Goal: Contribute content: Contribute content

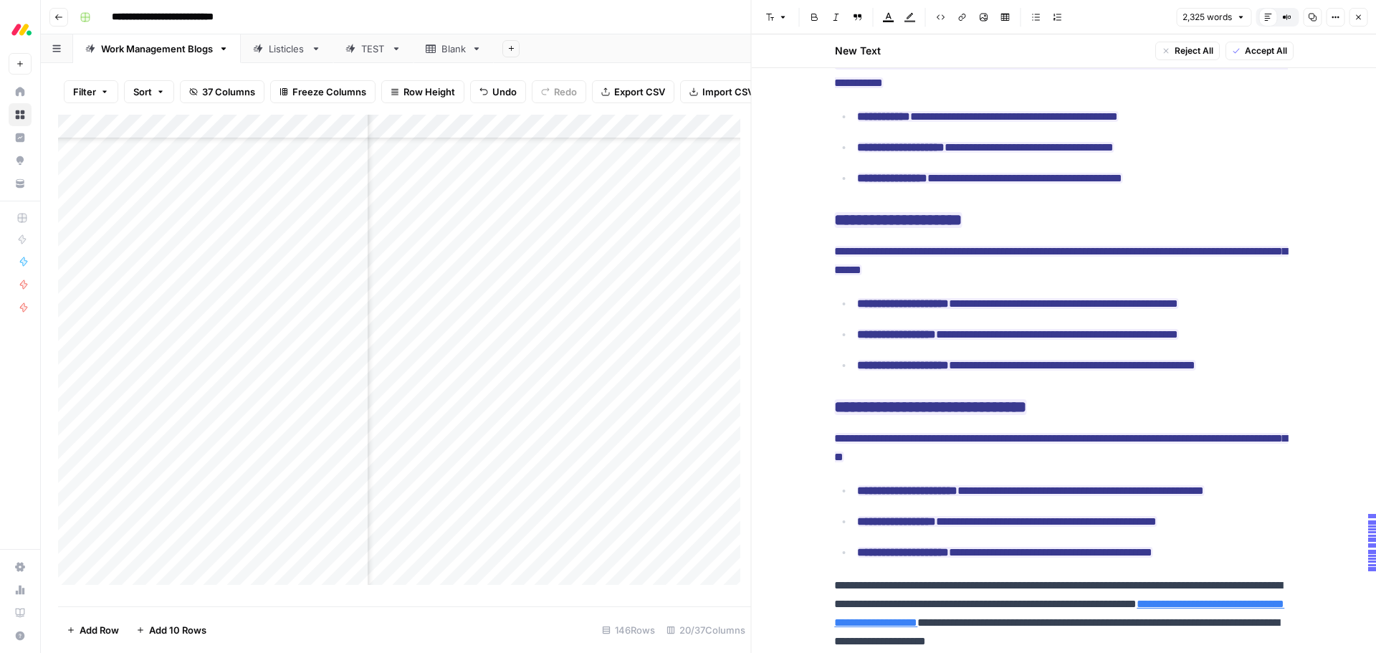
scroll to position [5968, 0]
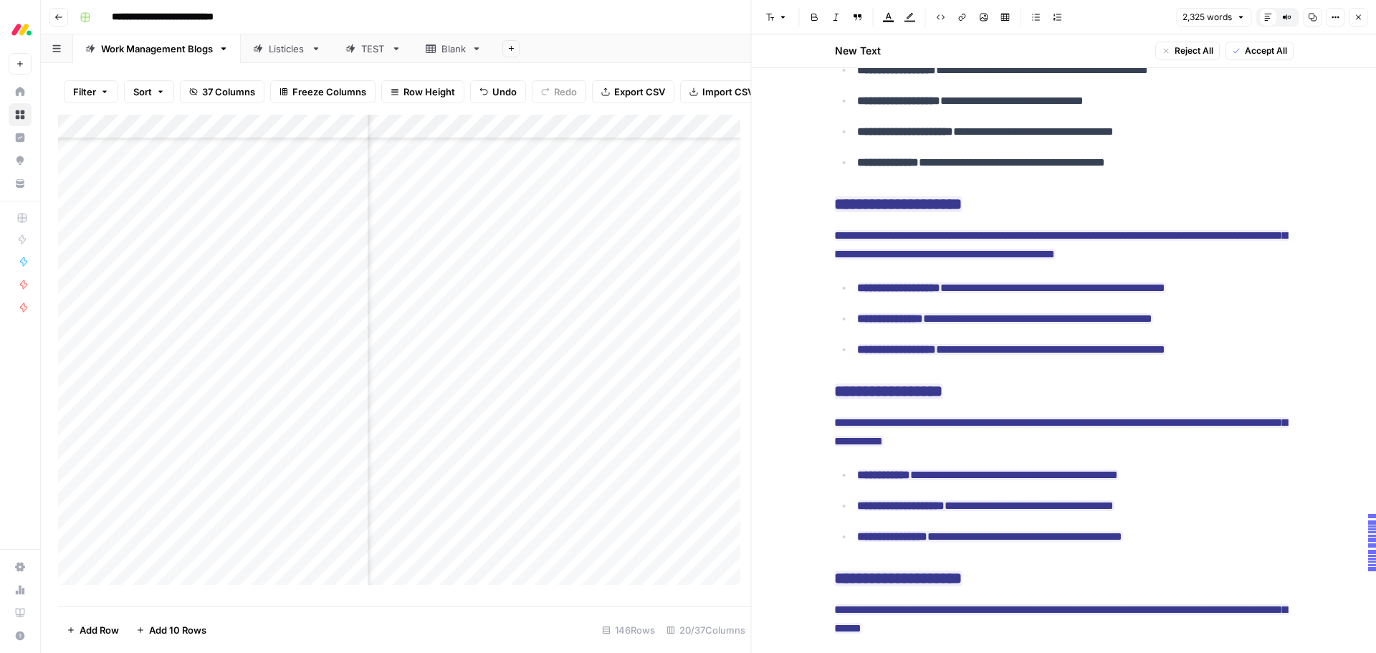
click at [1275, 52] on span "Accept All" at bounding box center [1265, 50] width 42 height 13
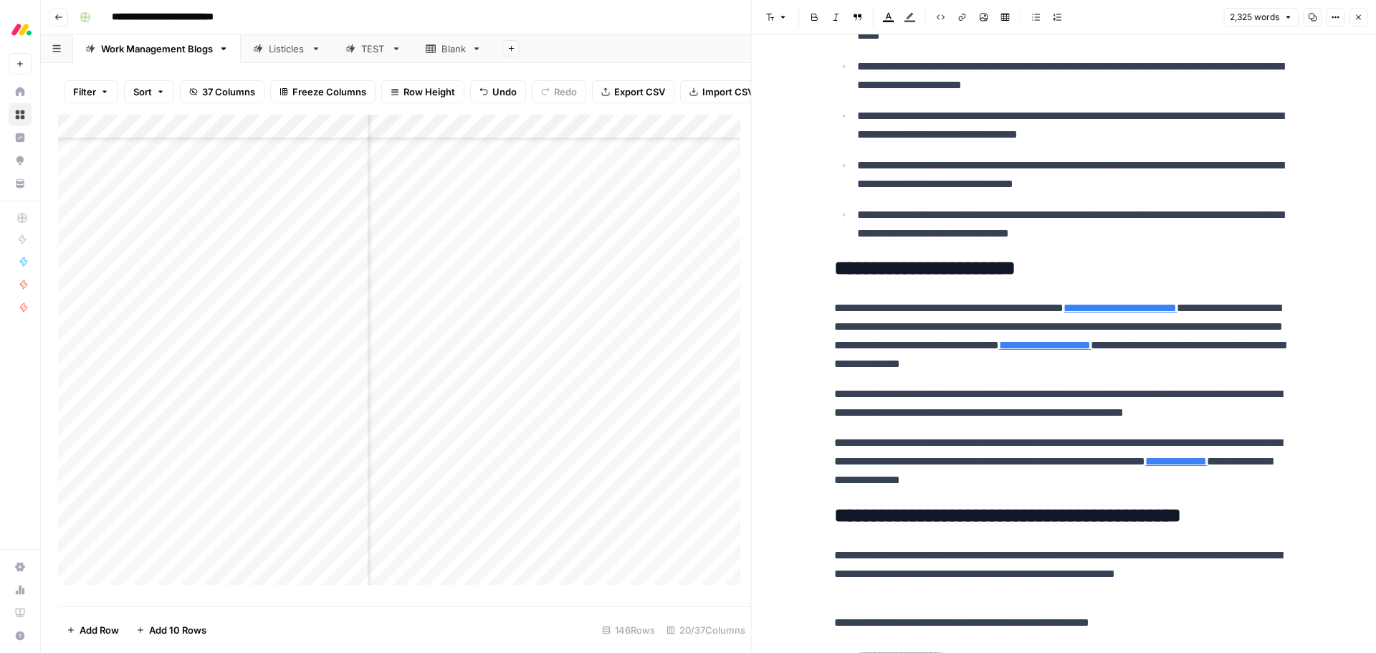
scroll to position [645, 0]
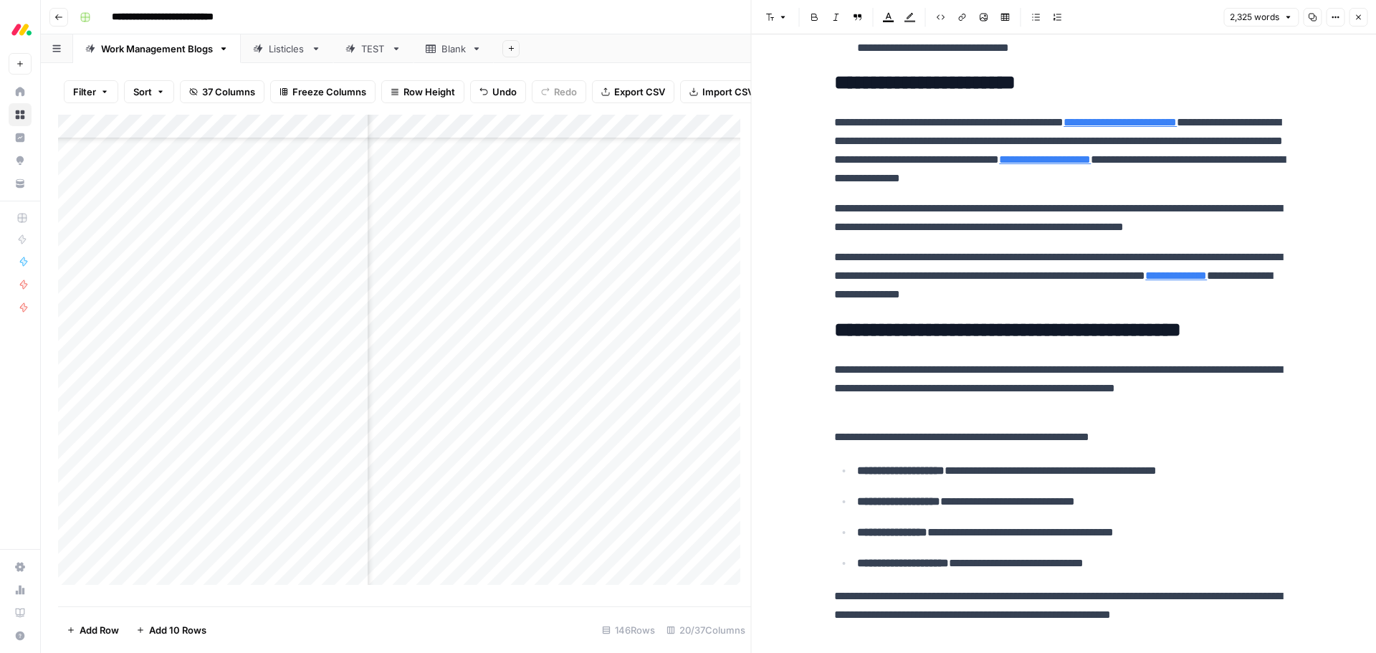
click at [1364, 19] on button "Close" at bounding box center [1358, 17] width 19 height 19
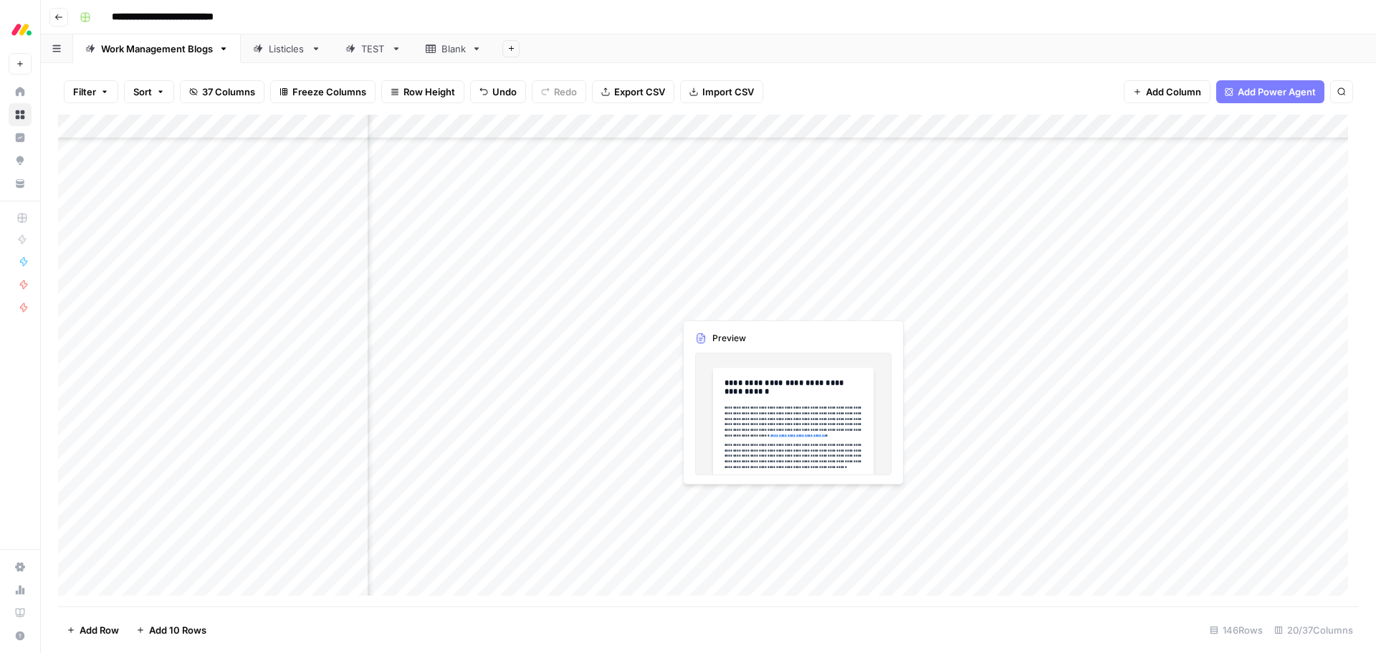
click at [737, 302] on div "Add Column" at bounding box center [708, 361] width 1301 height 492
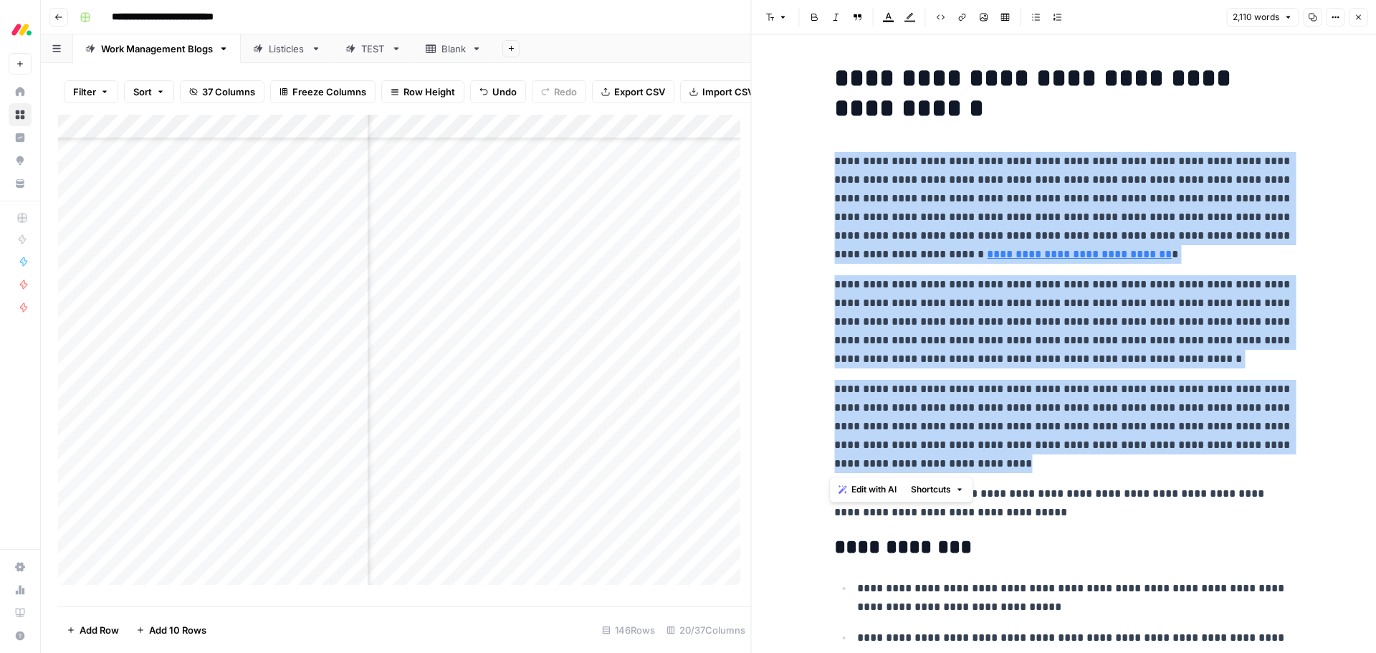
drag, startPoint x: 1040, startPoint y: 467, endPoint x: 808, endPoint y: 170, distance: 377.3
click at [889, 493] on span "Edit with AI" at bounding box center [873, 489] width 45 height 13
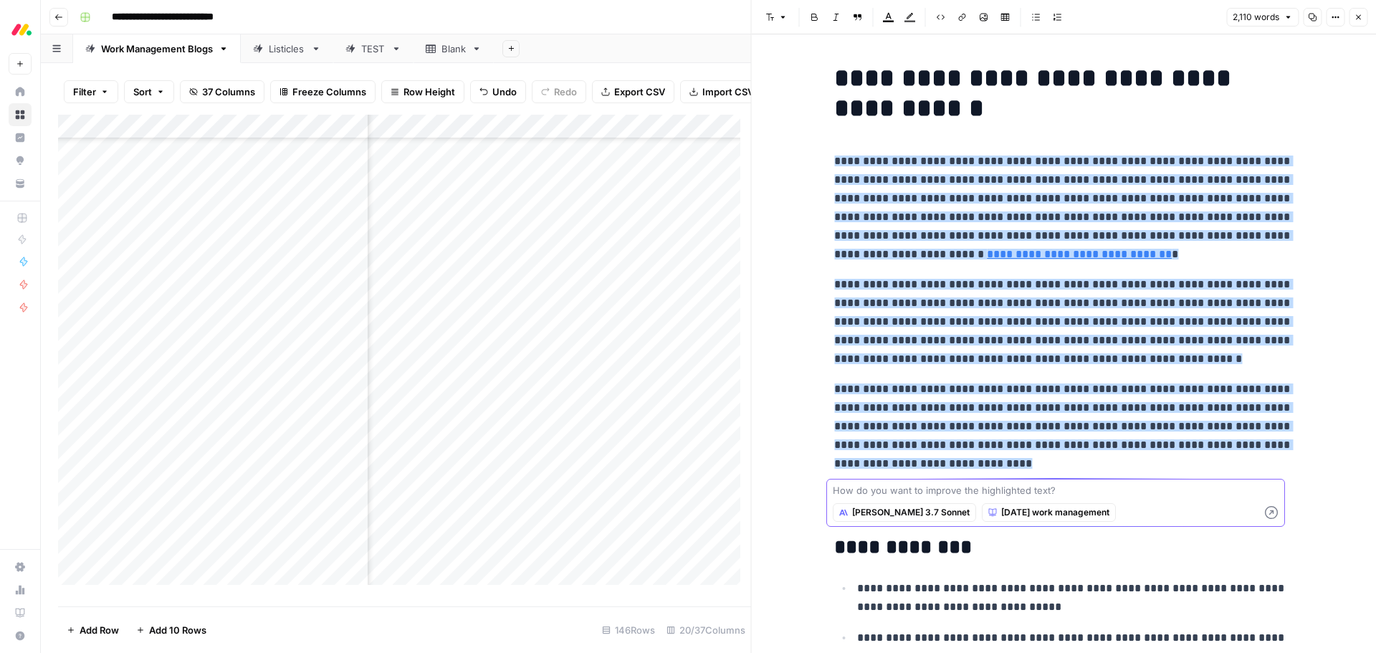
click at [990, 493] on textarea at bounding box center [1056, 490] width 446 height 14
paste textarea "make this shorter and more to the point"
type textarea "make this shorter and more to the point"
click at [1273, 513] on icon "button" at bounding box center [1271, 512] width 13 height 13
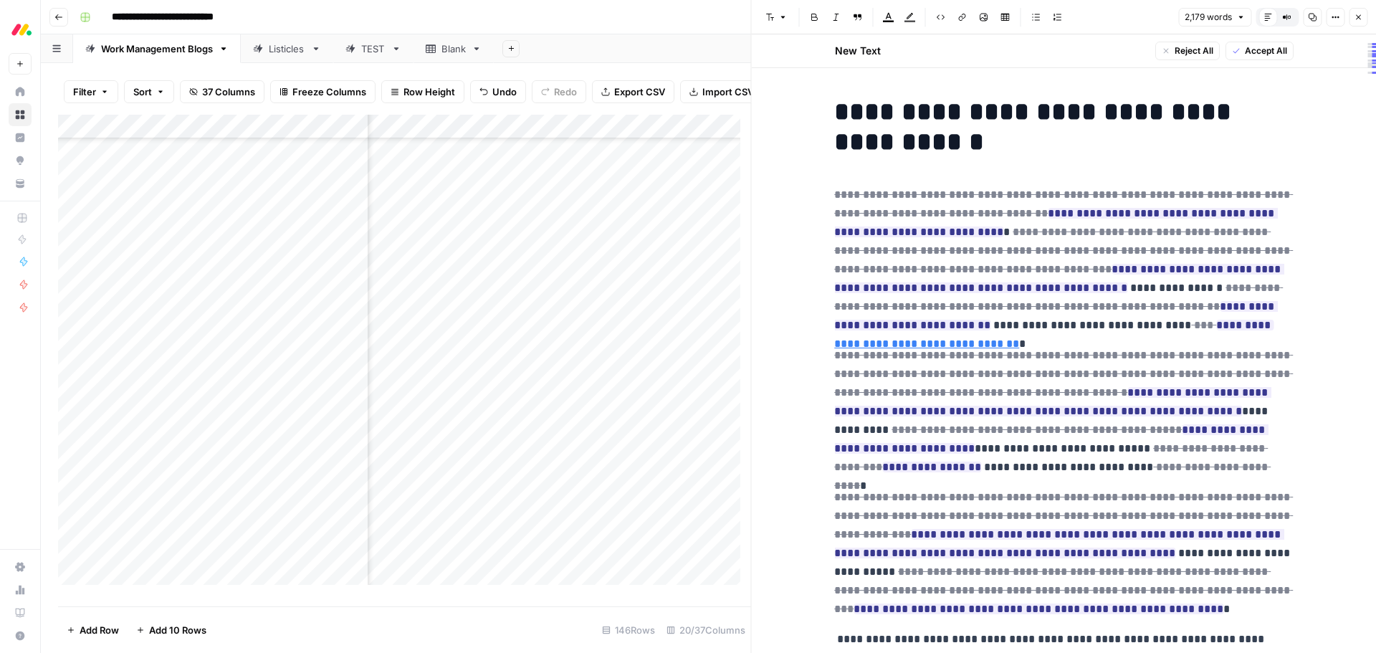
click at [1244, 52] on span "Accept All" at bounding box center [1265, 50] width 42 height 13
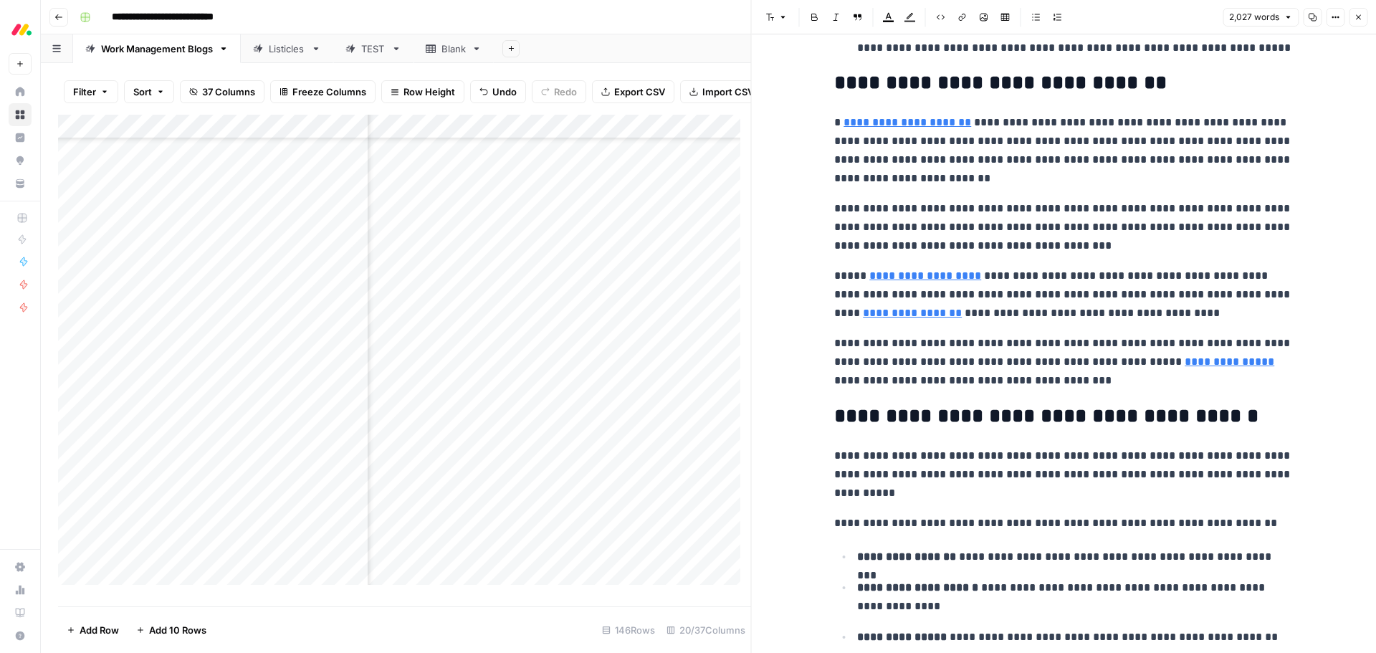
scroll to position [215, 0]
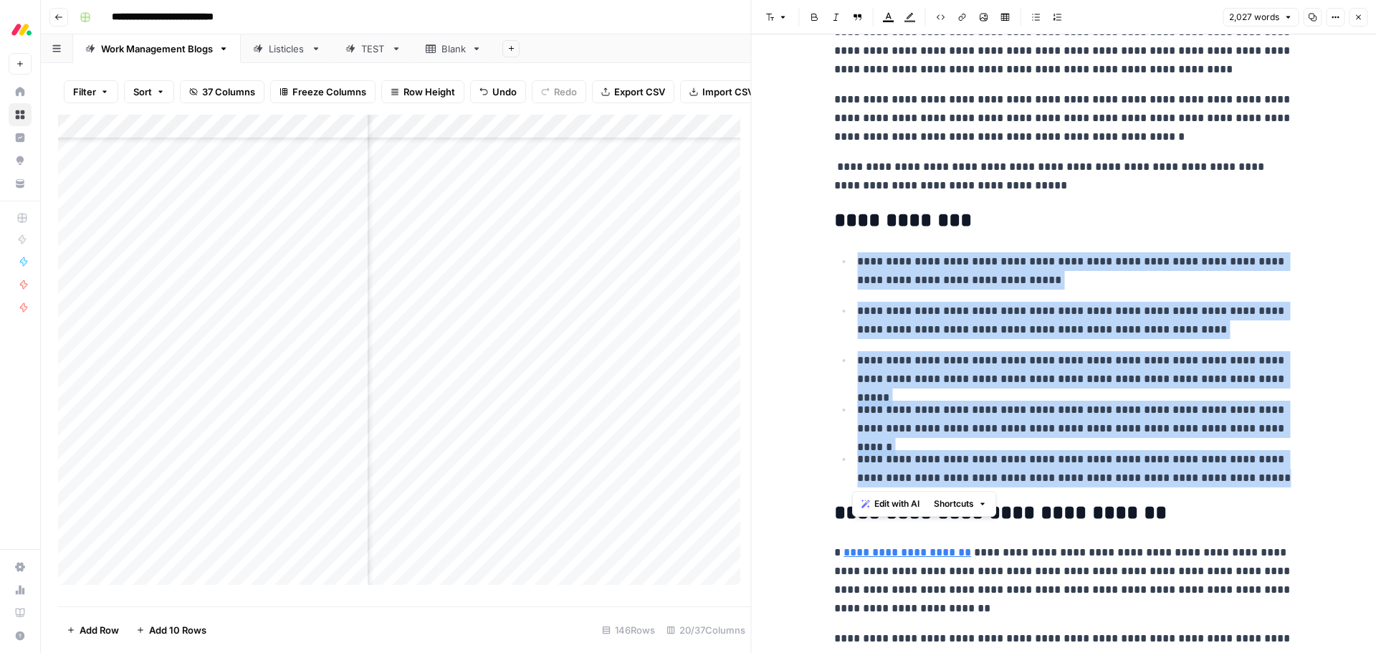
drag, startPoint x: 1283, startPoint y: 481, endPoint x: 852, endPoint y: 262, distance: 482.9
click at [852, 262] on ul "**********" at bounding box center [1063, 370] width 459 height 236
click at [907, 502] on span "Edit with AI" at bounding box center [896, 503] width 45 height 13
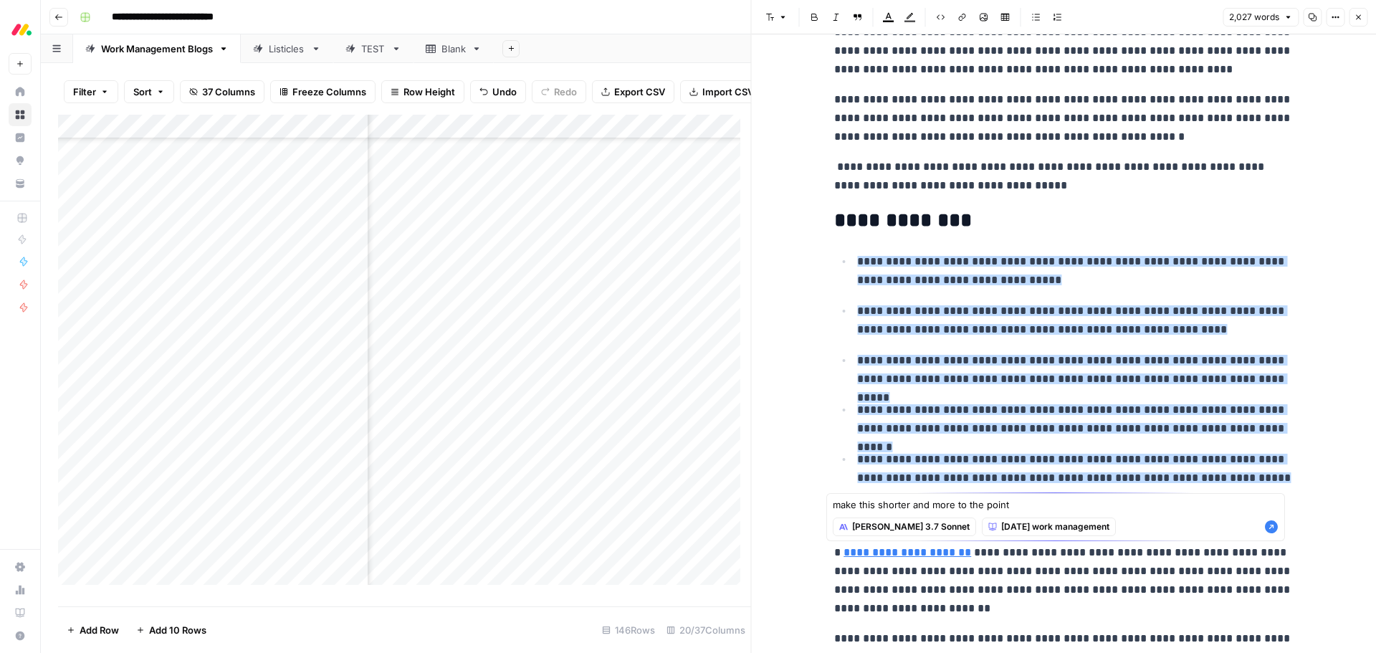
type textarea "make this shorter and more to the point"
click at [1273, 523] on icon "button" at bounding box center [1271, 526] width 13 height 13
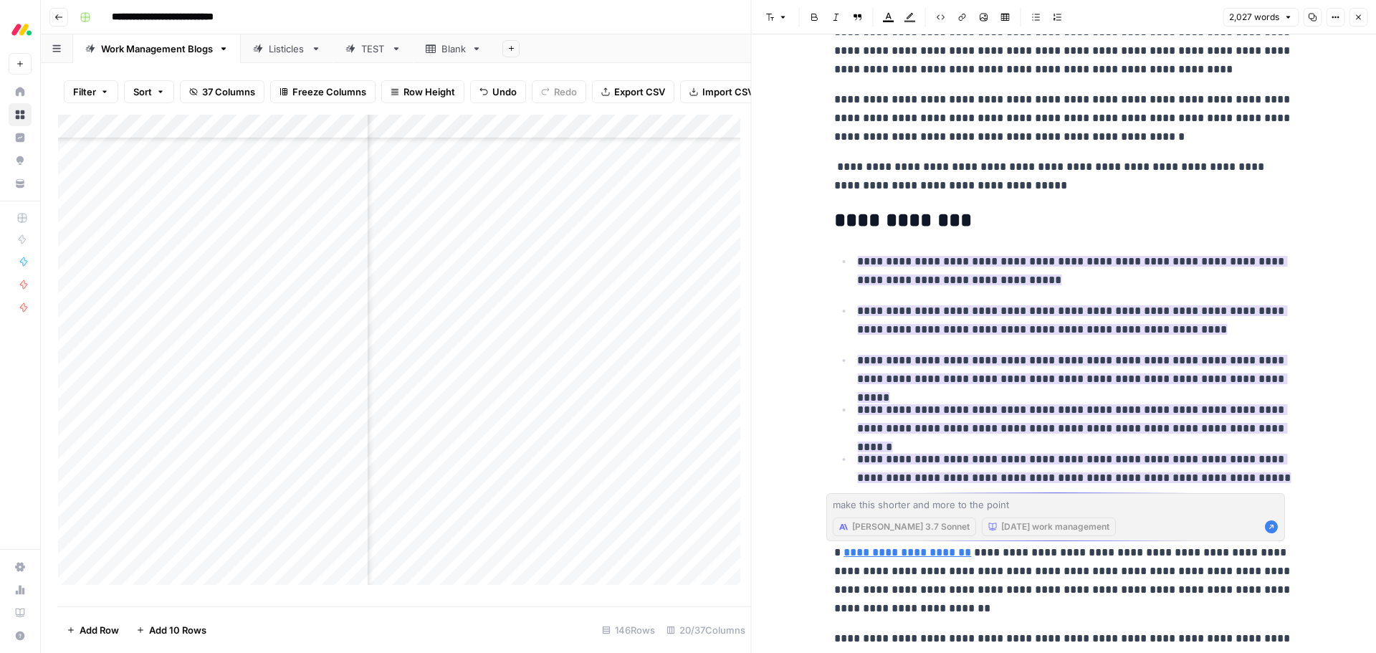
scroll to position [249, 0]
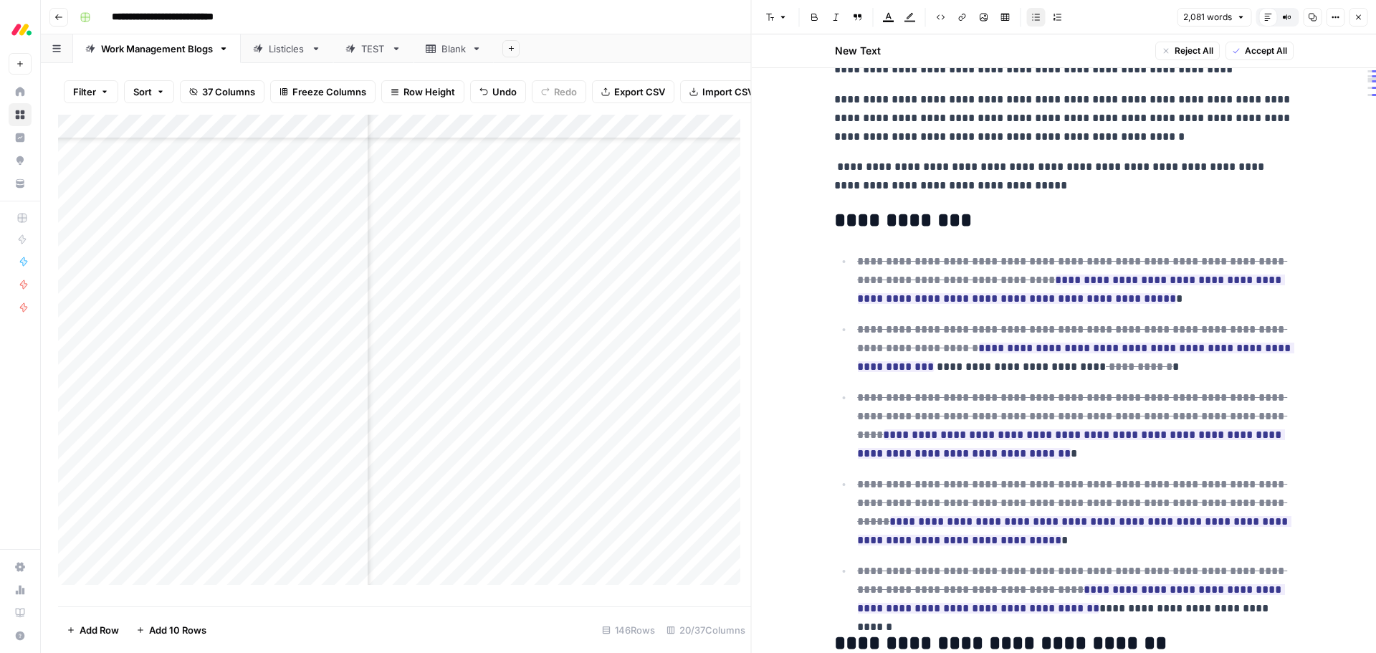
click at [1247, 47] on span "Accept All" at bounding box center [1265, 50] width 42 height 13
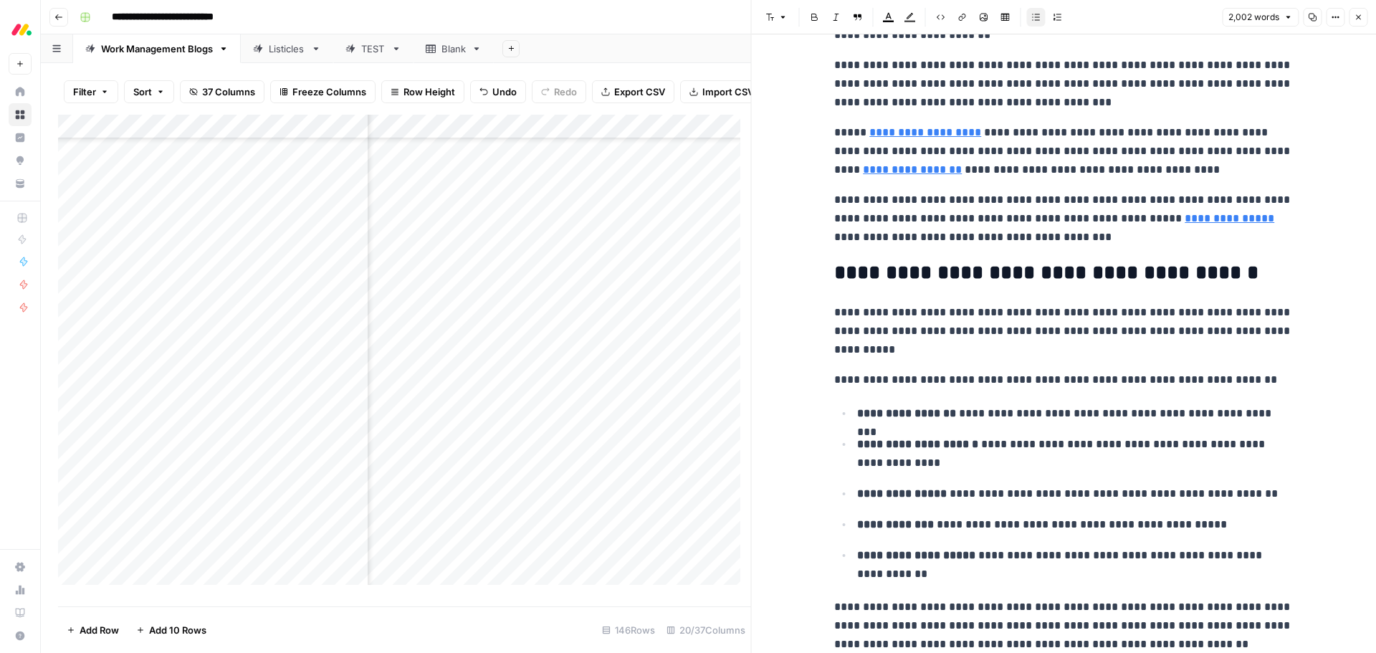
scroll to position [573, 0]
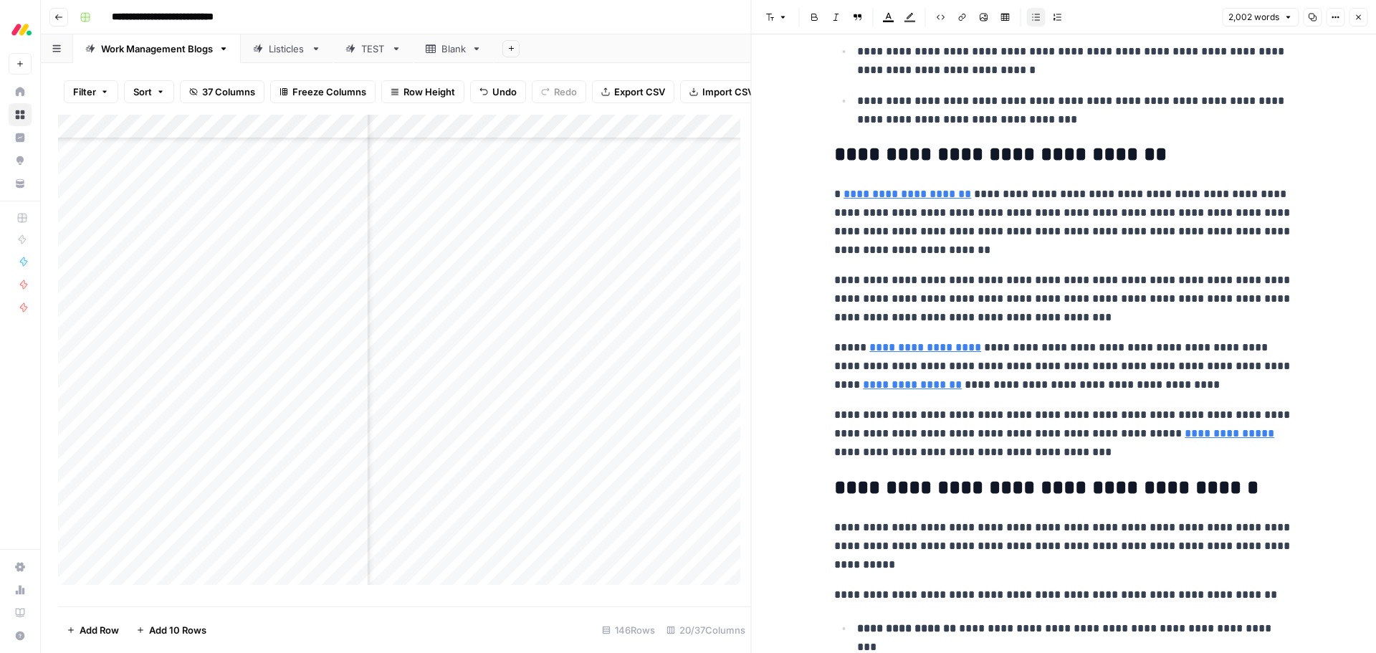
click at [1144, 150] on h2 "**********" at bounding box center [1063, 154] width 459 height 23
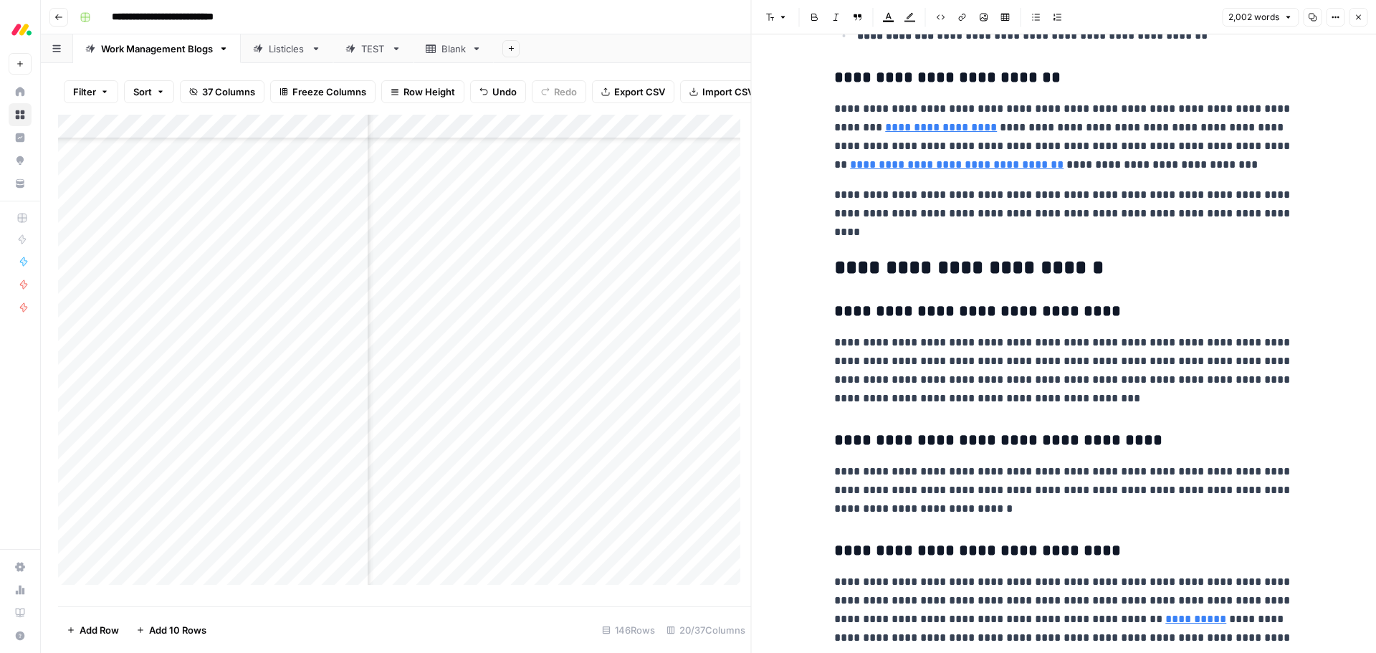
scroll to position [6736, 0]
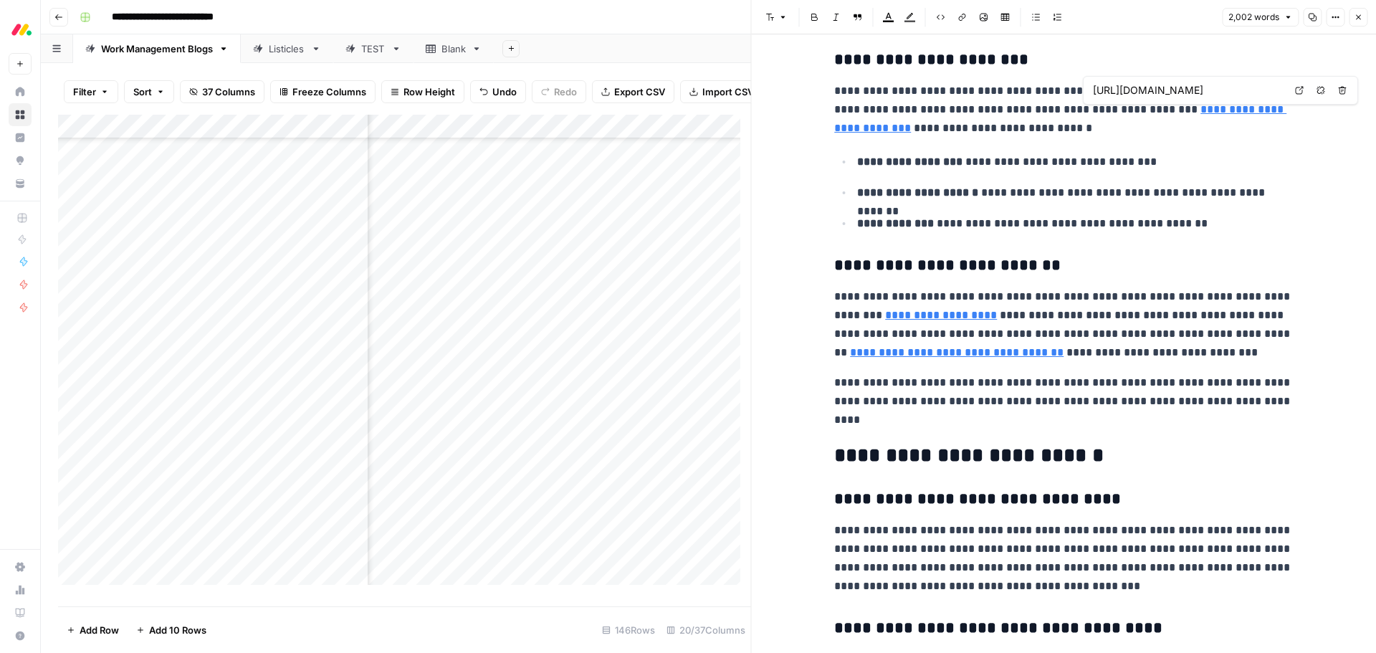
click at [1357, 23] on button "Close" at bounding box center [1358, 17] width 19 height 19
type input "[URL][DATE][DOMAIN_NAME]"
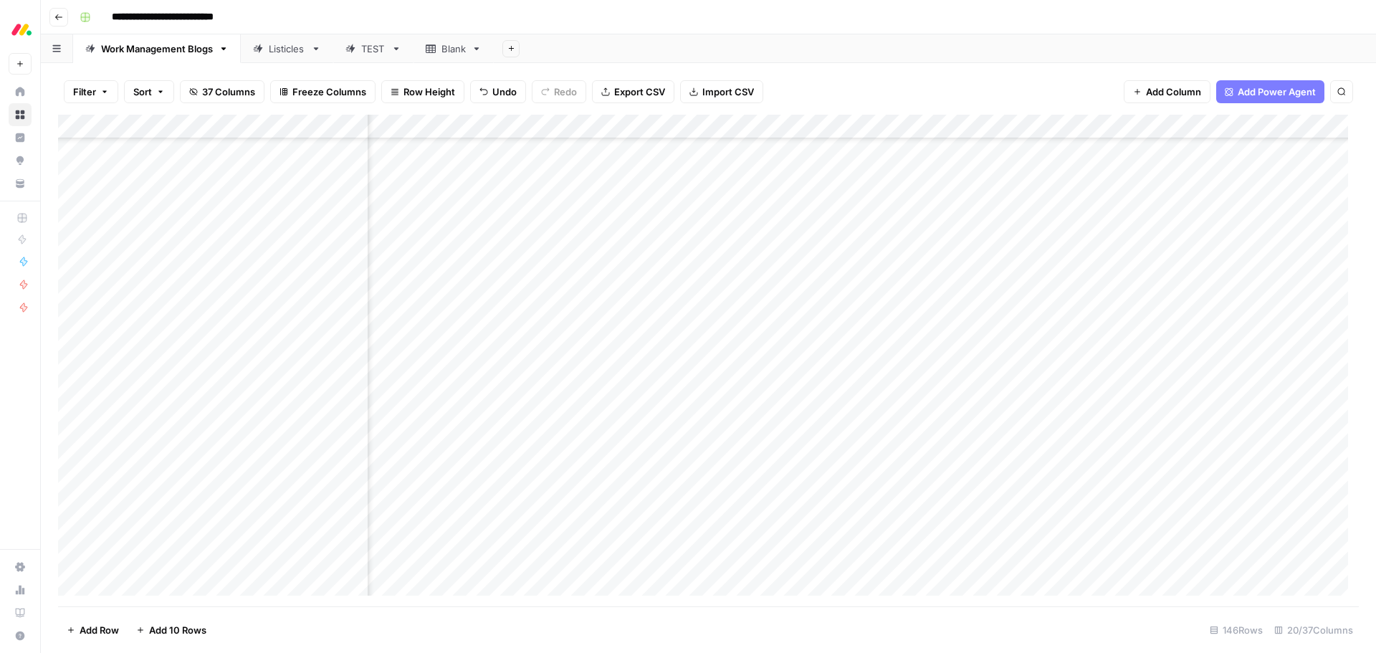
click at [704, 330] on div "Add Column" at bounding box center [708, 361] width 1301 height 492
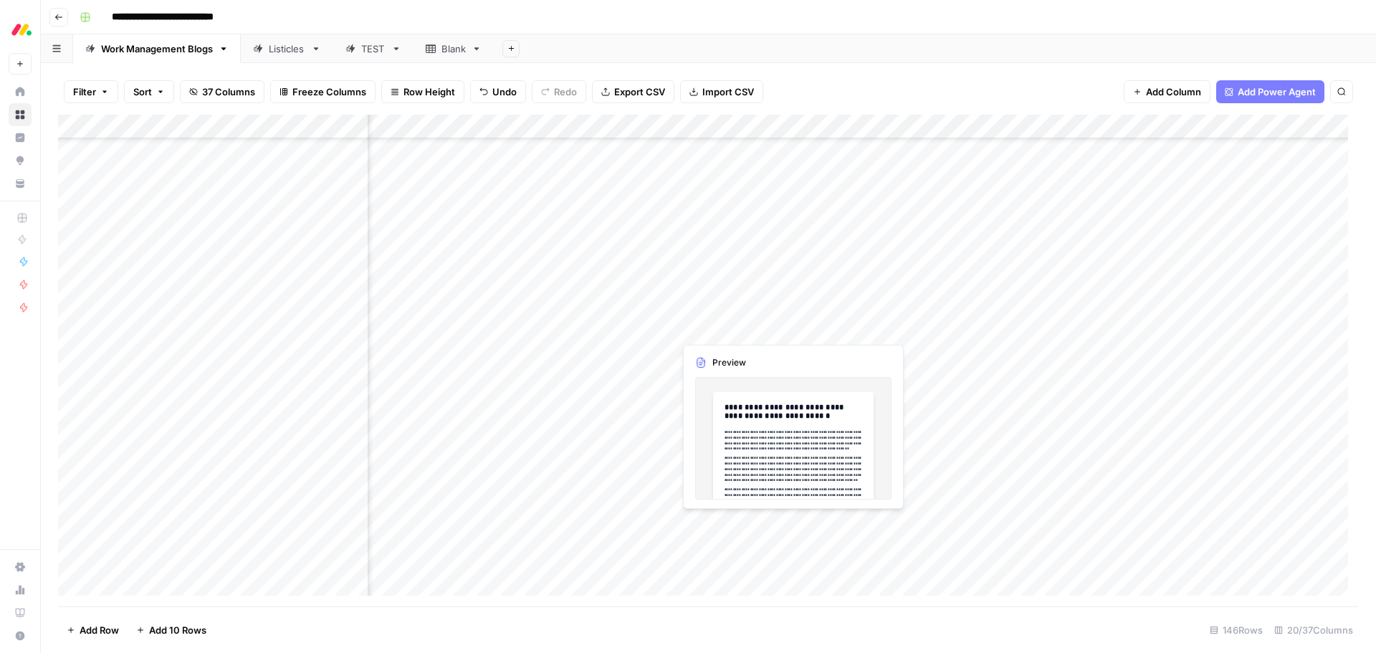
click at [704, 330] on div "Add Column" at bounding box center [708, 361] width 1301 height 492
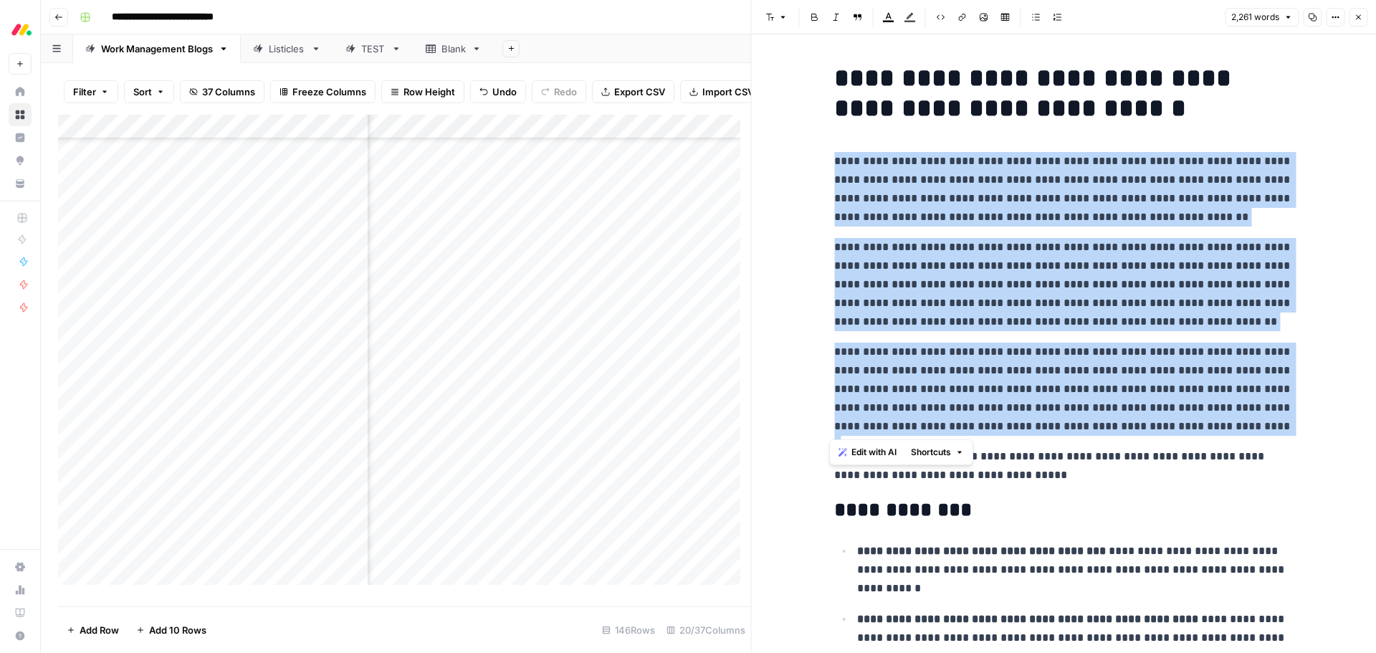
drag, startPoint x: 1188, startPoint y: 424, endPoint x: 831, endPoint y: 157, distance: 445.8
click at [885, 454] on span "Edit with AI" at bounding box center [873, 452] width 45 height 13
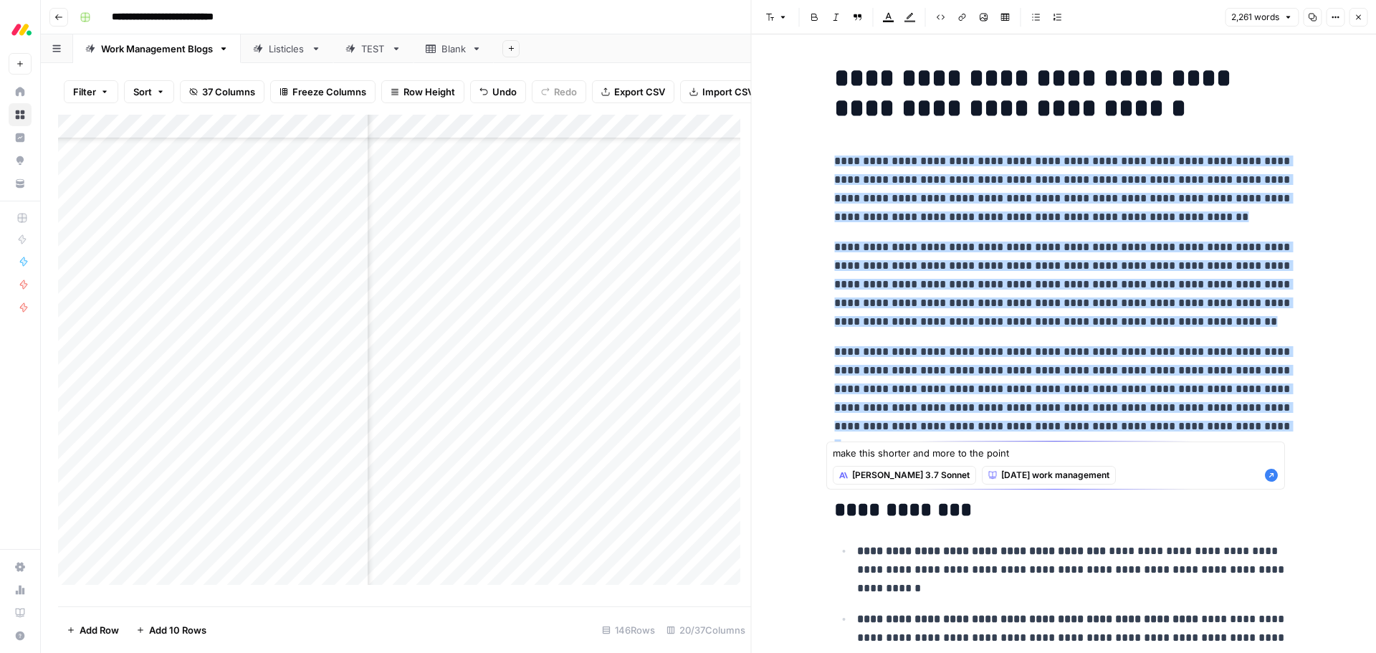
type textarea "make this shorter and more to the point"
click at [1268, 476] on icon "button" at bounding box center [1271, 475] width 13 height 13
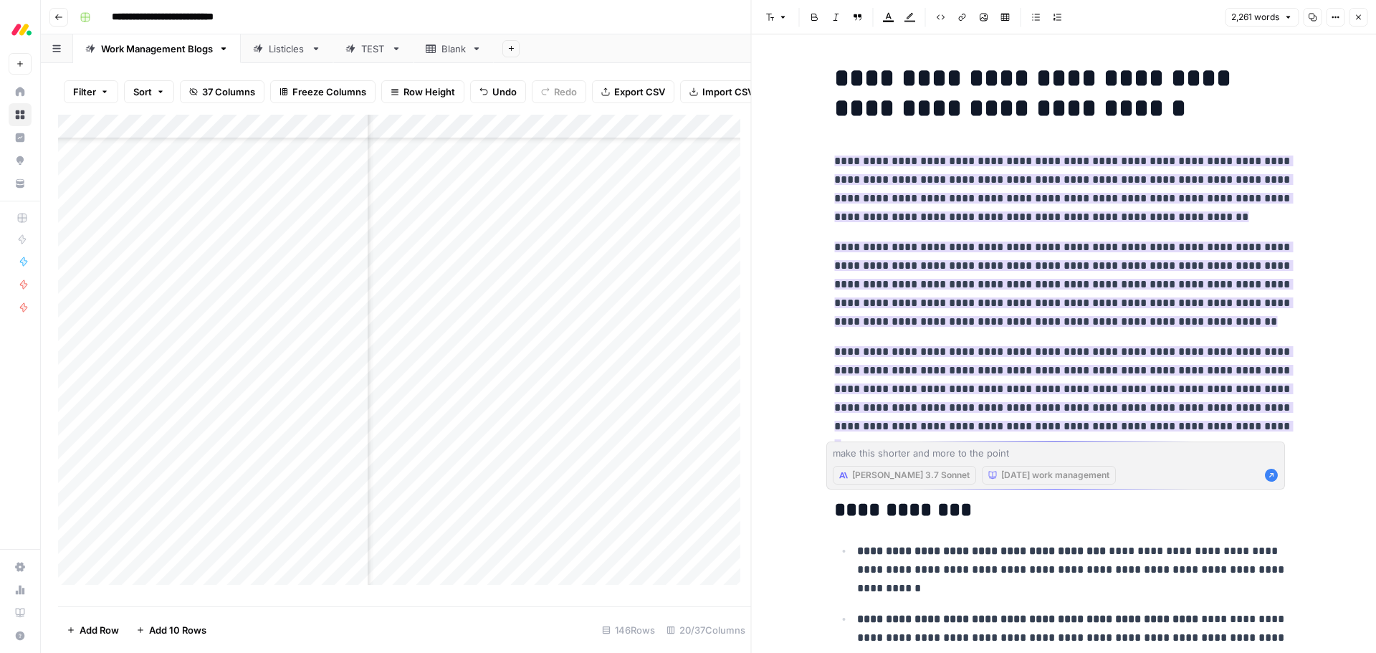
scroll to position [3134, 1334]
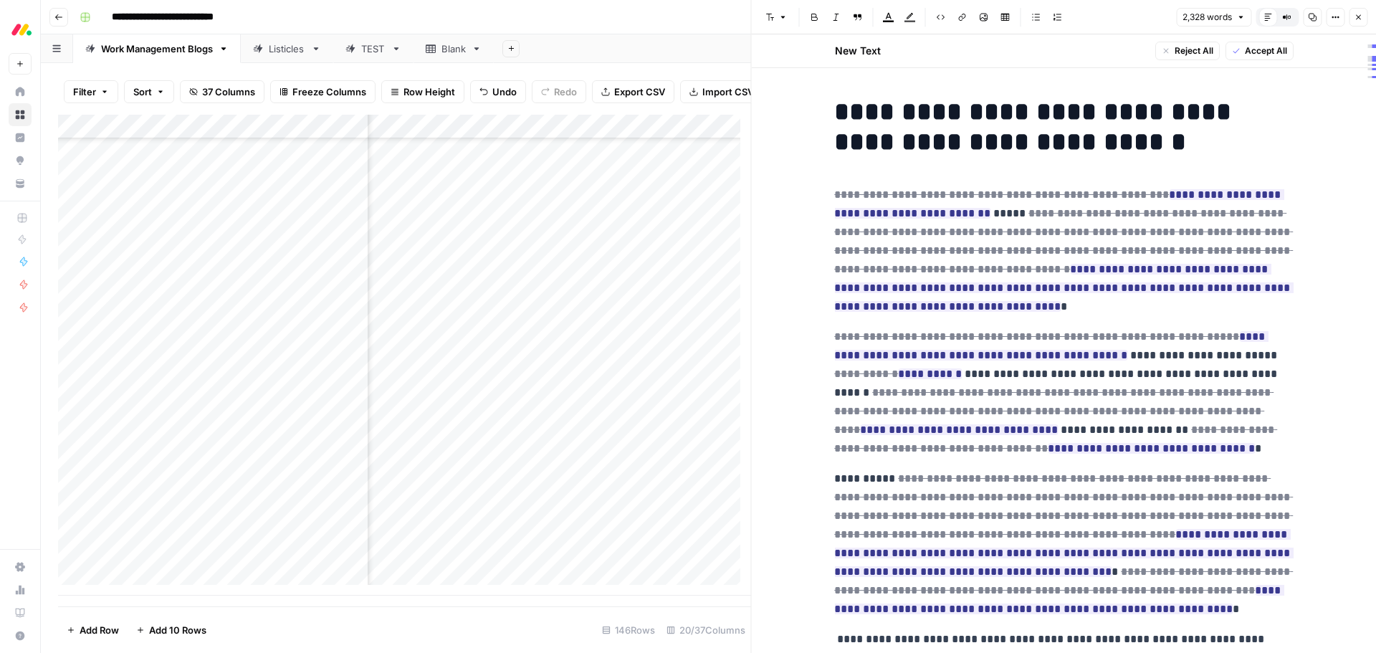
click at [1260, 55] on span "Accept All" at bounding box center [1265, 50] width 42 height 13
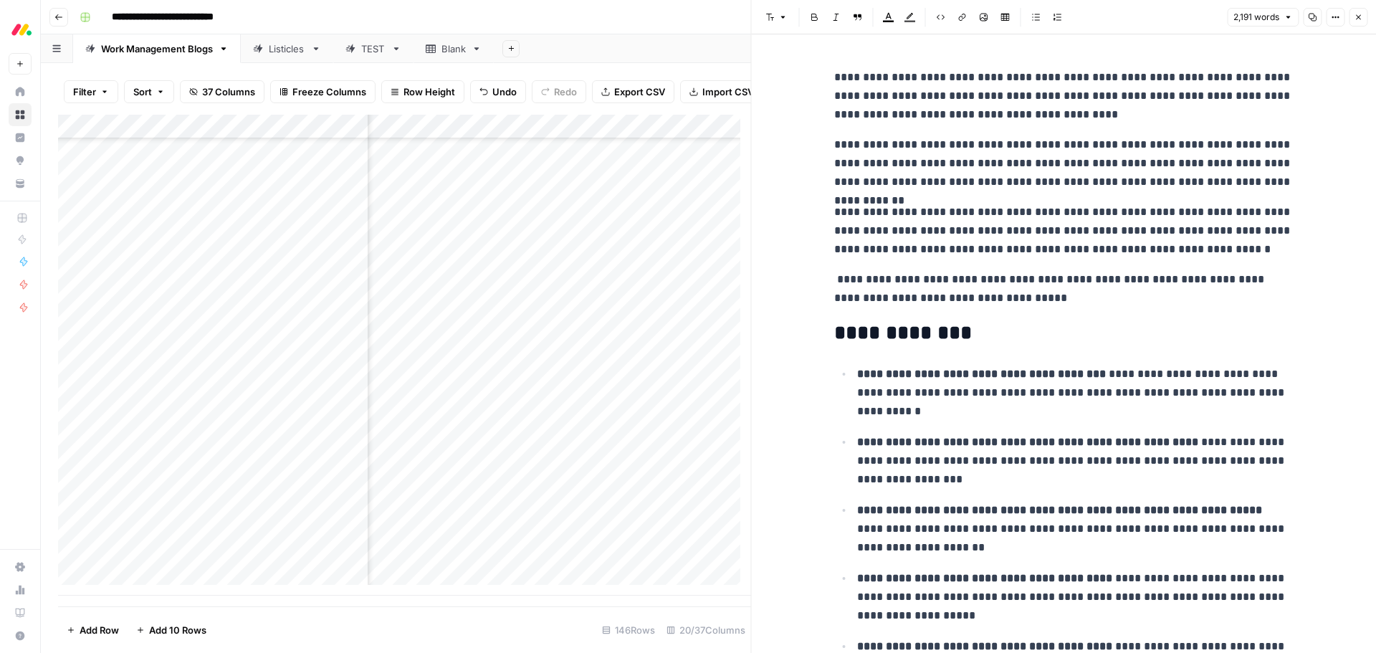
scroll to position [215, 0]
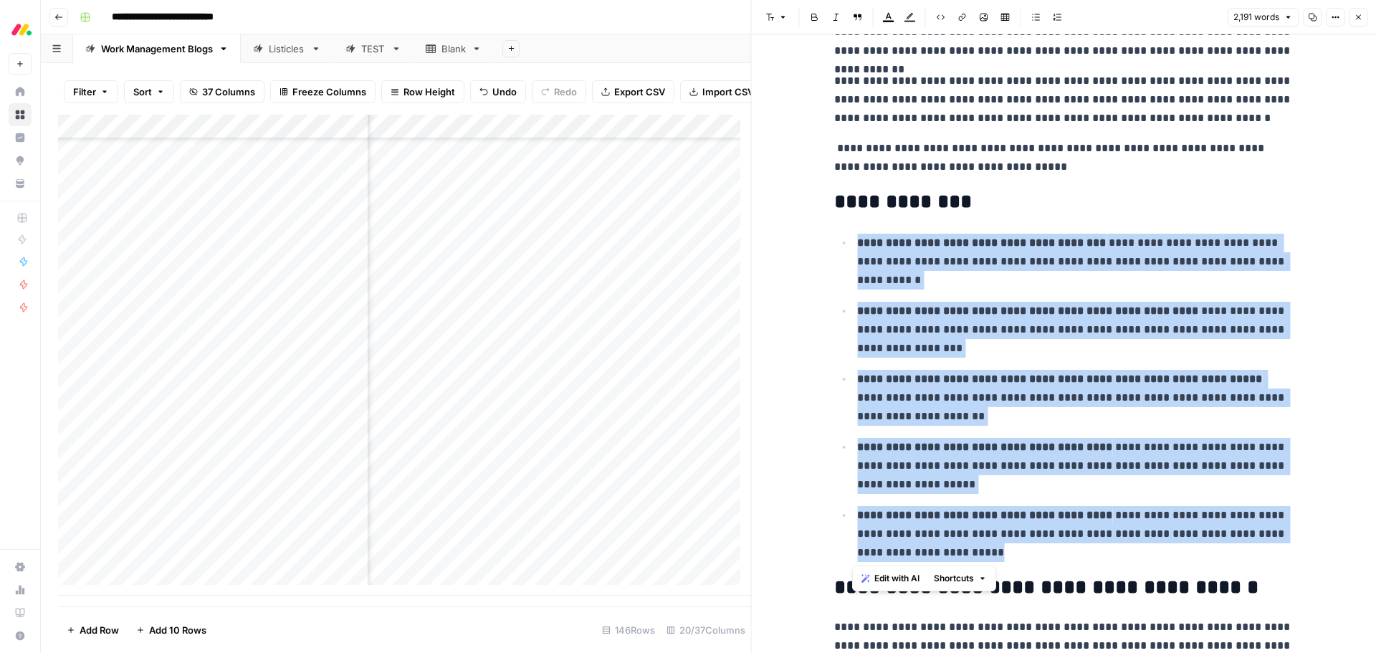
drag, startPoint x: 963, startPoint y: 550, endPoint x: 834, endPoint y: 250, distance: 326.8
click at [834, 250] on ul "**********" at bounding box center [1063, 397] width 459 height 329
click at [889, 575] on span "Edit with AI" at bounding box center [896, 578] width 45 height 13
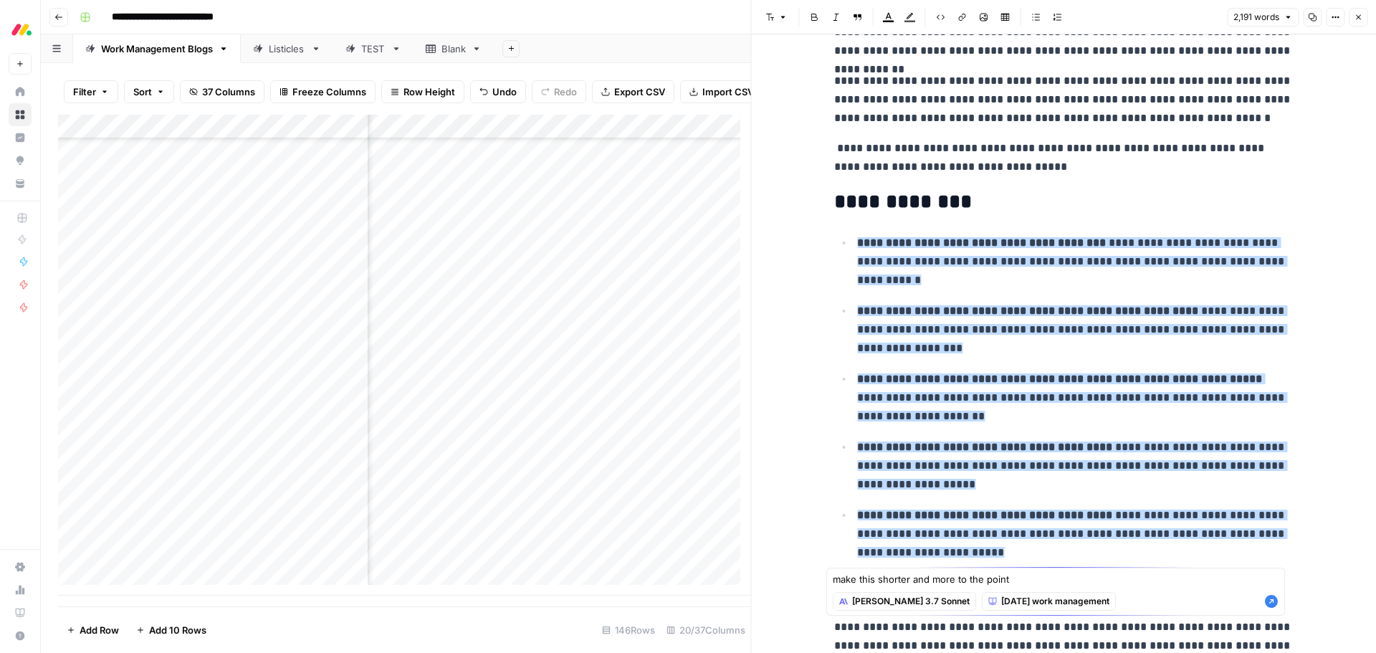
type textarea "make this shorter and more to the point"
click at [1272, 598] on icon "button" at bounding box center [1271, 601] width 13 height 13
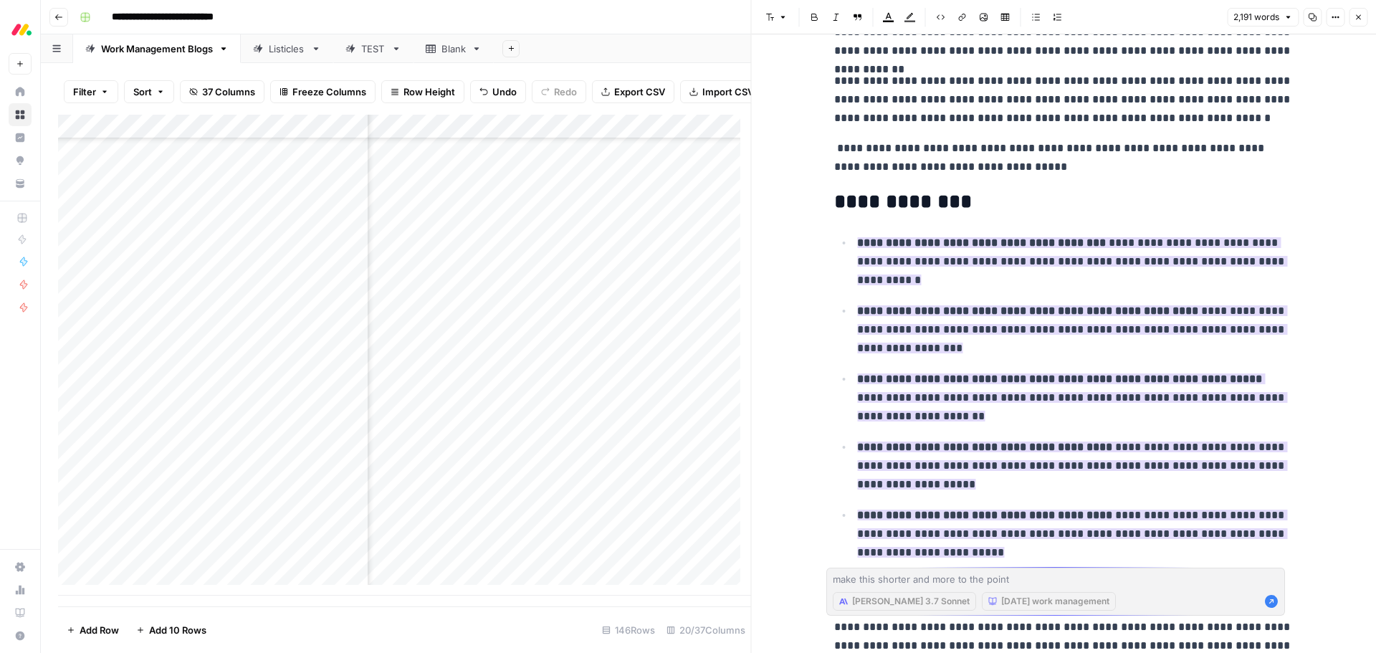
scroll to position [249, 0]
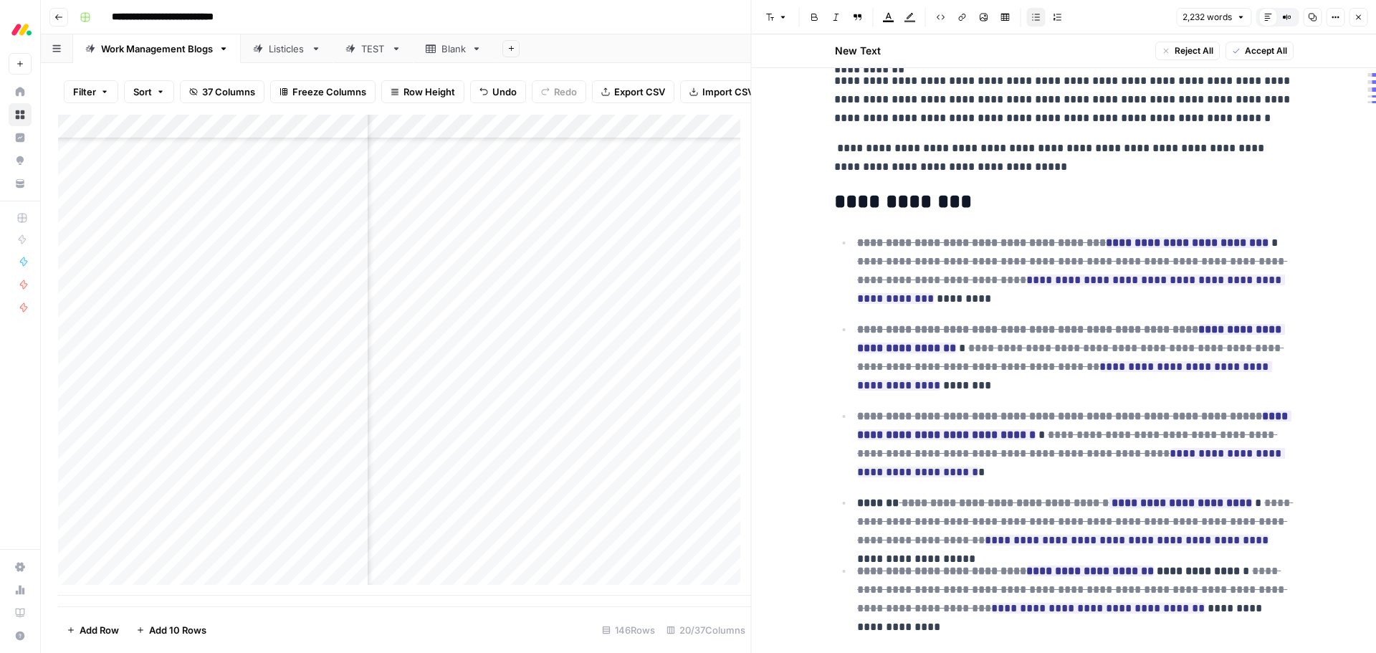
click at [1246, 54] on span "Accept All" at bounding box center [1265, 50] width 42 height 13
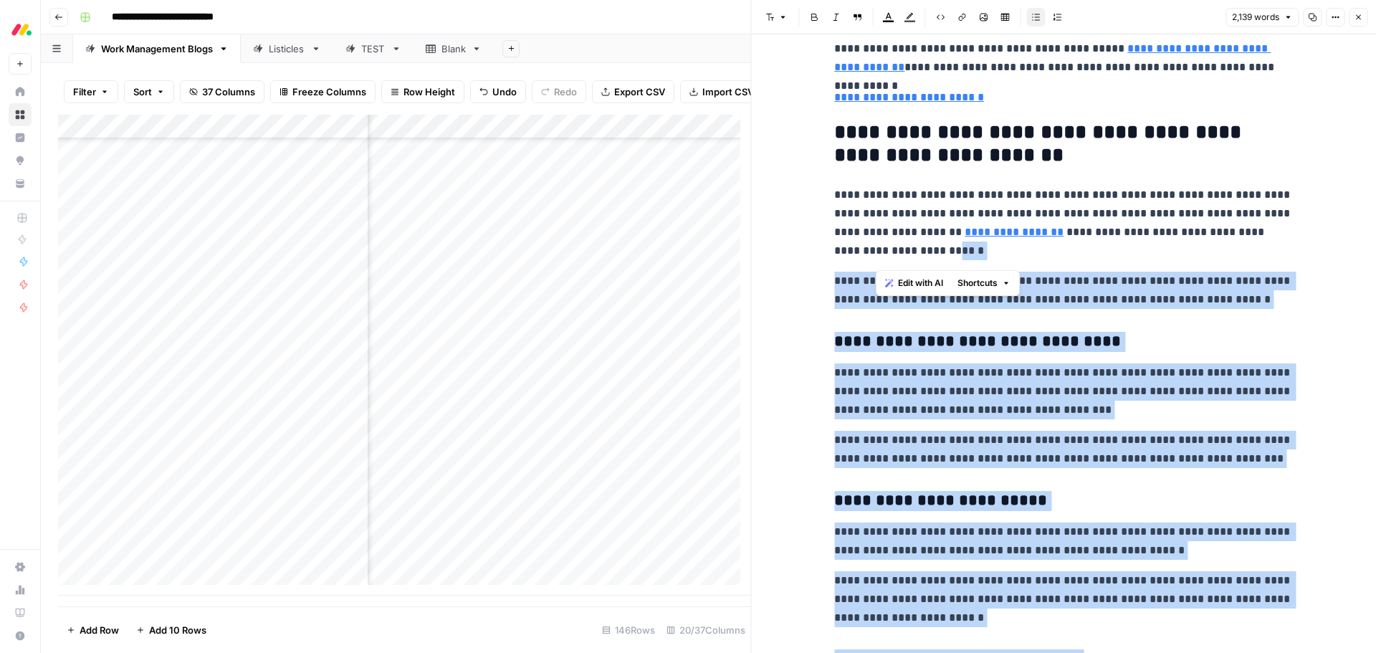
scroll to position [5231, 0]
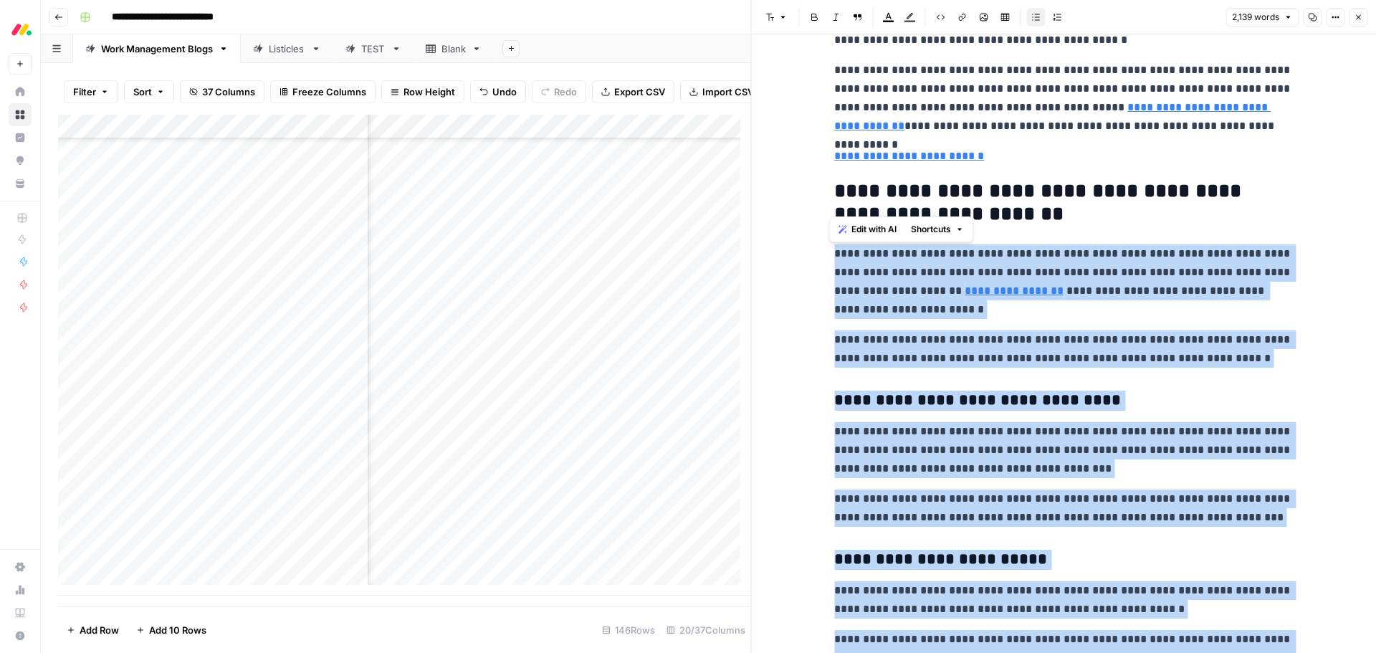
drag, startPoint x: 1149, startPoint y: 386, endPoint x: 828, endPoint y: 256, distance: 346.5
click at [862, 229] on span "Edit with AI" at bounding box center [873, 229] width 45 height 13
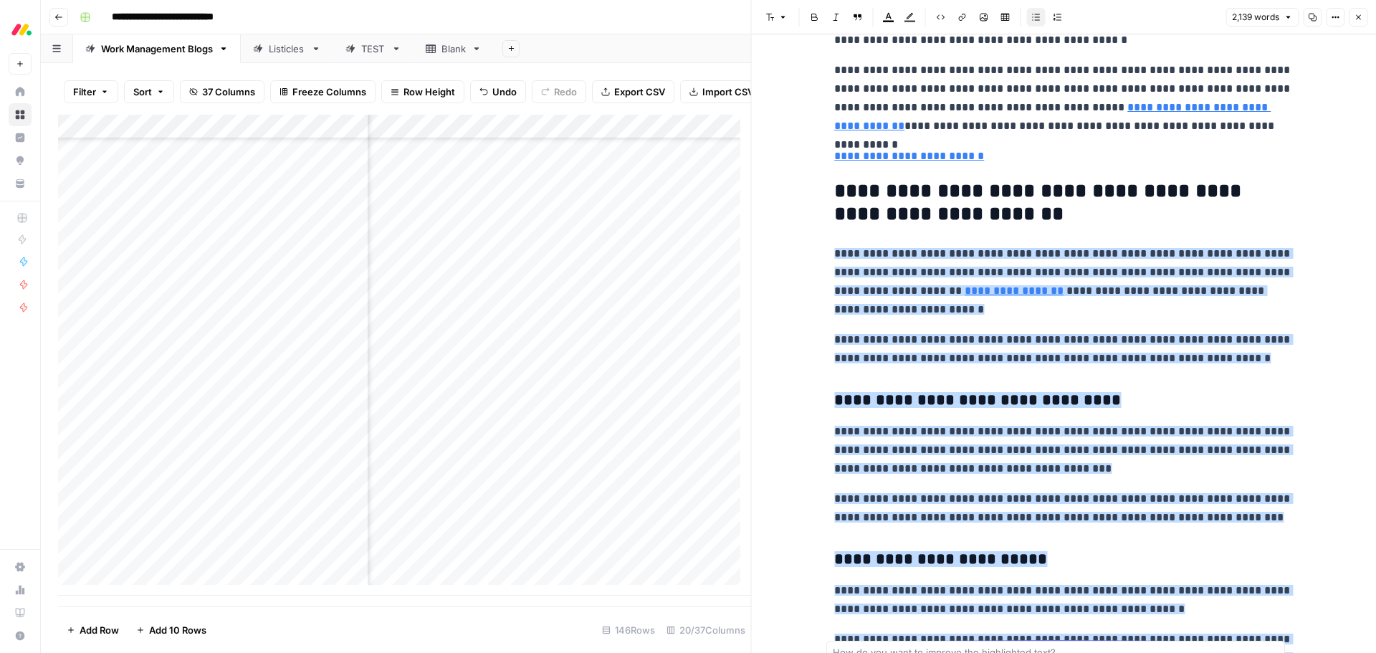
scroll to position [5564, 0]
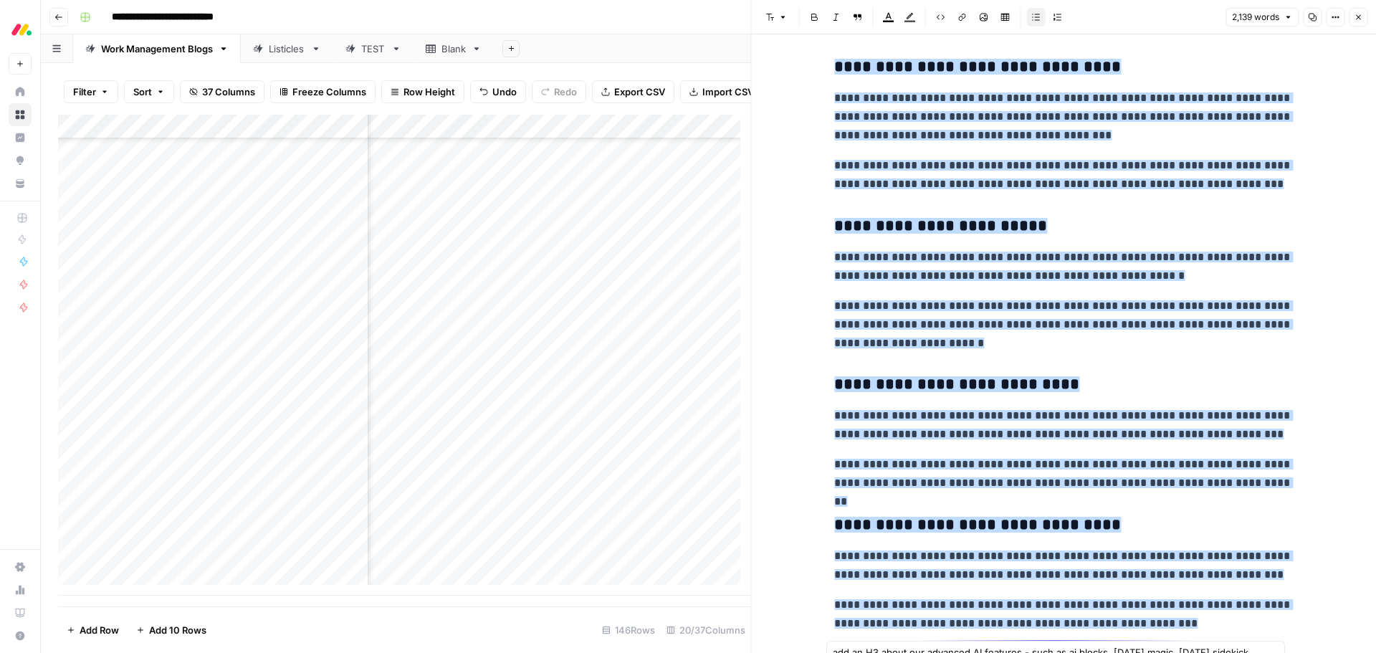
type textarea "add an H3 about our advanced AI features - such as ai blocks, [DATE] magic, [DA…"
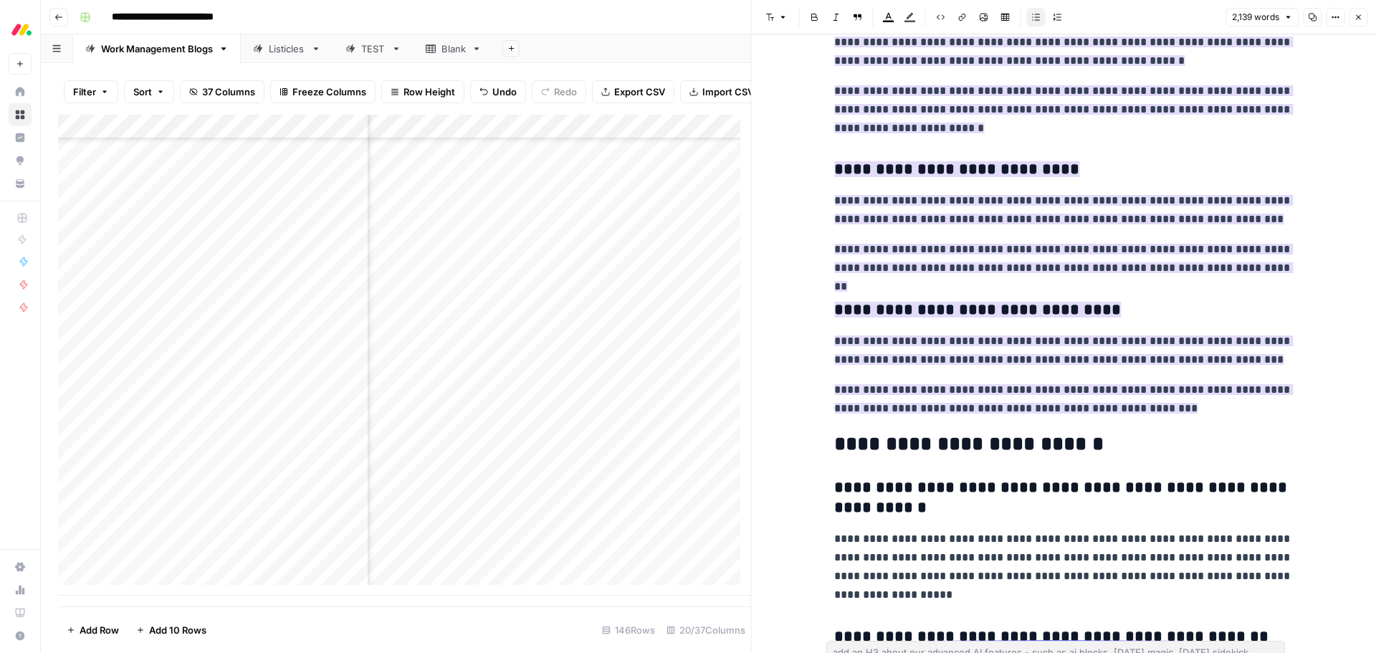
scroll to position [5813, 0]
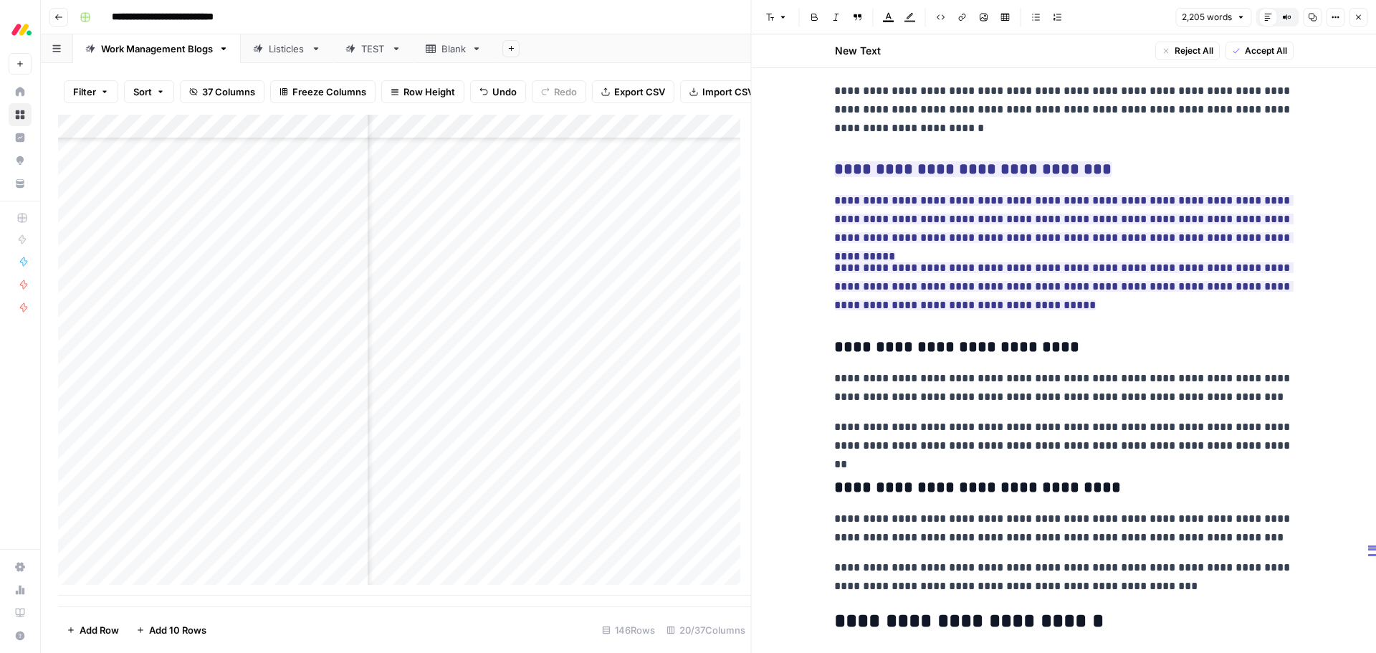
click at [1244, 51] on span "Accept All" at bounding box center [1265, 50] width 42 height 13
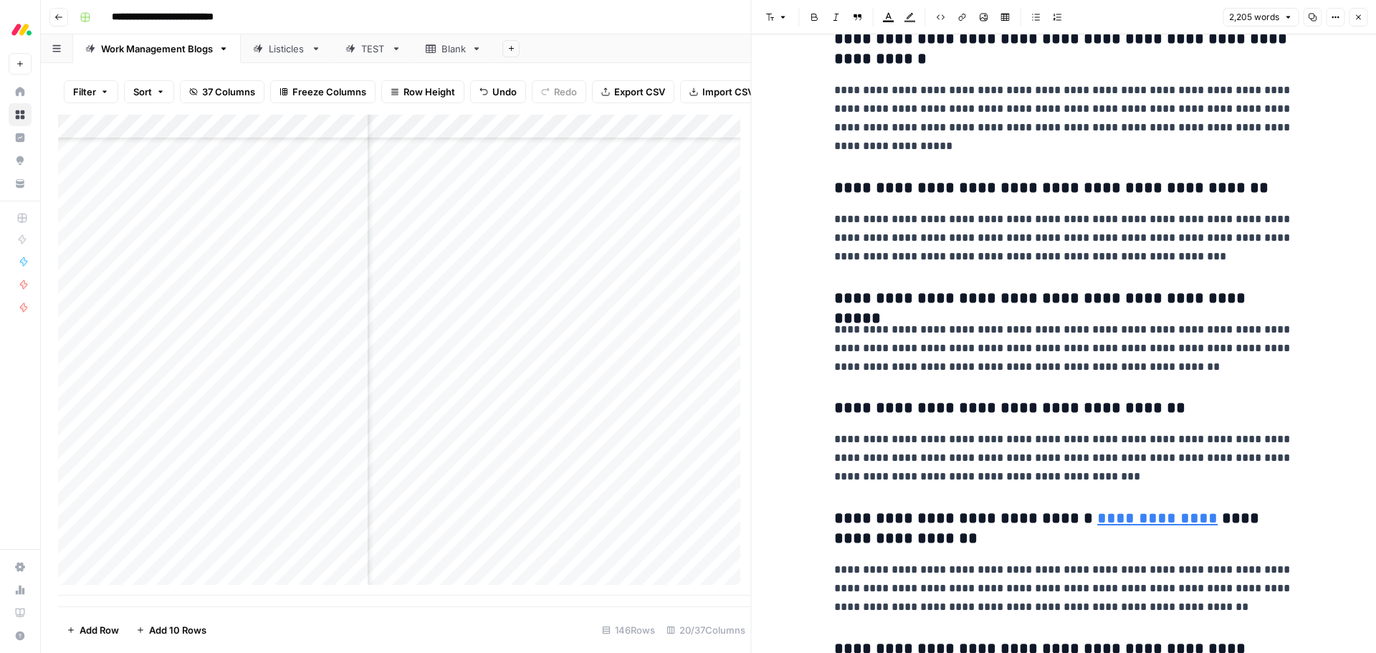
scroll to position [6552, 0]
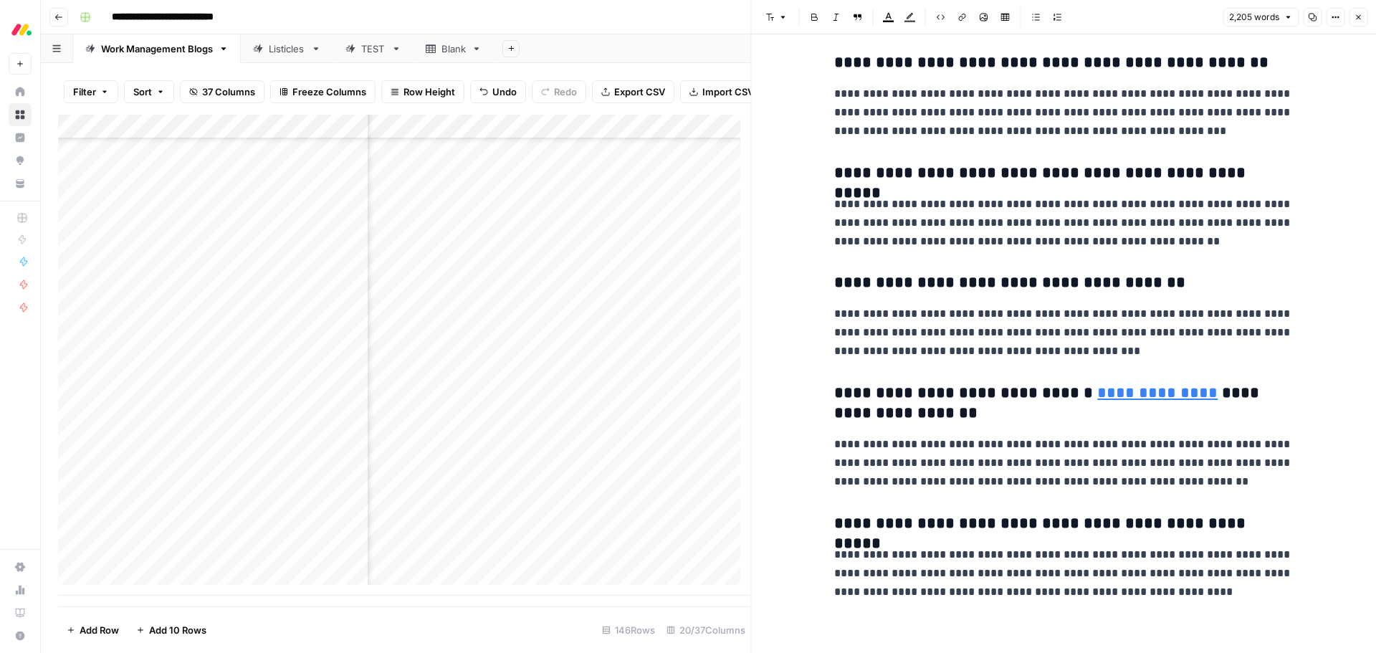
drag, startPoint x: 1362, startPoint y: 18, endPoint x: 1162, endPoint y: 72, distance: 207.7
click at [1362, 18] on button "Close" at bounding box center [1358, 17] width 19 height 19
click at [283, 49] on div "Listicles" at bounding box center [287, 49] width 37 height 14
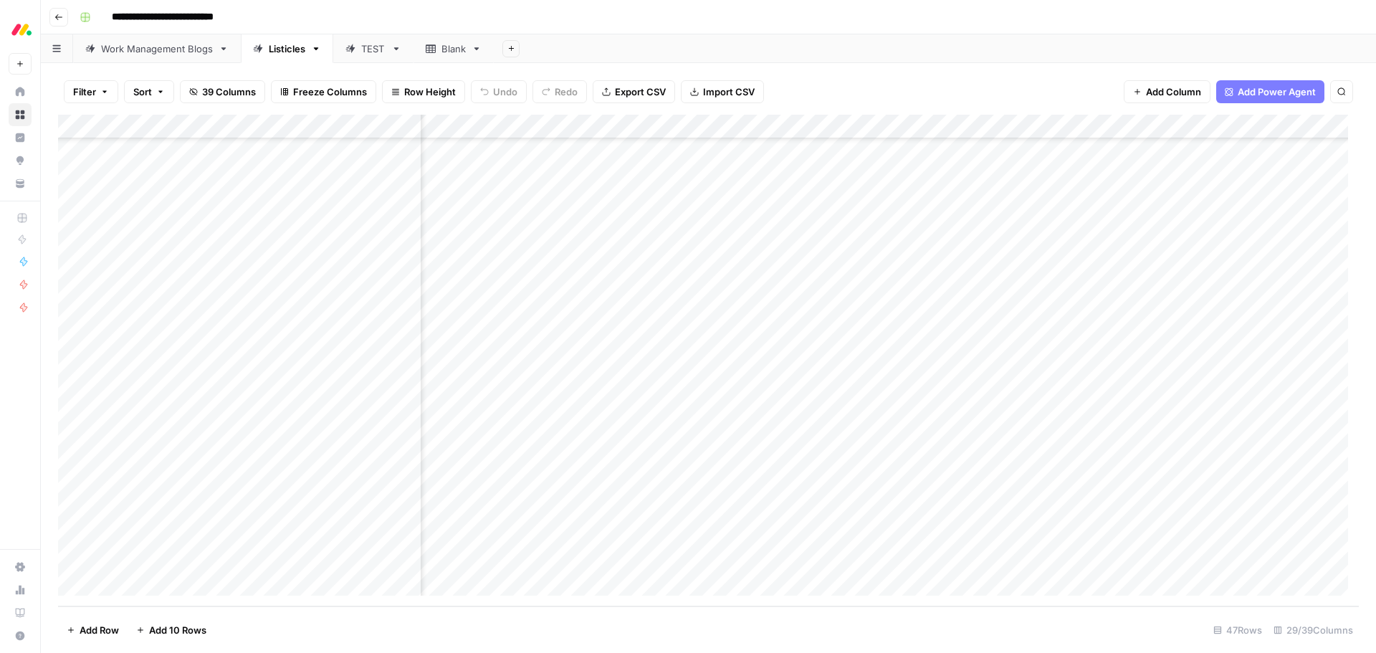
scroll to position [712, 1529]
click at [1083, 561] on div "Add Column" at bounding box center [708, 361] width 1301 height 492
click at [156, 50] on div "Work Management Blogs" at bounding box center [157, 49] width 112 height 14
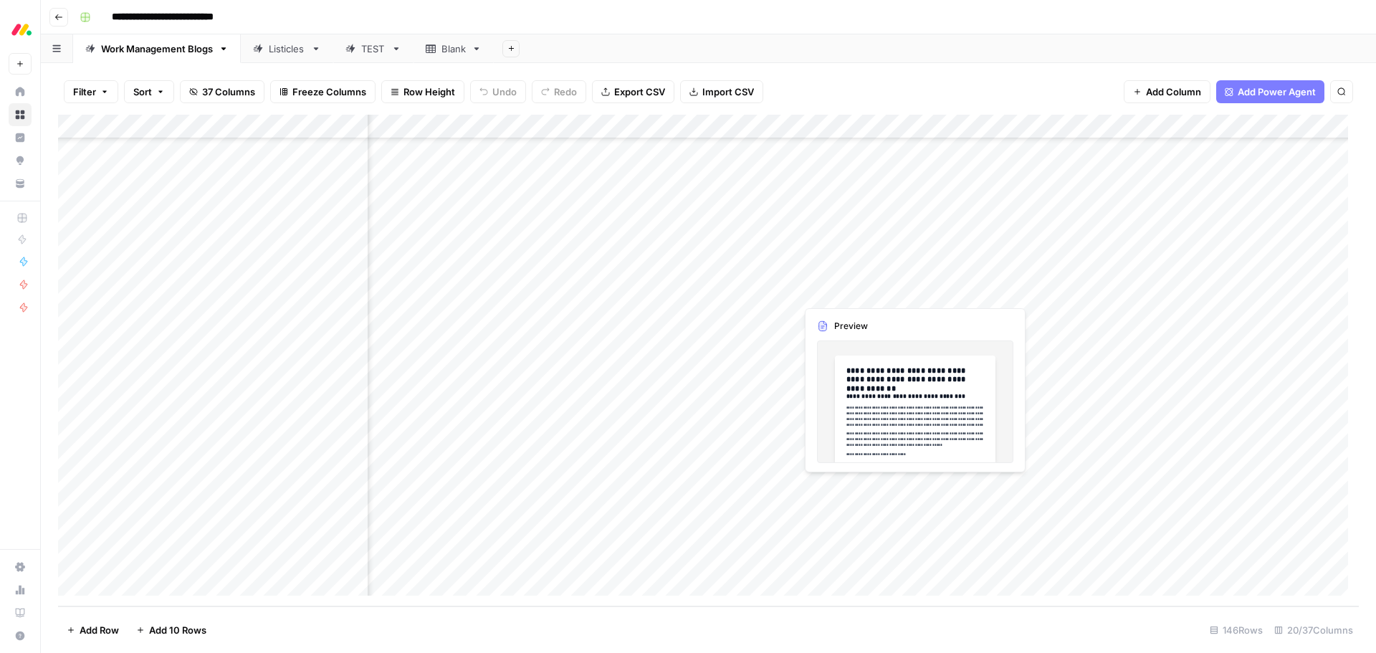
click at [868, 290] on div "Add Column" at bounding box center [708, 361] width 1301 height 492
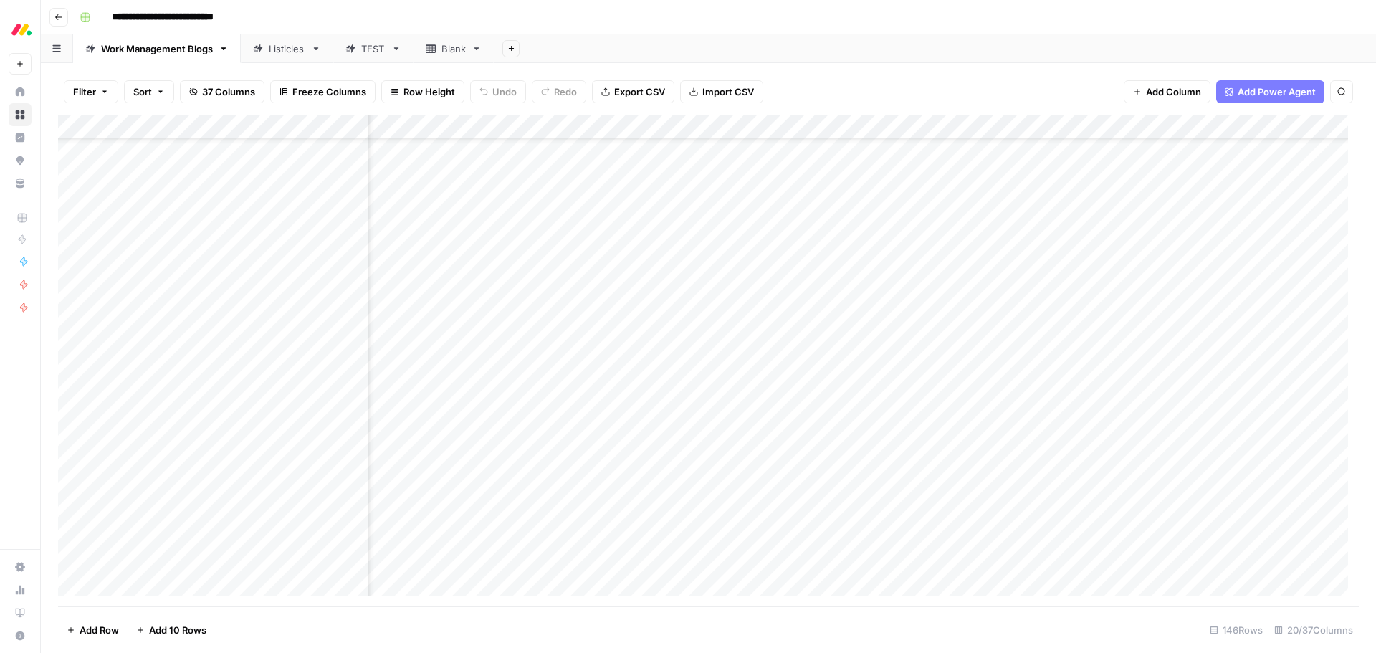
scroll to position [3123, 1079]
click at [975, 289] on div "Add Column" at bounding box center [708, 361] width 1301 height 492
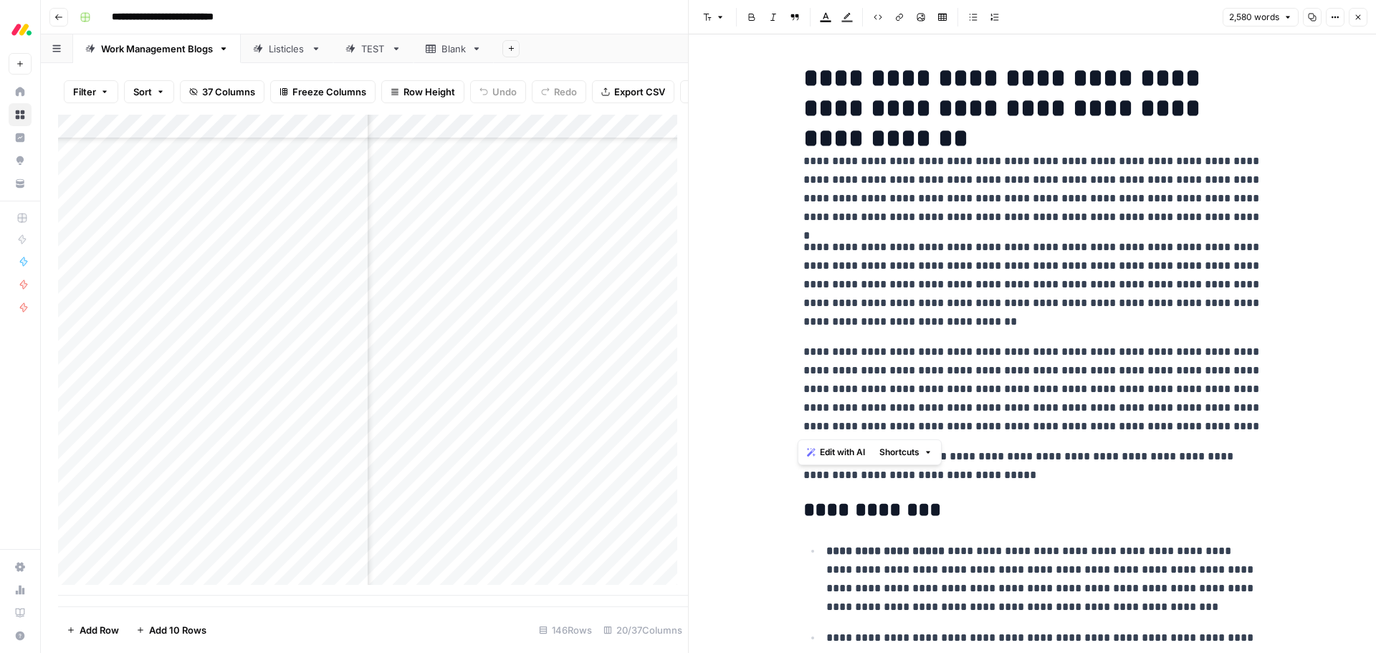
drag, startPoint x: 1255, startPoint y: 429, endPoint x: 793, endPoint y: 159, distance: 535.0
click at [1045, 193] on p "**********" at bounding box center [1032, 189] width 459 height 75
click at [822, 454] on span "Edit with AI" at bounding box center [842, 452] width 45 height 13
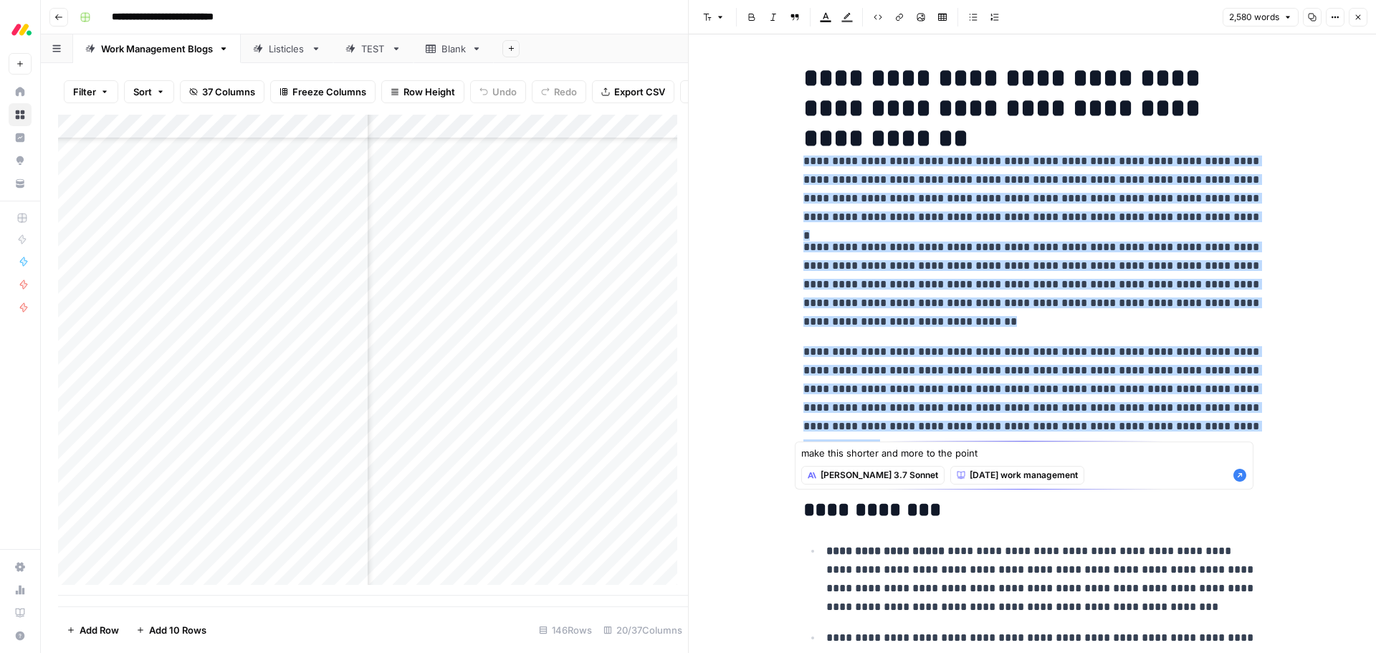
type textarea "make this shorter and more to the point"
click at [1236, 477] on icon "button" at bounding box center [1239, 475] width 13 height 13
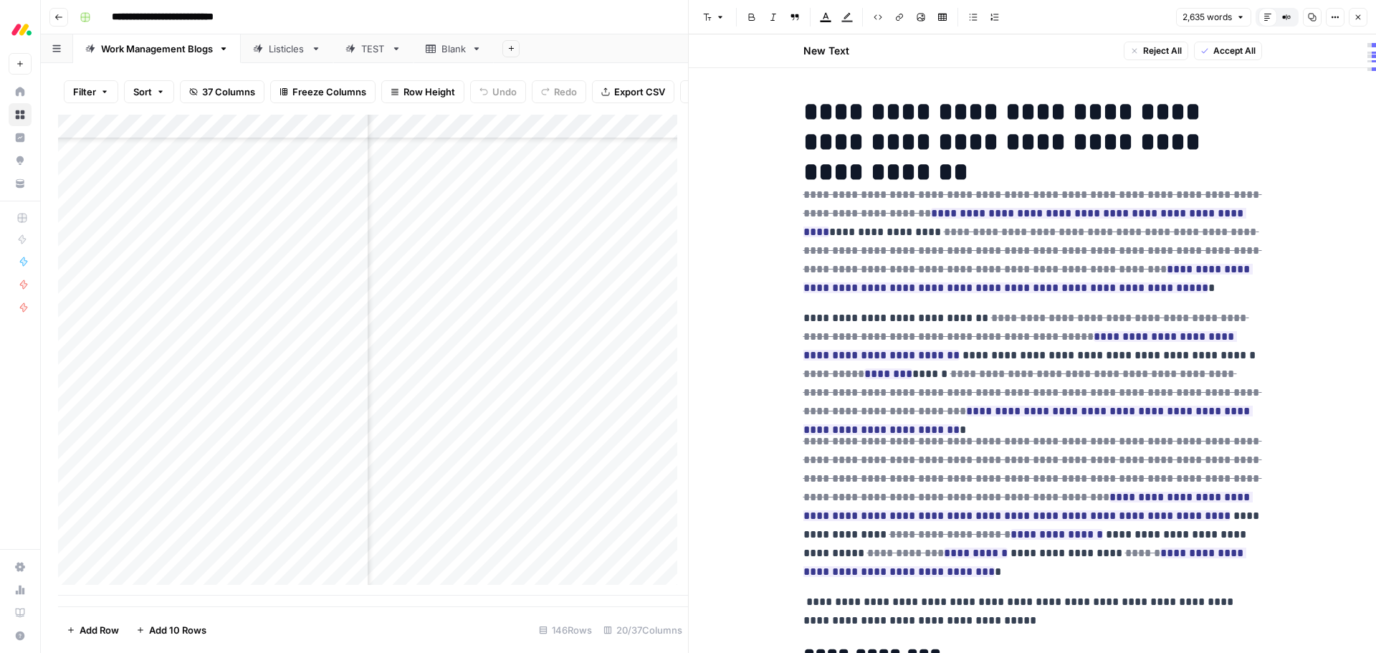
click at [1240, 51] on span "Accept All" at bounding box center [1234, 50] width 42 height 13
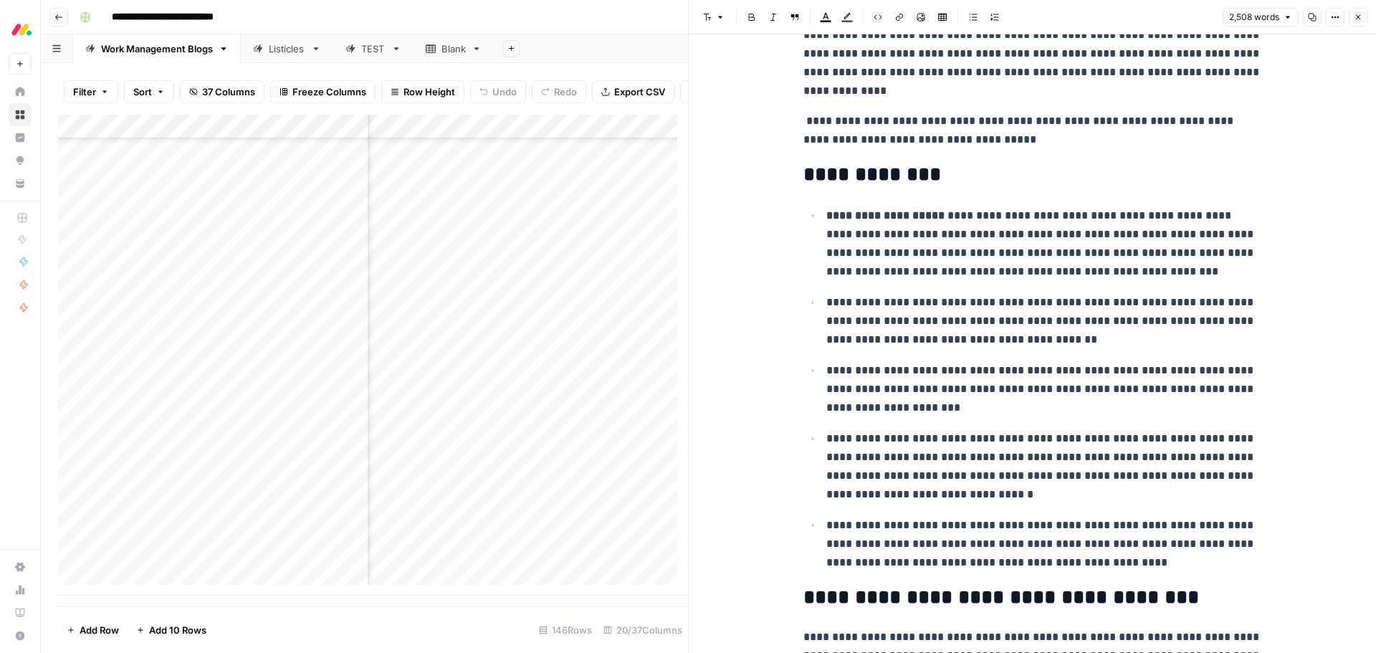
scroll to position [287, 0]
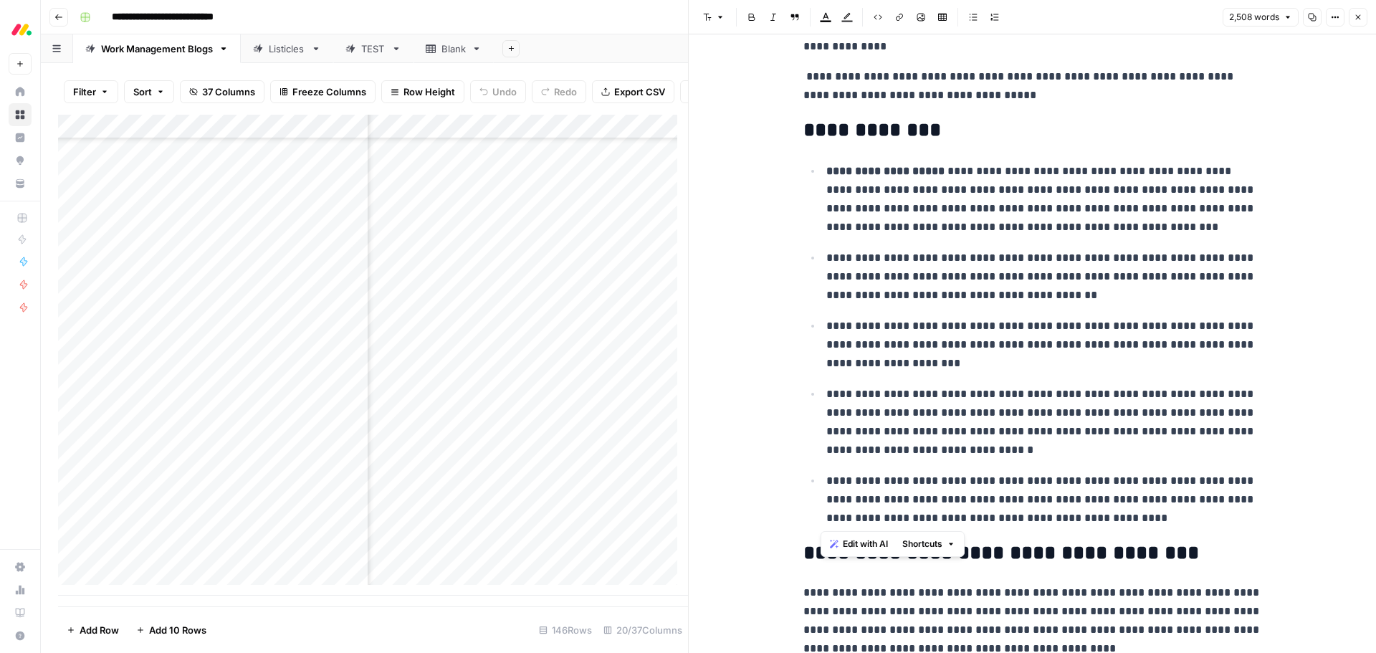
drag, startPoint x: 1139, startPoint y: 519, endPoint x: 819, endPoint y: 176, distance: 468.9
click at [819, 176] on ul "**********" at bounding box center [1032, 344] width 459 height 366
click at [877, 543] on span "Edit with AI" at bounding box center [865, 543] width 45 height 13
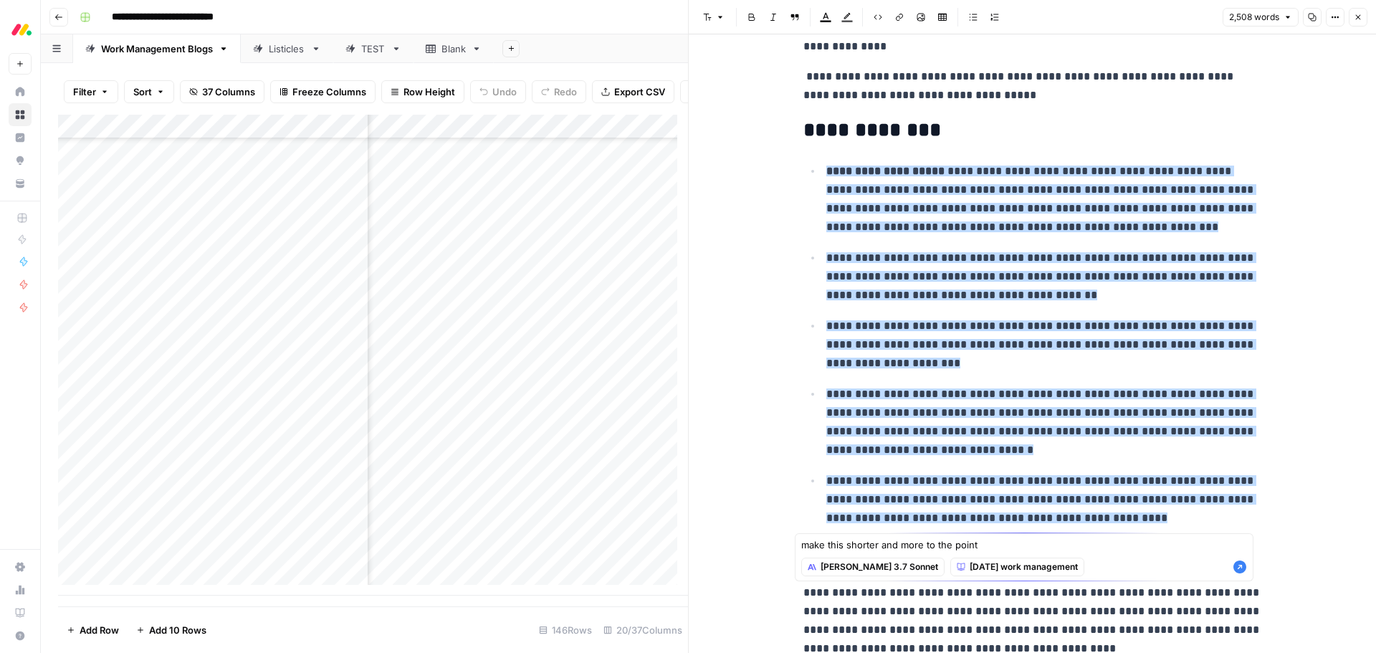
type textarea "make this shorter and more to the point"
click at [1239, 569] on icon "button" at bounding box center [1239, 566] width 13 height 13
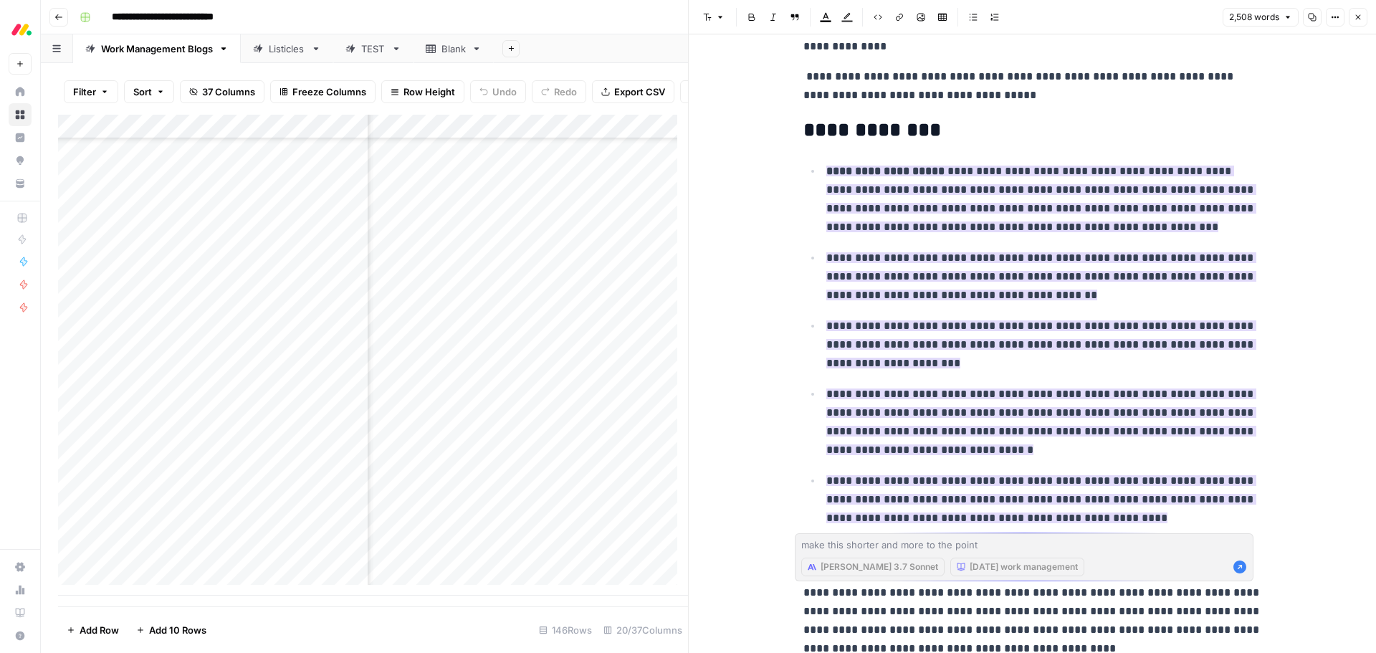
scroll to position [345, 0]
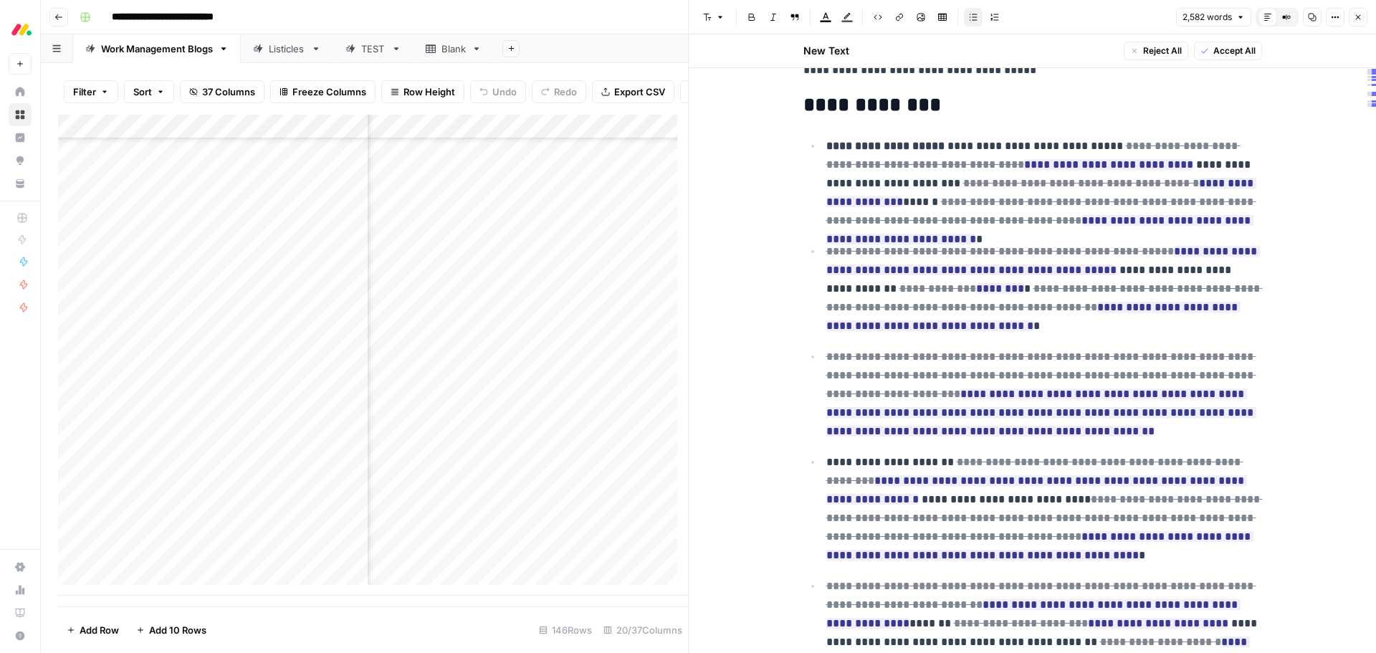
click at [1229, 53] on span "Accept All" at bounding box center [1234, 50] width 42 height 13
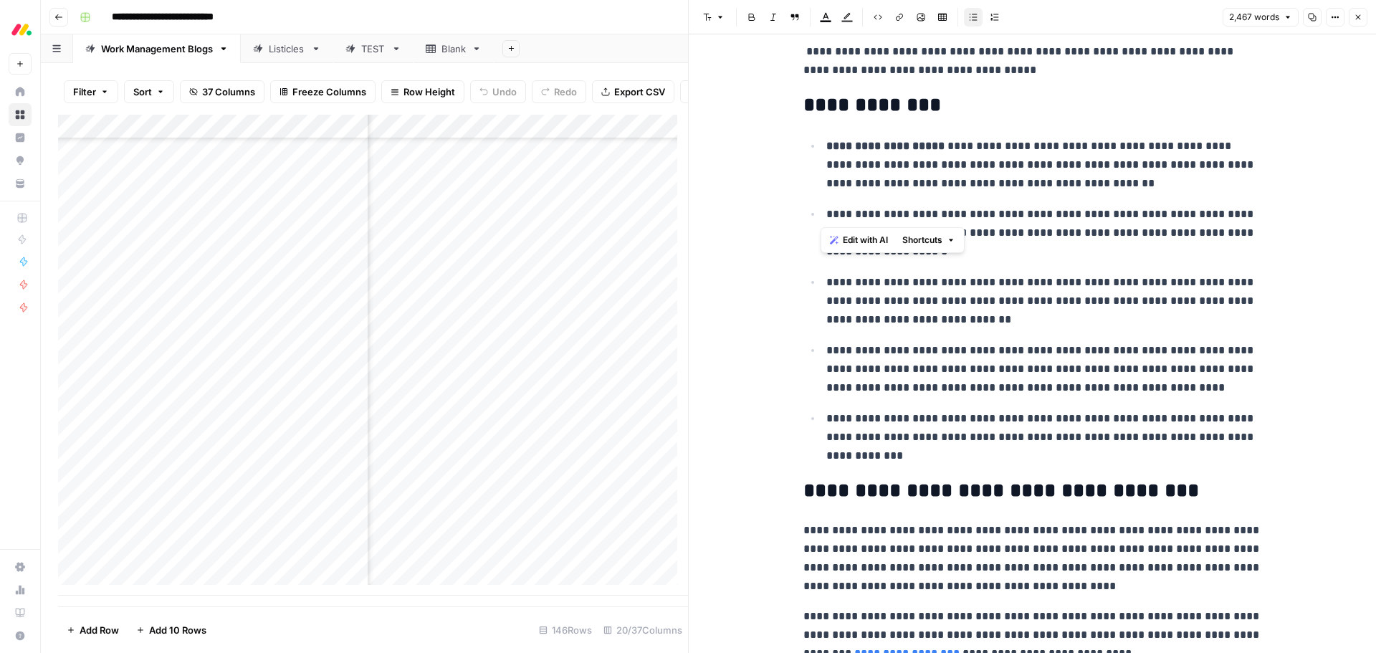
drag, startPoint x: 821, startPoint y: 215, endPoint x: 1133, endPoint y: 209, distance: 311.8
click at [1133, 209] on p "**********" at bounding box center [1044, 233] width 436 height 56
click at [1005, 415] on p "**********" at bounding box center [1044, 437] width 436 height 56
drag, startPoint x: 1128, startPoint y: 417, endPoint x: 823, endPoint y: 419, distance: 305.3
click at [826, 419] on p "**********" at bounding box center [1044, 437] width 436 height 56
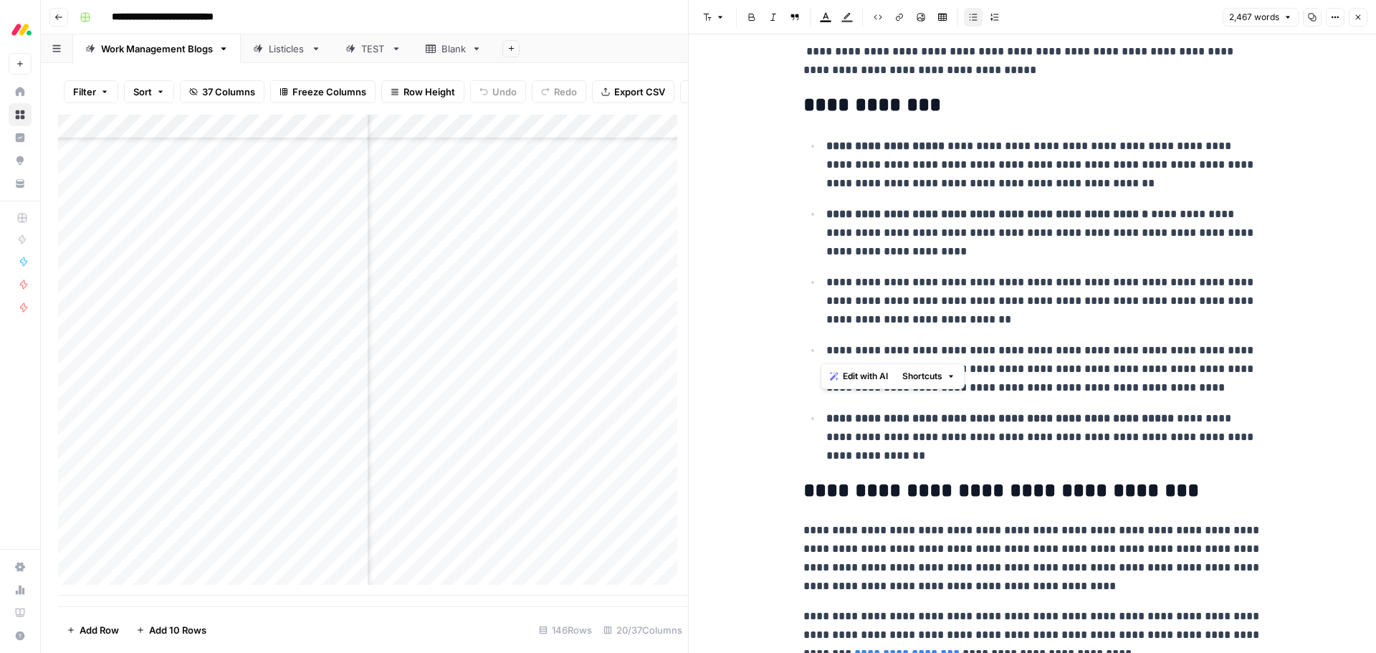
drag, startPoint x: 820, startPoint y: 350, endPoint x: 1126, endPoint y: 349, distance: 306.7
click at [1126, 349] on li "**********" at bounding box center [1042, 368] width 440 height 57
drag, startPoint x: 1141, startPoint y: 282, endPoint x: 818, endPoint y: 284, distance: 322.5
click at [822, 284] on li "**********" at bounding box center [1042, 300] width 440 height 57
click at [1183, 188] on p "**********" at bounding box center [1044, 165] width 436 height 56
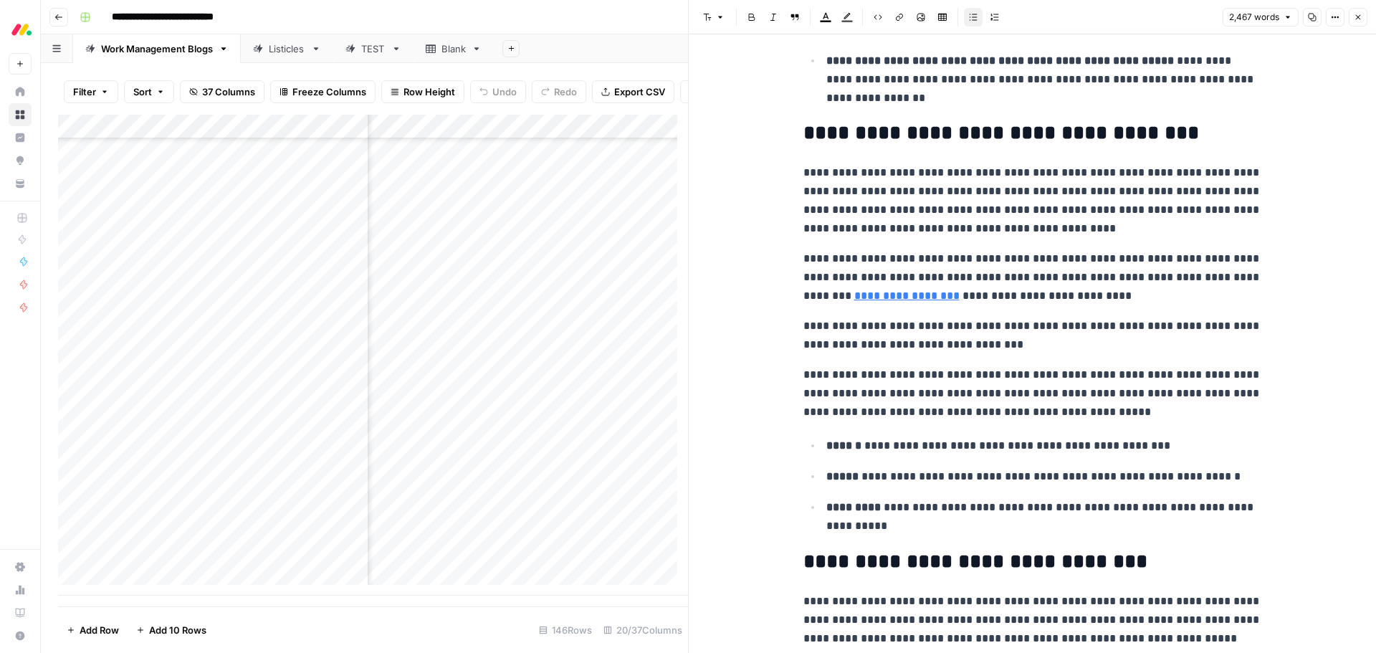
scroll to position [670, 0]
click at [1175, 128] on h2 "**********" at bounding box center [1032, 132] width 459 height 23
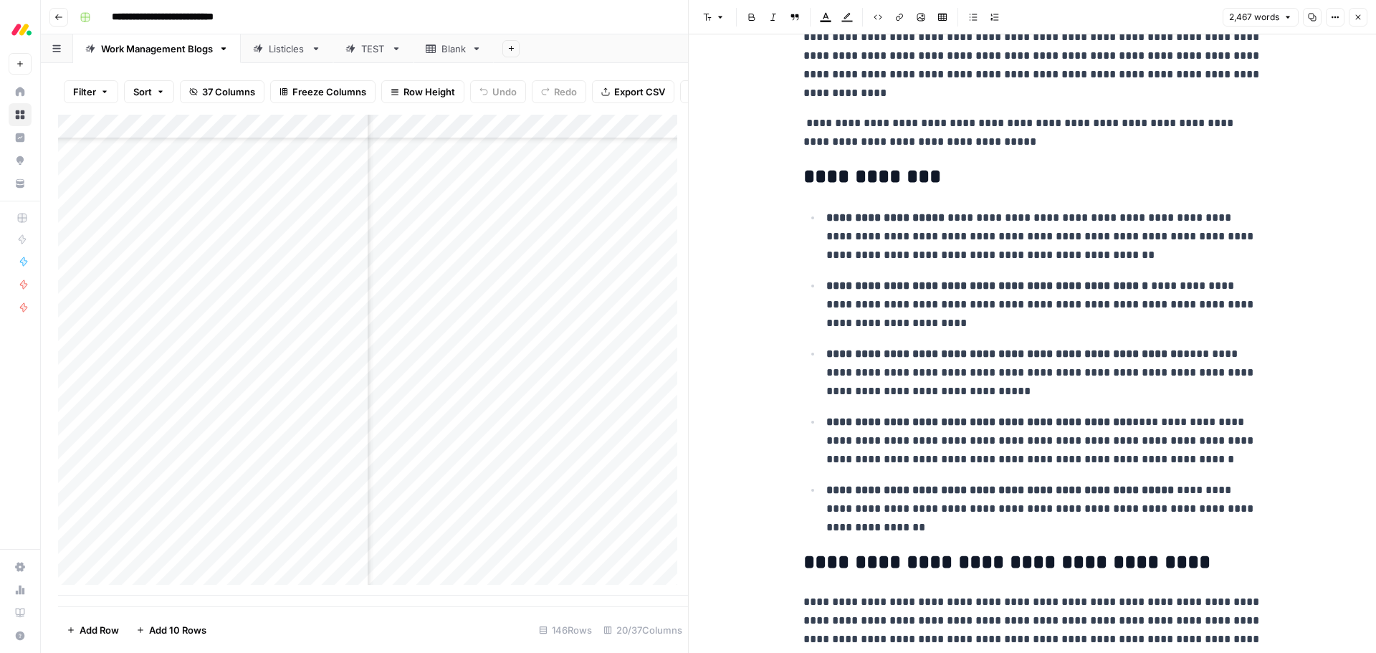
scroll to position [97, 0]
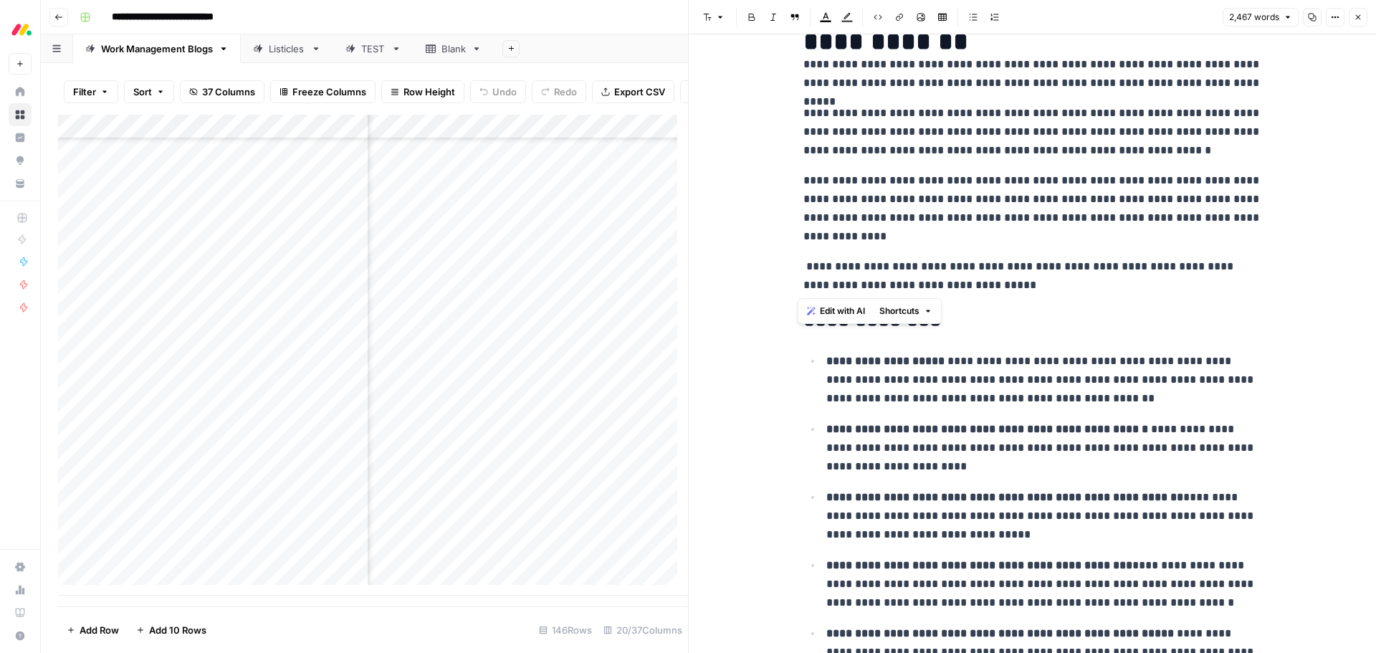
drag, startPoint x: 1029, startPoint y: 279, endPoint x: 795, endPoint y: 269, distance: 234.5
click at [803, 264] on p "**********" at bounding box center [1032, 275] width 459 height 37
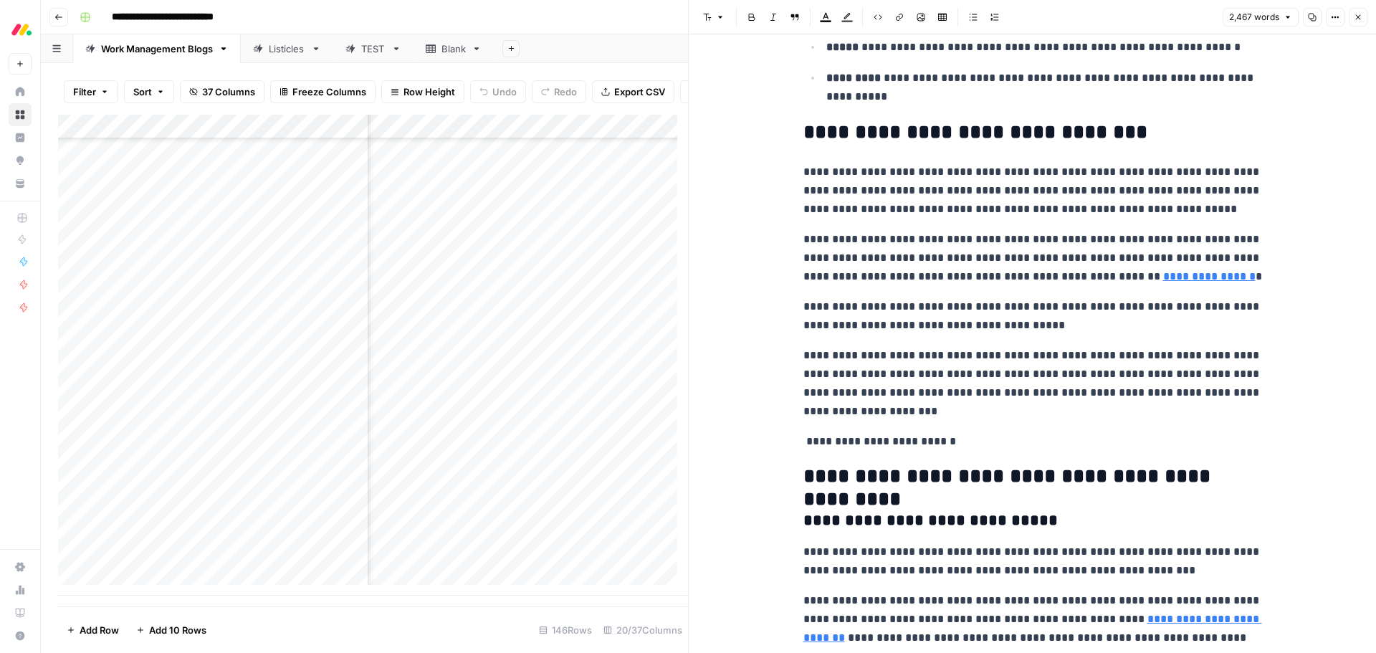
scroll to position [1243, 0]
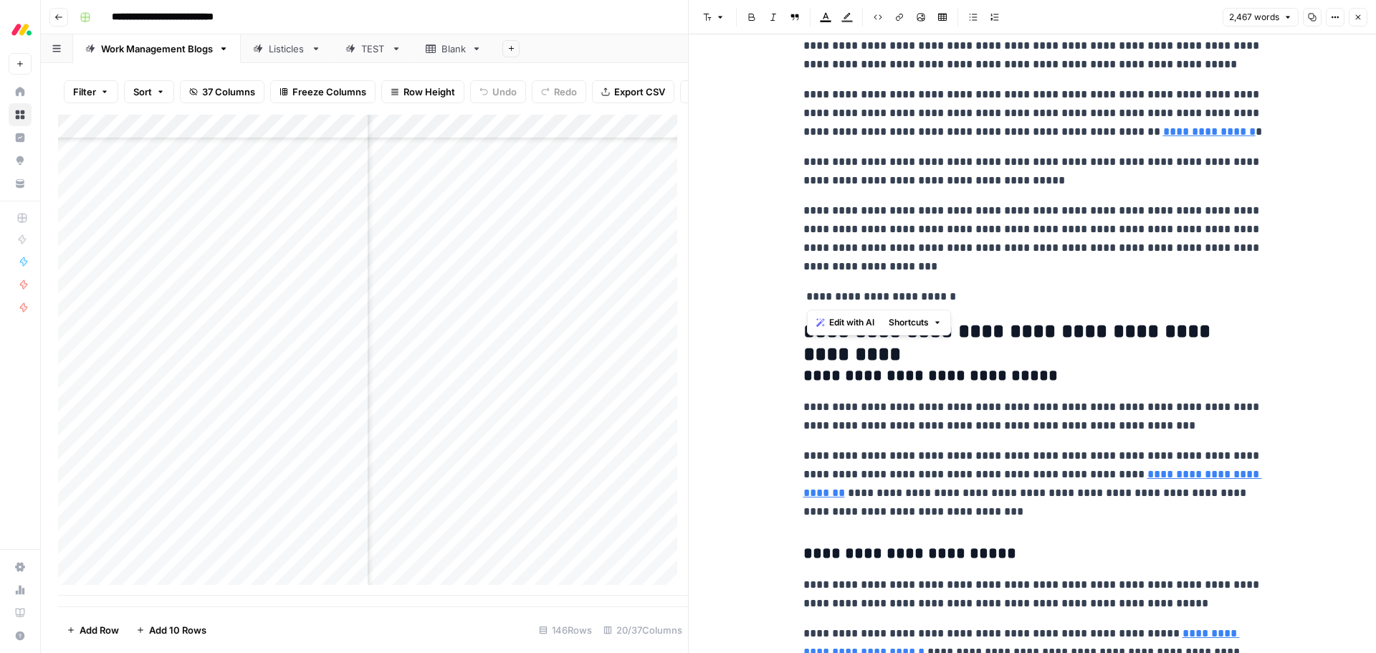
drag, startPoint x: 997, startPoint y: 293, endPoint x: 792, endPoint y: 288, distance: 205.0
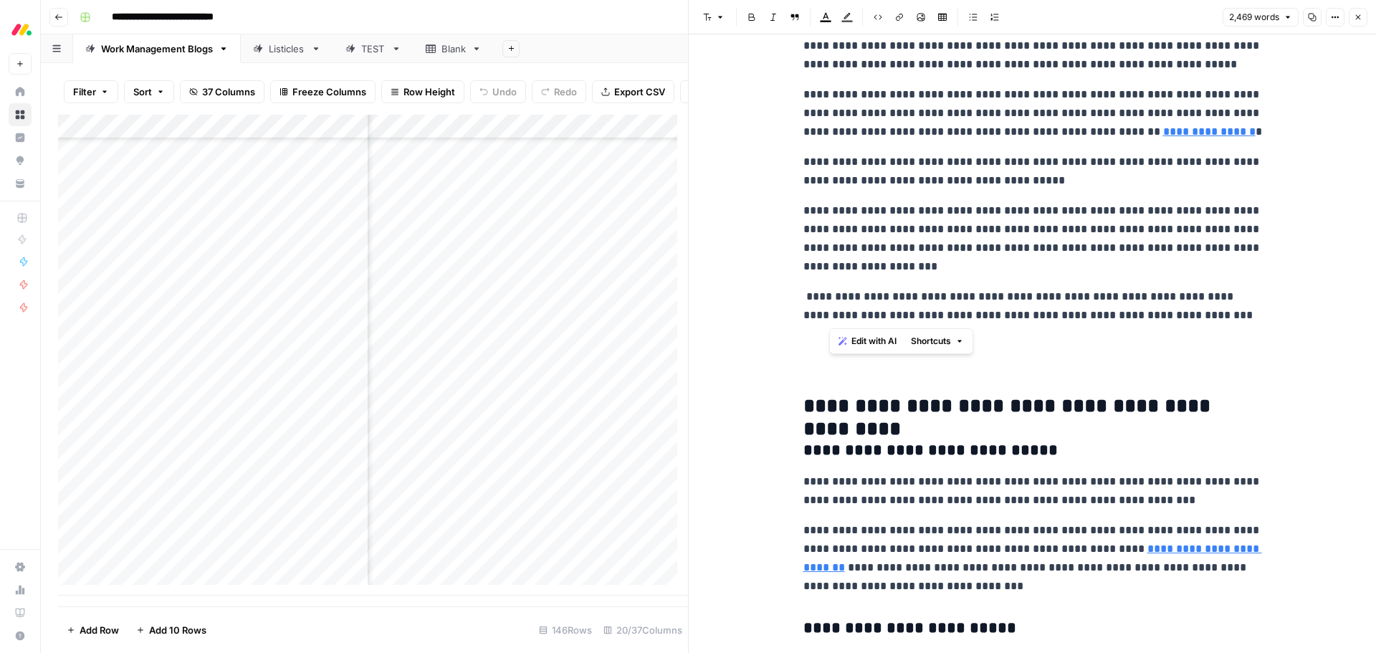
drag, startPoint x: 911, startPoint y: 318, endPoint x: 795, endPoint y: 315, distance: 116.1
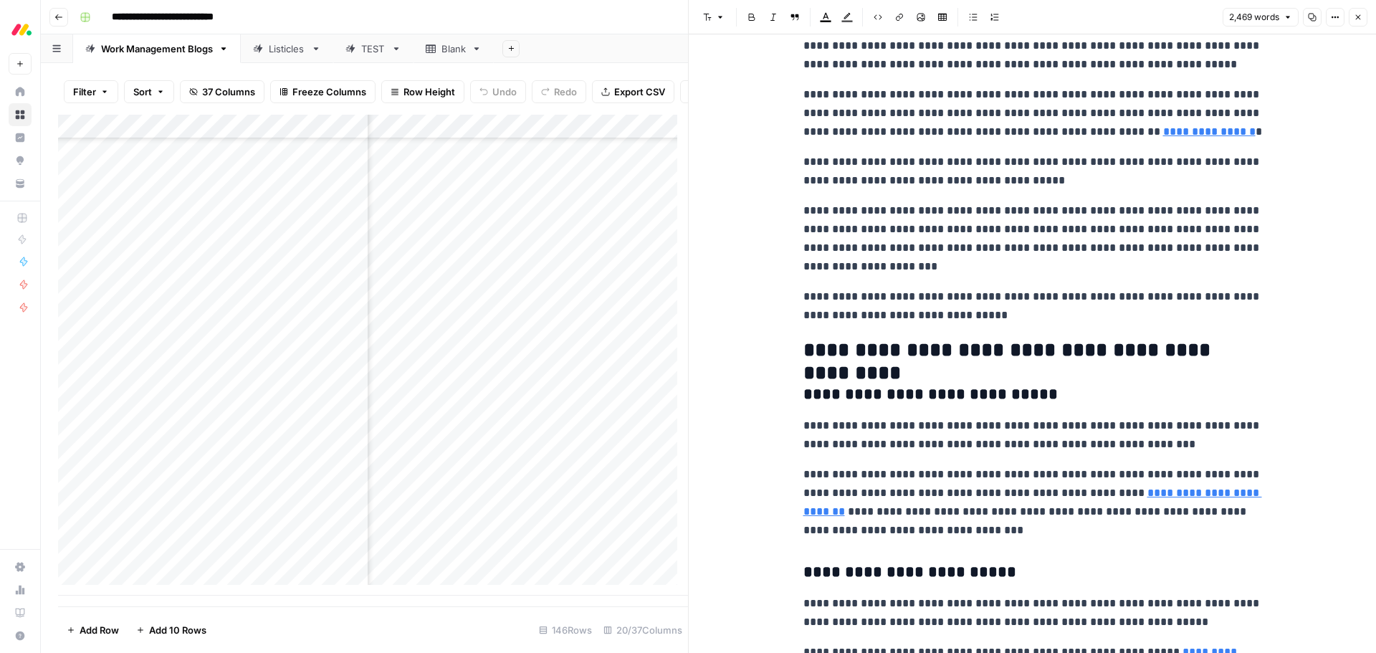
click at [877, 357] on h2 "**********" at bounding box center [1032, 350] width 459 height 23
click at [856, 383] on span "Edit with AI" at bounding box center [842, 380] width 45 height 13
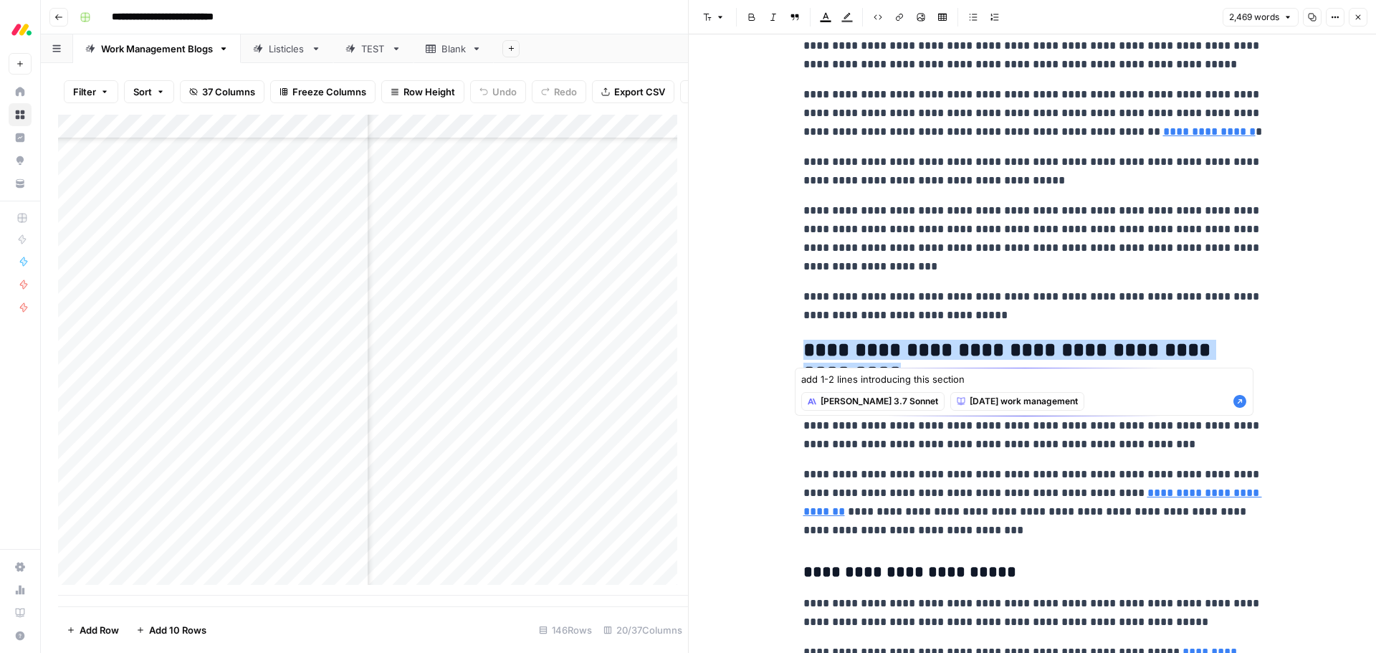
type textarea "add 1-2 lines introducing this section"
click at [1240, 400] on icon "button" at bounding box center [1239, 401] width 14 height 14
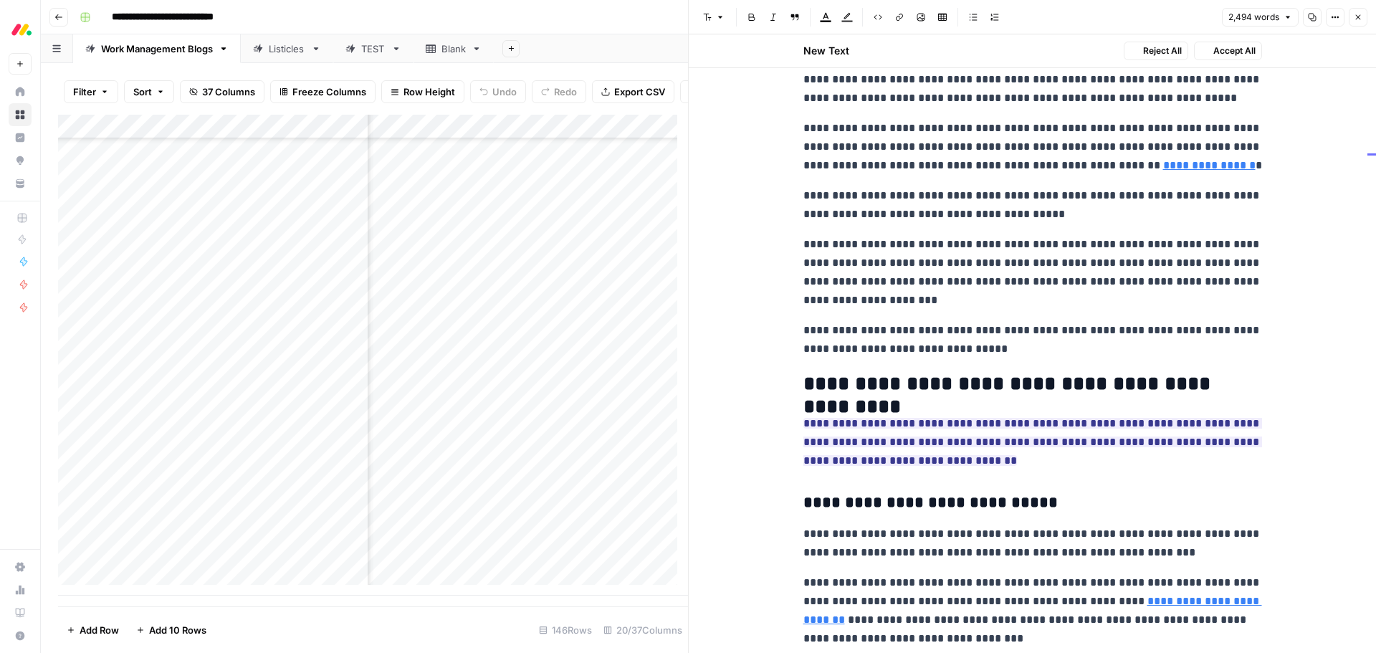
scroll to position [1277, 0]
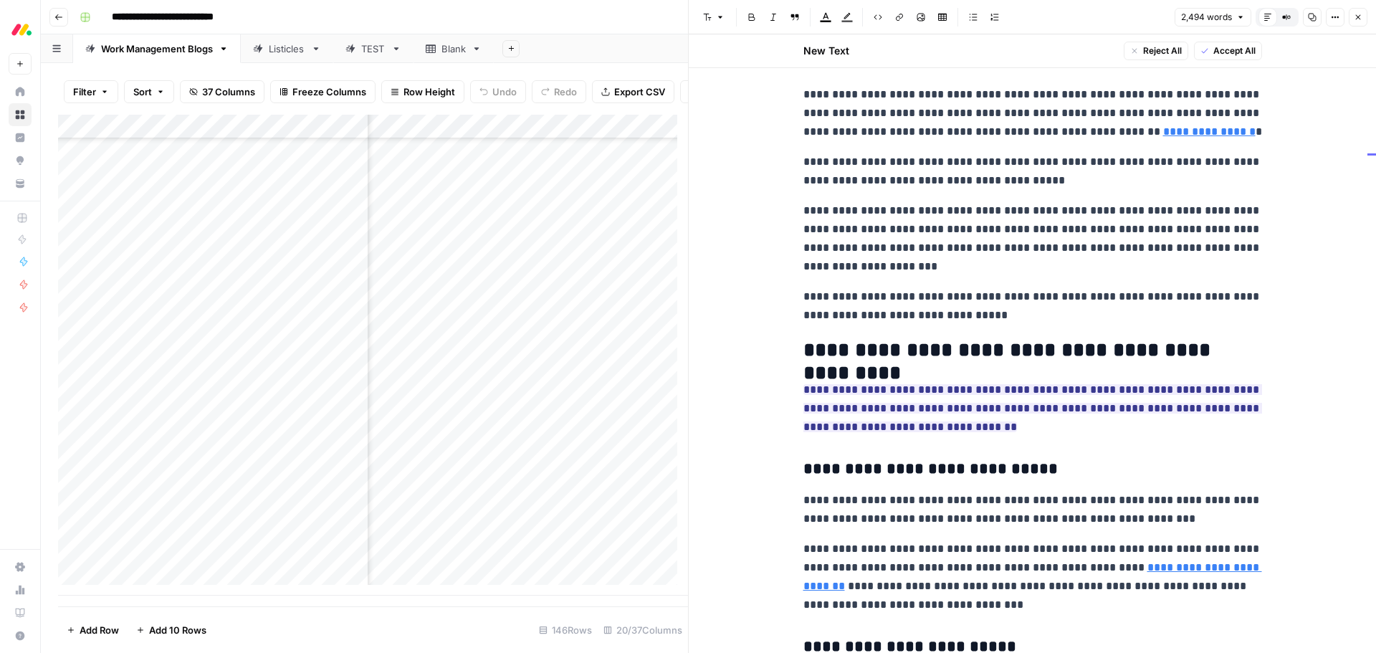
click at [1220, 45] on span "Accept All" at bounding box center [1234, 50] width 42 height 13
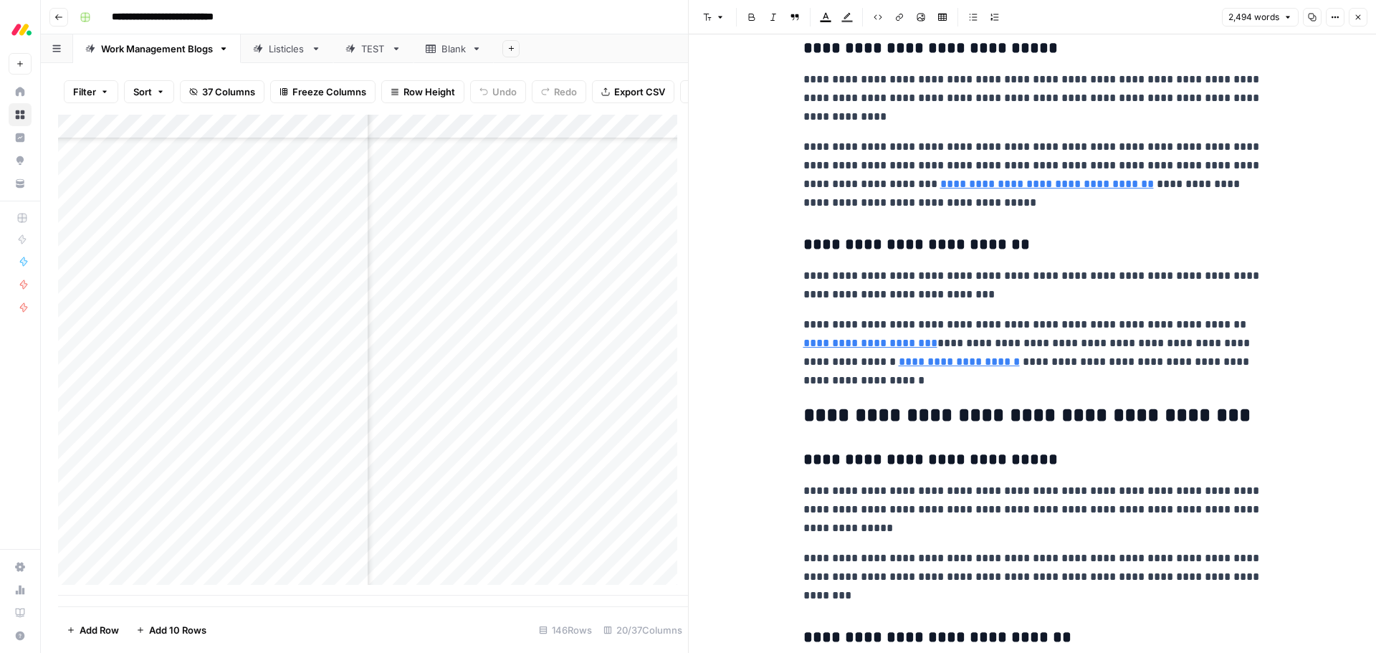
scroll to position [2461, 0]
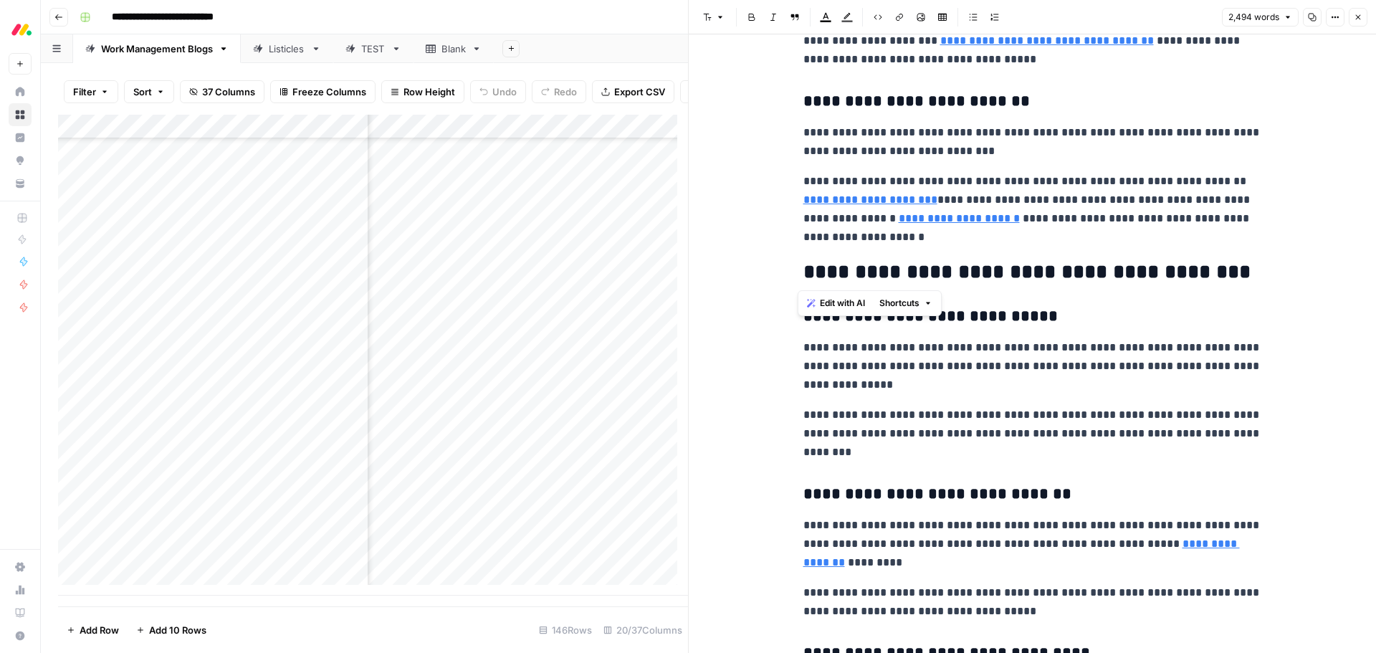
drag, startPoint x: 1187, startPoint y: 275, endPoint x: 800, endPoint y: 272, distance: 387.0
click at [803, 272] on h2 "**********" at bounding box center [1032, 272] width 459 height 23
click at [833, 303] on span "Edit with AI" at bounding box center [842, 303] width 45 height 13
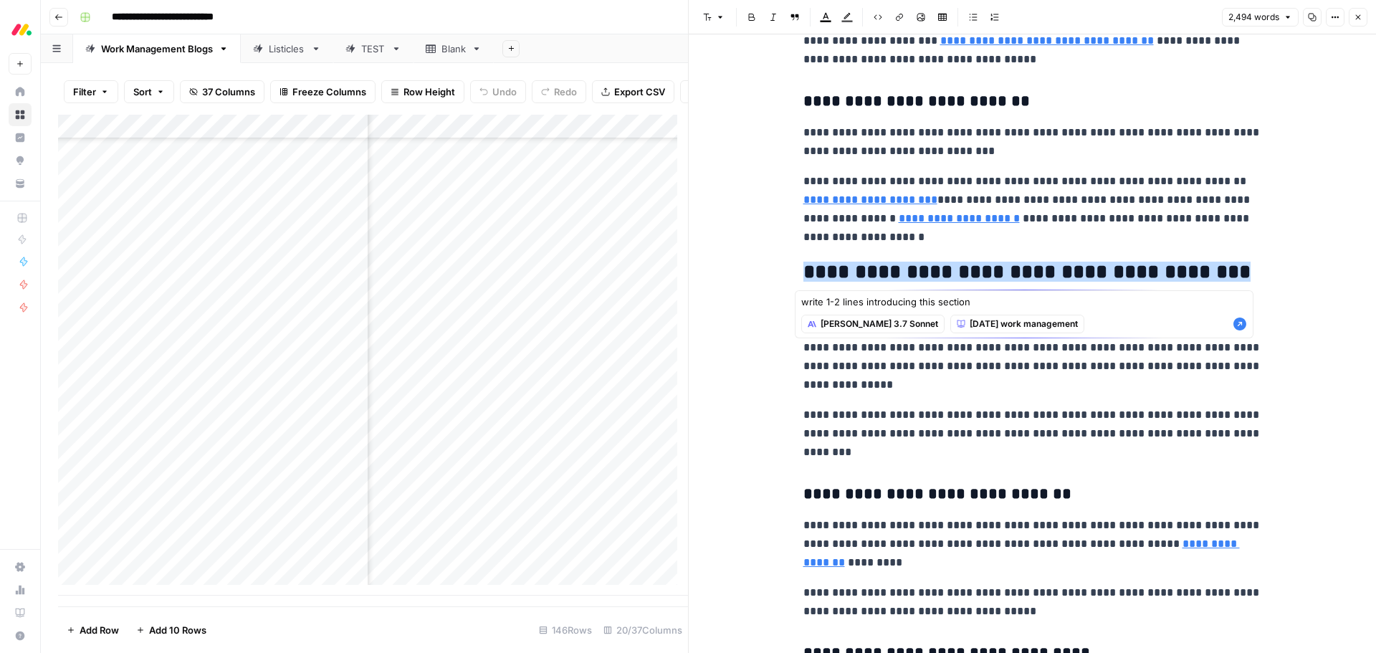
type textarea "write 1-2 lines introducing this section"
click at [1239, 325] on icon "button" at bounding box center [1239, 323] width 13 height 13
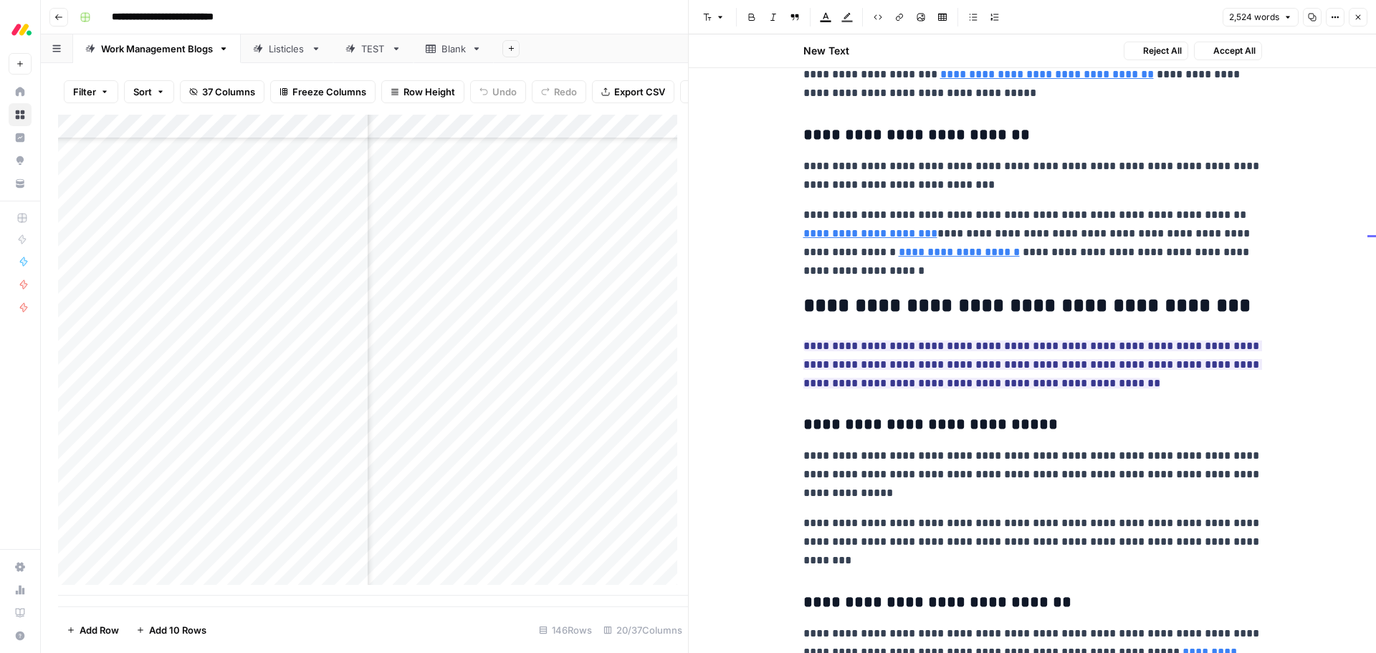
scroll to position [2495, 0]
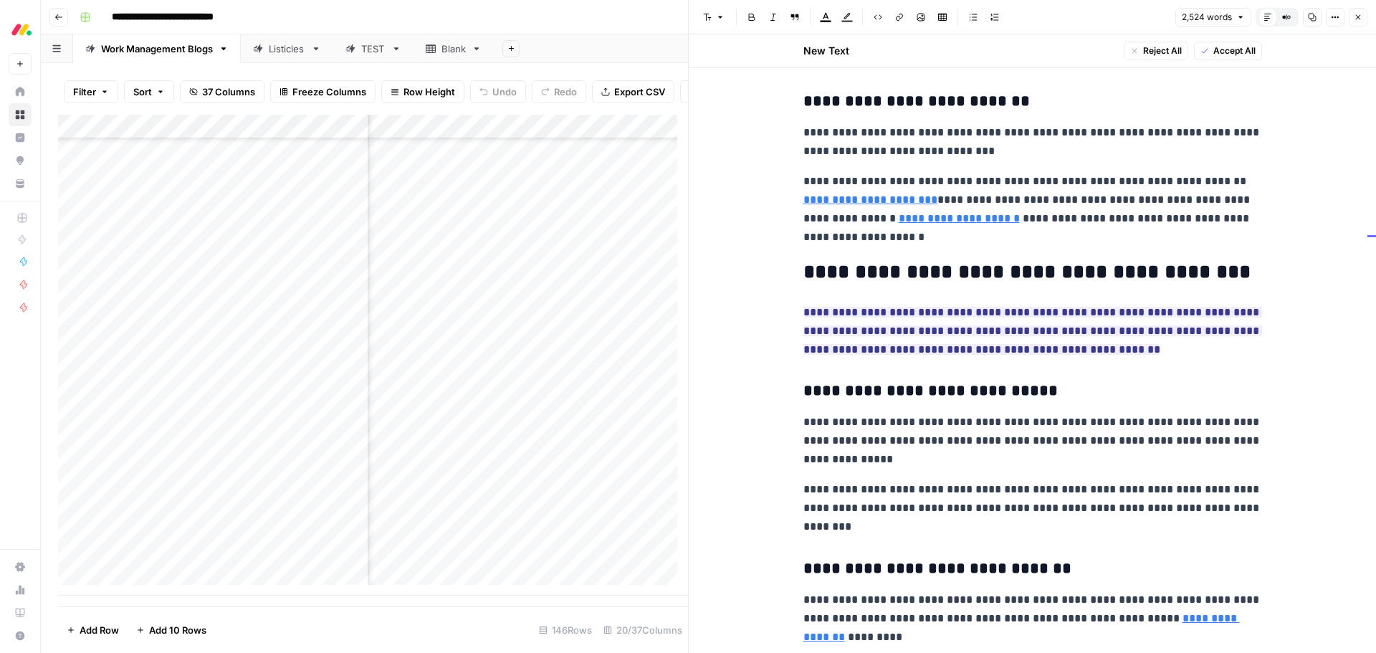
click at [1225, 50] on span "Accept All" at bounding box center [1234, 50] width 42 height 13
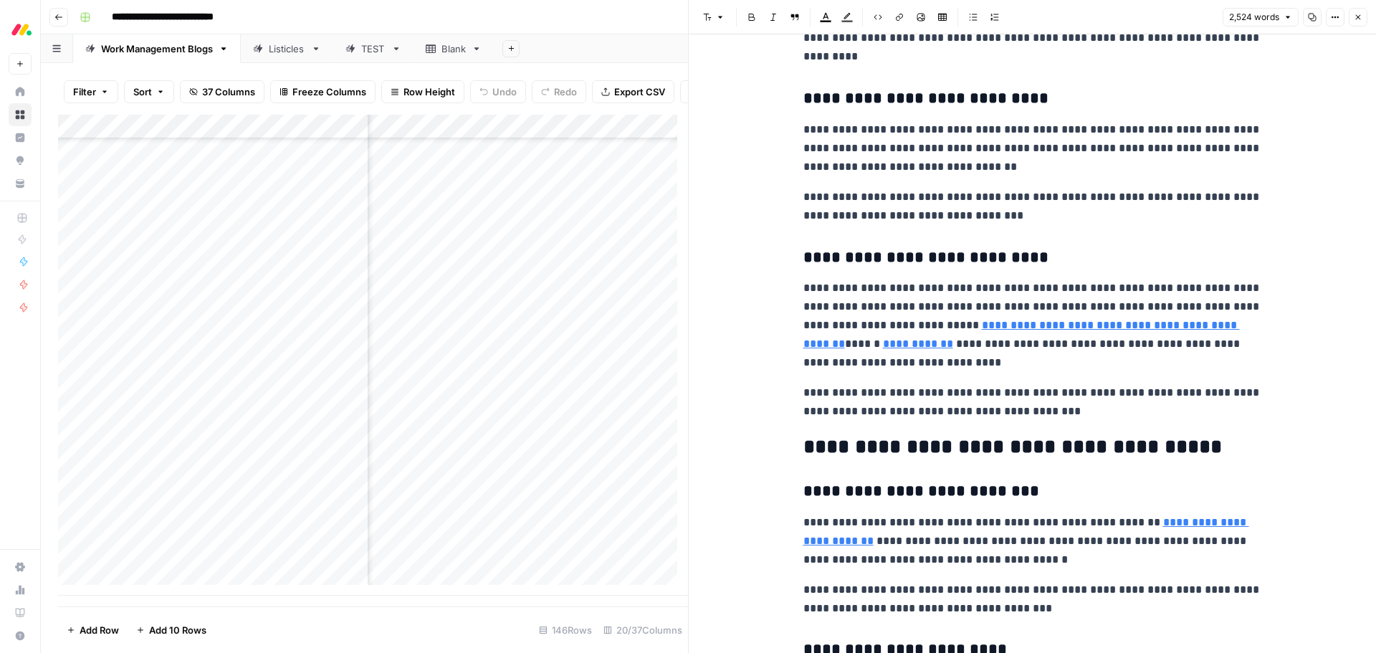
scroll to position [3465, 0]
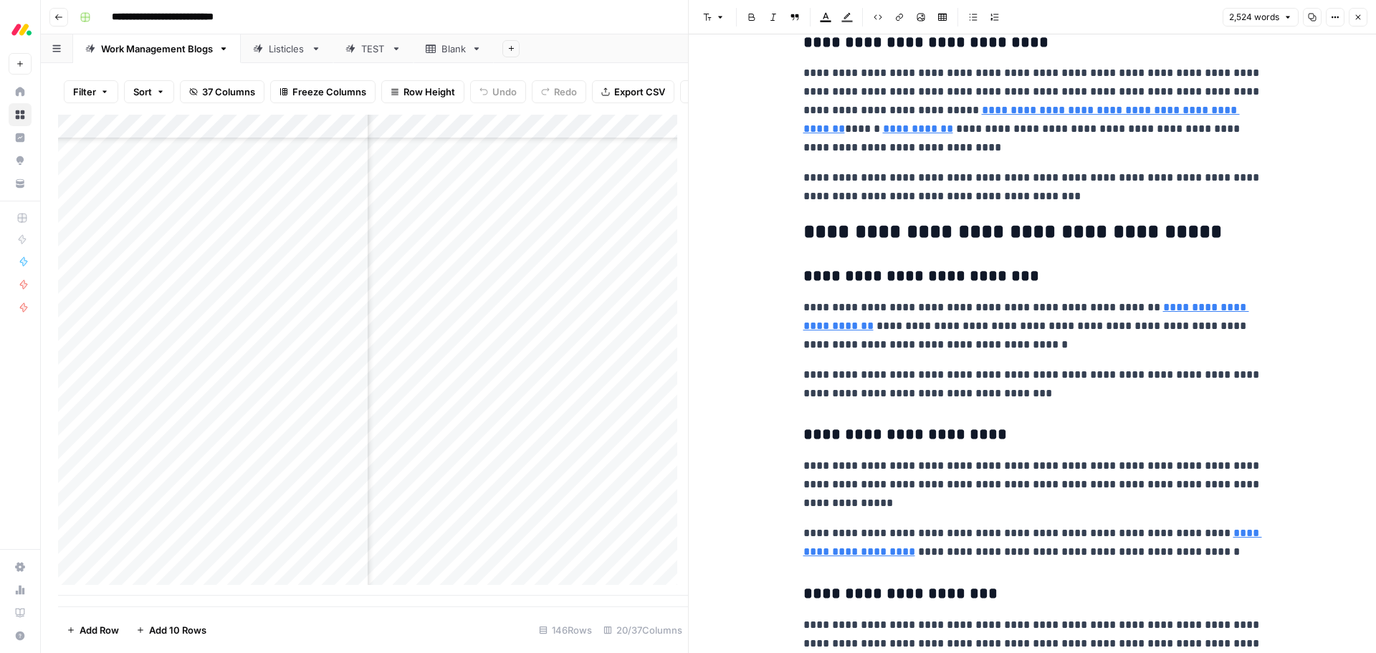
click at [1020, 231] on h2 "**********" at bounding box center [1032, 232] width 459 height 23
click at [843, 264] on span "Edit with AI" at bounding box center [842, 263] width 45 height 13
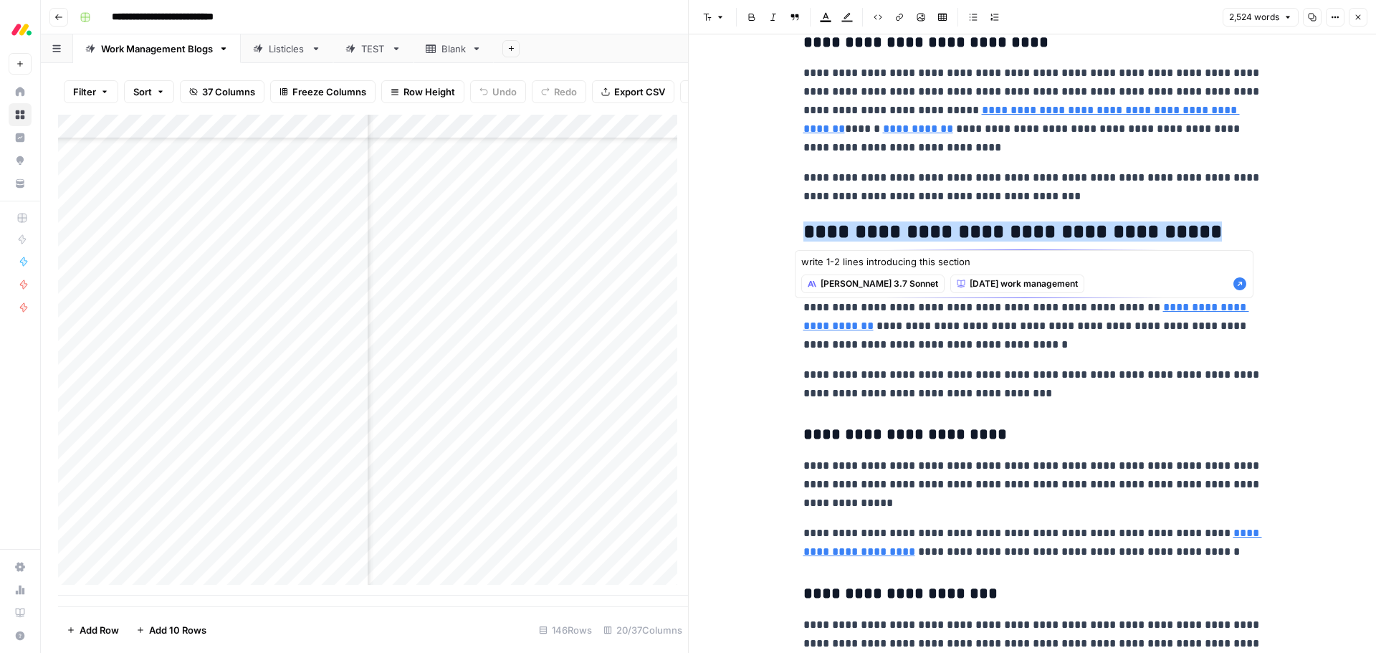
type textarea "write 1-2 lines introducing this section"
click at [1240, 282] on icon "button" at bounding box center [1239, 284] width 14 height 14
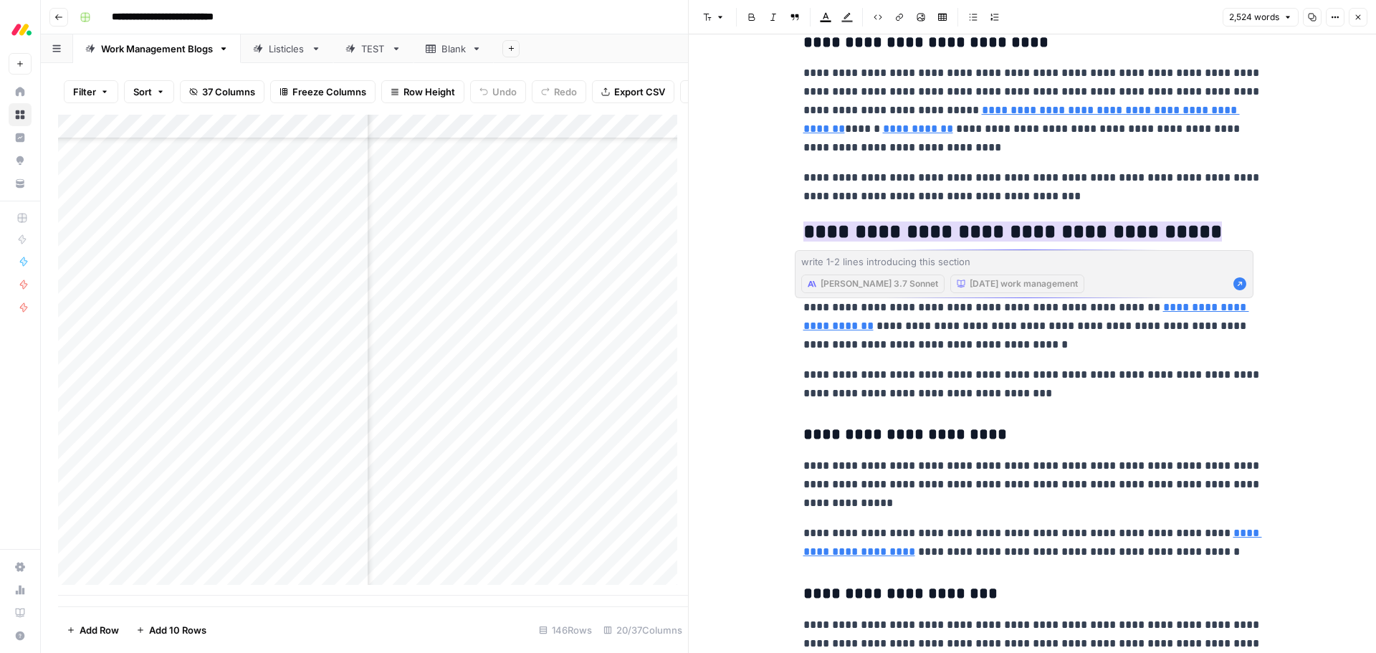
scroll to position [3498, 0]
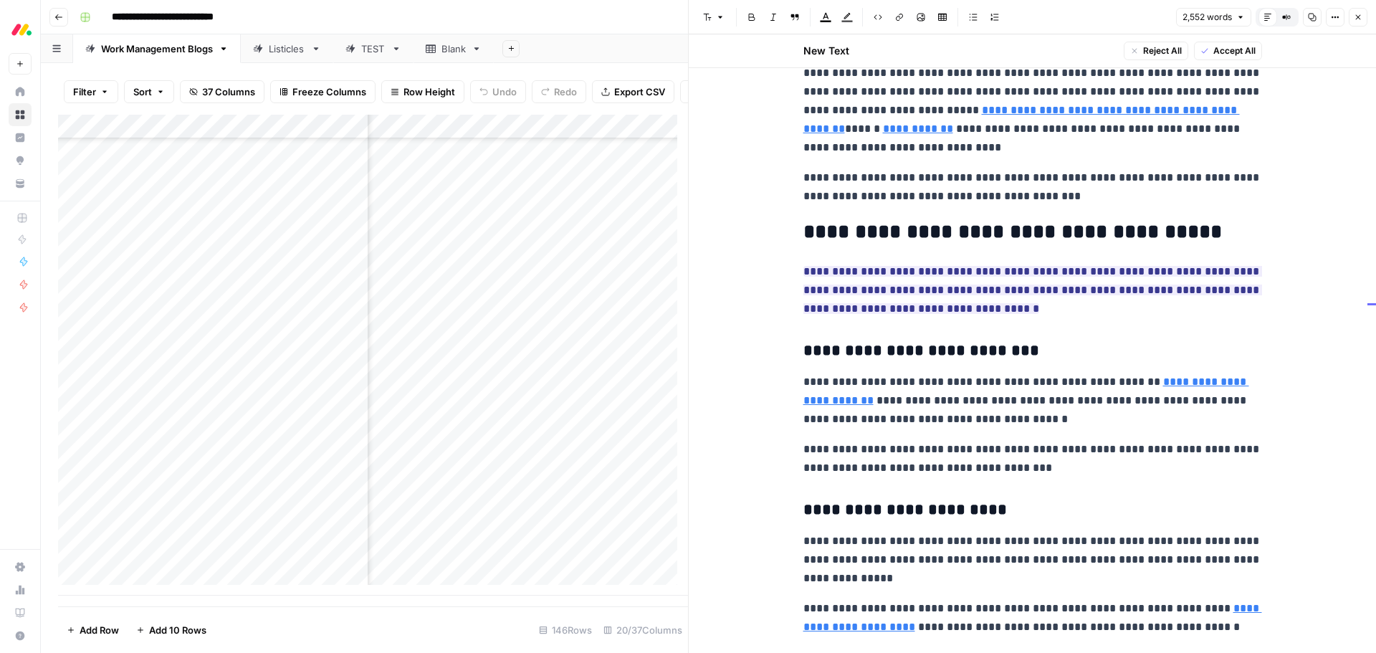
click at [1232, 49] on span "Accept All" at bounding box center [1234, 50] width 42 height 13
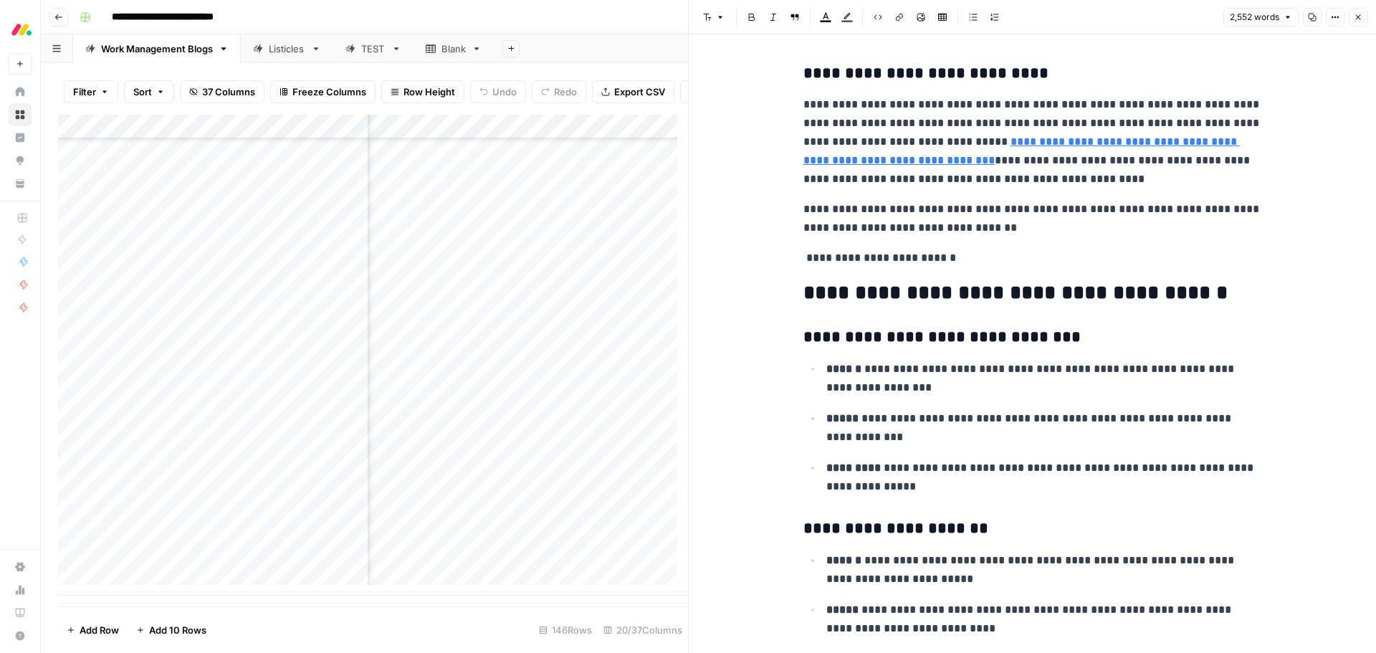
scroll to position [4468, 0]
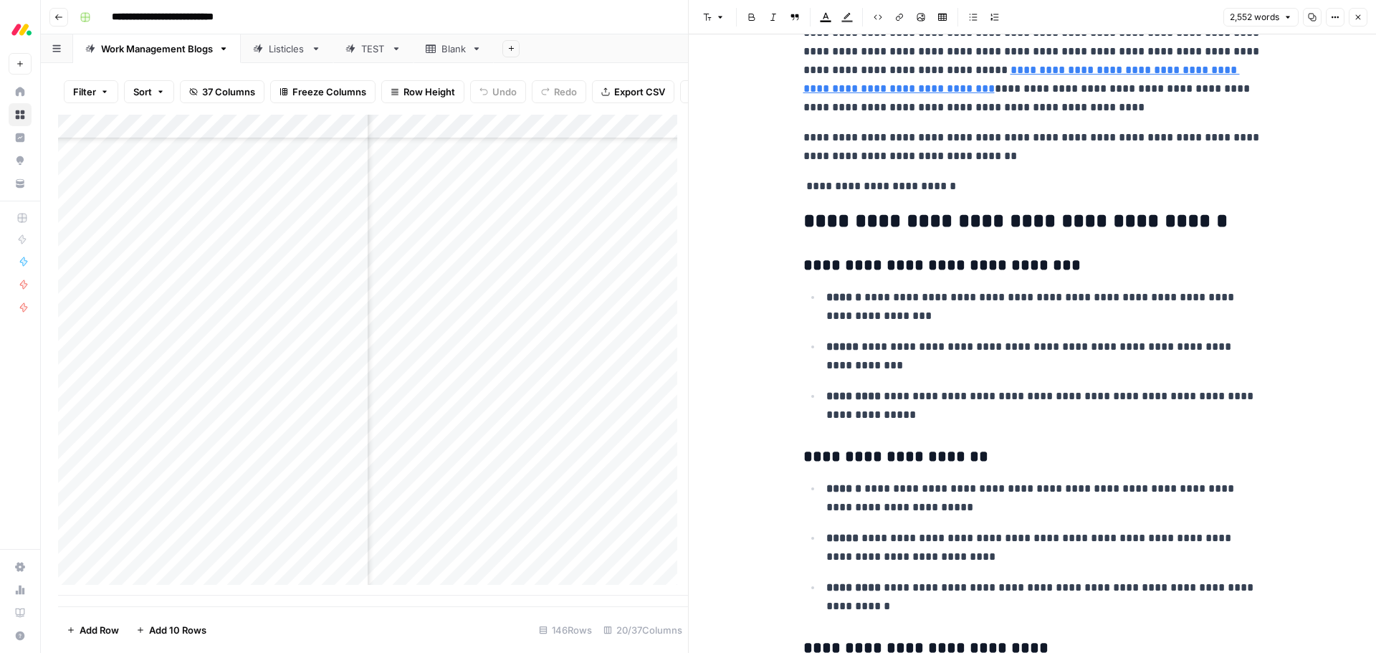
click at [1048, 233] on h2 "**********" at bounding box center [1032, 221] width 459 height 23
click at [844, 251] on span "Edit with AI" at bounding box center [842, 252] width 45 height 13
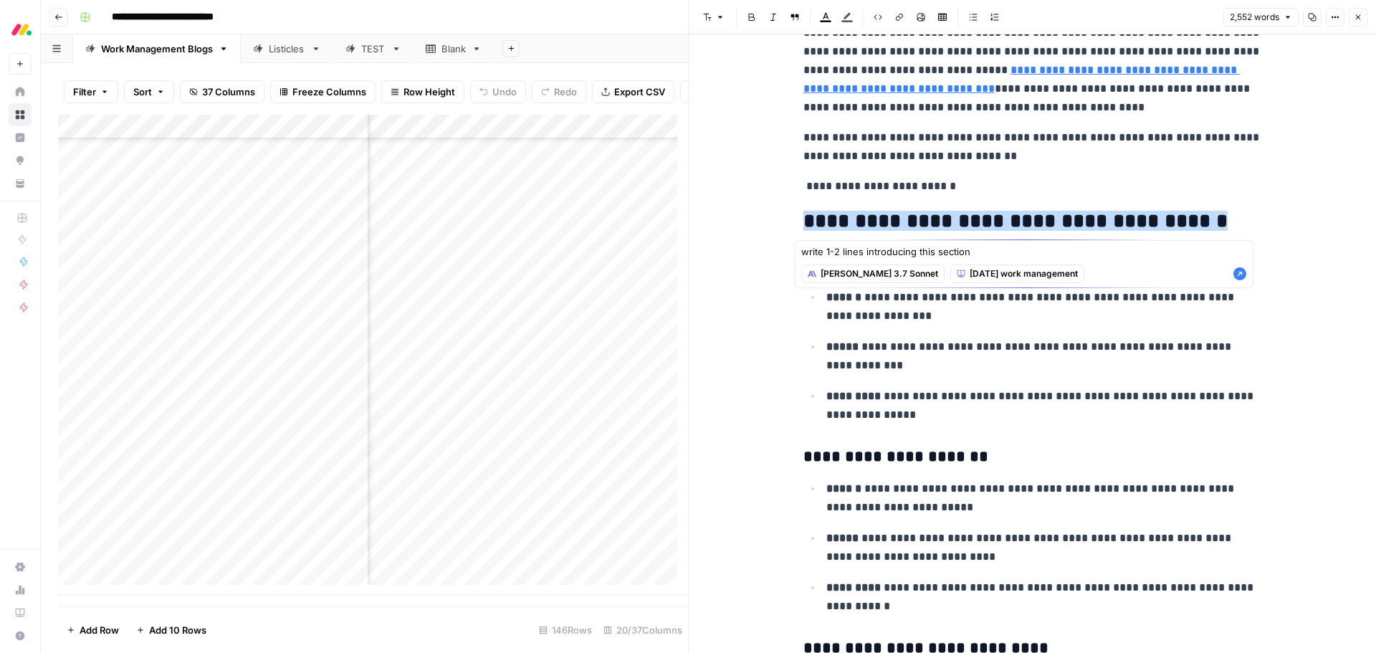
type textarea "write 1-2 lines introducing this section"
click at [1238, 277] on icon "button" at bounding box center [1239, 273] width 13 height 13
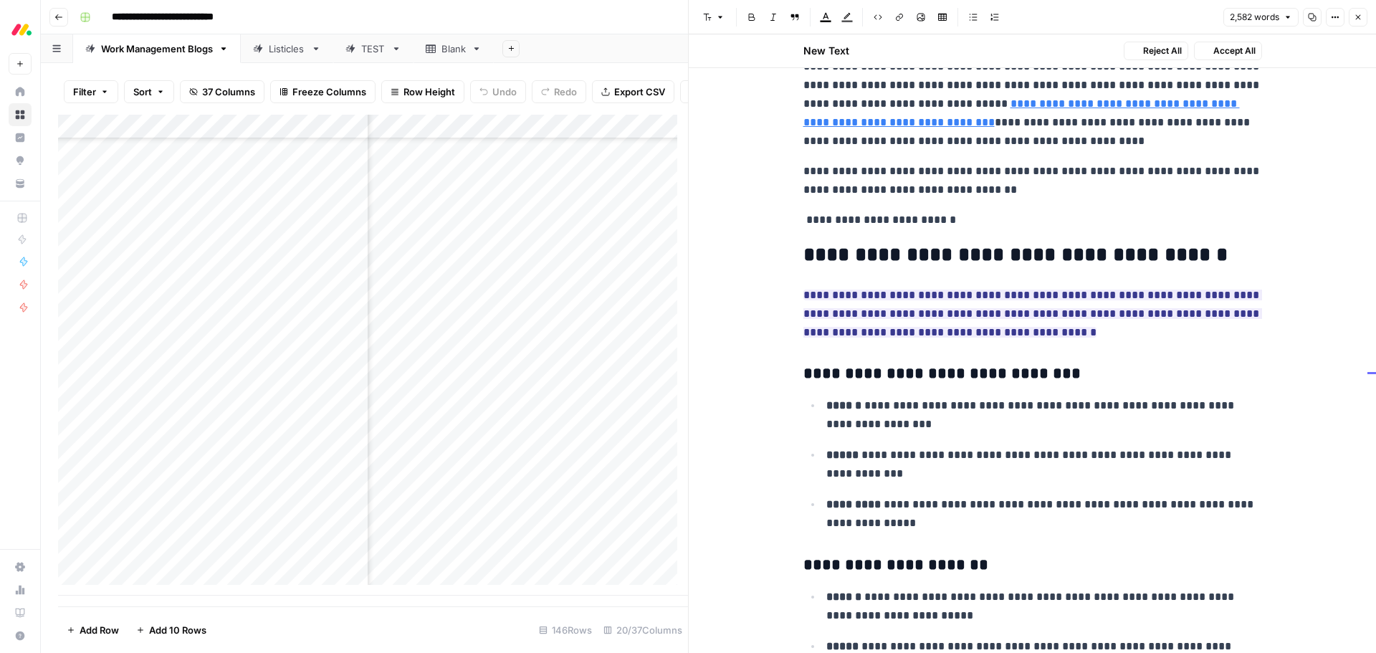
scroll to position [4501, 0]
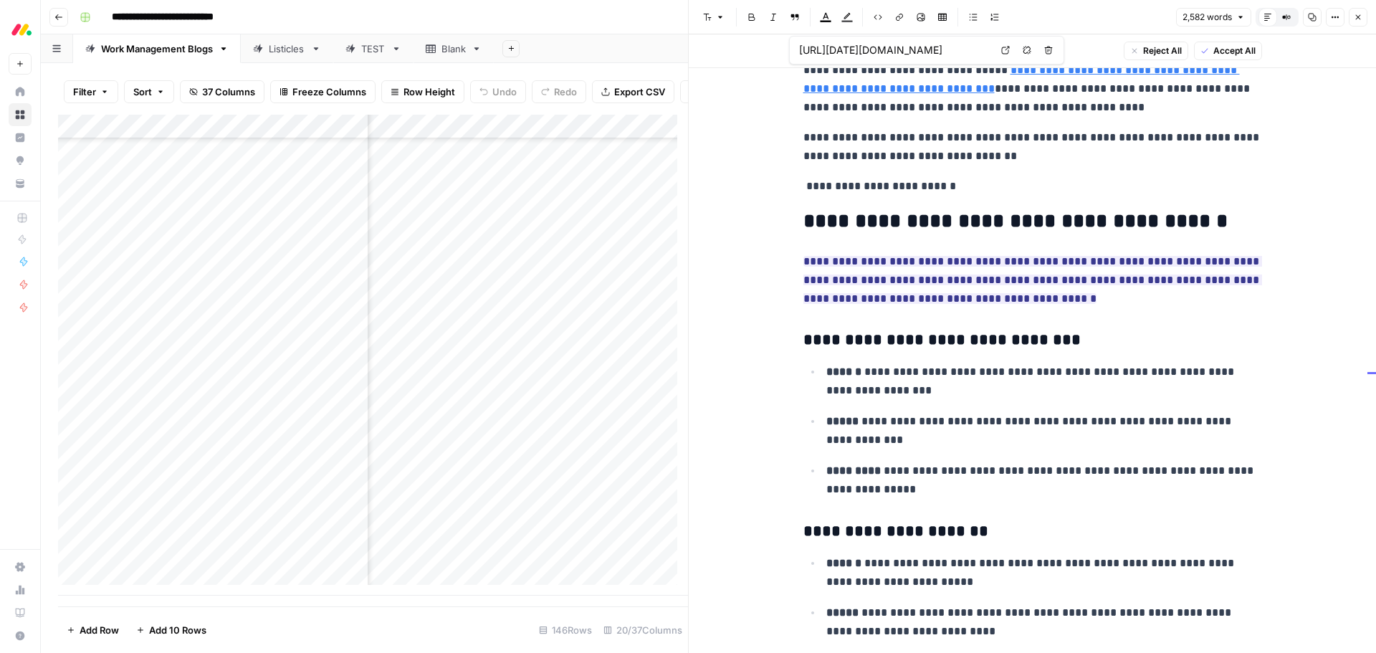
click at [1213, 47] on span "Accept All" at bounding box center [1234, 50] width 42 height 13
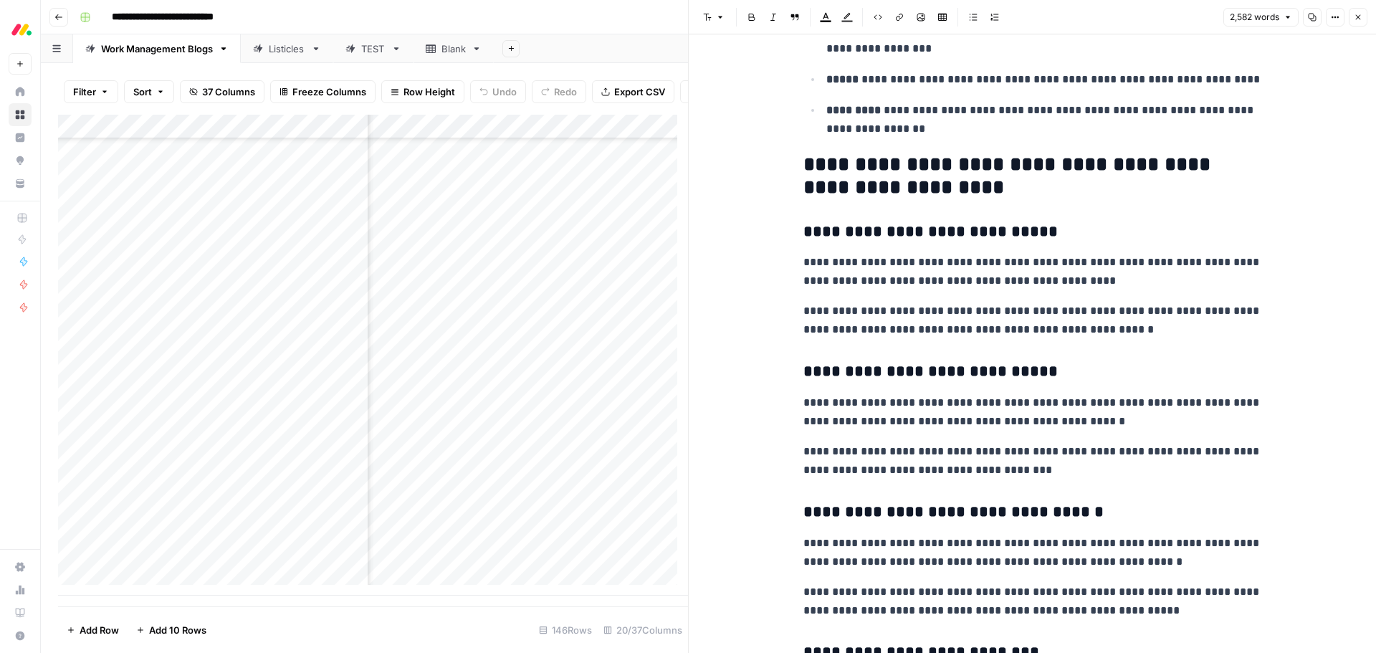
scroll to position [5543, 0]
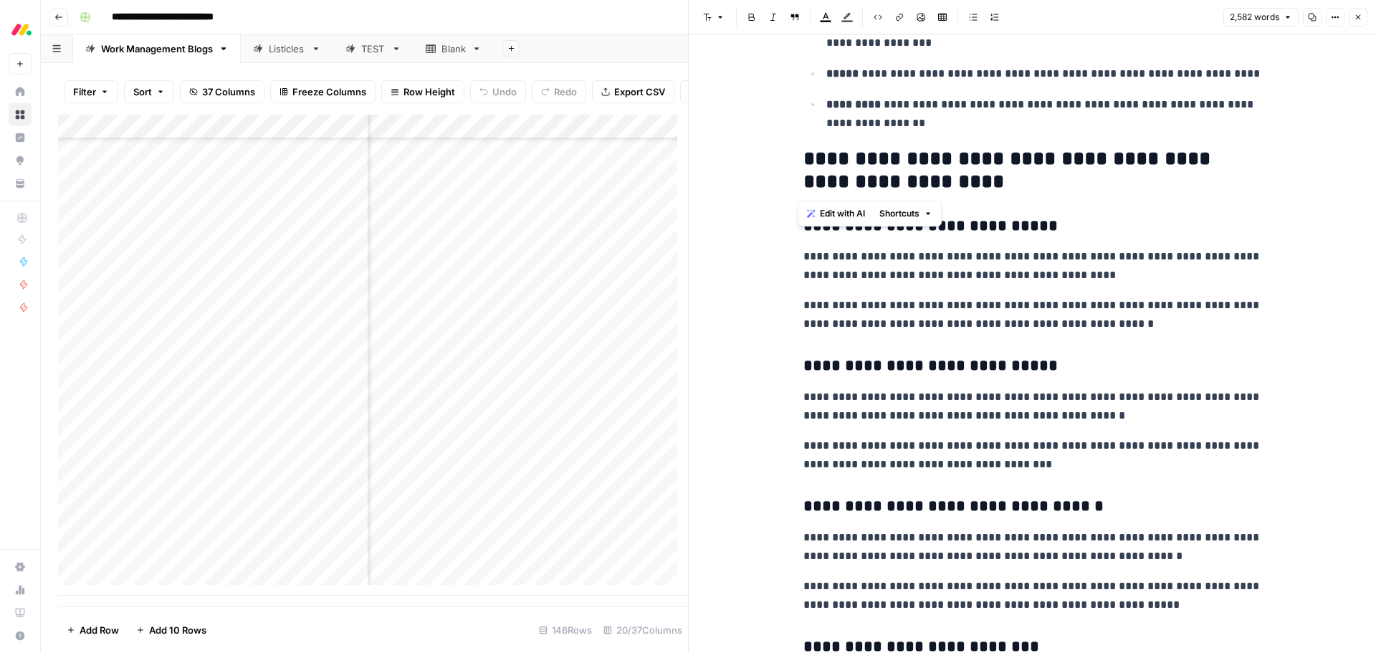
drag, startPoint x: 888, startPoint y: 183, endPoint x: 797, endPoint y: 159, distance: 94.0
click at [835, 206] on button "Edit with AI" at bounding box center [836, 213] width 70 height 19
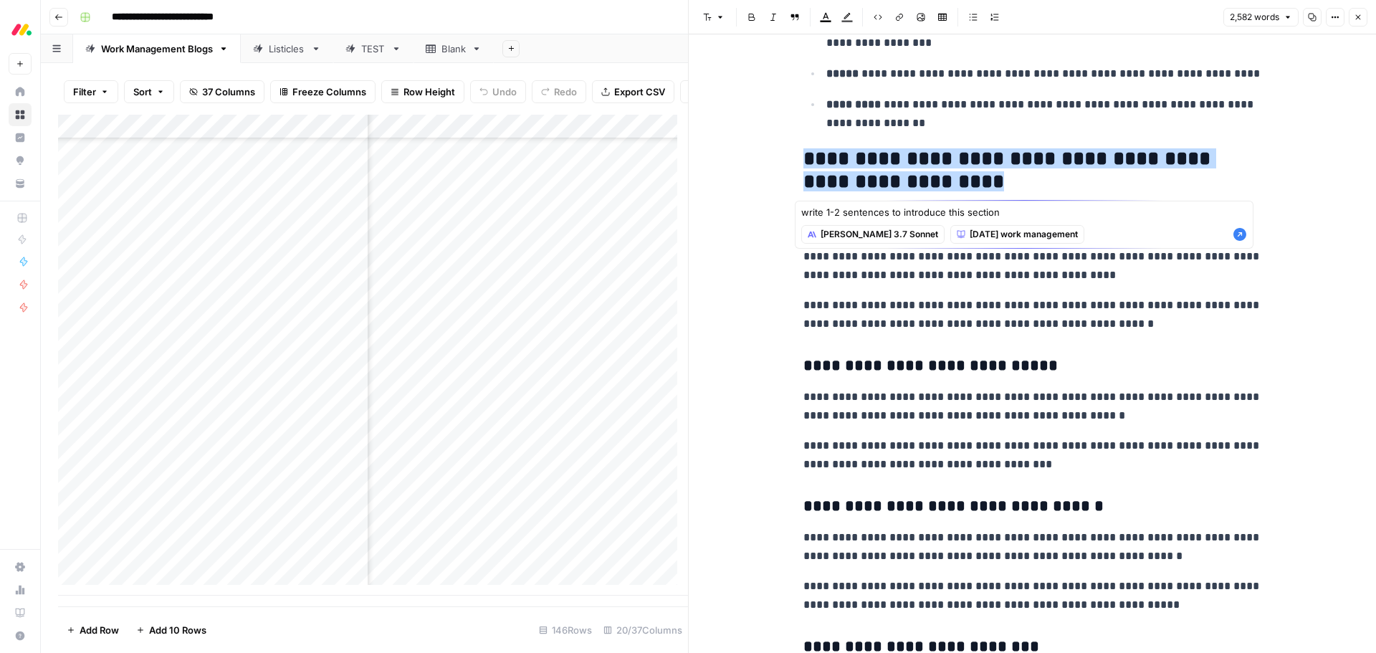
type textarea "write 1-2 sentences to introduce this section"
click at [1235, 232] on icon "button" at bounding box center [1239, 234] width 13 height 13
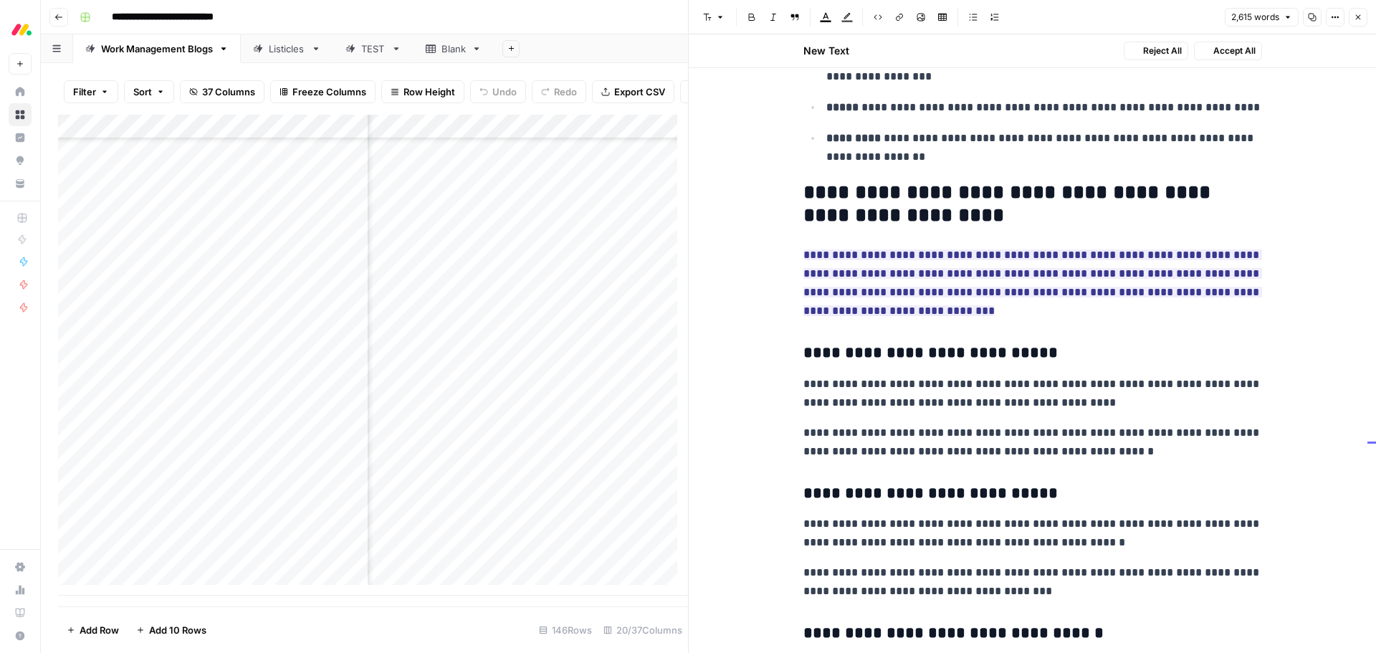
scroll to position [5576, 0]
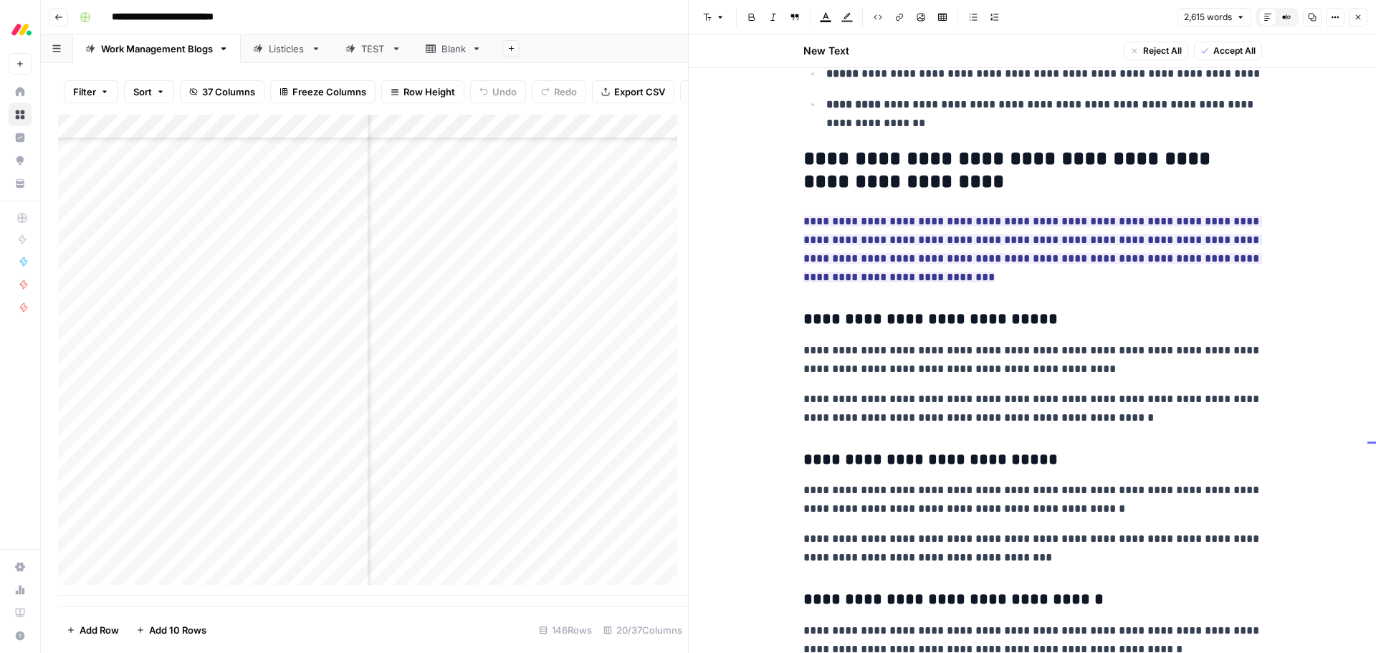
click at [1212, 44] on button "Accept All" at bounding box center [1228, 51] width 68 height 19
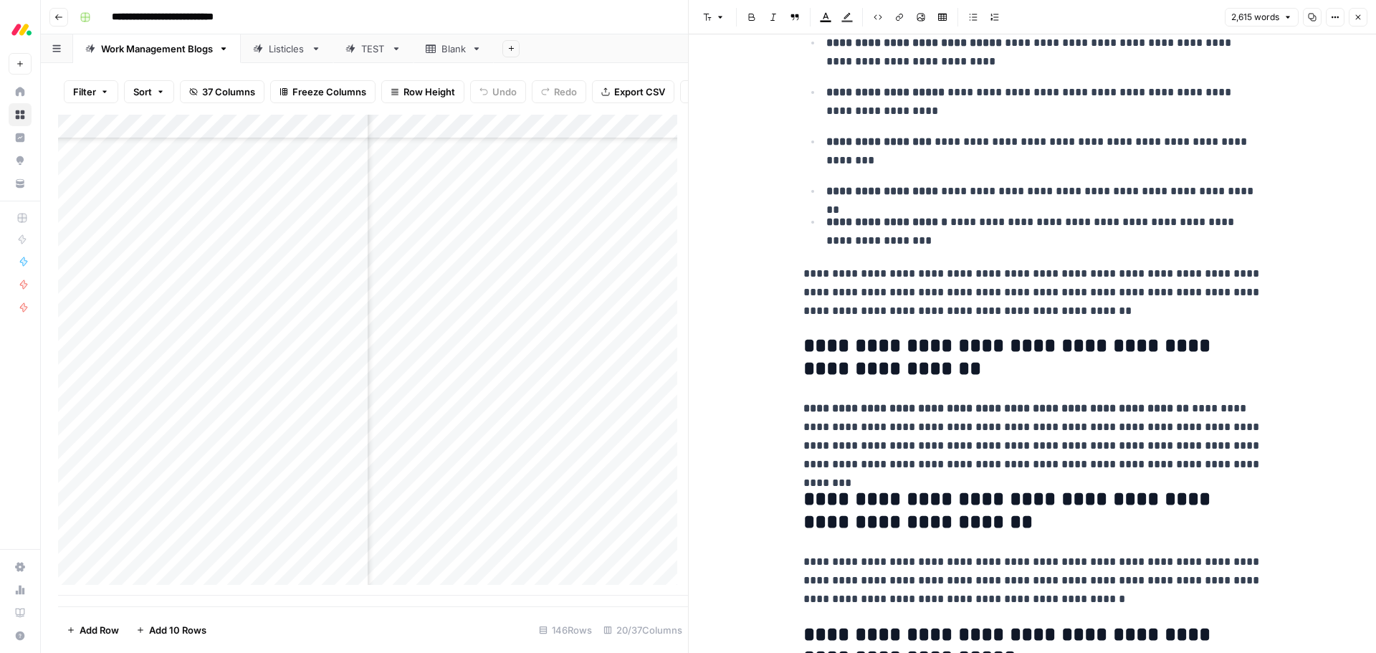
scroll to position [7517, 0]
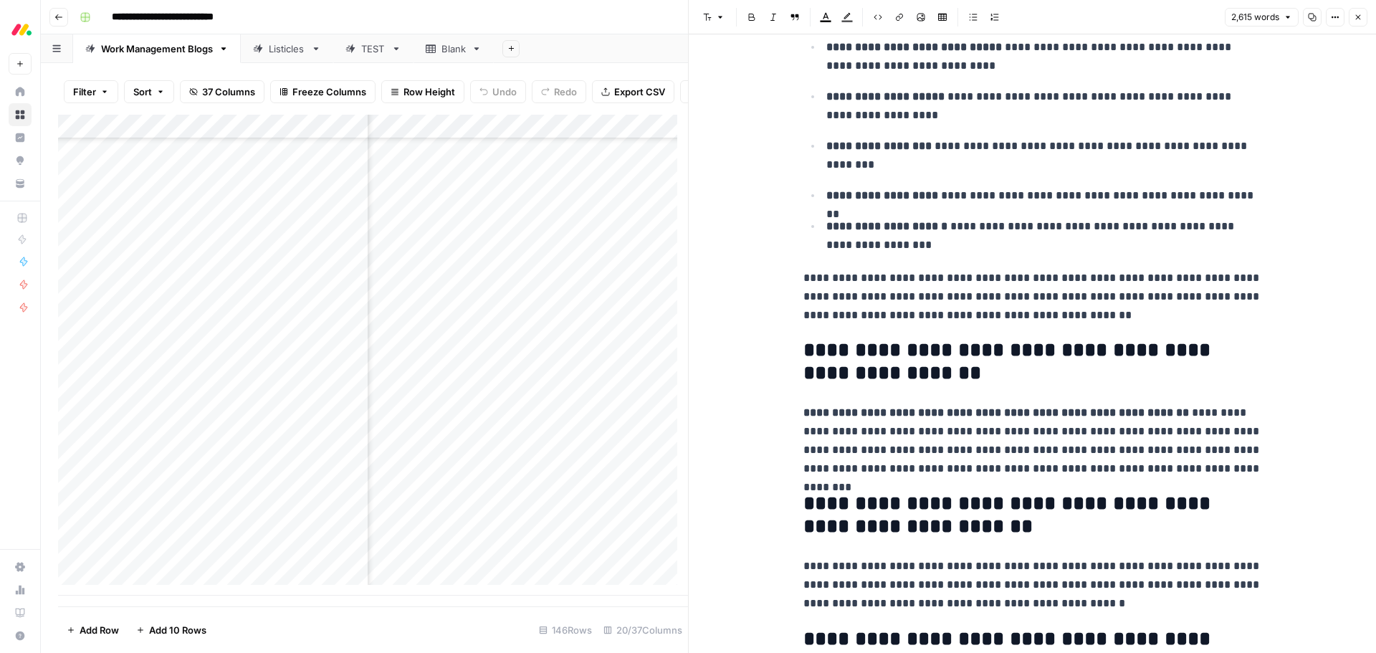
click at [1164, 319] on p "**********" at bounding box center [1032, 297] width 459 height 56
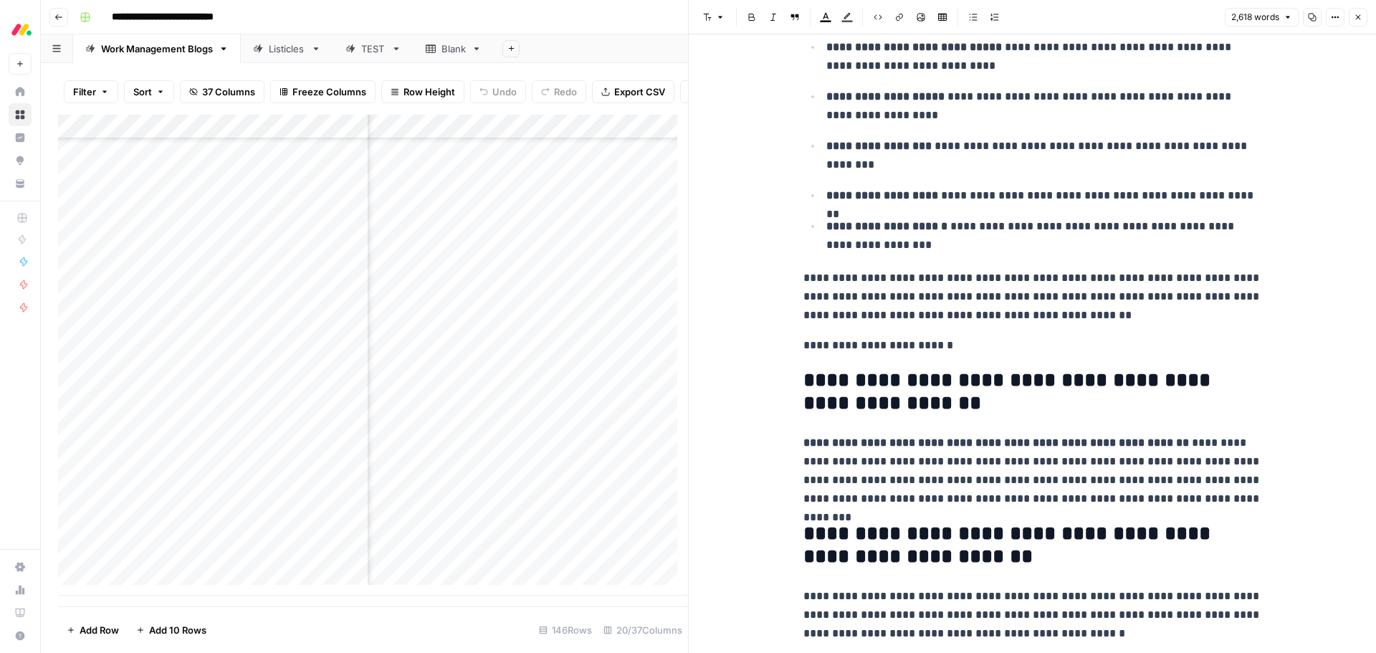
click at [873, 349] on p "**********" at bounding box center [1032, 345] width 459 height 19
click at [837, 369] on span "Edit with AI" at bounding box center [842, 373] width 45 height 13
click at [841, 346] on p "**********" at bounding box center [1032, 345] width 459 height 19
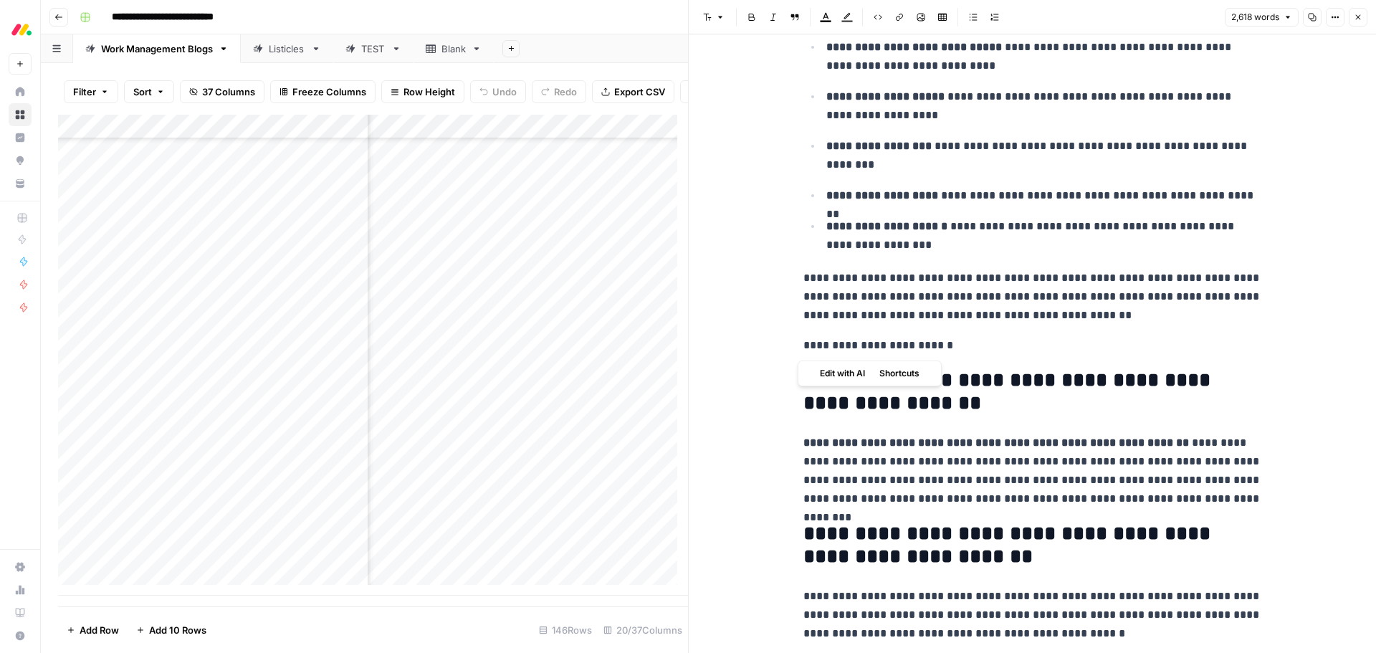
click at [841, 346] on p "**********" at bounding box center [1032, 345] width 459 height 19
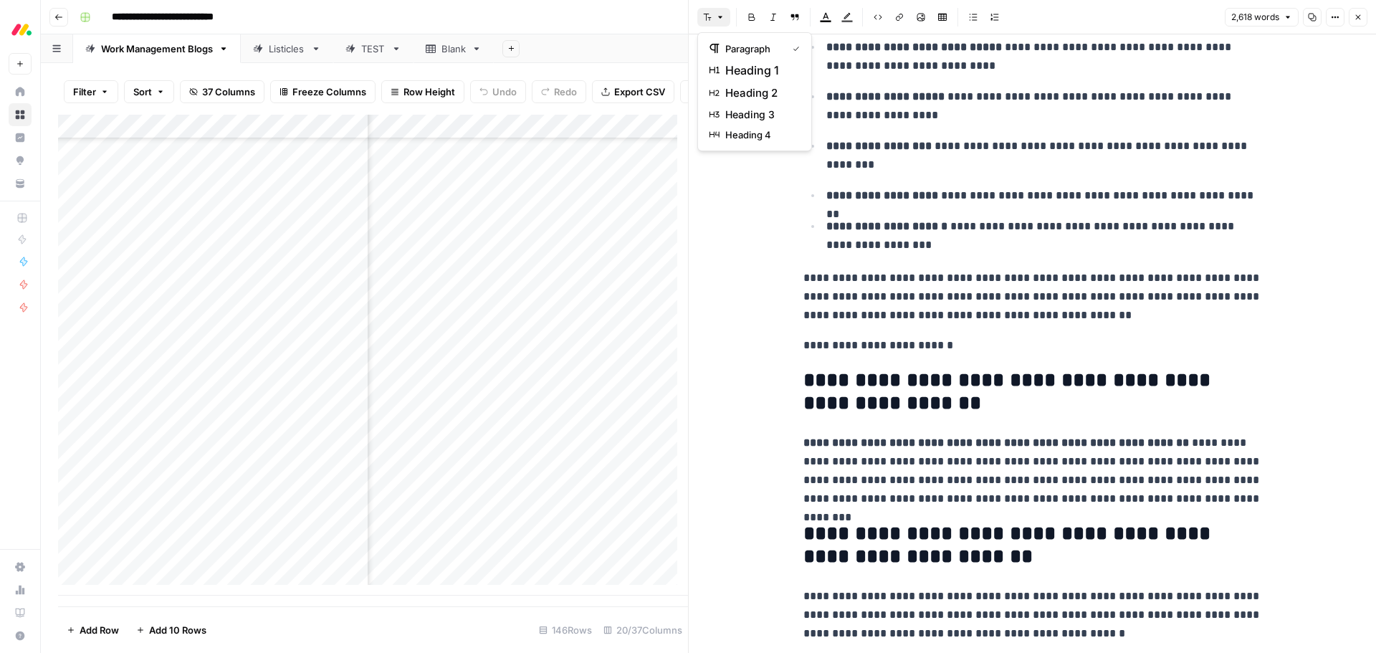
click at [718, 16] on icon "button" at bounding box center [720, 17] width 9 height 9
click at [727, 88] on span "heading 2" at bounding box center [759, 93] width 69 height 17
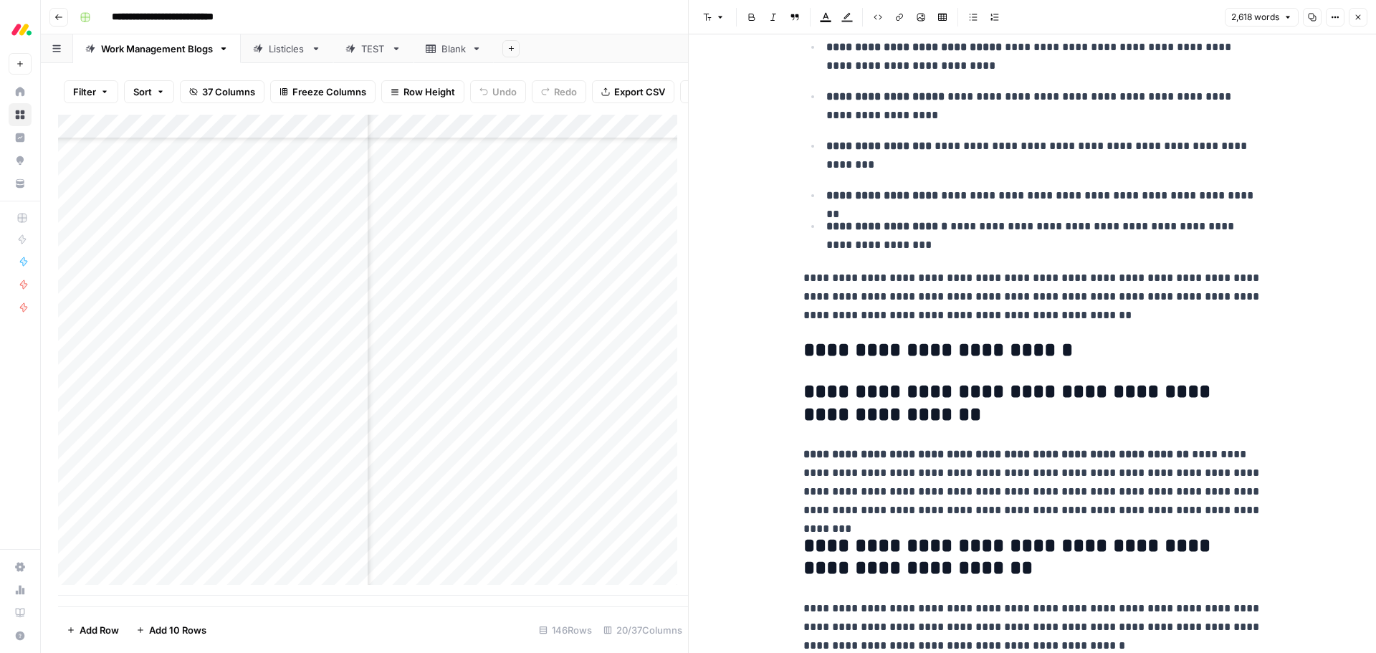
click at [1122, 279] on p "**********" at bounding box center [1032, 297] width 459 height 56
click at [942, 408] on h2 "**********" at bounding box center [1032, 403] width 459 height 46
click at [938, 396] on h2 "**********" at bounding box center [1032, 403] width 459 height 46
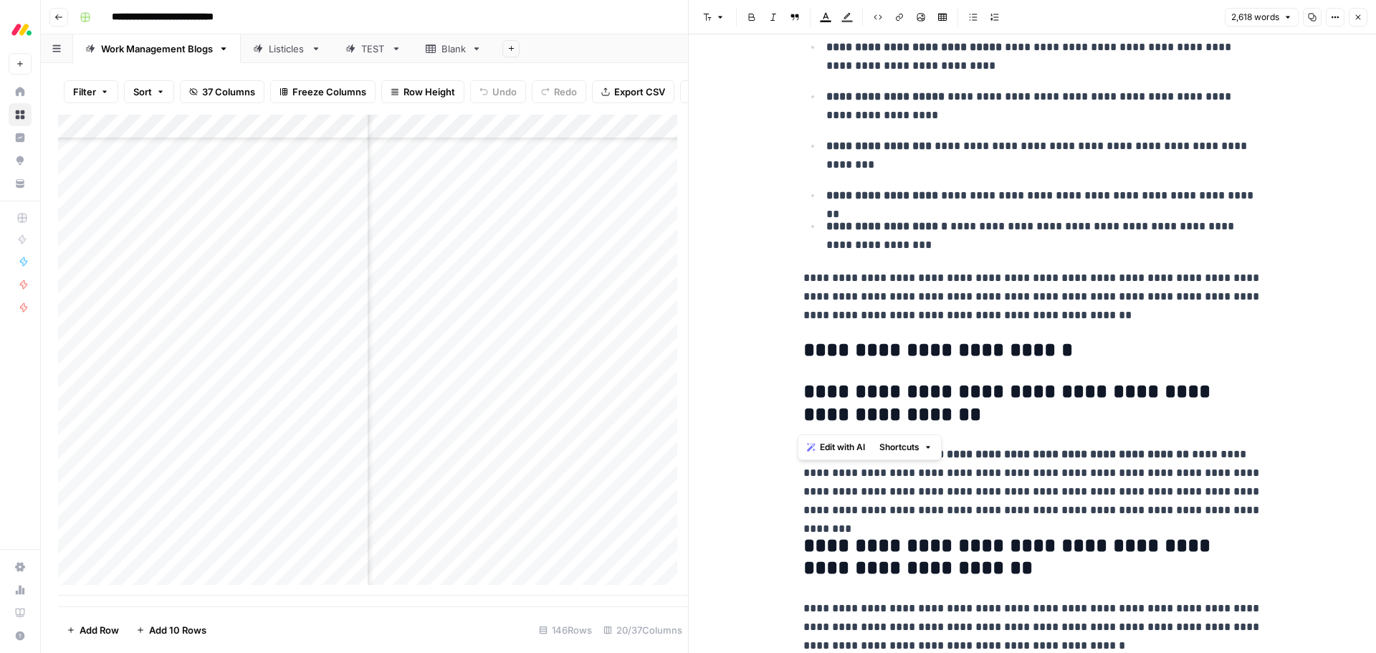
click at [714, 16] on button "Font style" at bounding box center [713, 17] width 33 height 19
click at [747, 108] on span "heading 3" at bounding box center [759, 114] width 69 height 14
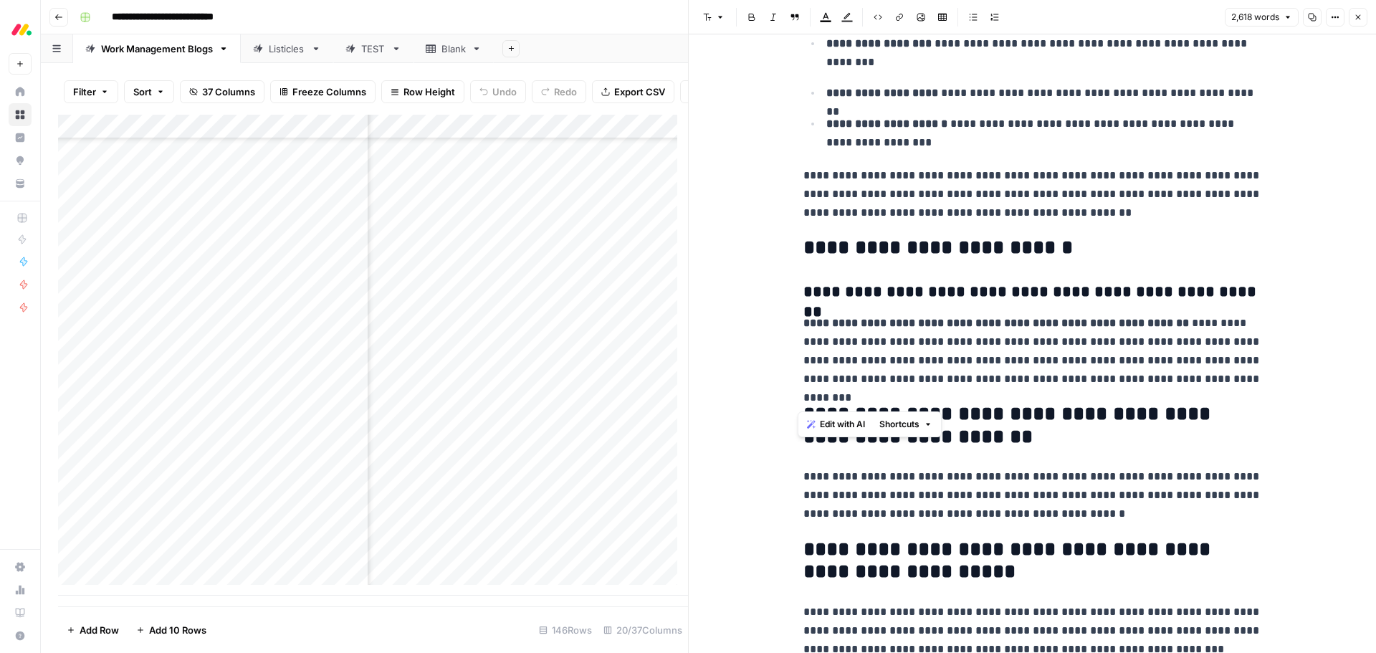
scroll to position [7732, 0]
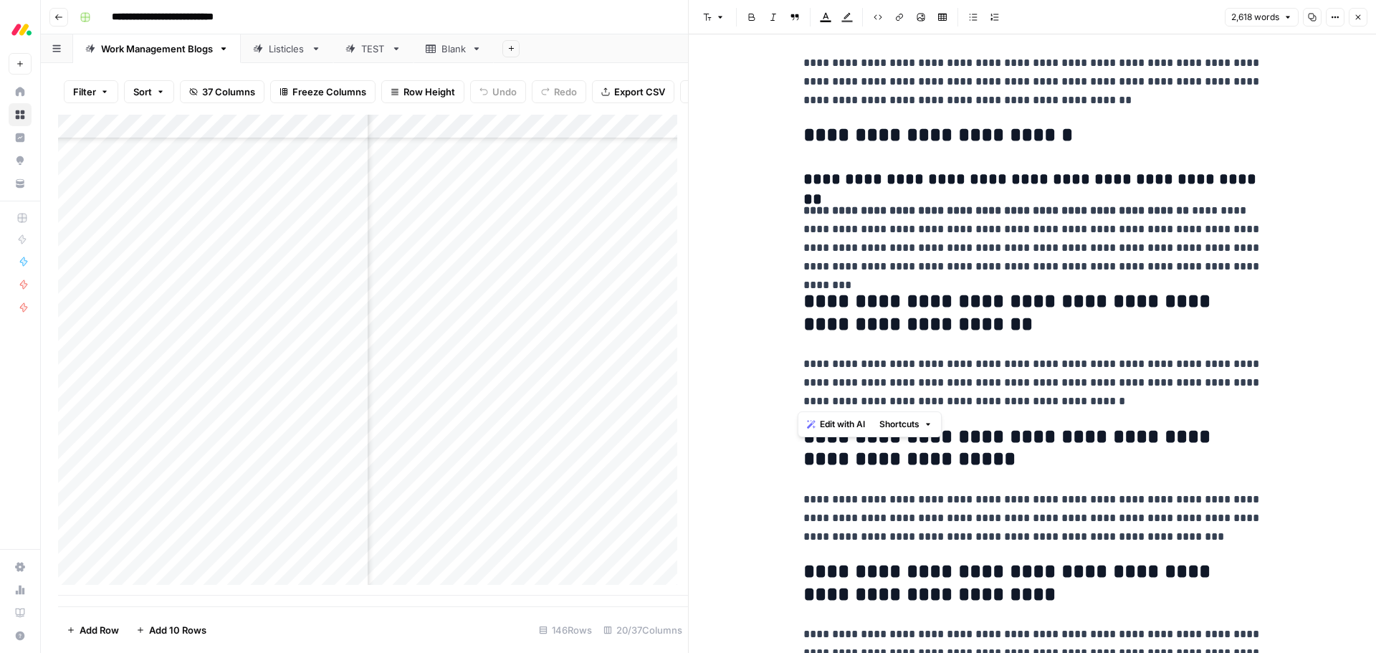
click at [952, 311] on h2 "**********" at bounding box center [1032, 313] width 459 height 46
click at [717, 15] on icon "button" at bounding box center [720, 17] width 9 height 9
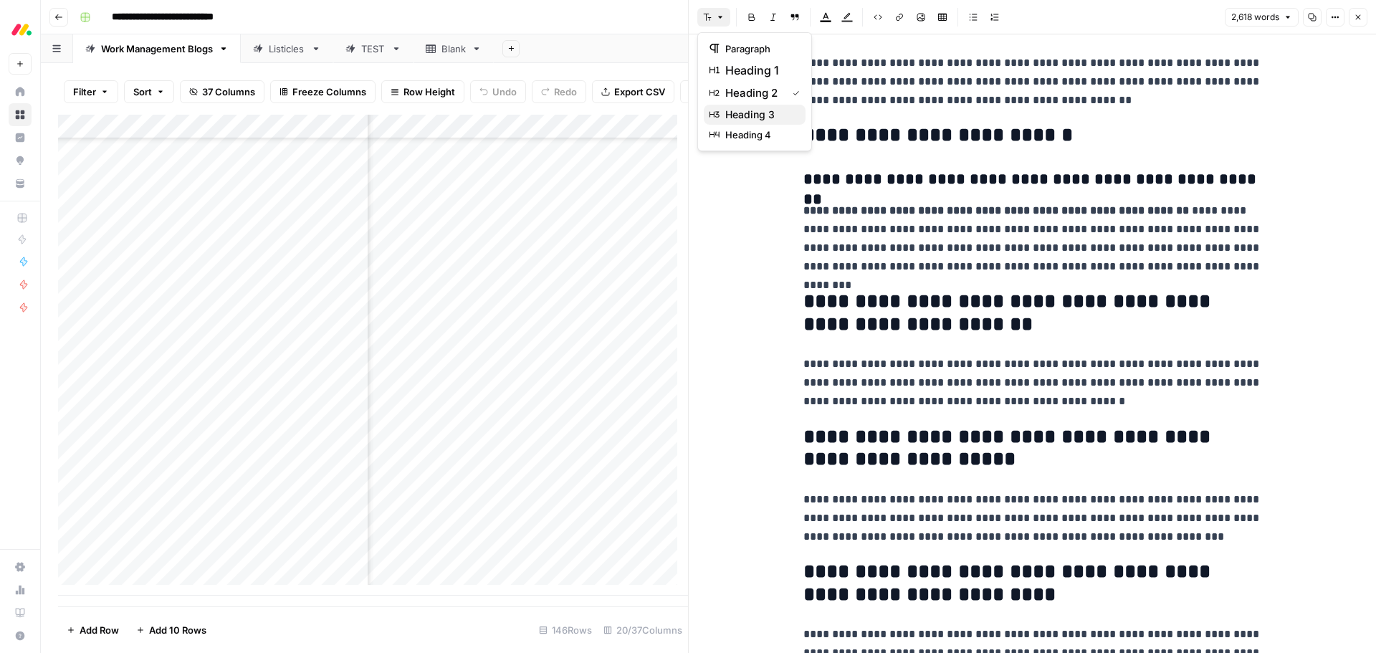
click at [763, 116] on span "heading 3" at bounding box center [759, 114] width 69 height 14
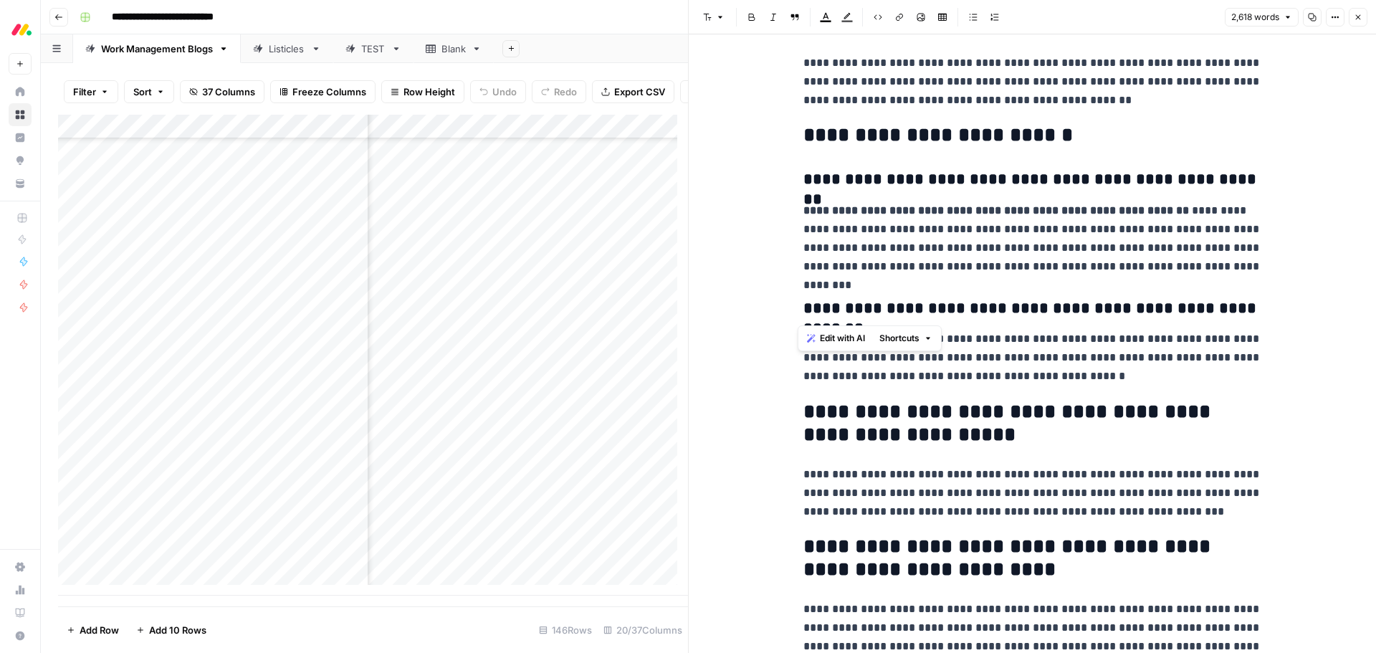
click at [873, 409] on h2 "**********" at bounding box center [1032, 424] width 459 height 46
click at [871, 409] on h2 "**********" at bounding box center [1032, 424] width 459 height 46
click at [713, 18] on button "Font style" at bounding box center [713, 17] width 33 height 19
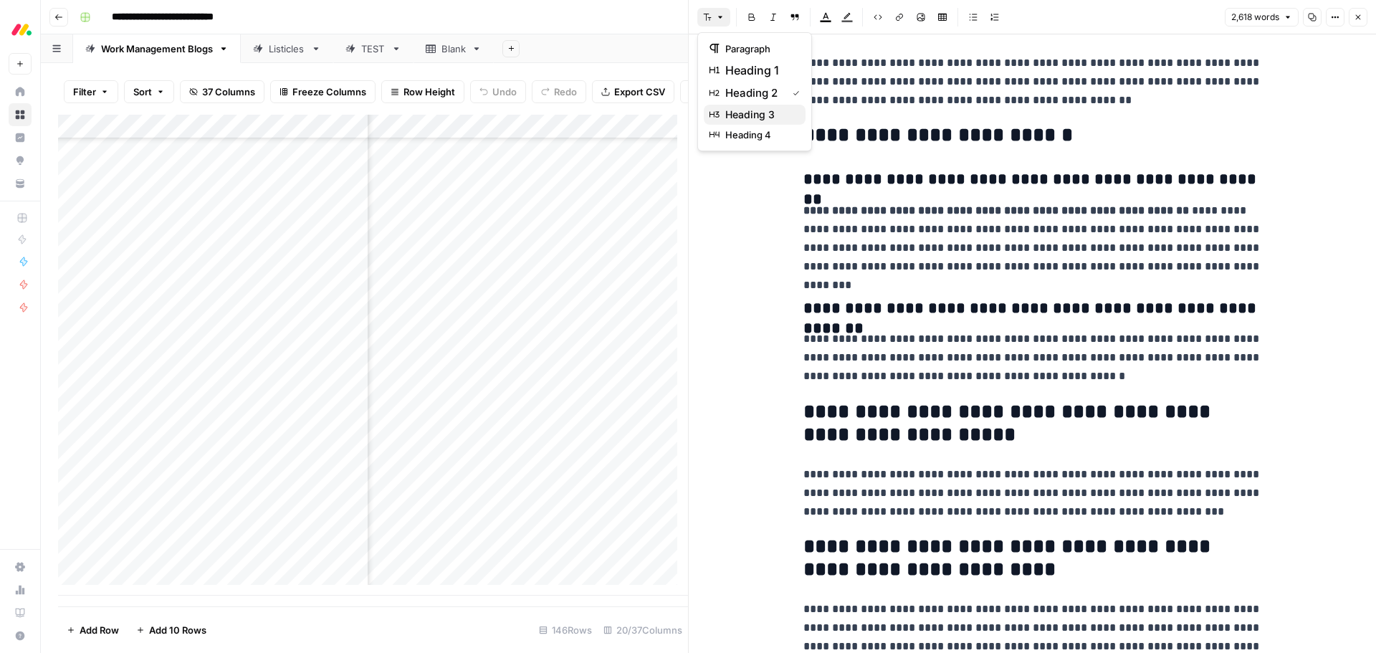
click at [746, 111] on span "heading 3" at bounding box center [759, 114] width 69 height 14
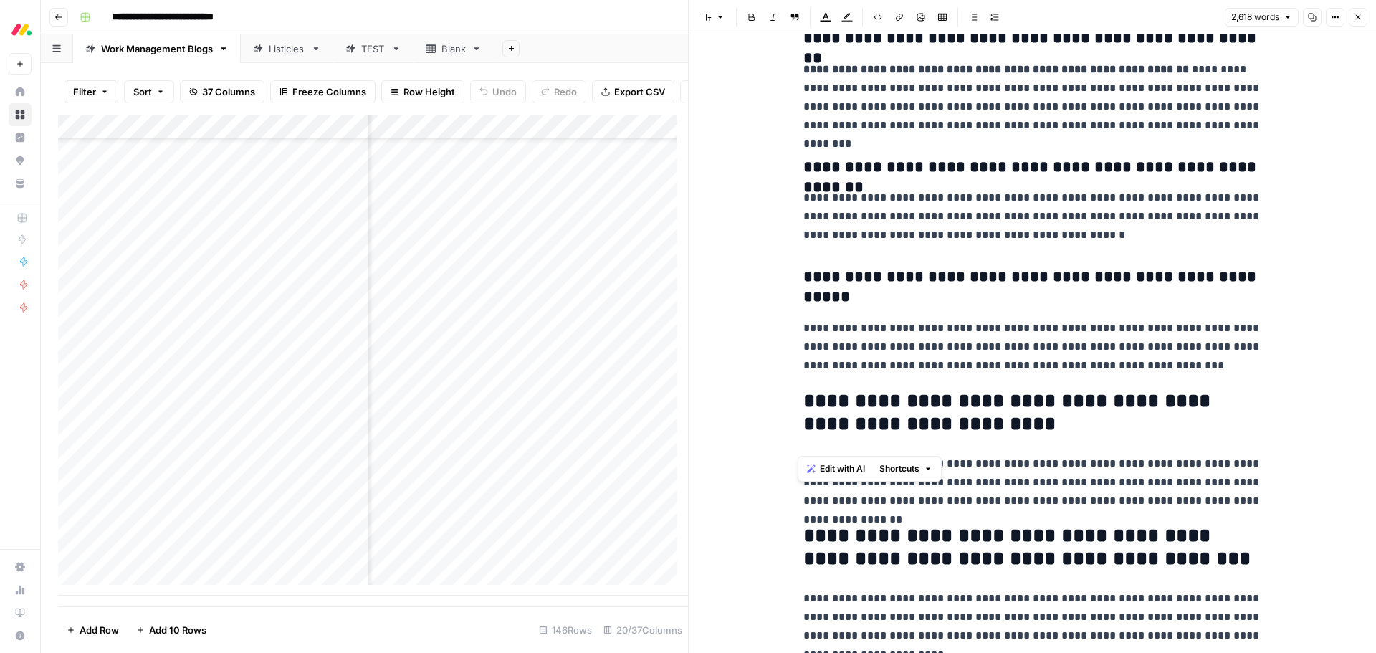
scroll to position [7875, 0]
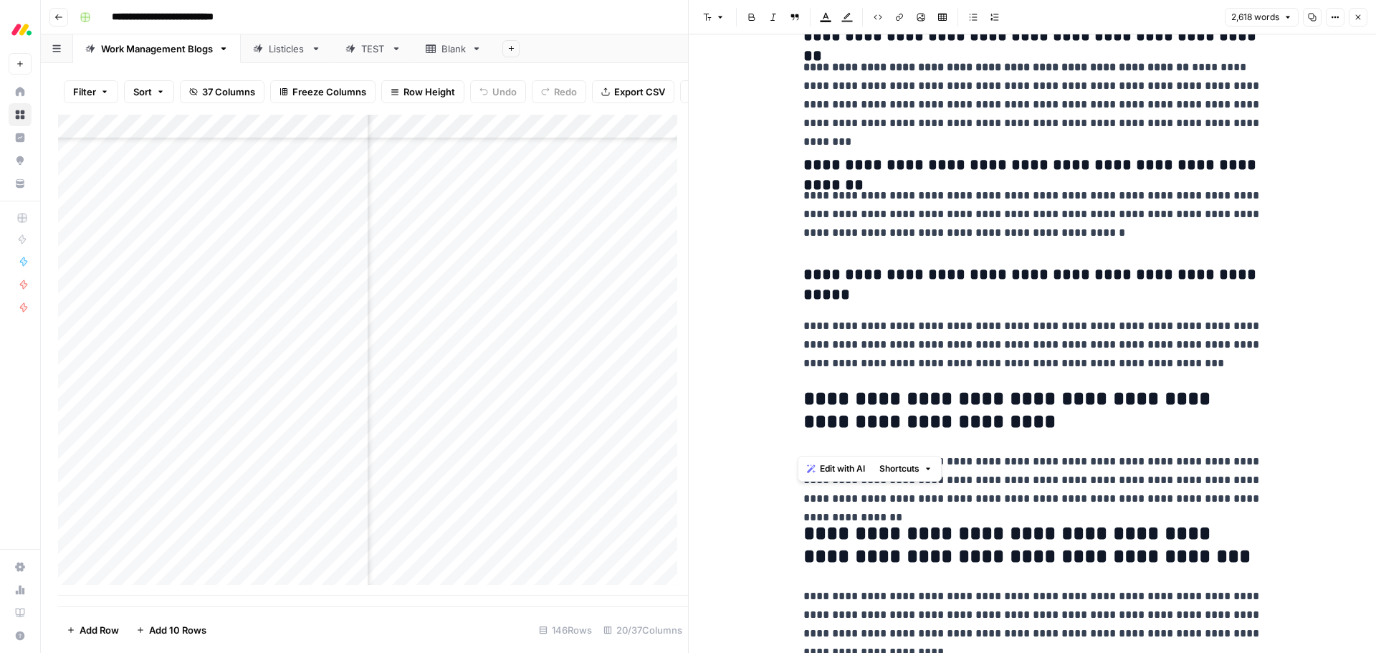
click at [890, 397] on h2 "**********" at bounding box center [1032, 411] width 459 height 46
click at [710, 16] on icon "button" at bounding box center [707, 17] width 9 height 9
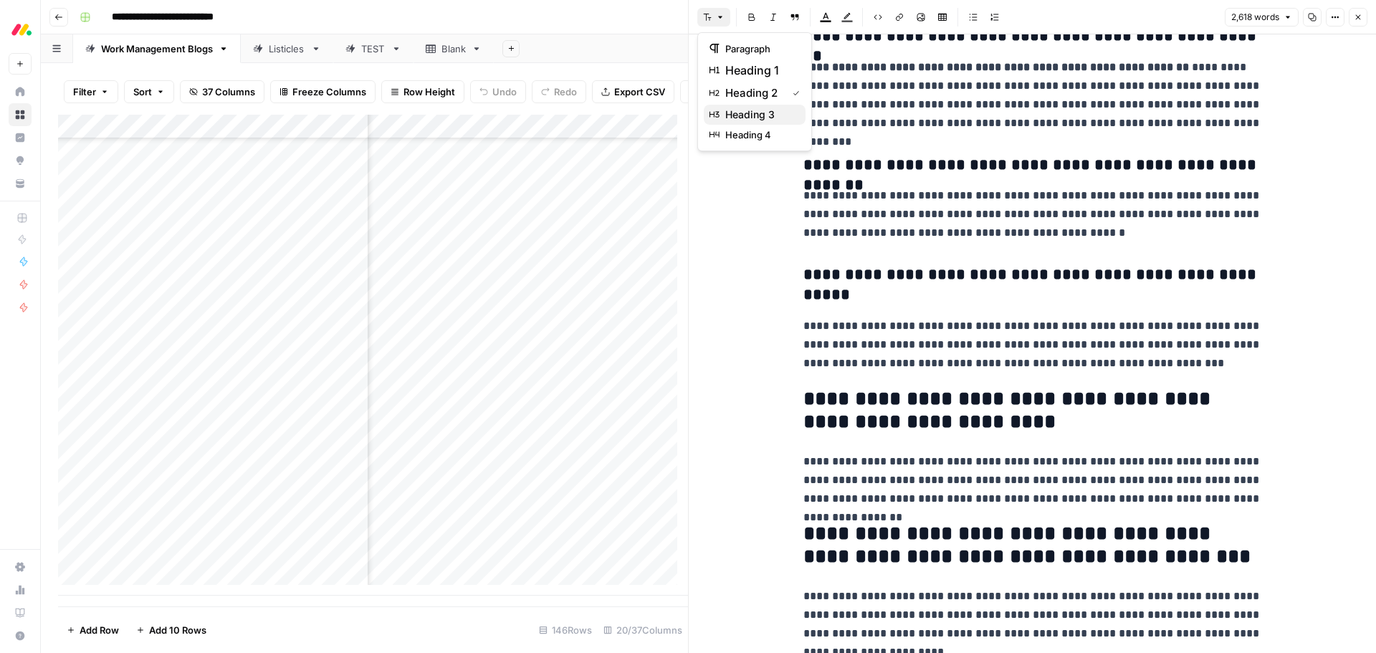
click at [750, 110] on span "heading 3" at bounding box center [759, 114] width 69 height 14
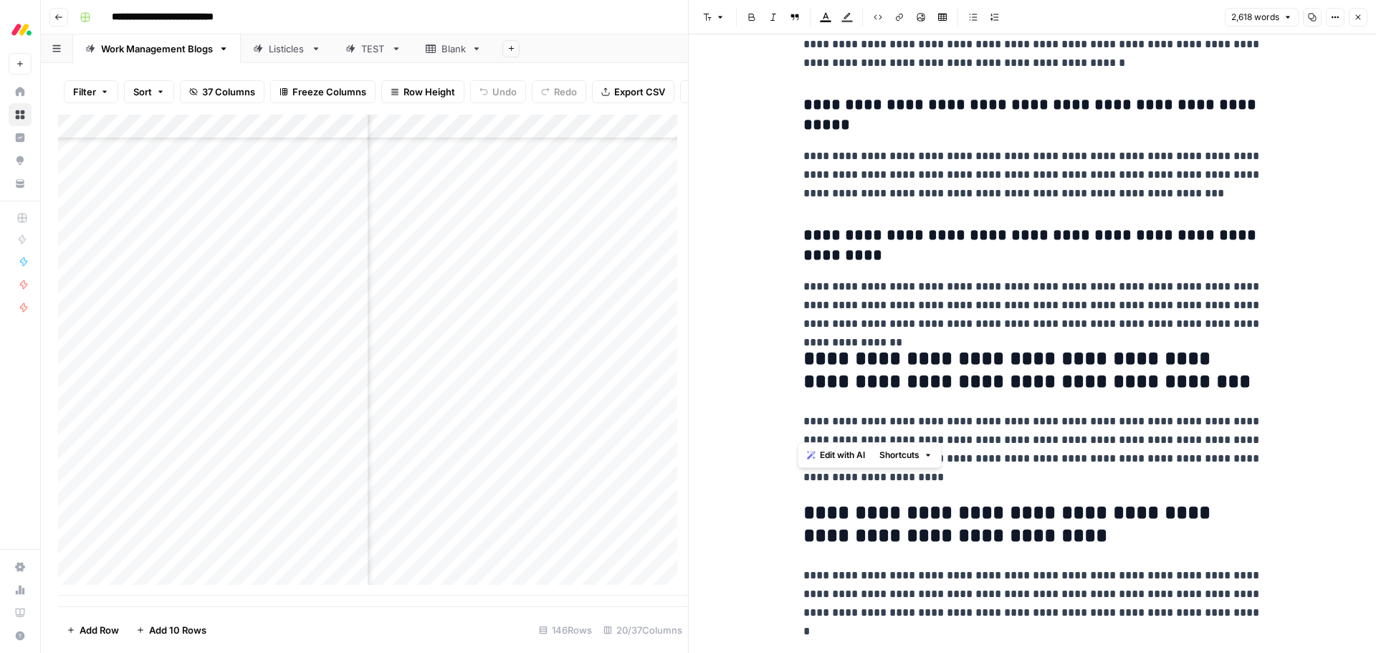
scroll to position [8068, 0]
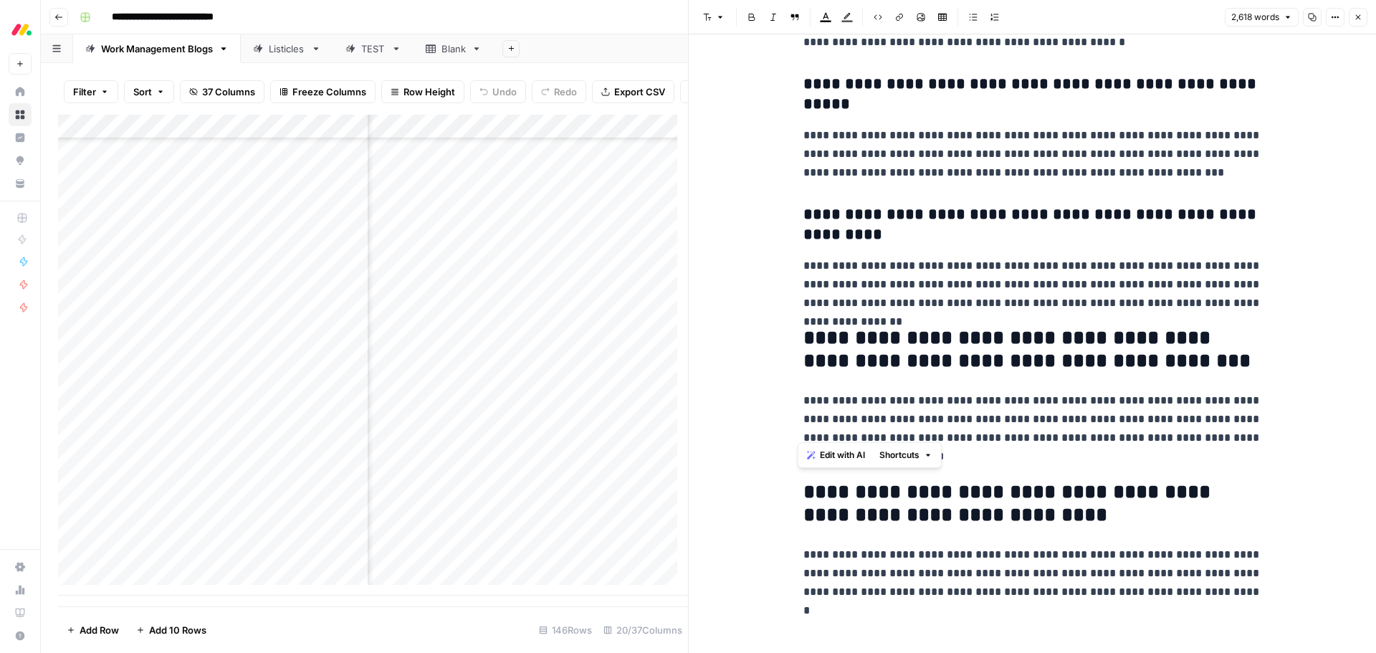
click at [912, 345] on h2 "**********" at bounding box center [1032, 350] width 459 height 46
click at [911, 345] on h2 "**********" at bounding box center [1032, 350] width 459 height 46
click at [722, 15] on icon "button" at bounding box center [720, 17] width 9 height 9
click at [762, 110] on span "heading 3" at bounding box center [759, 114] width 69 height 14
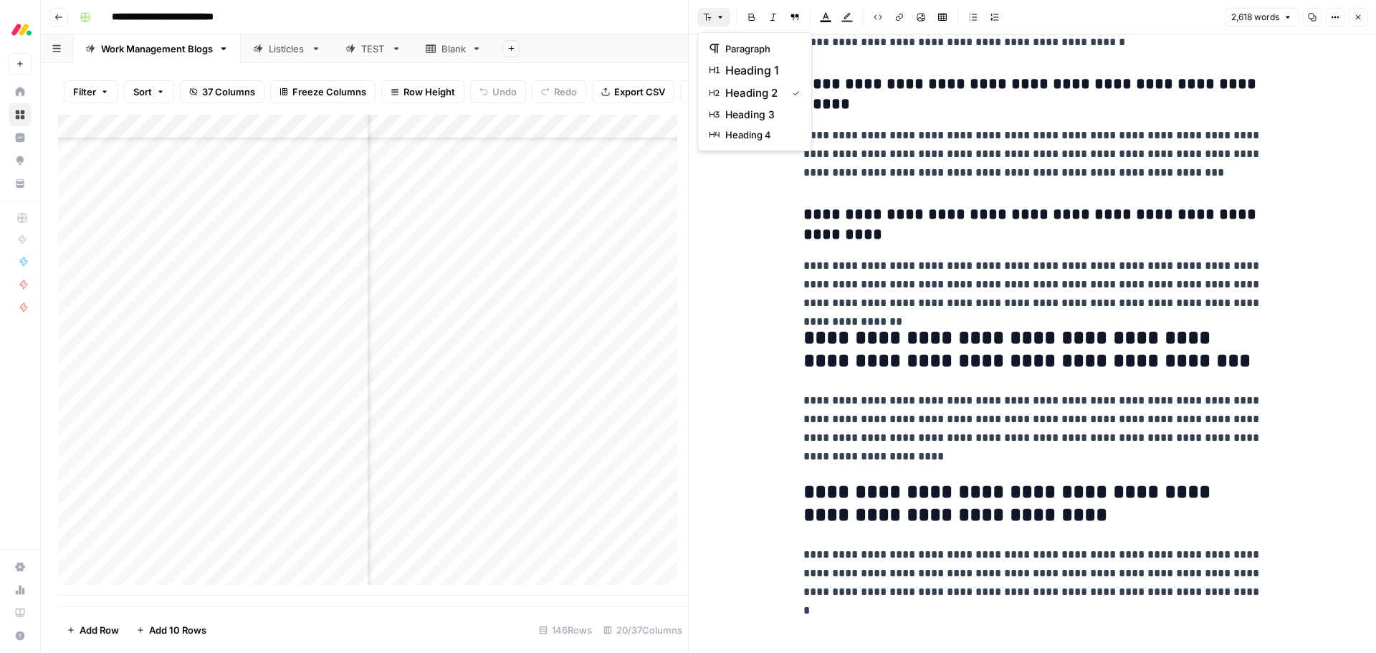
scroll to position [8063, 0]
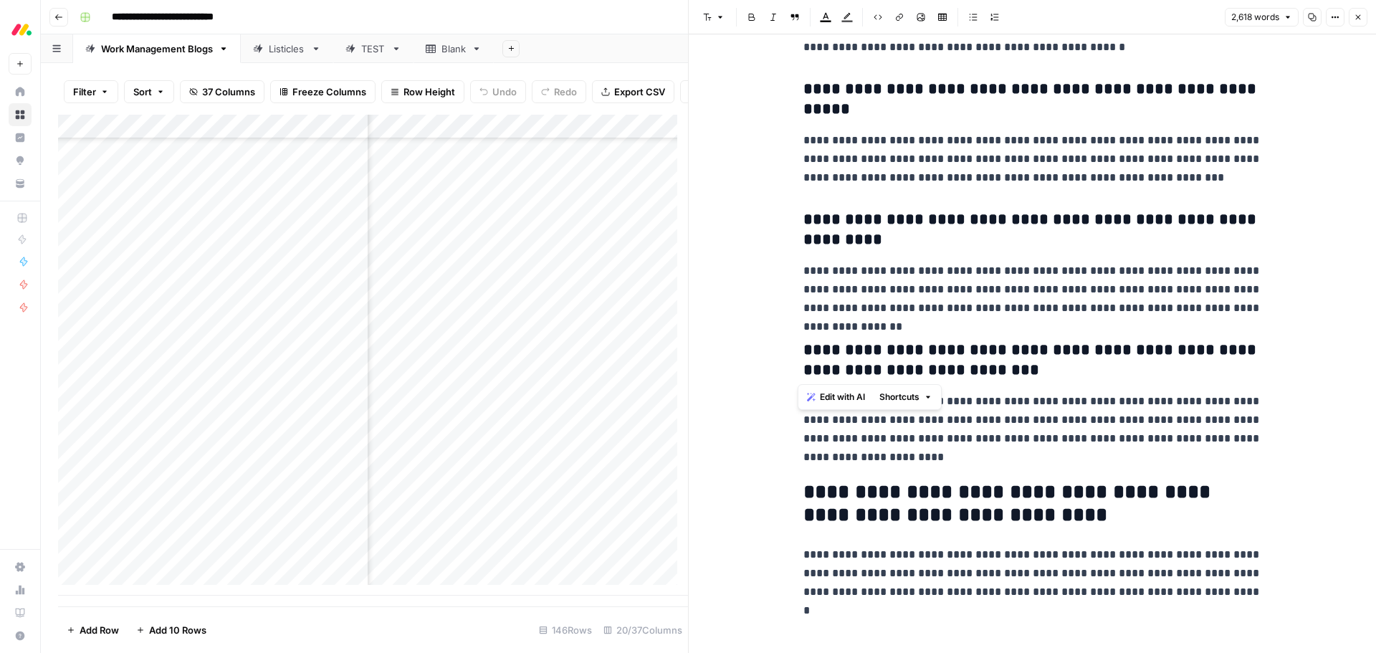
click at [958, 494] on h2 "**********" at bounding box center [1032, 504] width 459 height 46
click at [717, 19] on icon "button" at bounding box center [720, 17] width 9 height 9
click at [772, 113] on span "heading 3" at bounding box center [759, 114] width 69 height 14
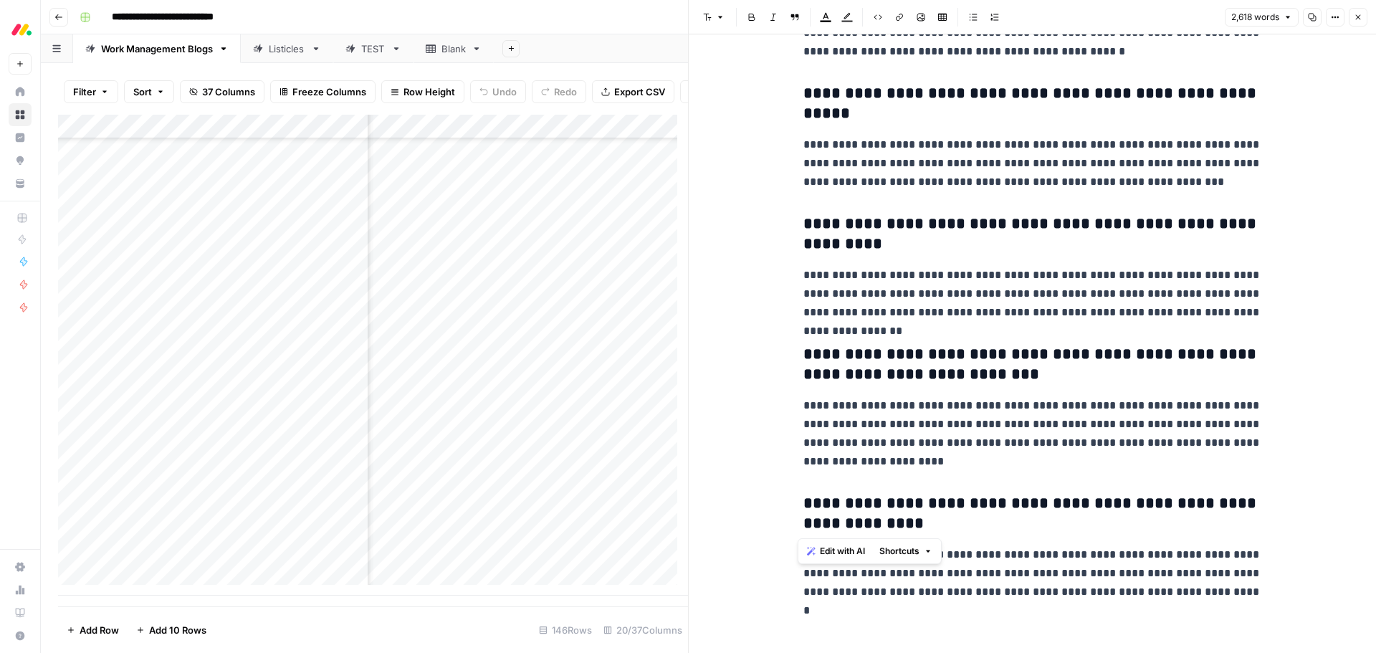
scroll to position [8058, 0]
click at [1010, 236] on h3 "**********" at bounding box center [1032, 234] width 459 height 40
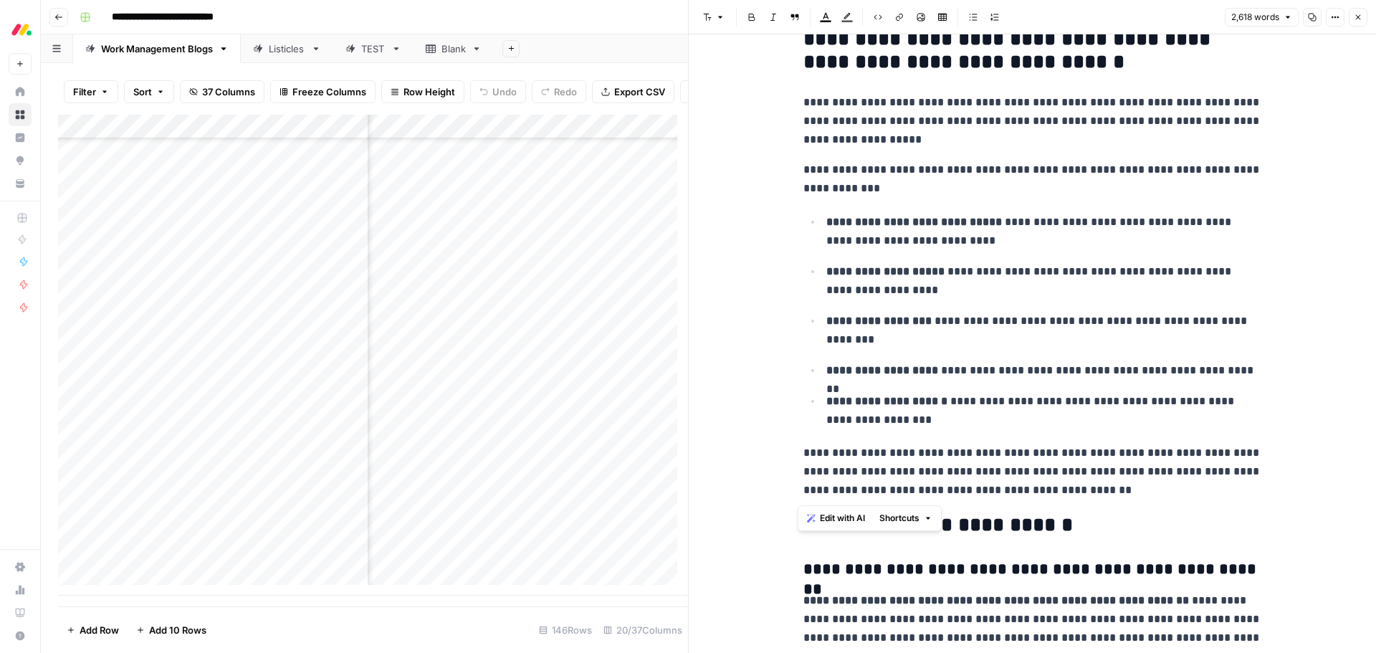
scroll to position [7333, 0]
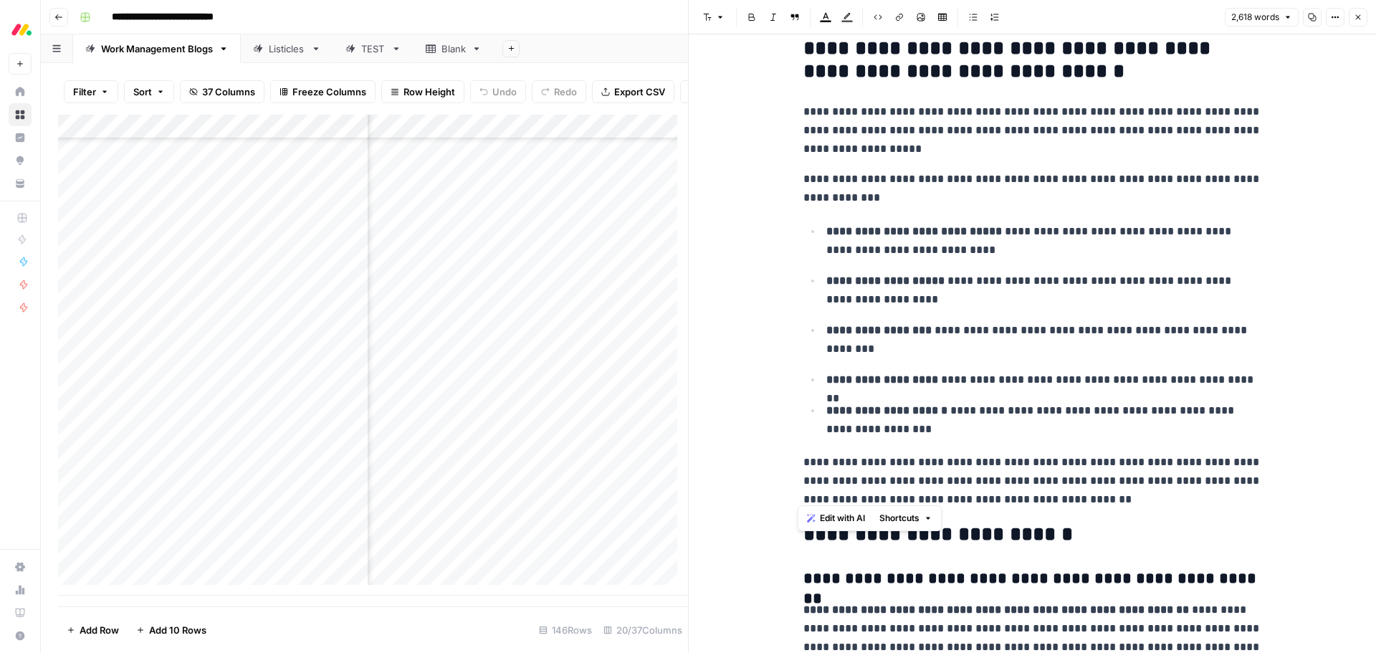
drag, startPoint x: 1128, startPoint y: 494, endPoint x: 793, endPoint y: 47, distance: 558.5
click at [842, 520] on span "Edit with AI" at bounding box center [842, 518] width 45 height 13
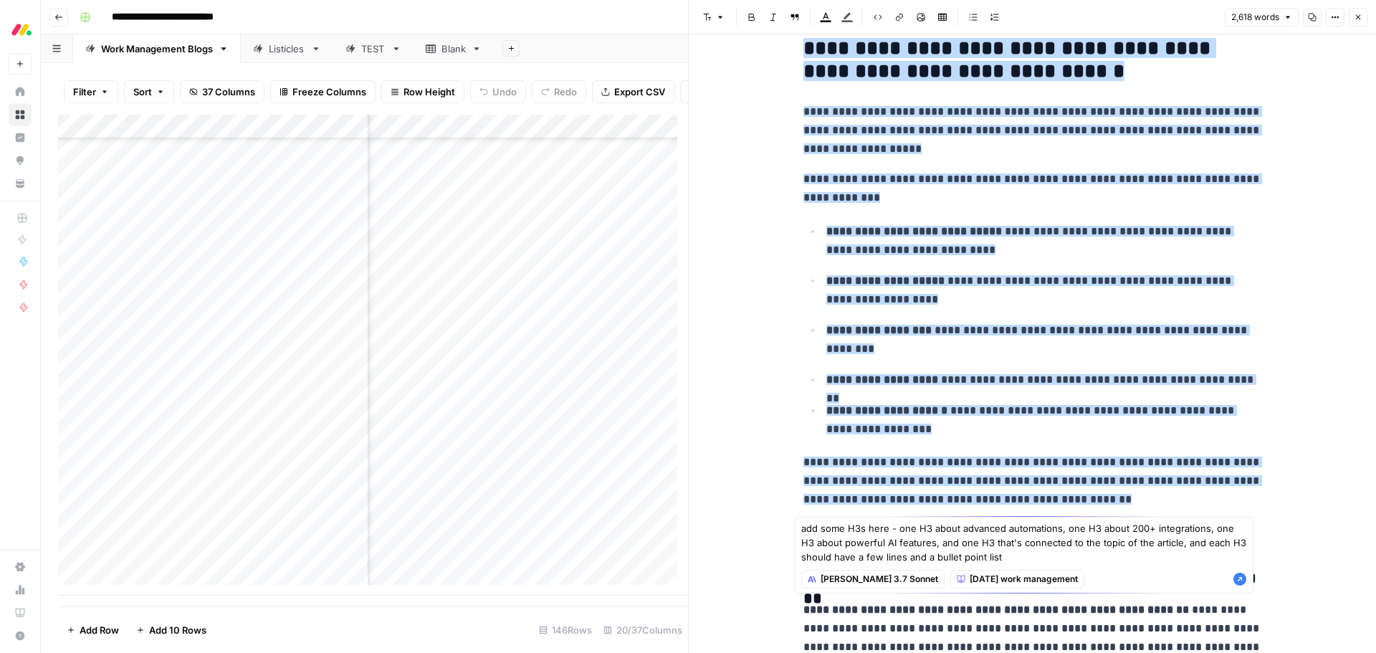
type textarea "add some H3s here - one H3 about advanced automations, one H3 about 200+ integr…"
click at [1242, 581] on icon "button" at bounding box center [1239, 579] width 13 height 13
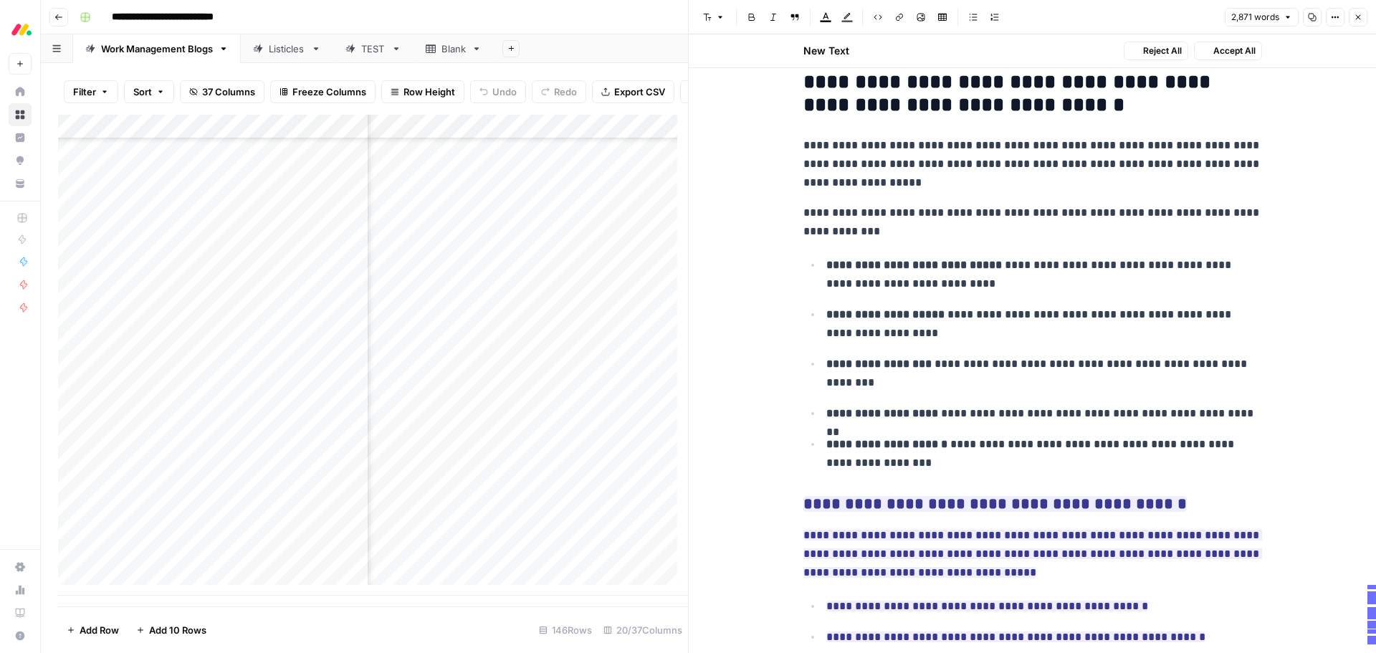
scroll to position [8152, 0]
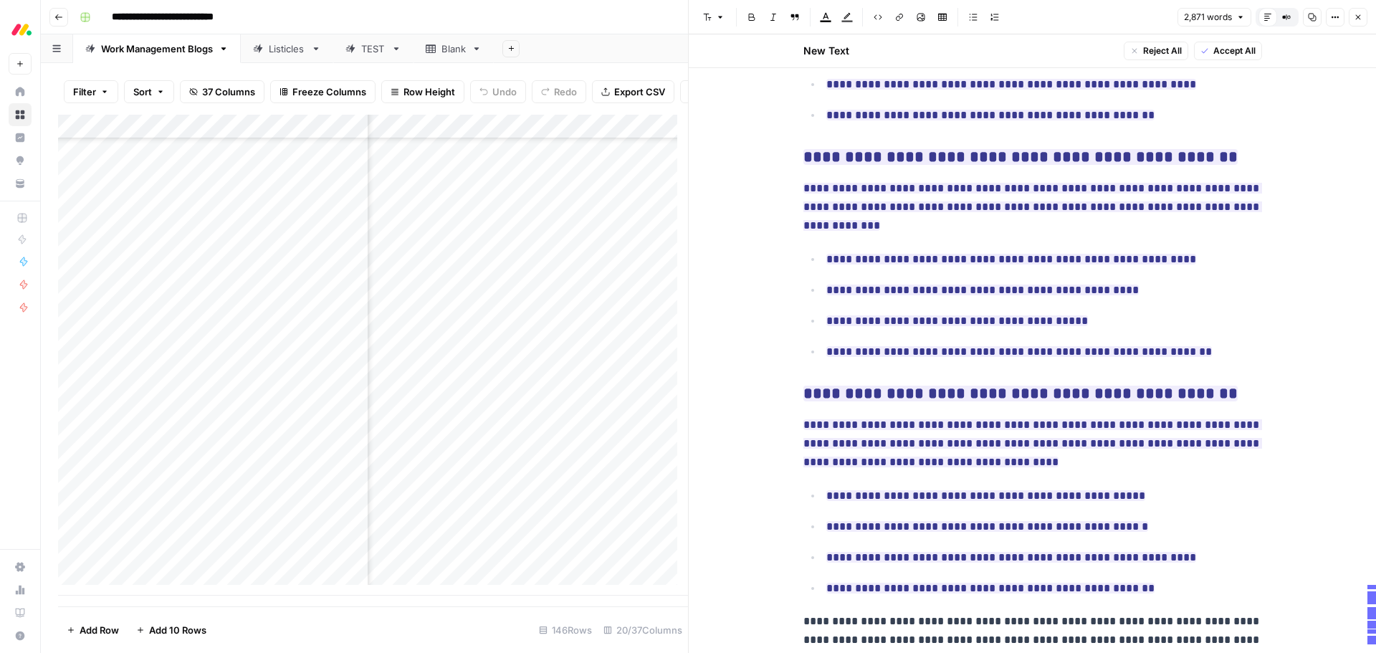
click at [1234, 49] on span "Accept All" at bounding box center [1234, 50] width 42 height 13
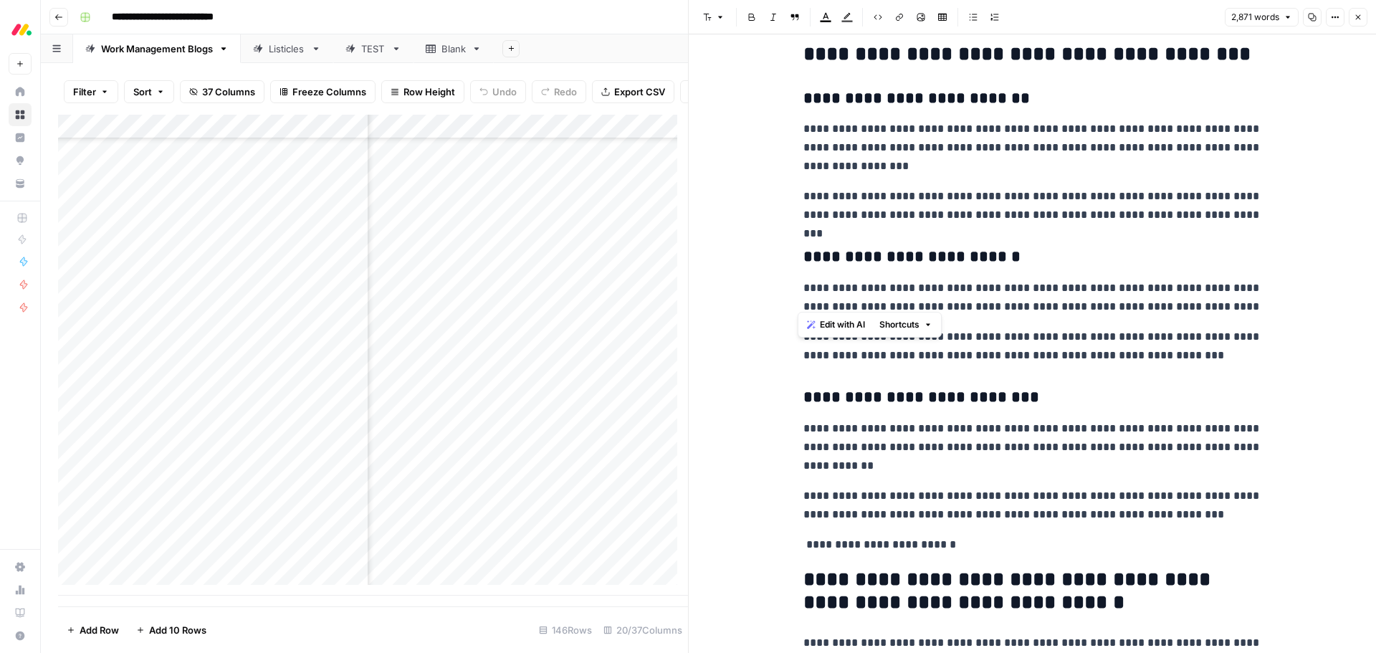
scroll to position [6837, 0]
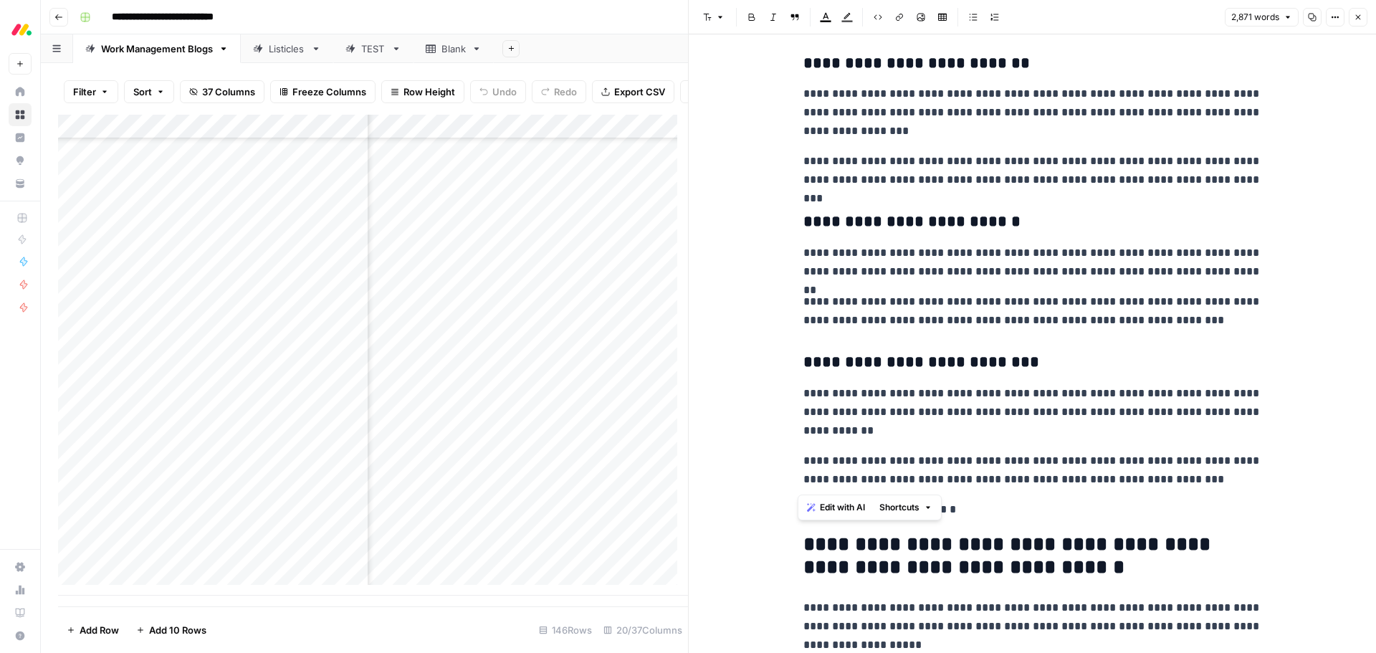
drag, startPoint x: 795, startPoint y: 92, endPoint x: 1190, endPoint y: 477, distance: 551.3
click at [828, 503] on span "Edit with AI" at bounding box center [842, 507] width 45 height 13
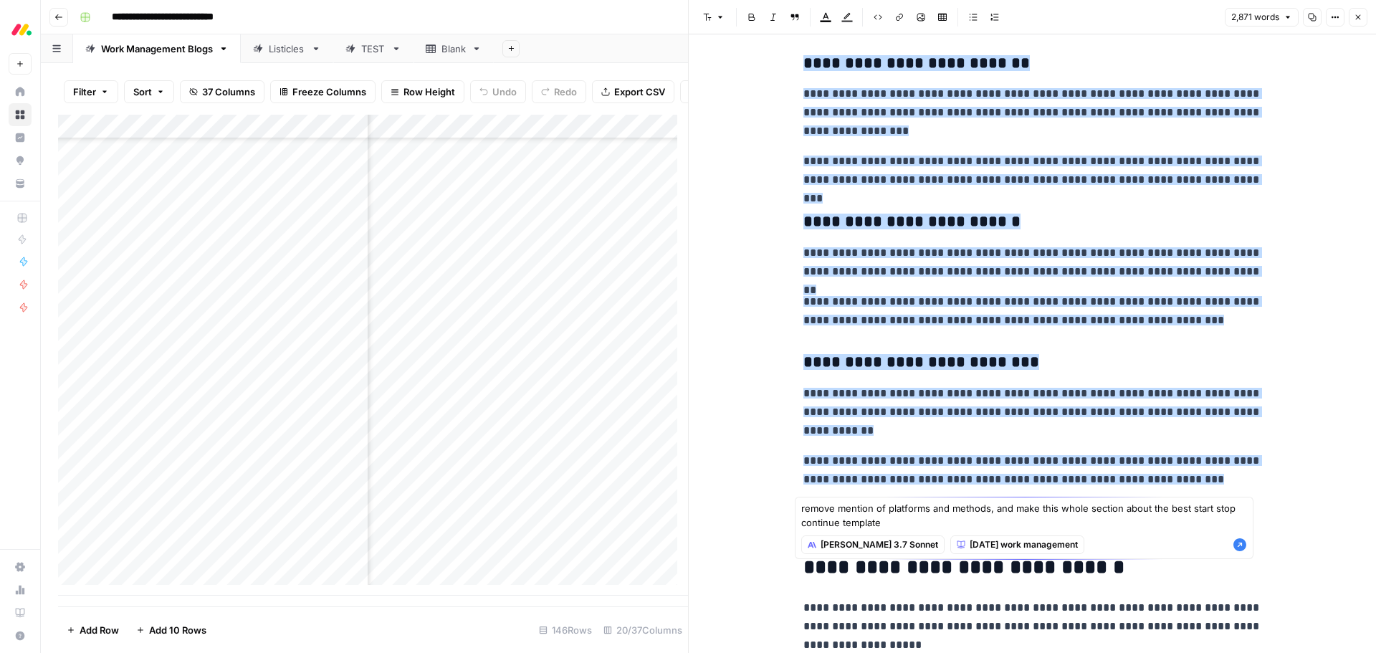
type textarea "remove mention of platforms and methods, and make this whole section about the …"
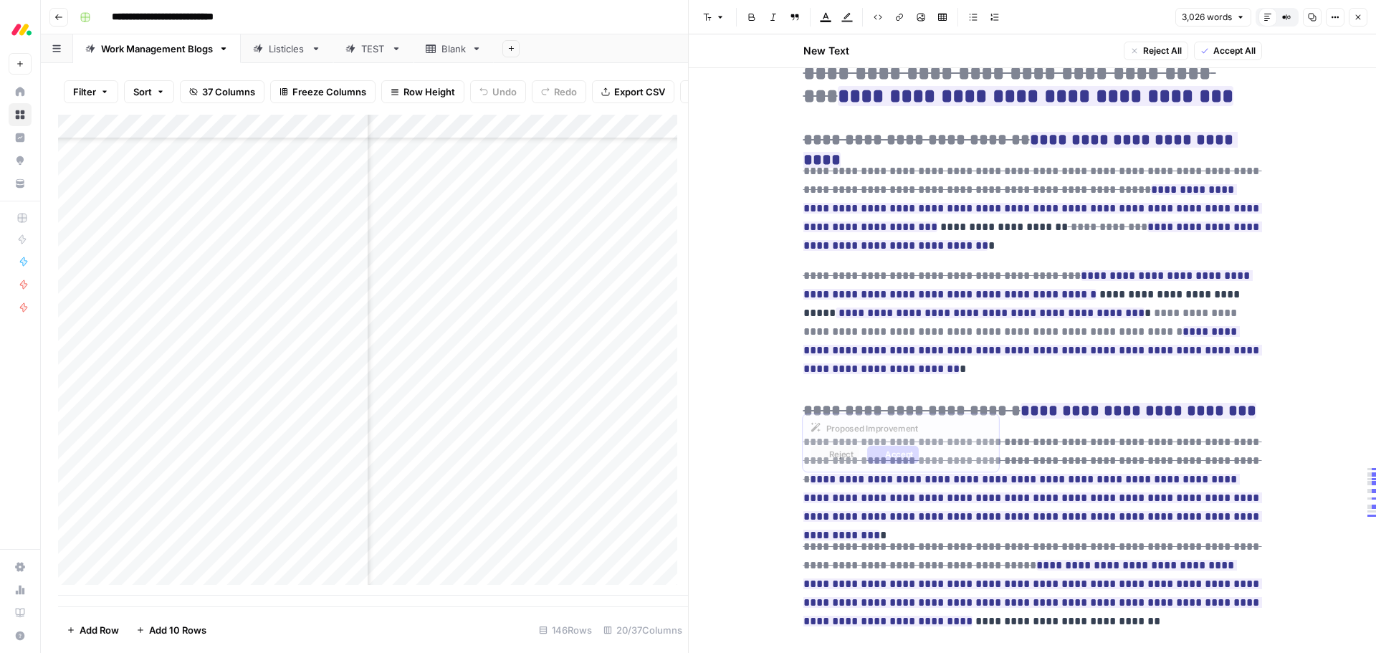
scroll to position [6744, 0]
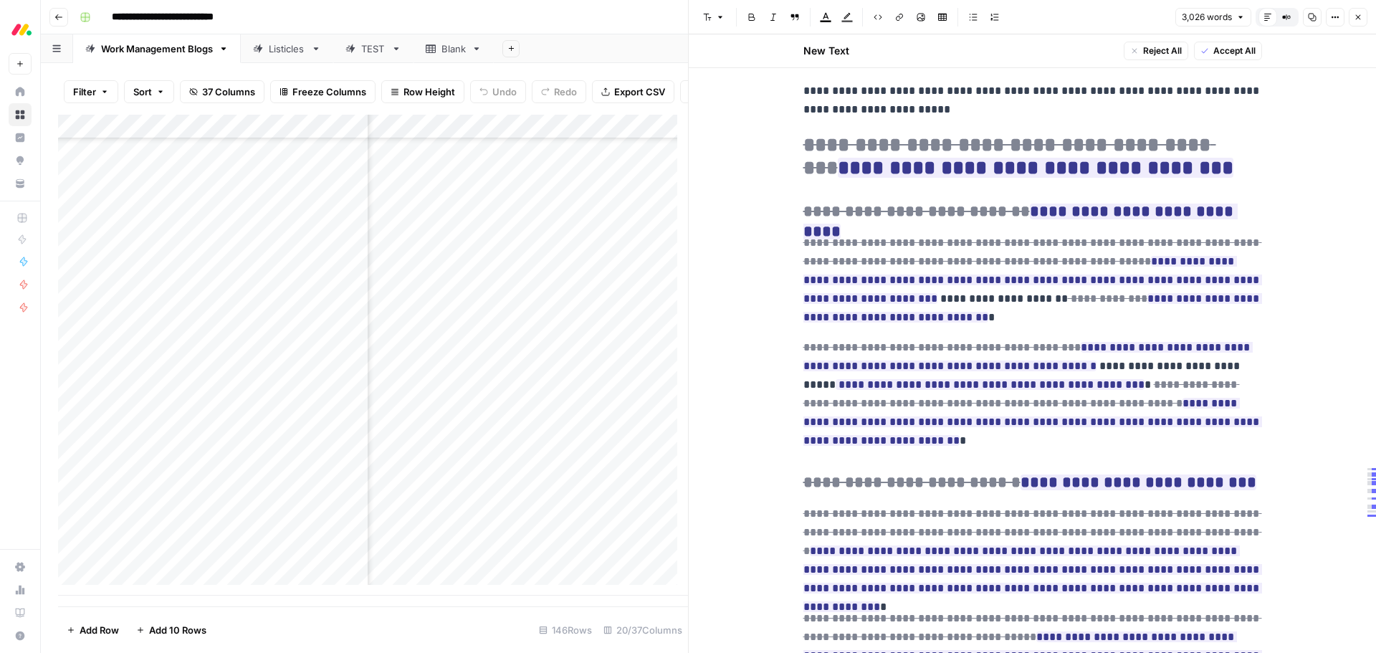
click at [1240, 47] on span "Accept All" at bounding box center [1234, 50] width 42 height 13
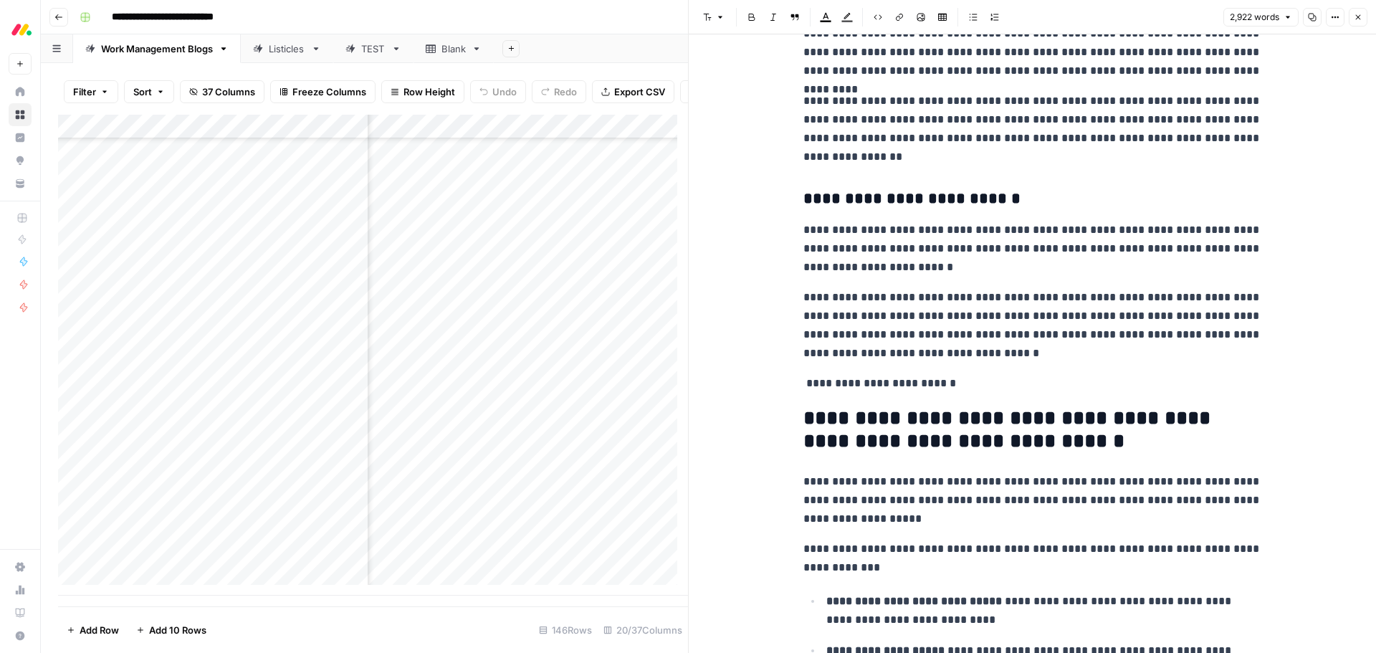
scroll to position [6663, 0]
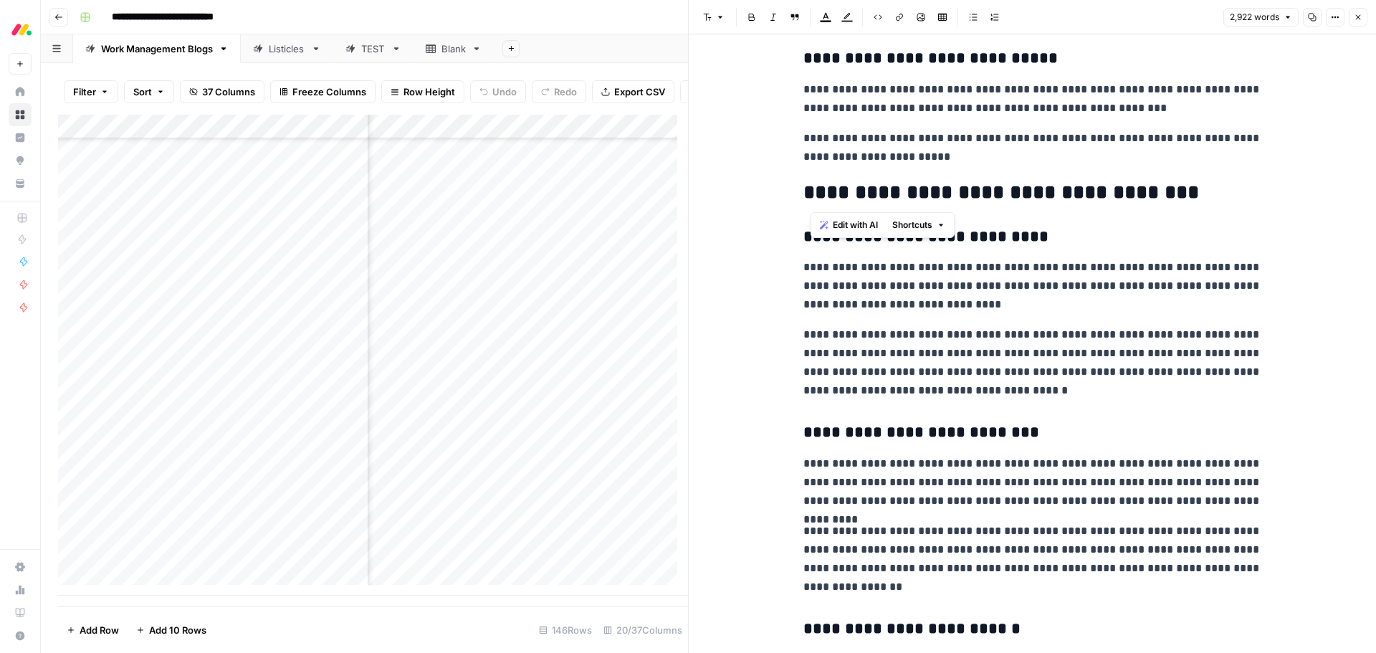
drag, startPoint x: 1159, startPoint y: 195, endPoint x: 801, endPoint y: 194, distance: 358.3
click at [803, 194] on h2 "**********" at bounding box center [1032, 192] width 459 height 23
click at [815, 227] on icon "button" at bounding box center [811, 225] width 9 height 9
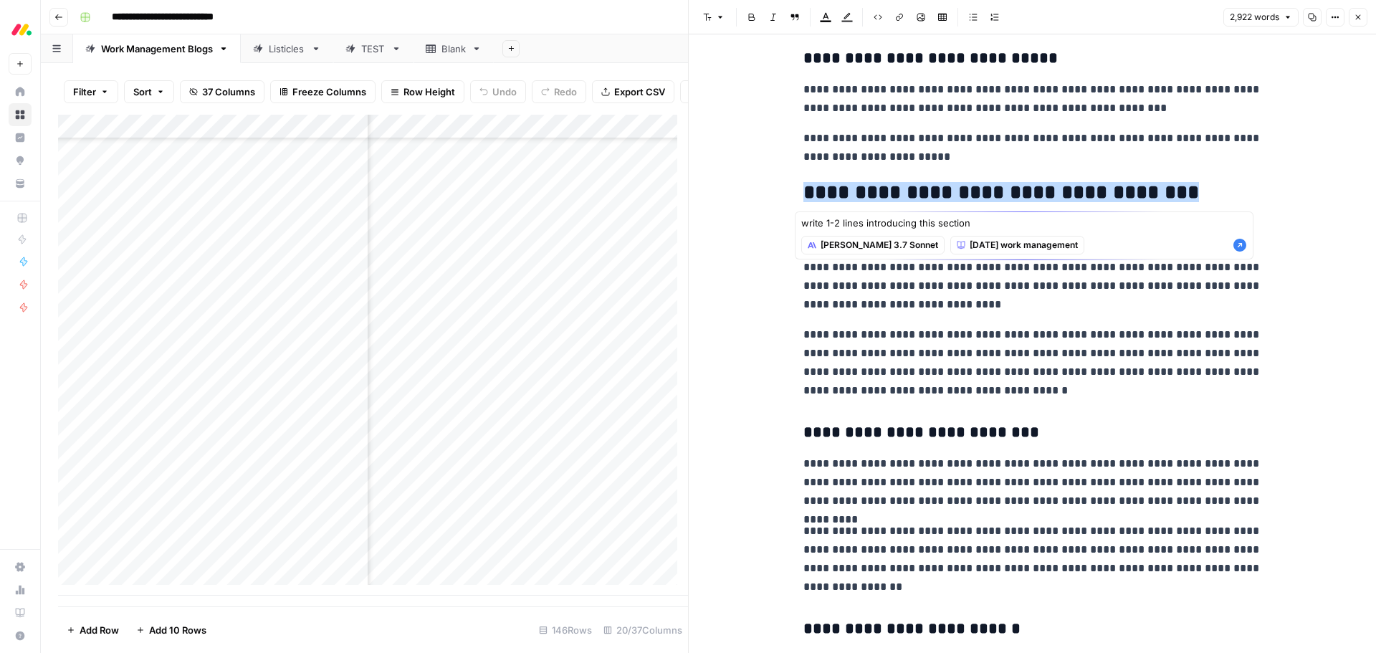
type textarea "write 1-2 lines introducing this section"
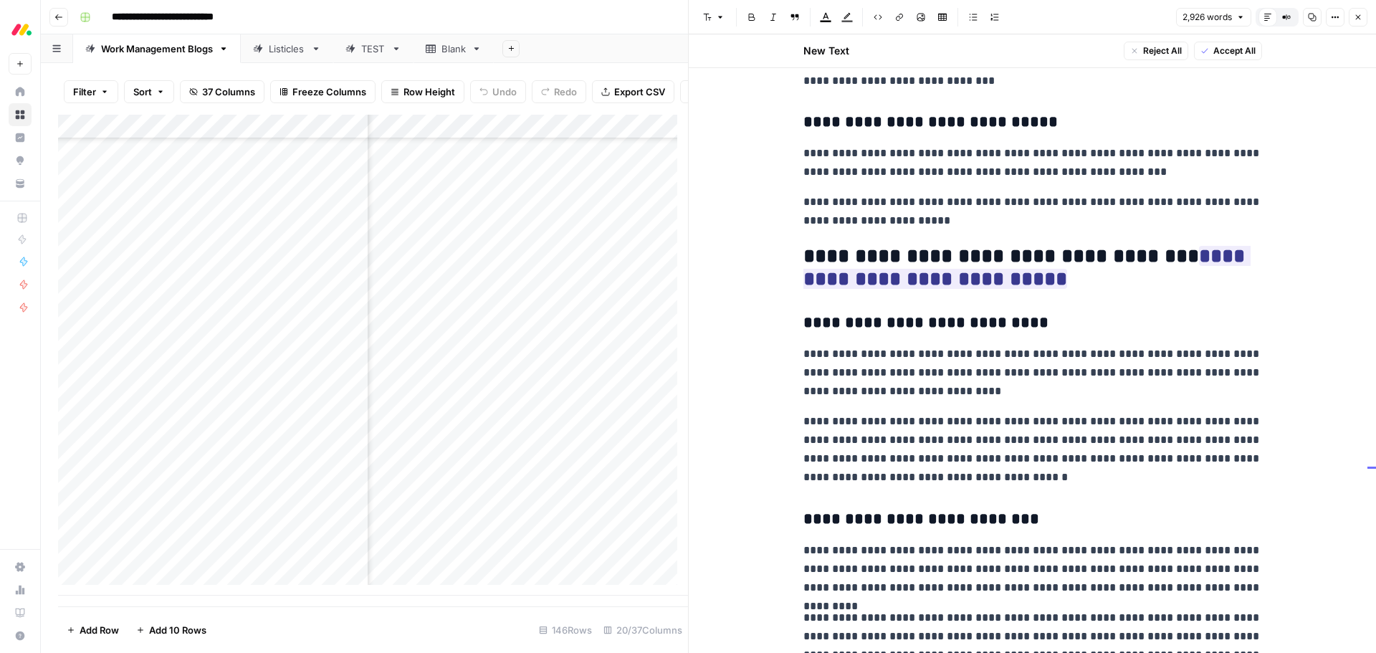
scroll to position [6697, 0]
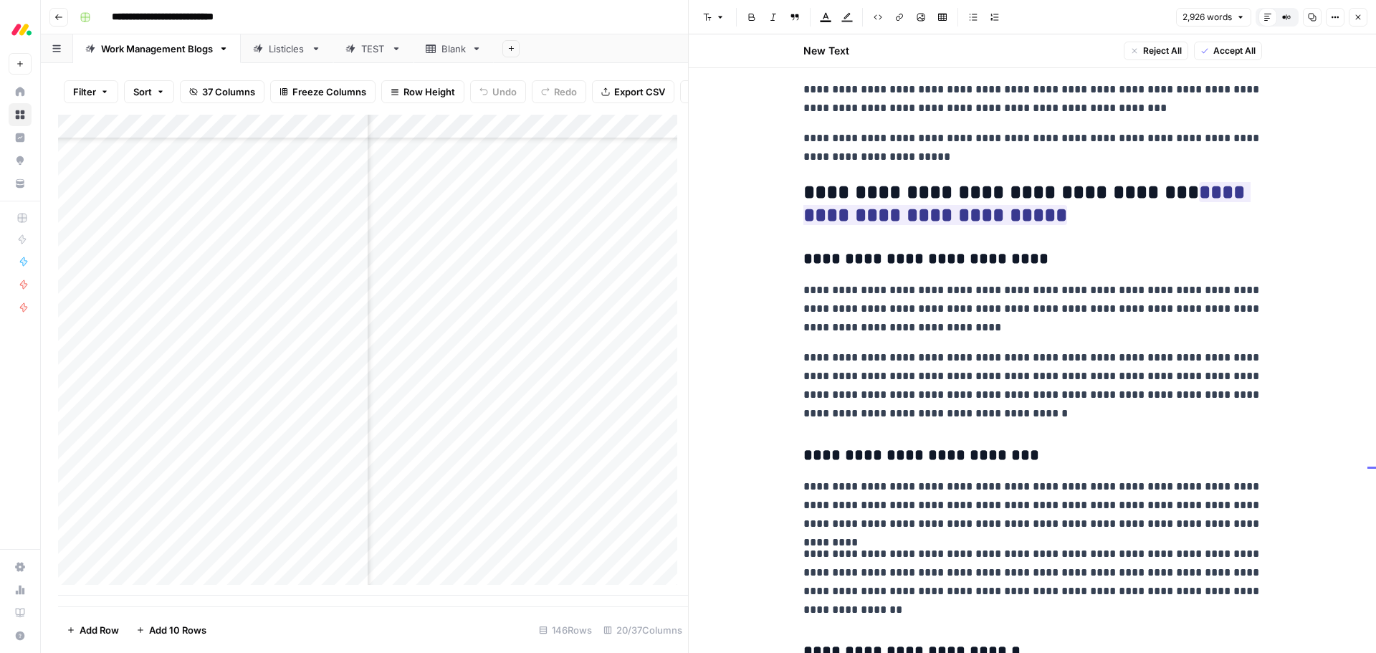
click at [1143, 44] on span "Reject All" at bounding box center [1162, 50] width 39 height 13
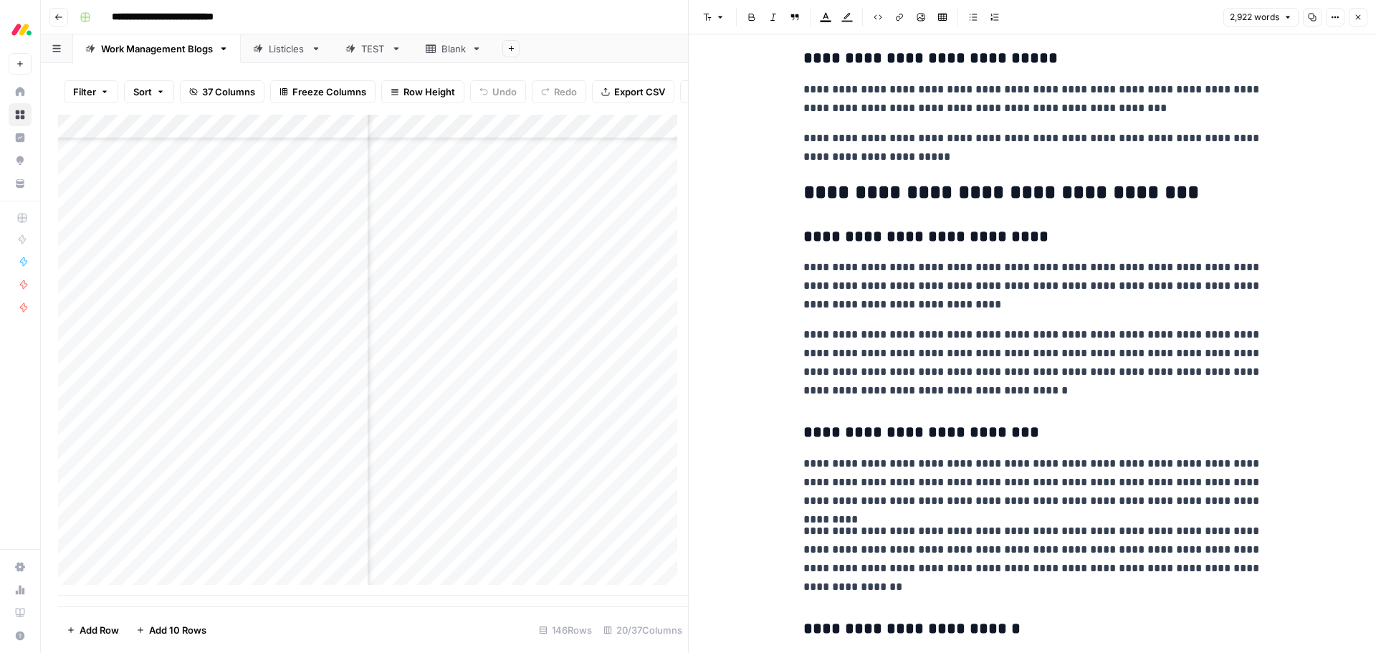
click at [1167, 194] on h2 "**********" at bounding box center [1032, 192] width 459 height 23
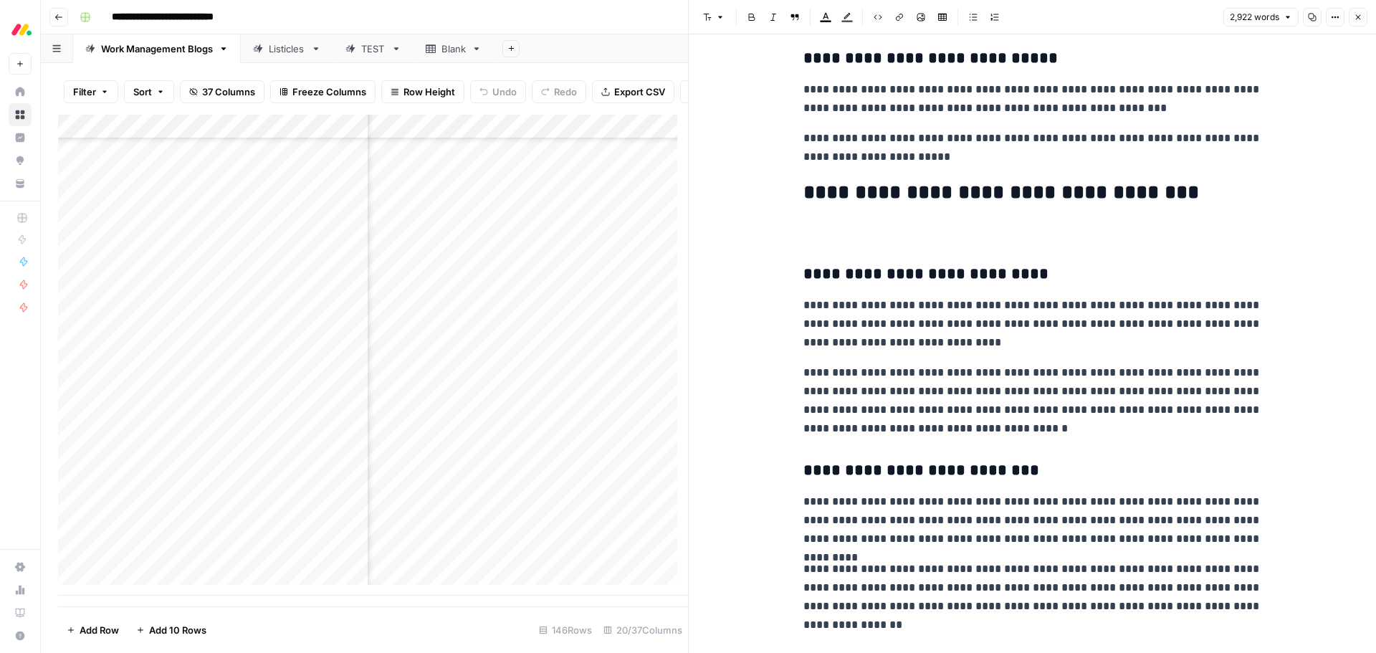
click at [830, 234] on p at bounding box center [1032, 232] width 459 height 19
click at [829, 305] on span "Edit with AI" at bounding box center [842, 303] width 45 height 13
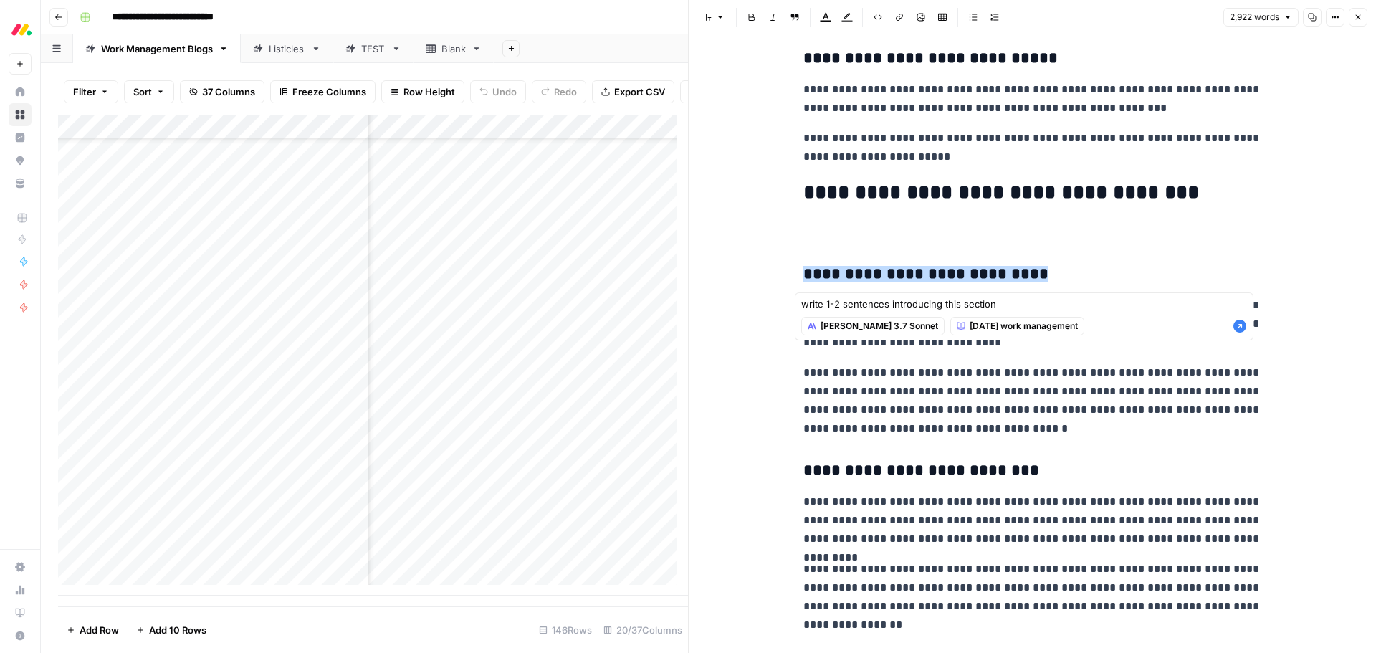
type textarea "write 1-2 sentences introducing this section"
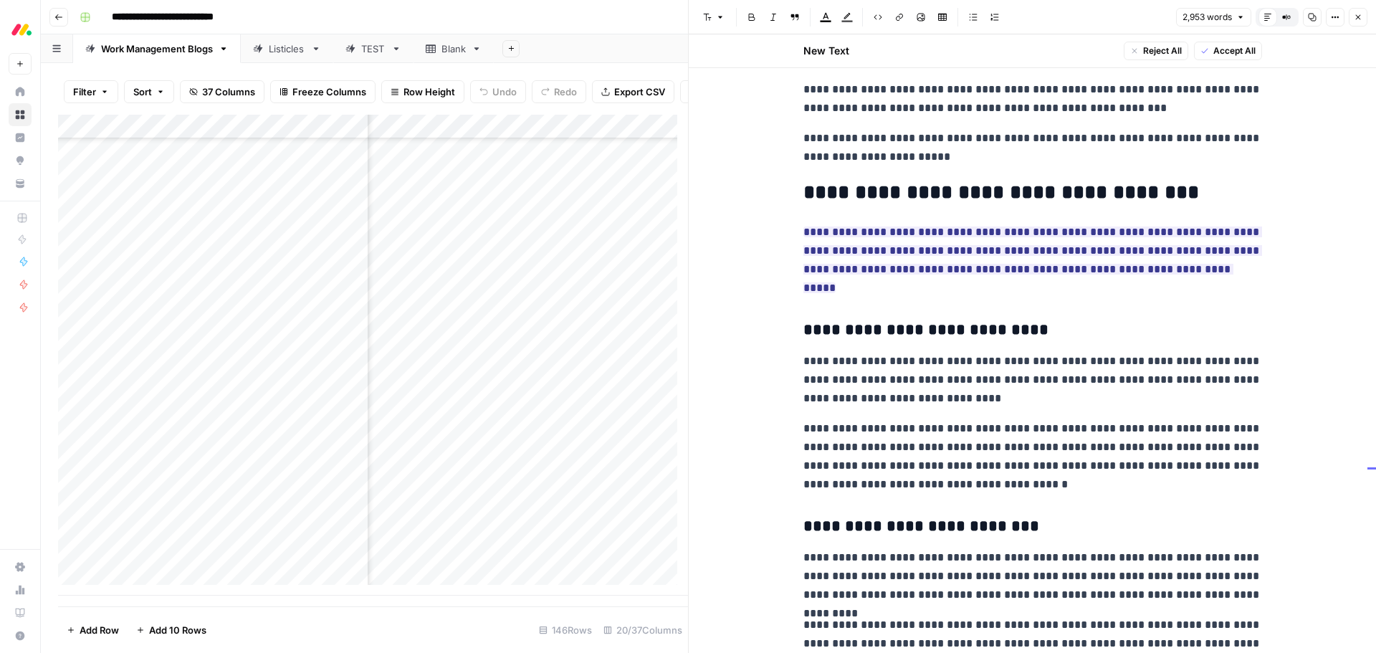
click at [1218, 50] on span "Accept All" at bounding box center [1234, 50] width 42 height 13
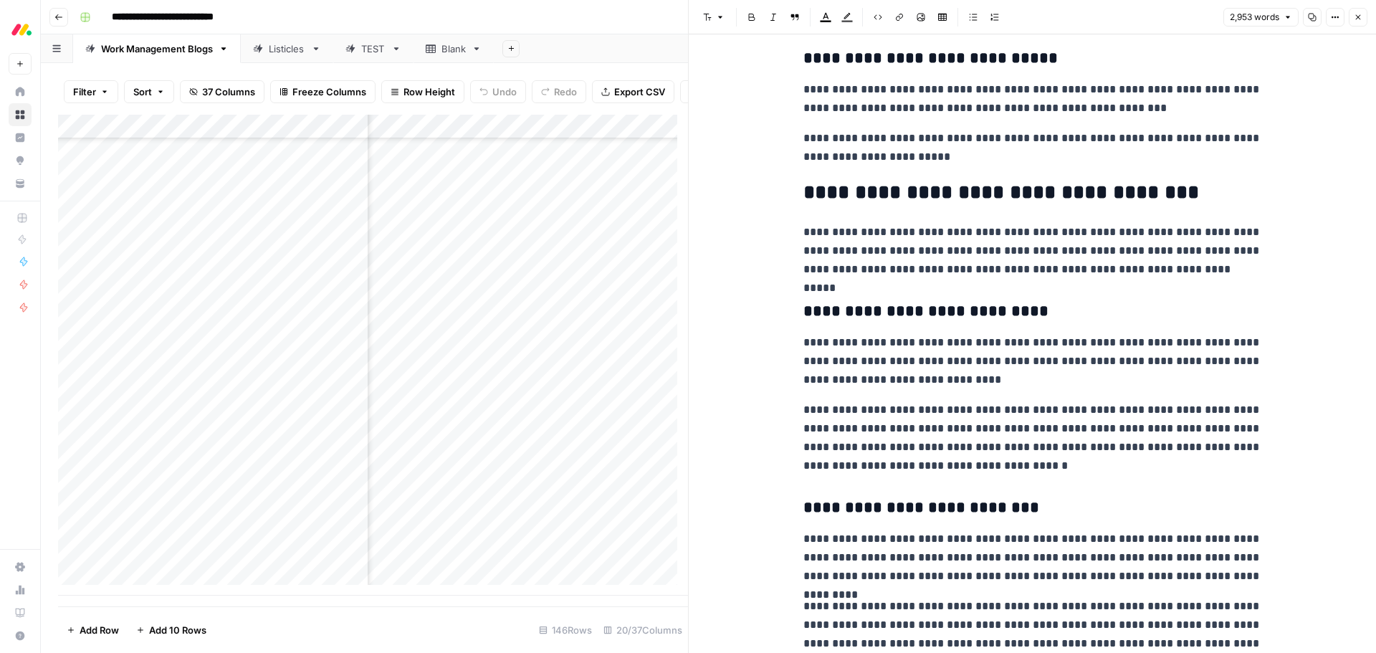
click at [1356, 21] on icon "button" at bounding box center [1358, 17] width 9 height 9
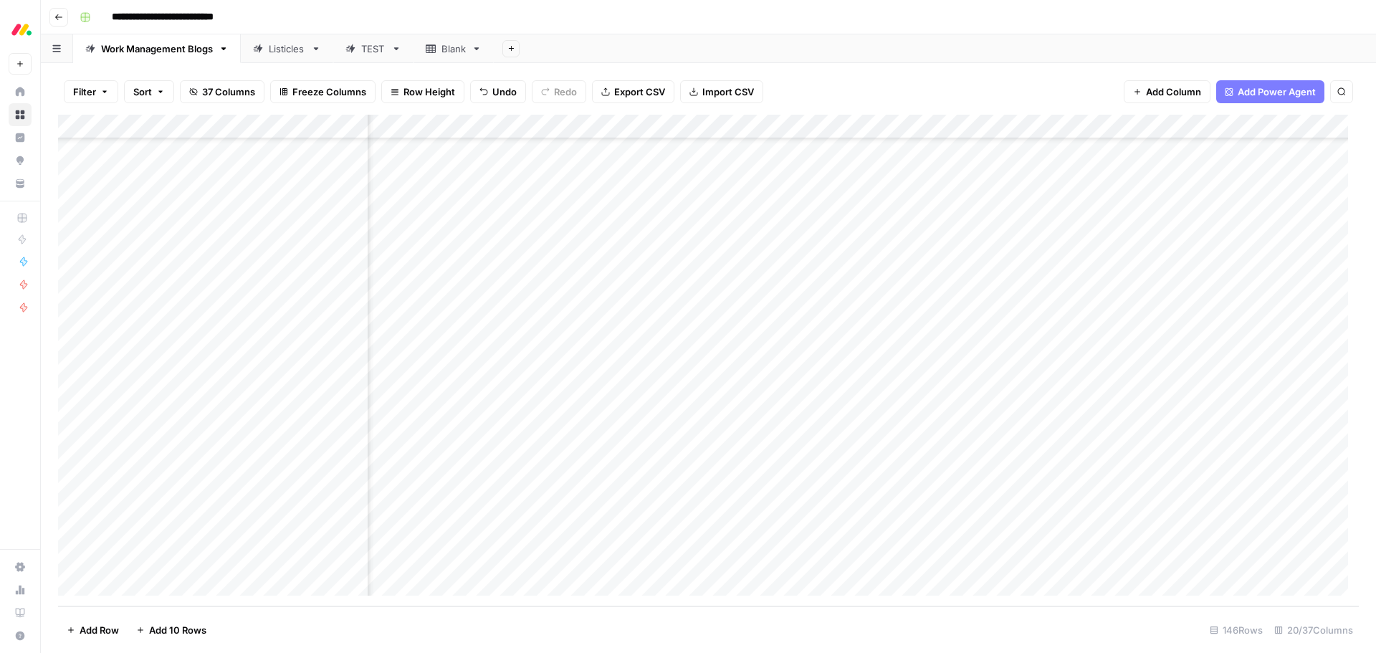
click at [977, 315] on div "Add Column" at bounding box center [708, 361] width 1301 height 492
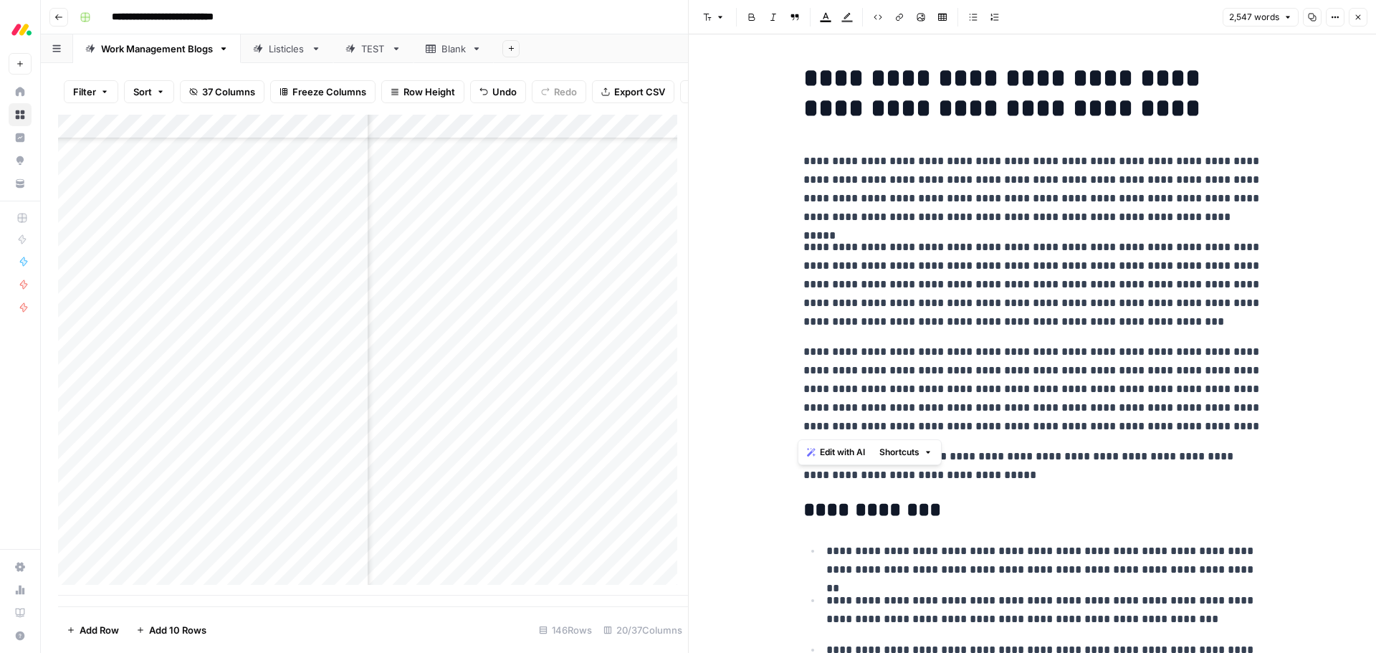
drag, startPoint x: 1123, startPoint y: 430, endPoint x: 798, endPoint y: 161, distance: 421.9
click at [832, 455] on span "Edit with AI" at bounding box center [842, 452] width 45 height 13
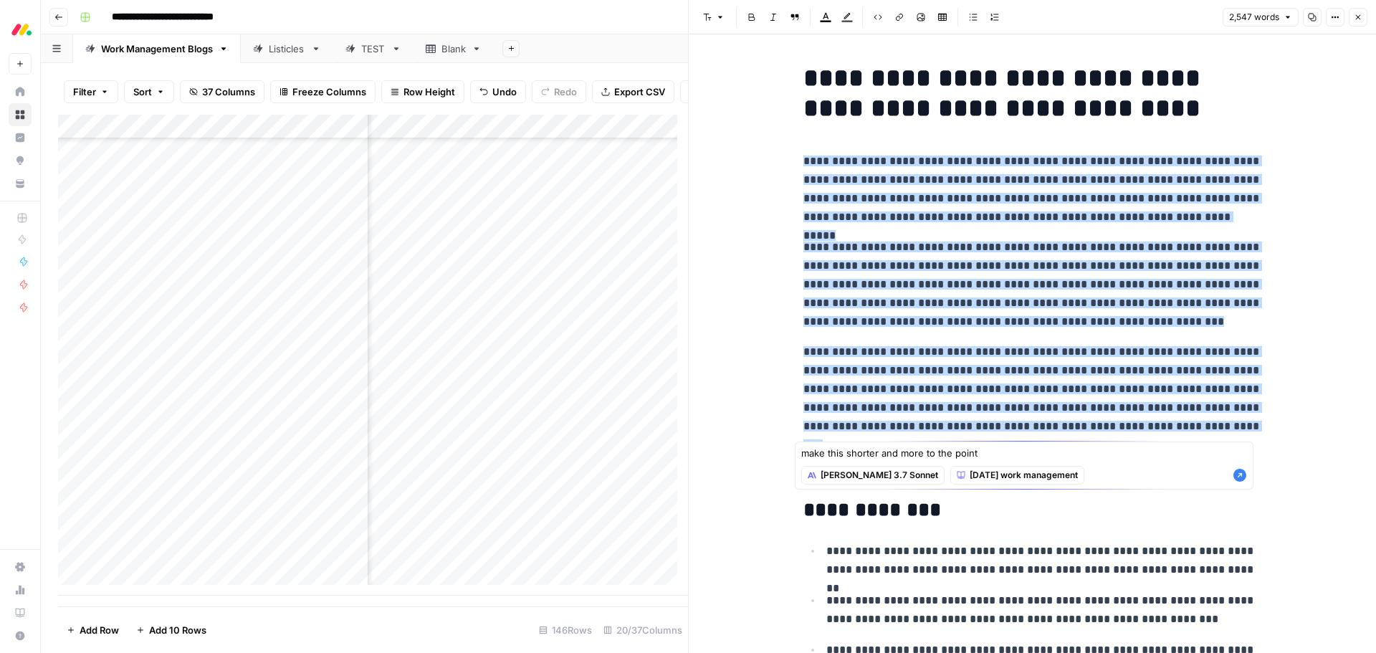
type textarea "make this shorter and more to the point"
click at [1243, 475] on icon "button" at bounding box center [1239, 475] width 13 height 13
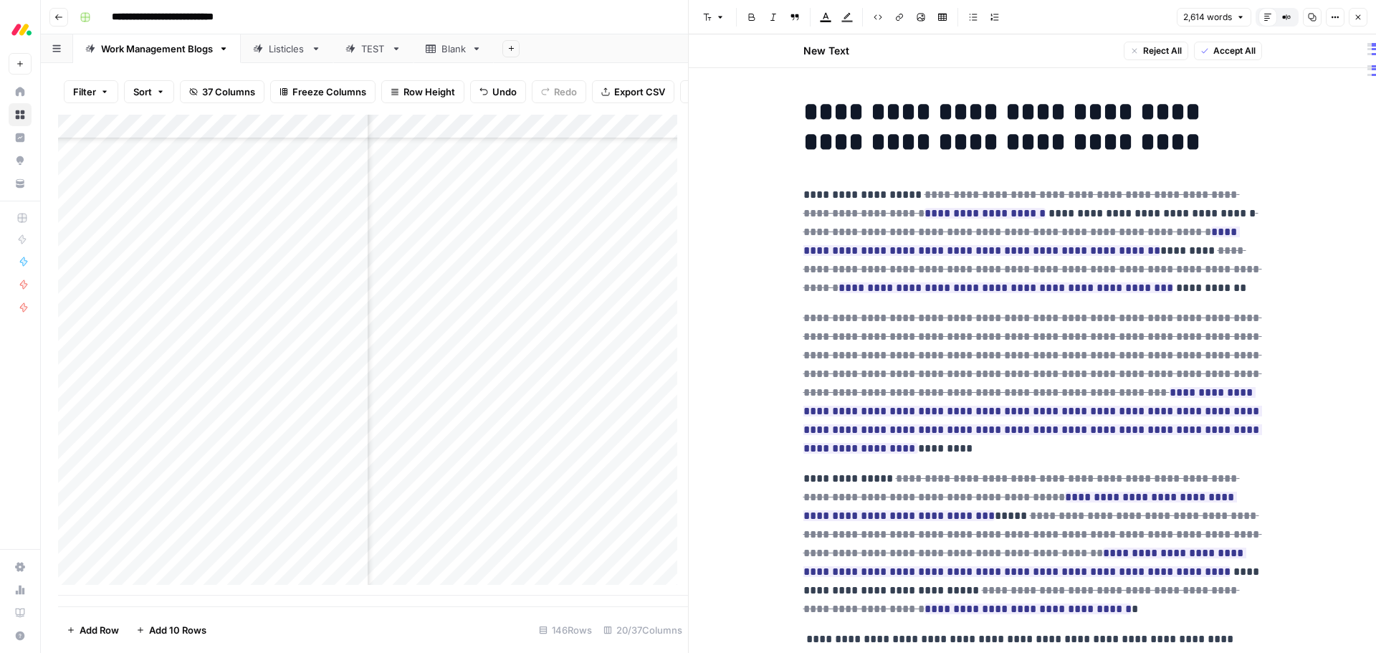
click at [1235, 54] on span "Accept All" at bounding box center [1234, 50] width 42 height 13
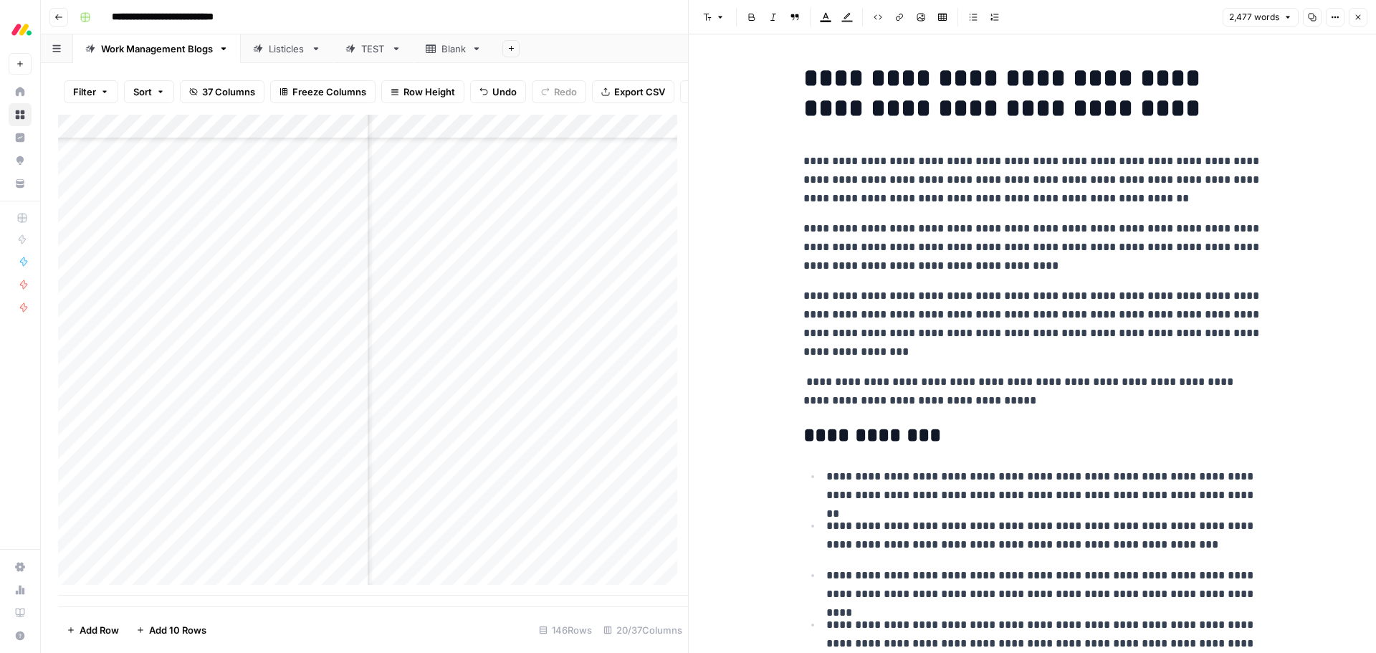
click at [803, 383] on p "**********" at bounding box center [1032, 391] width 459 height 37
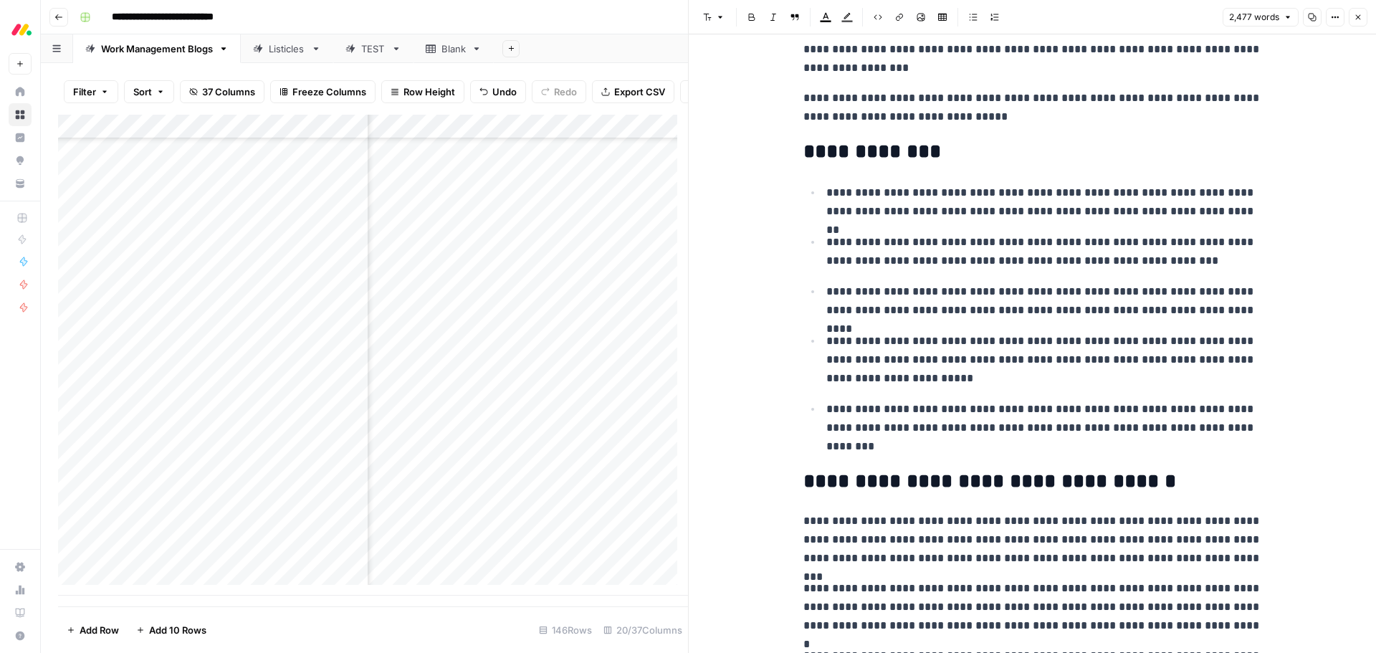
scroll to position [287, 0]
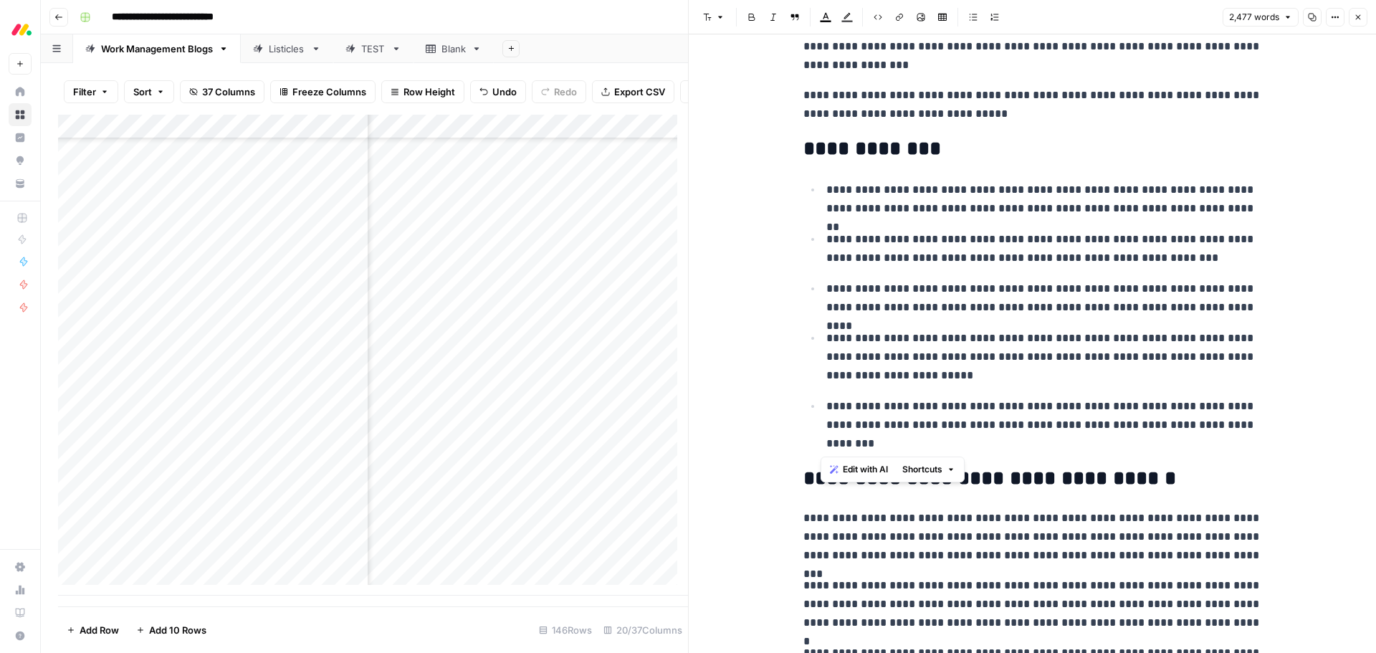
drag, startPoint x: 921, startPoint y: 449, endPoint x: 803, endPoint y: 189, distance: 285.7
click at [803, 189] on ul "**********" at bounding box center [1032, 316] width 459 height 273
click at [868, 463] on span "Edit with AI" at bounding box center [865, 469] width 45 height 13
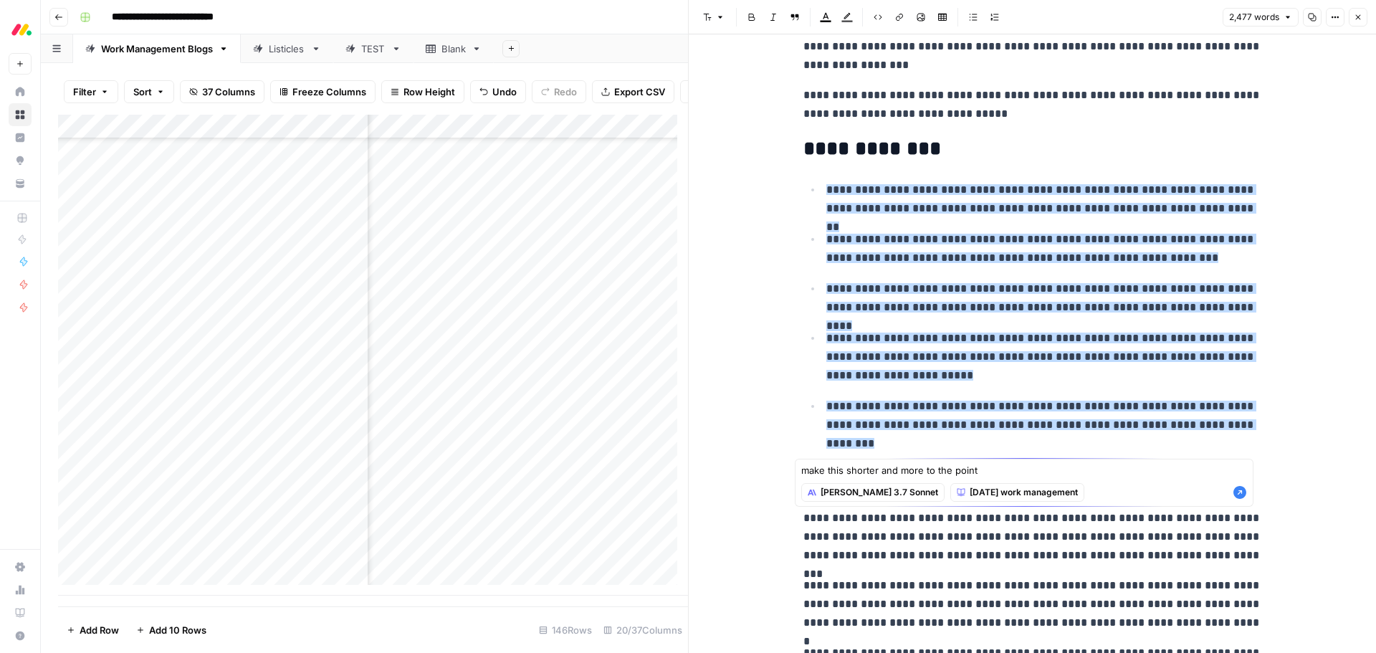
type textarea "make this shorter and more to the point"
click at [1239, 492] on icon "button" at bounding box center [1239, 492] width 14 height 14
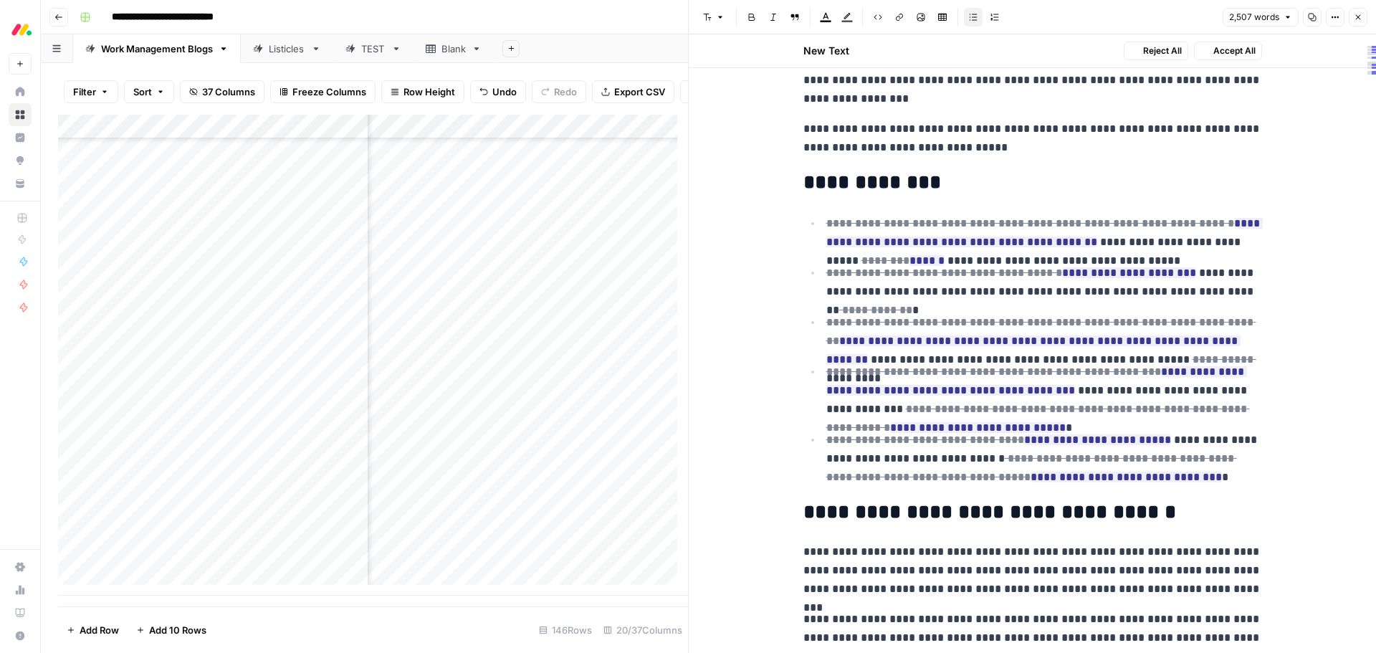
scroll to position [320, 0]
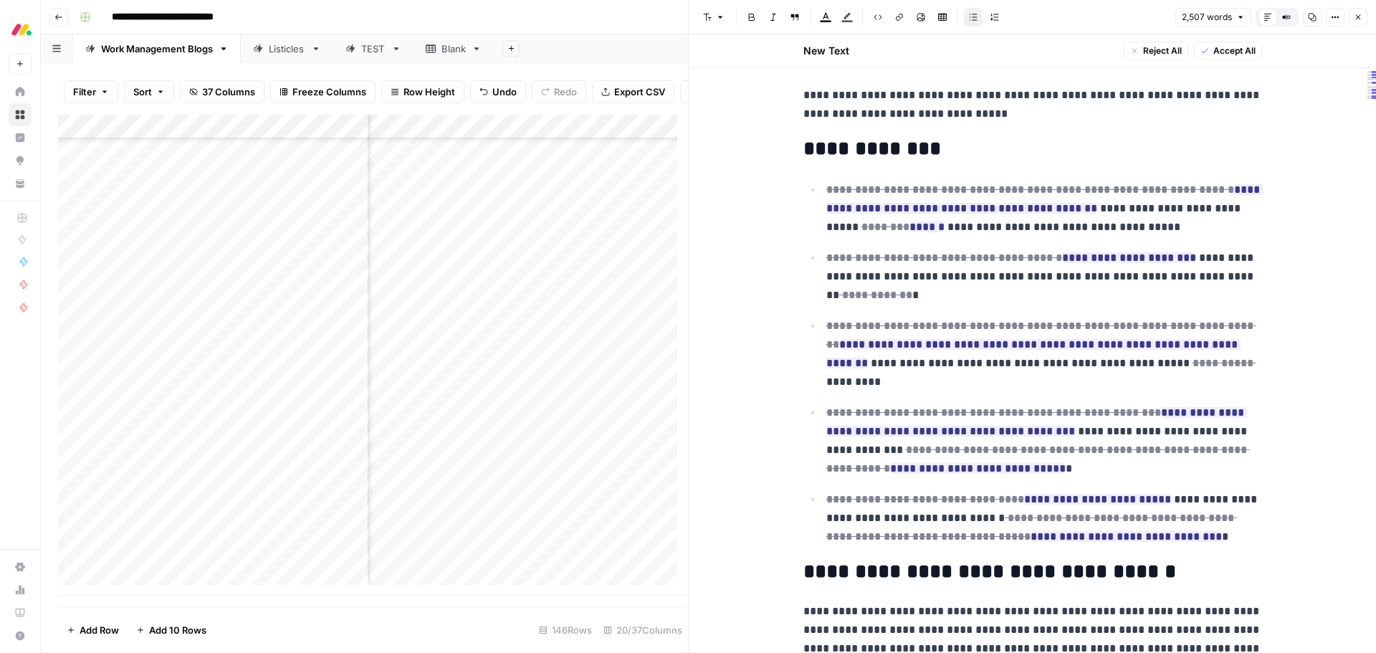
click at [1237, 51] on span "Accept All" at bounding box center [1234, 50] width 42 height 13
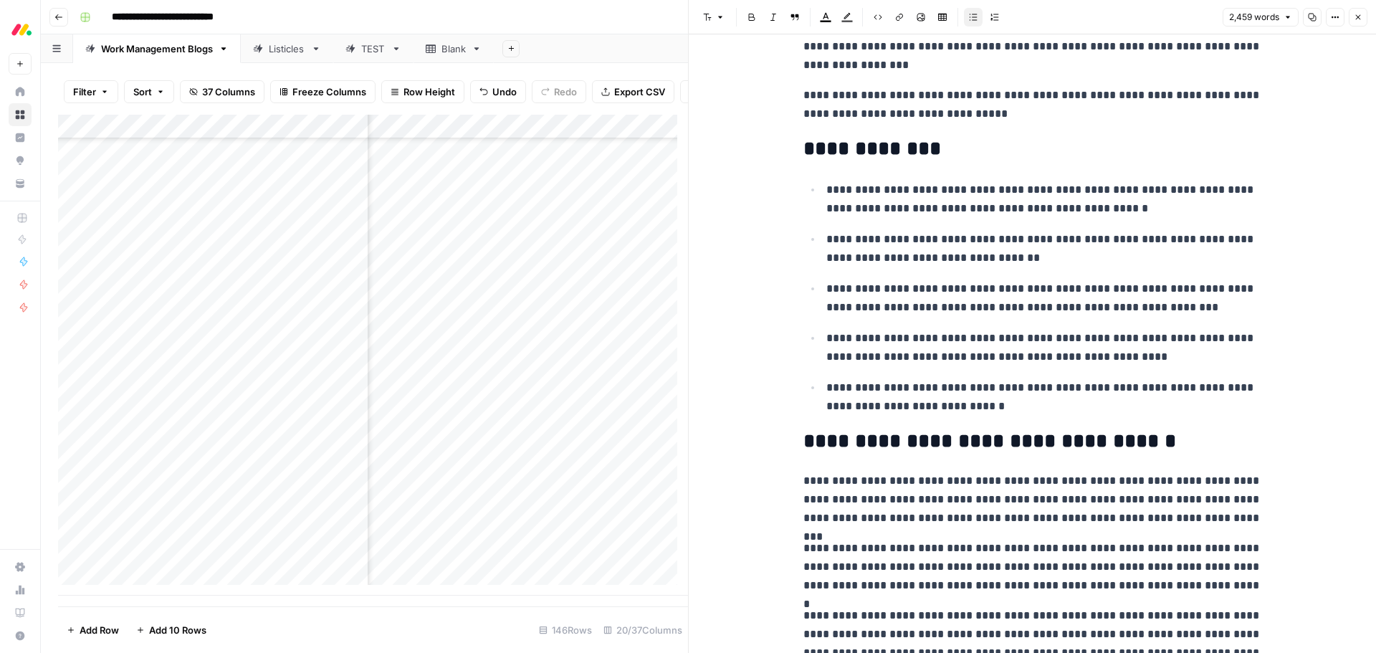
scroll to position [573, 0]
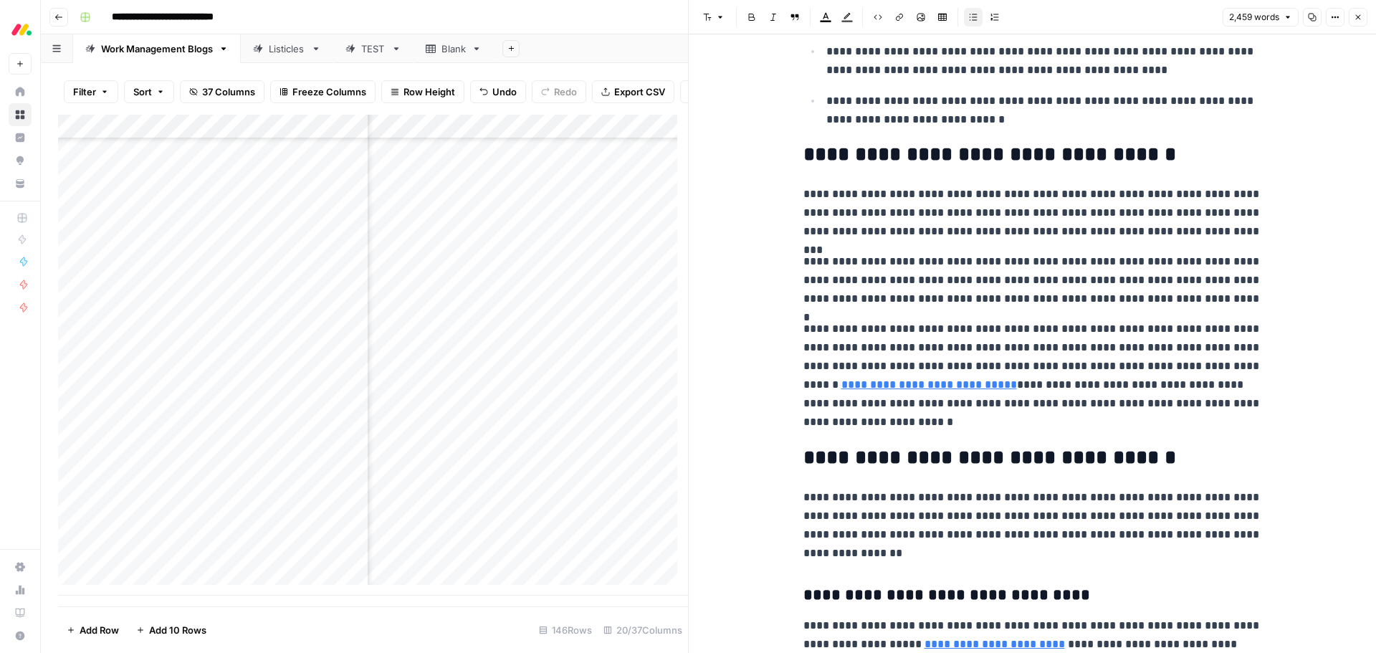
click at [1210, 156] on h2 "**********" at bounding box center [1032, 154] width 459 height 23
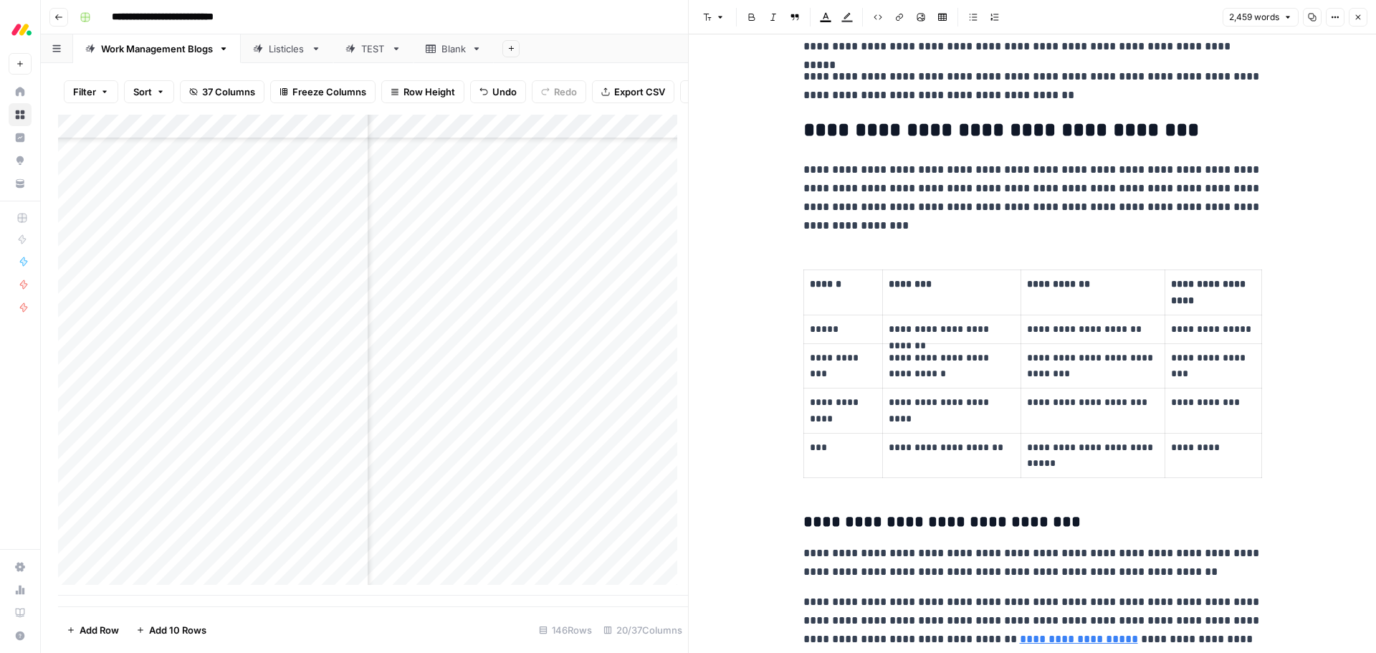
scroll to position [2938, 0]
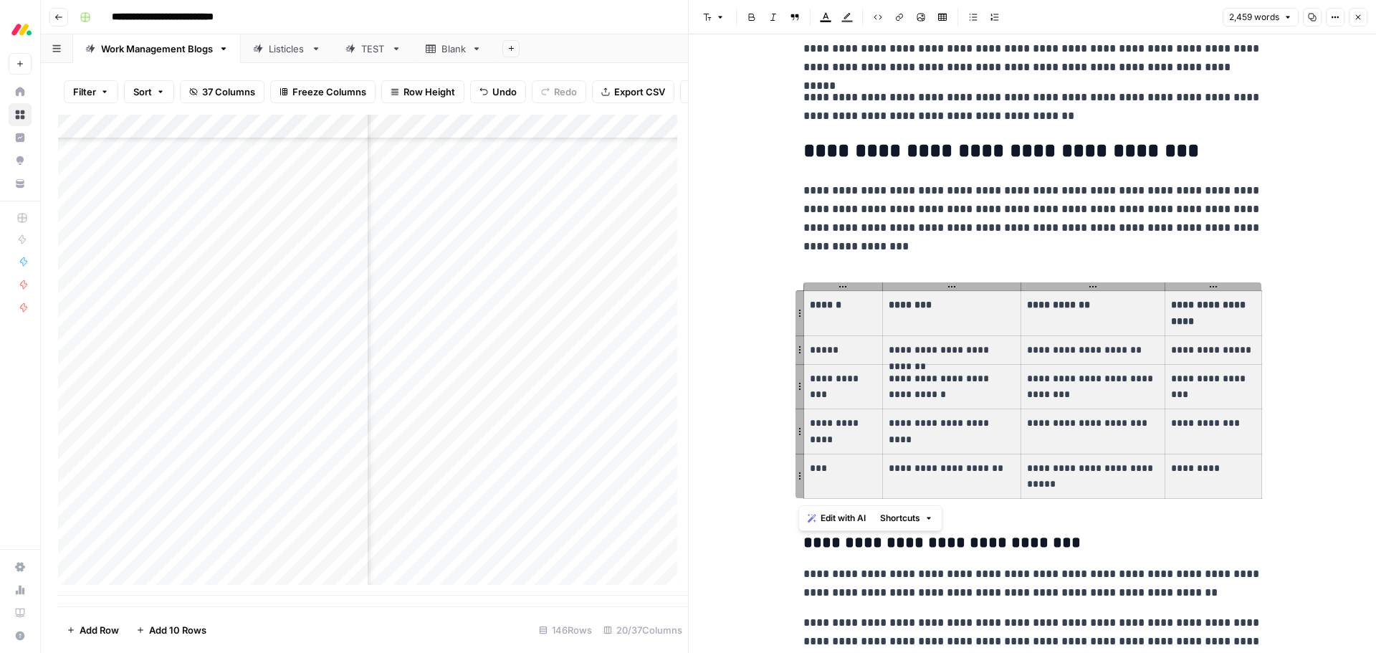
drag, startPoint x: 800, startPoint y: 304, endPoint x: 1200, endPoint y: 479, distance: 436.0
click at [1200, 479] on tbody "**********" at bounding box center [1032, 395] width 458 height 208
click at [845, 520] on span "Edit with AI" at bounding box center [842, 518] width 45 height 13
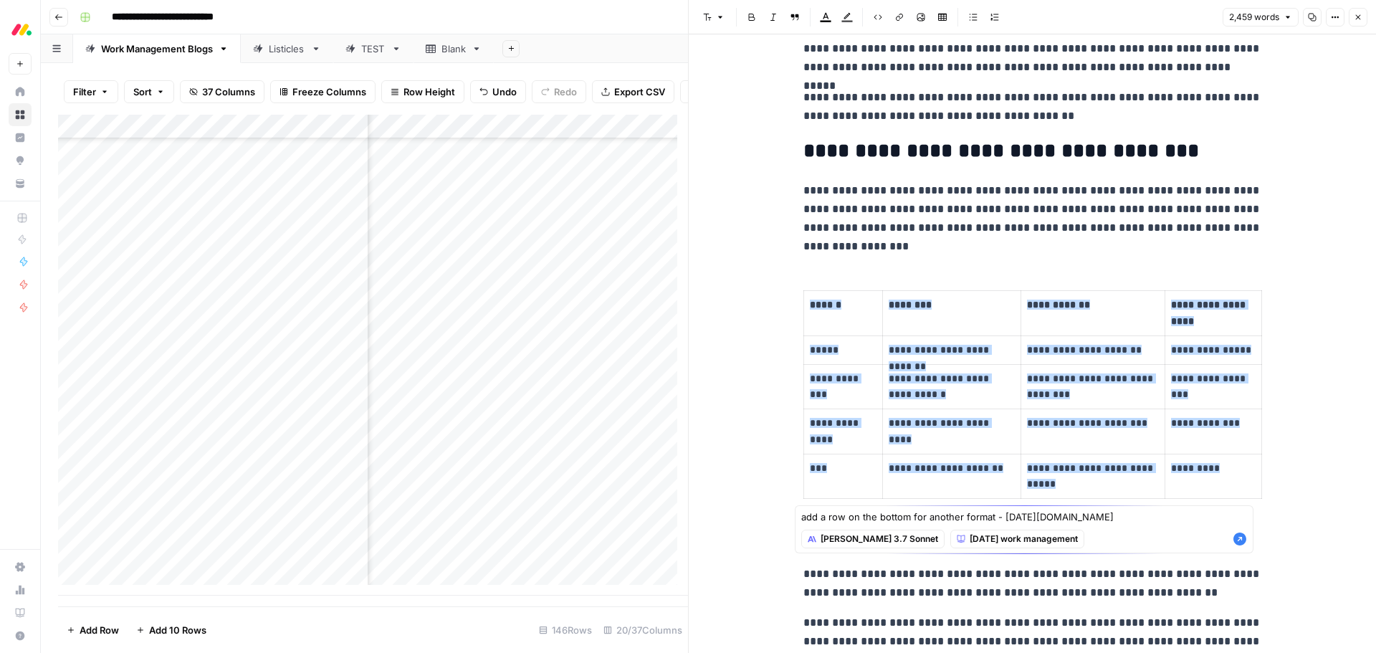
type textarea "add a row on the bottom for another format - [DATE][DOMAIN_NAME]"
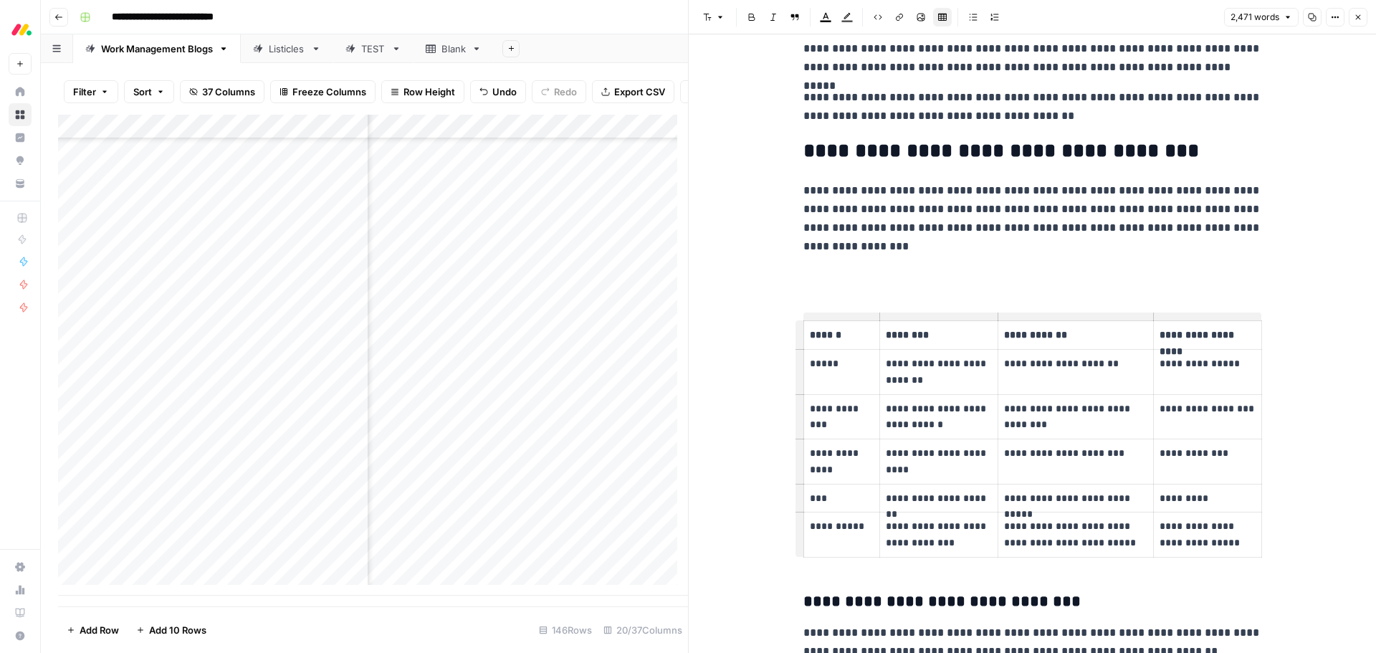
click at [851, 528] on p "**********" at bounding box center [842, 526] width 64 height 16
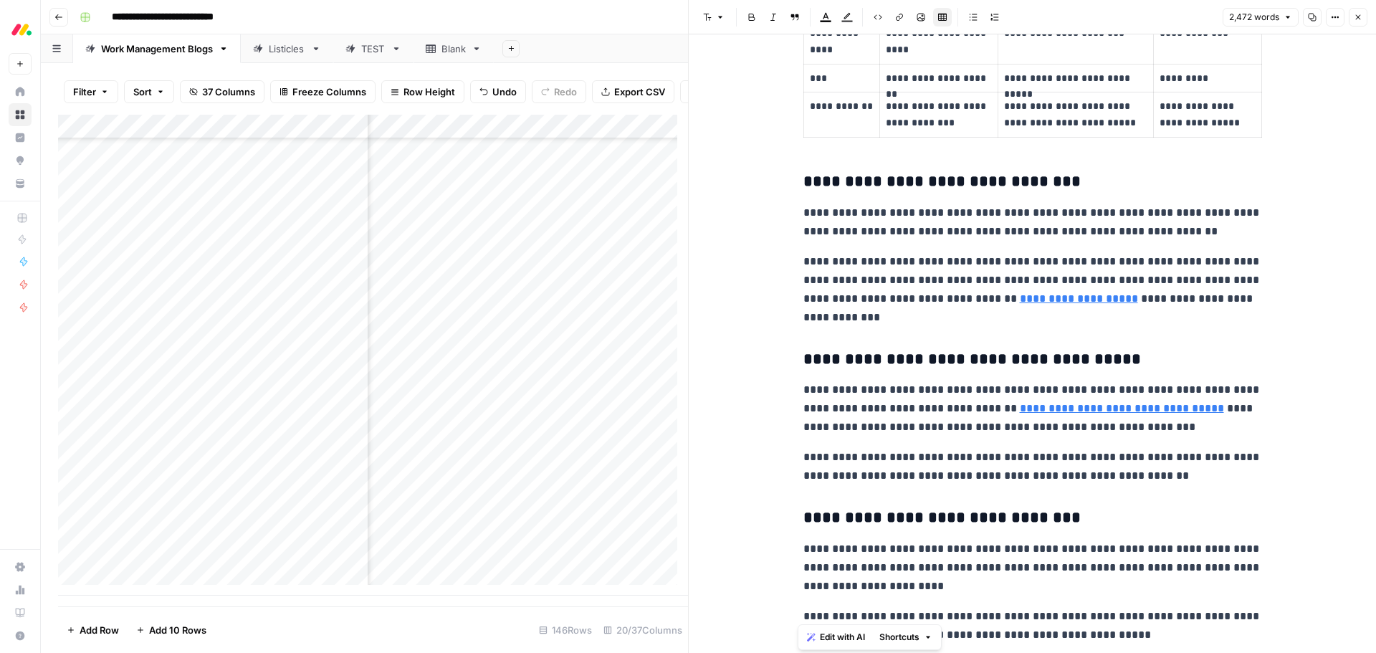
scroll to position [3296, 0]
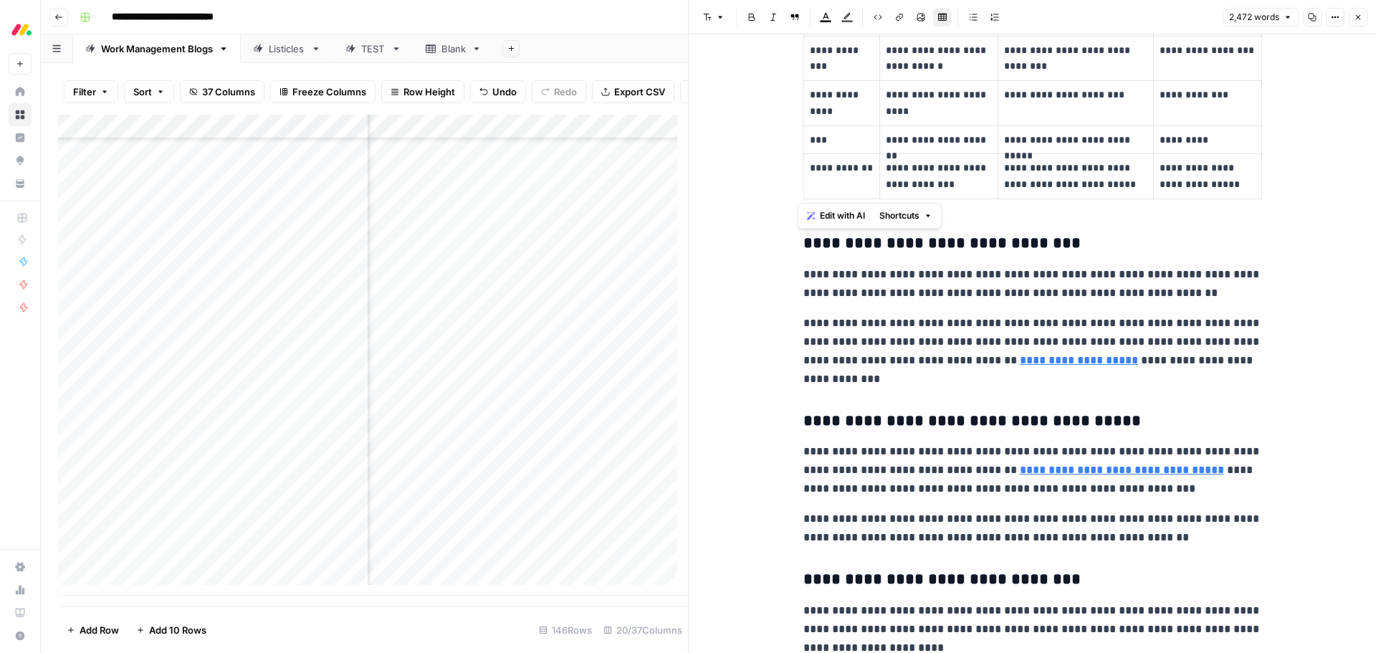
drag, startPoint x: 1240, startPoint y: 479, endPoint x: 772, endPoint y: 250, distance: 520.8
click at [772, 250] on div "**********" at bounding box center [1032, 606] width 687 height 7737
click at [828, 220] on span "Edit with AI" at bounding box center [842, 215] width 45 height 13
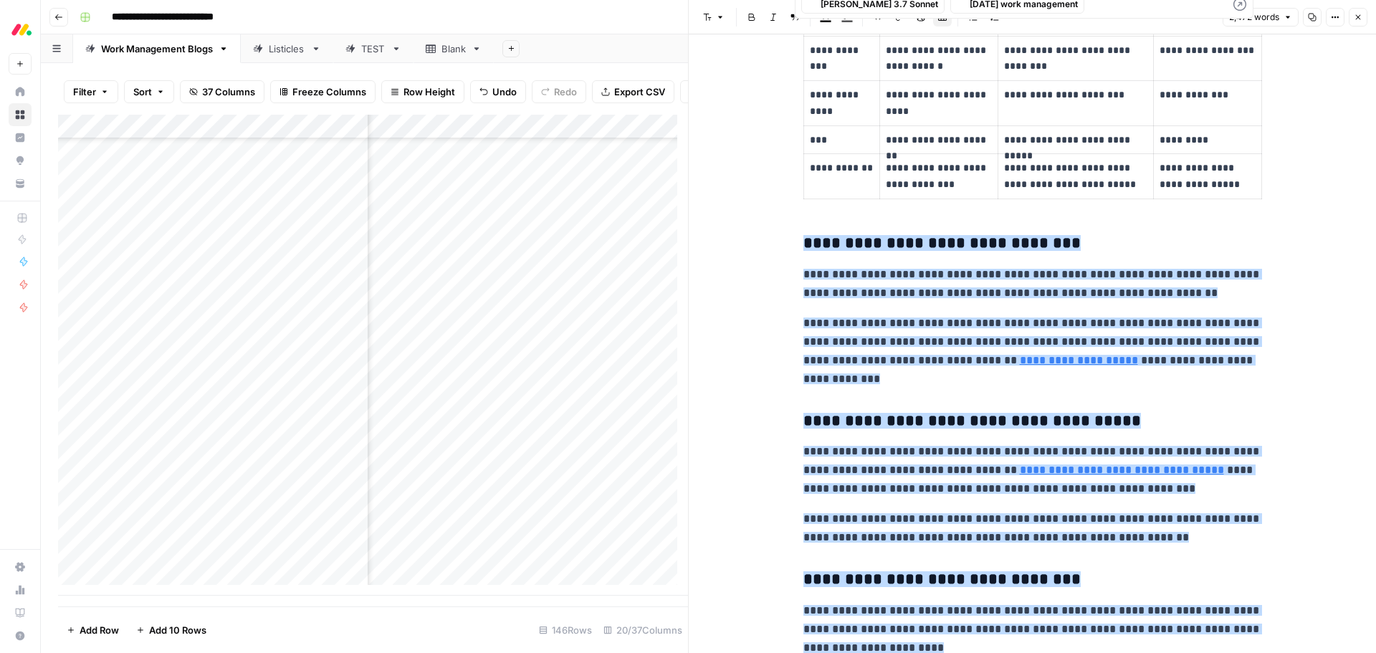
scroll to position [3506, 0]
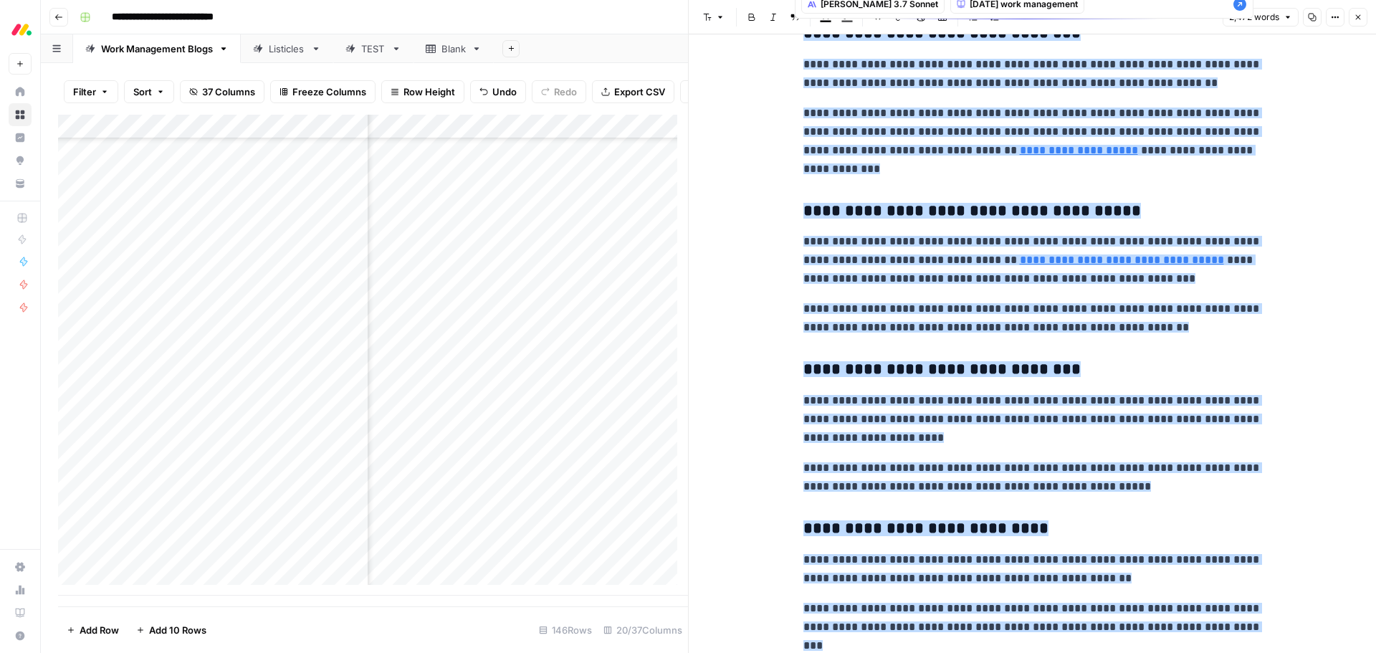
type textarea "add an h3 about [DATE] template"
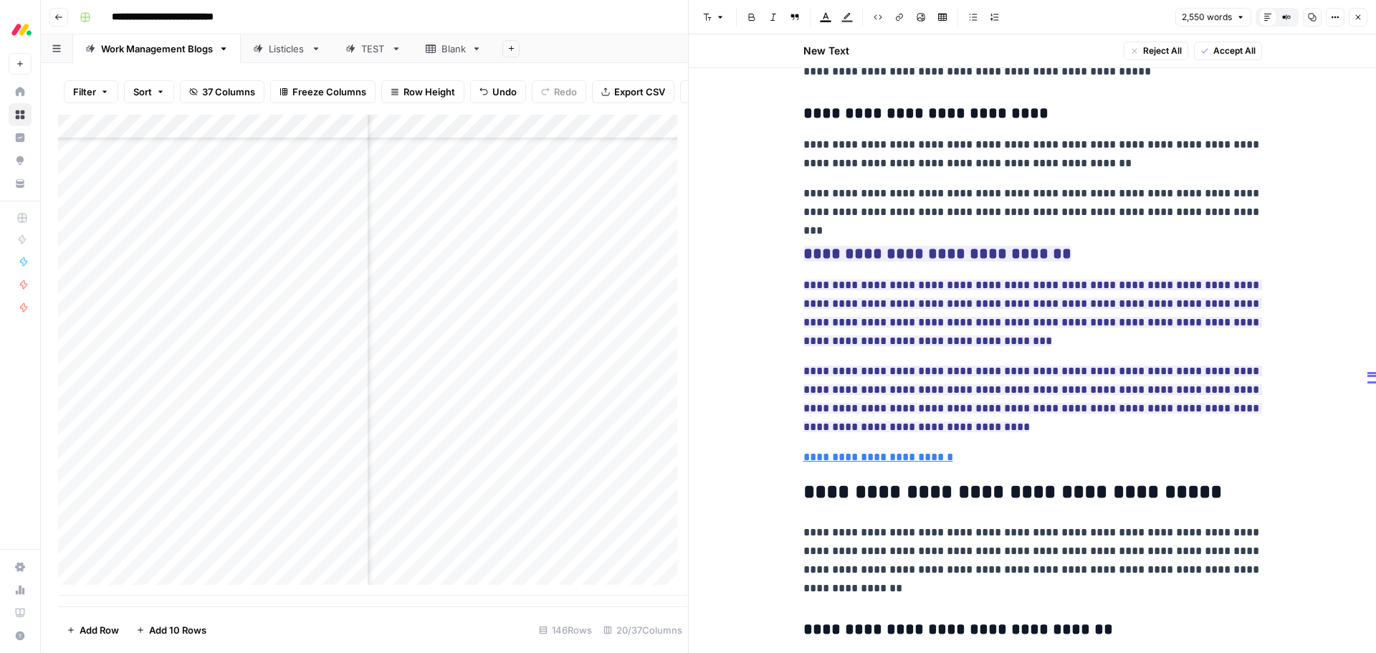
scroll to position [3956, 0]
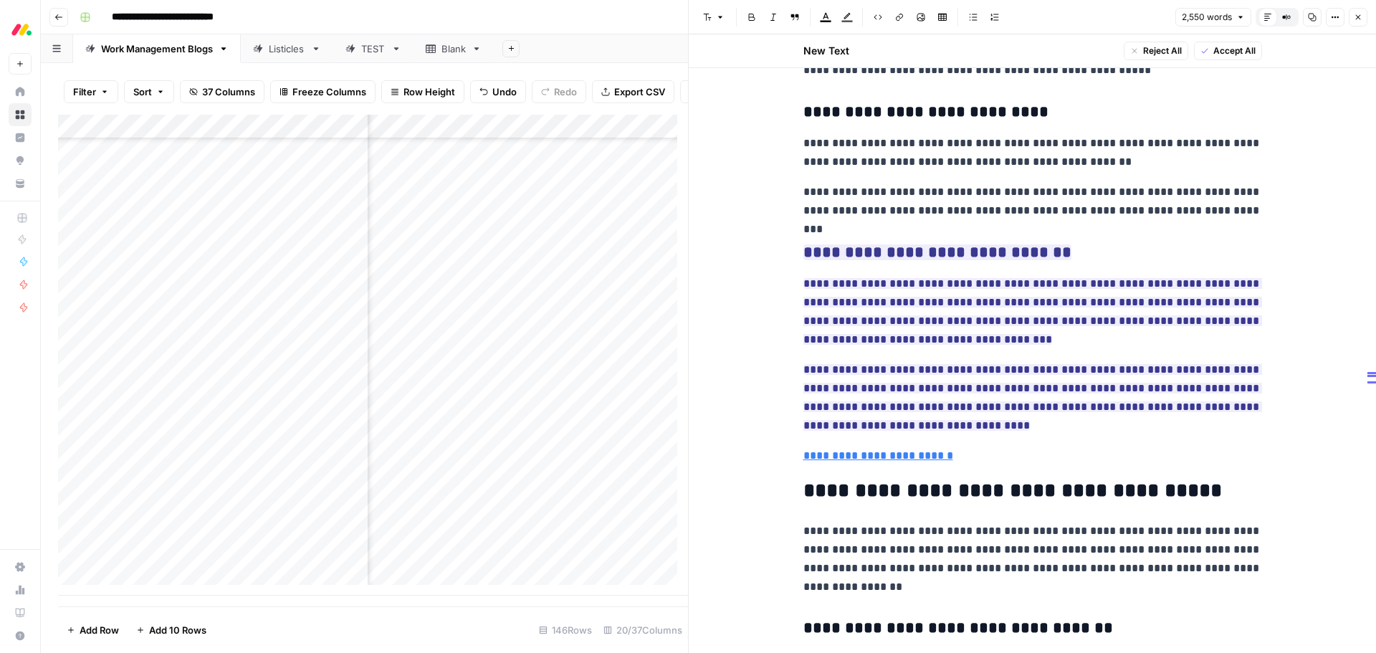
click at [1224, 54] on span "Accept All" at bounding box center [1234, 50] width 42 height 13
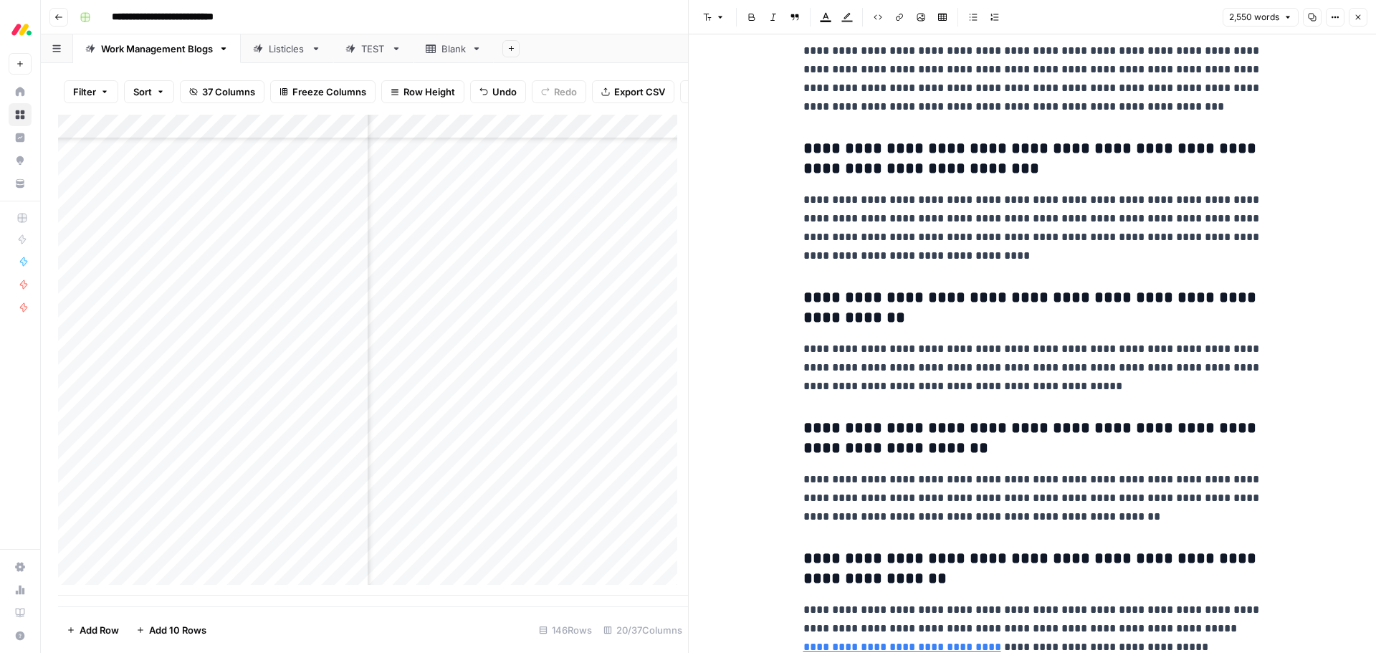
scroll to position [7335, 0]
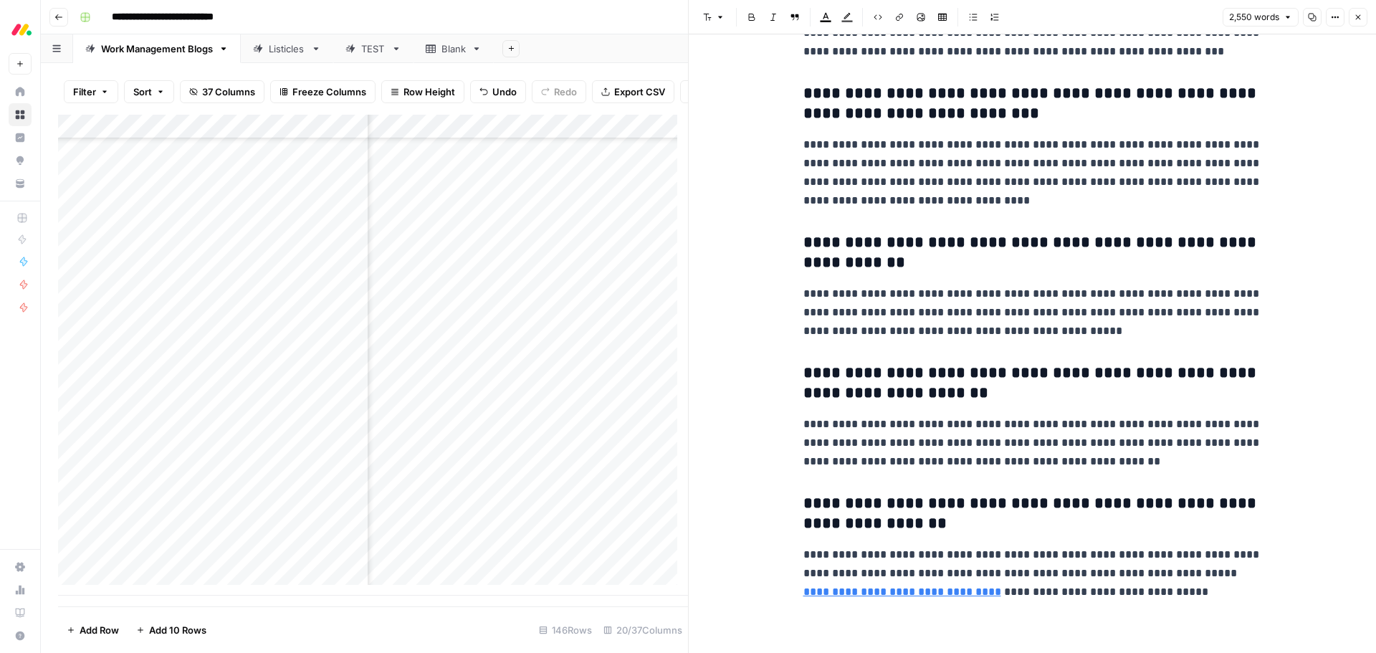
click at [1352, 21] on button "Close" at bounding box center [1358, 17] width 19 height 19
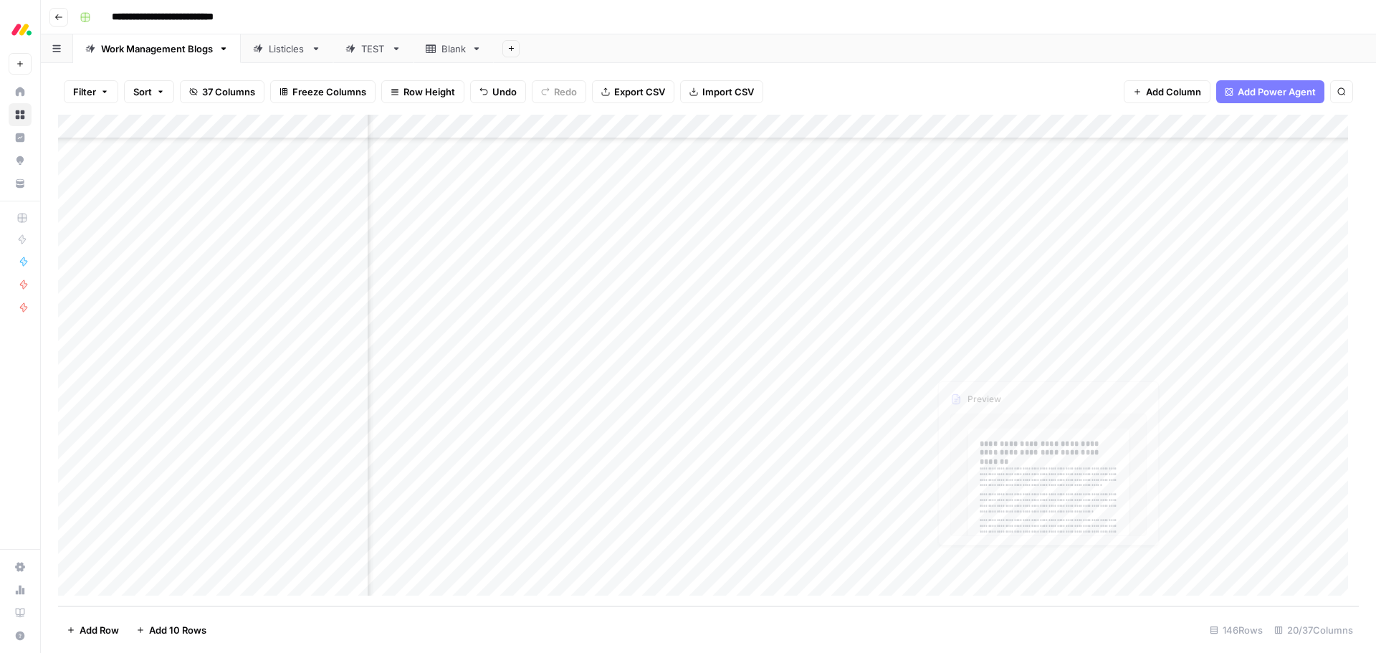
click at [983, 342] on div "Add Column" at bounding box center [708, 361] width 1301 height 492
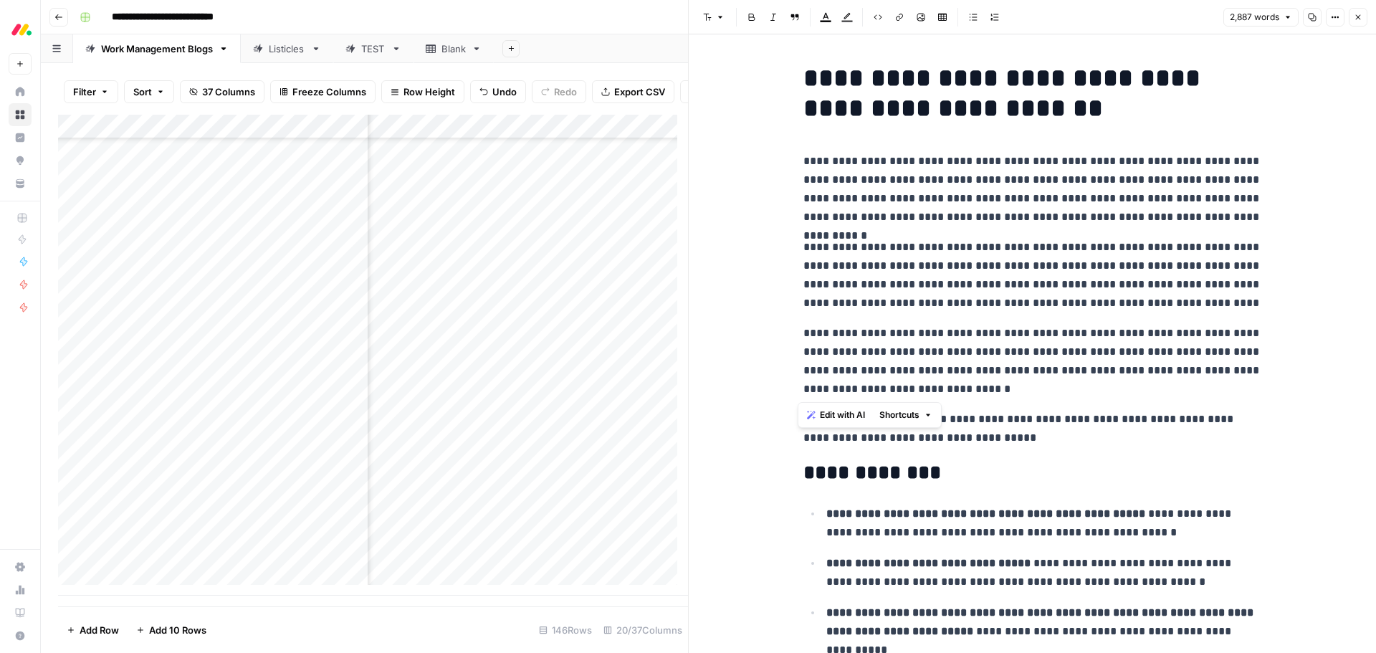
drag, startPoint x: 1005, startPoint y: 390, endPoint x: 790, endPoint y: 173, distance: 305.5
click at [844, 416] on span "Edit with AI" at bounding box center [842, 414] width 45 height 13
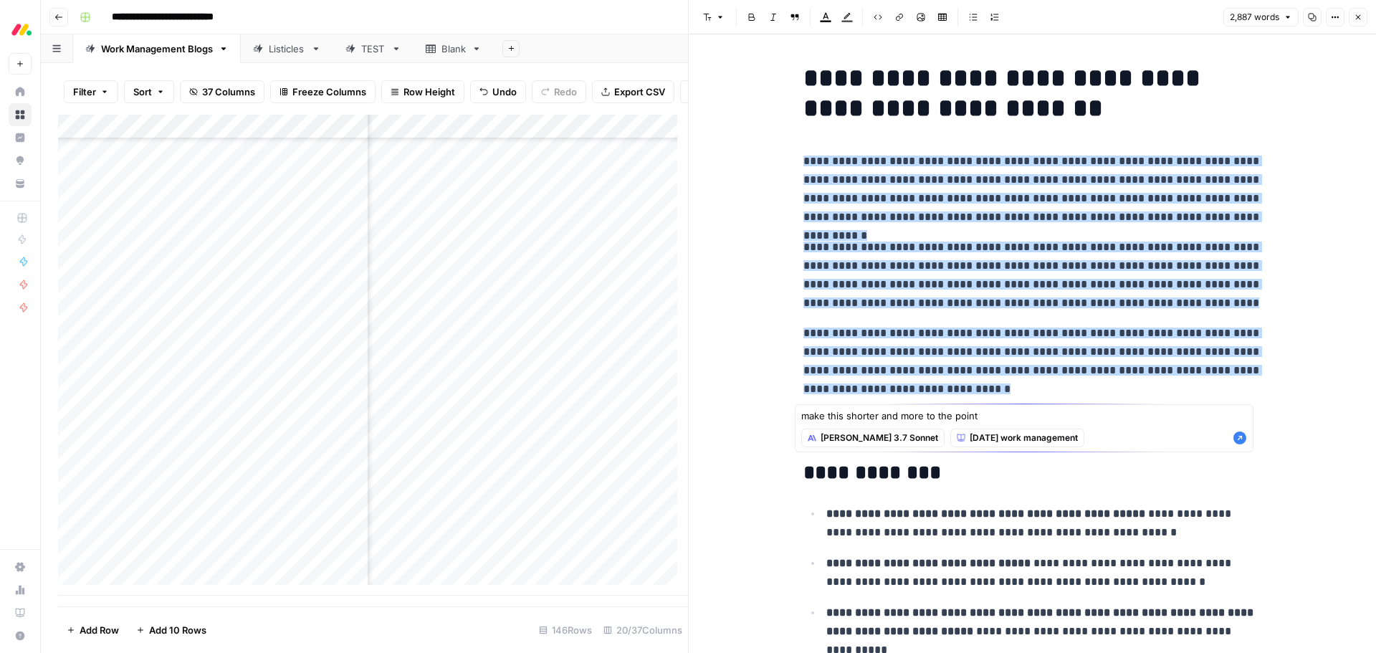
type textarea "make this shorter and more to the point"
click at [1235, 440] on icon "button" at bounding box center [1239, 437] width 13 height 13
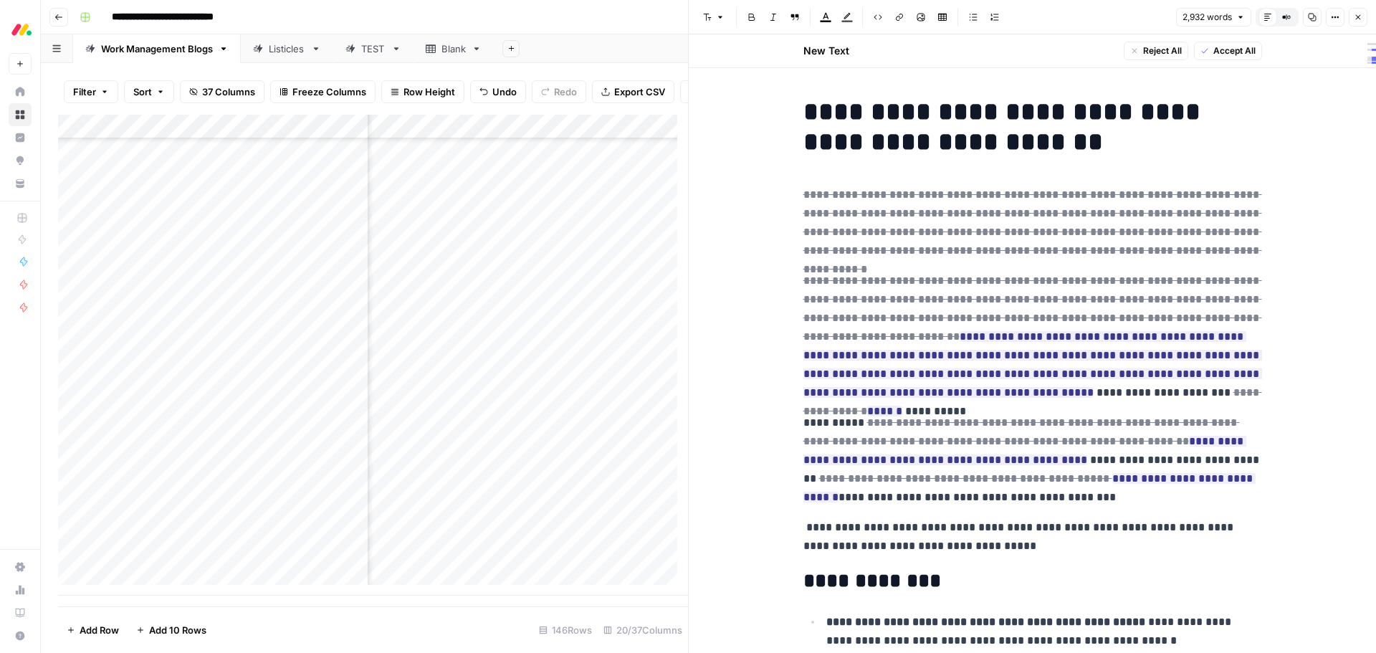
click at [1232, 46] on span "Accept All" at bounding box center [1234, 50] width 42 height 13
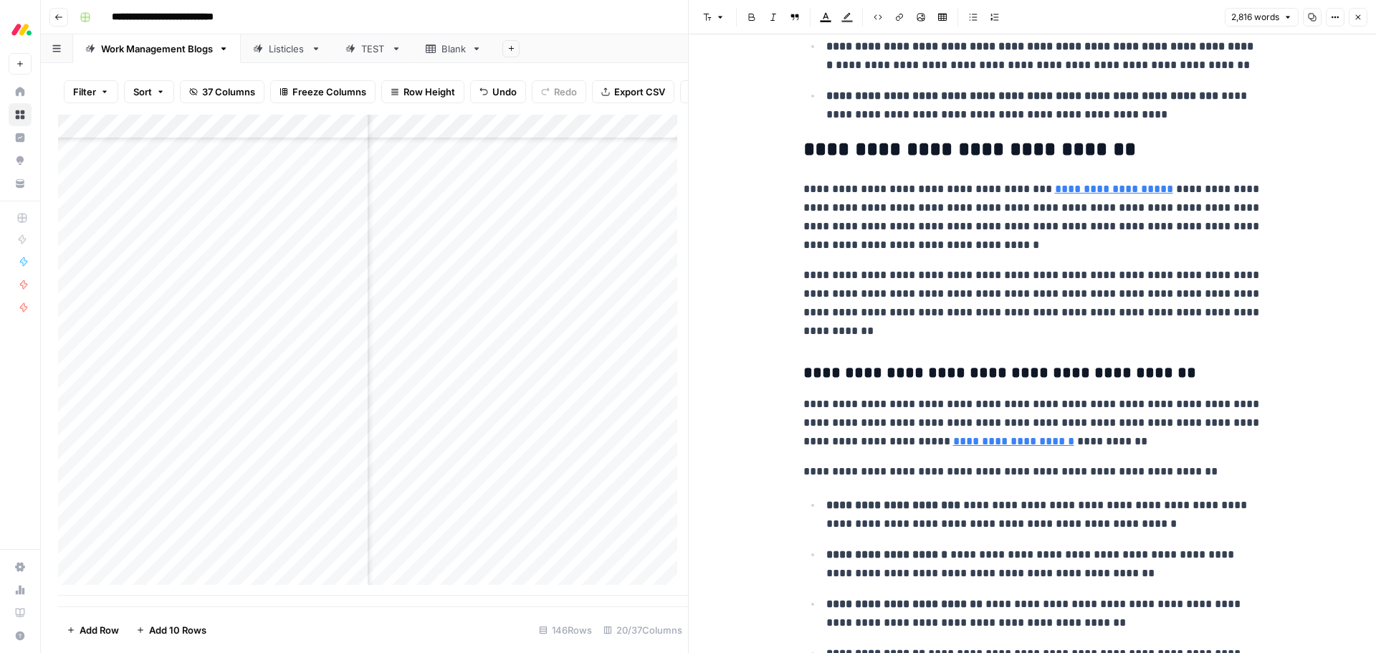
scroll to position [573, 0]
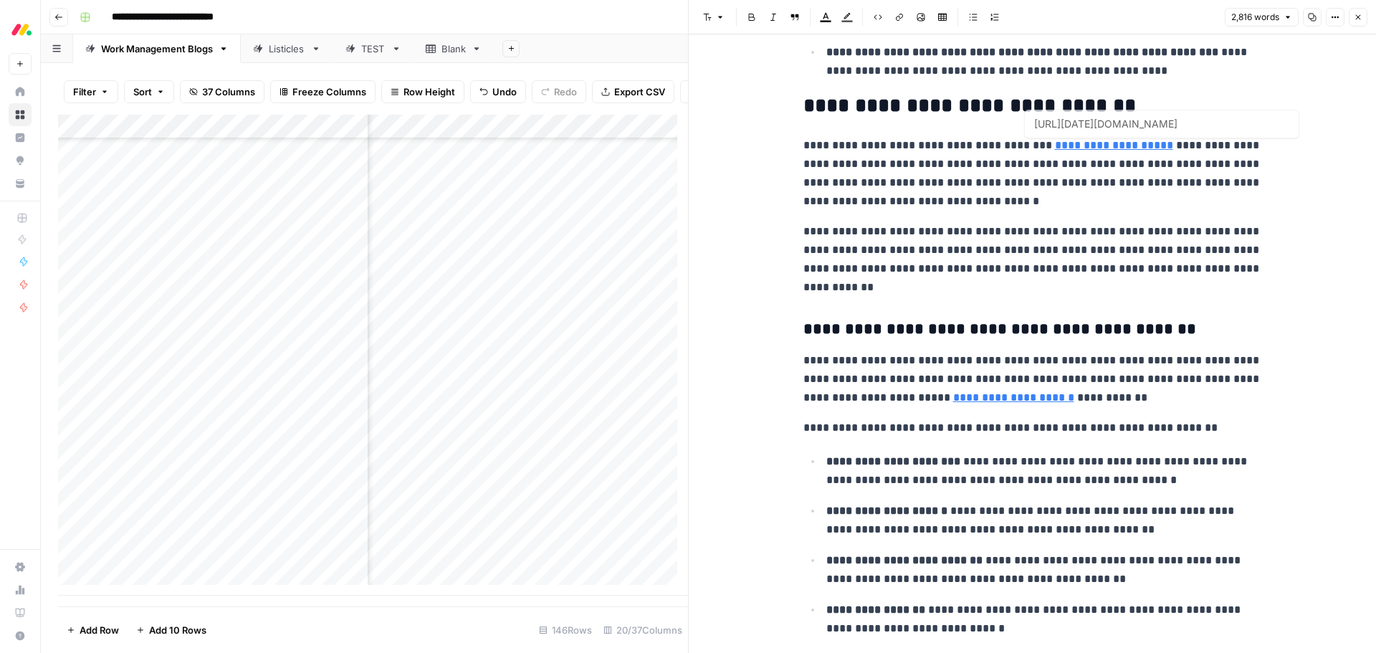
click at [1131, 99] on h2 "**********" at bounding box center [1032, 106] width 459 height 23
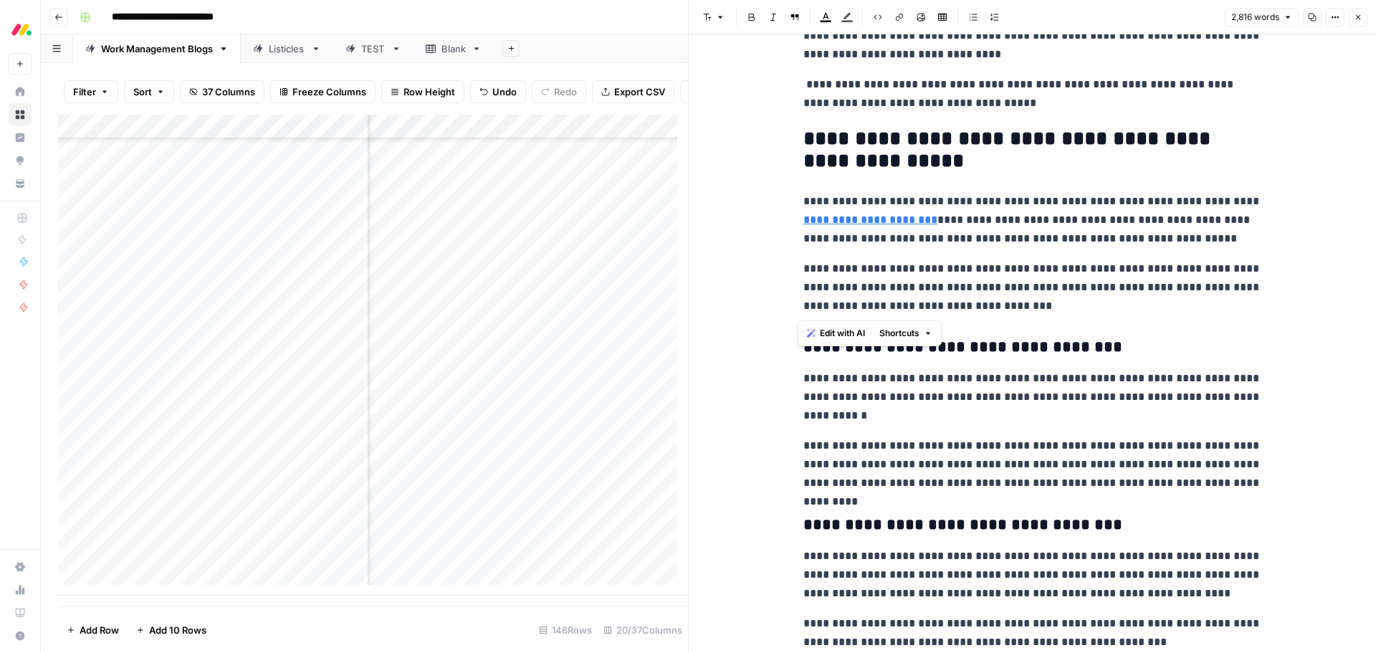
scroll to position [6664, 0]
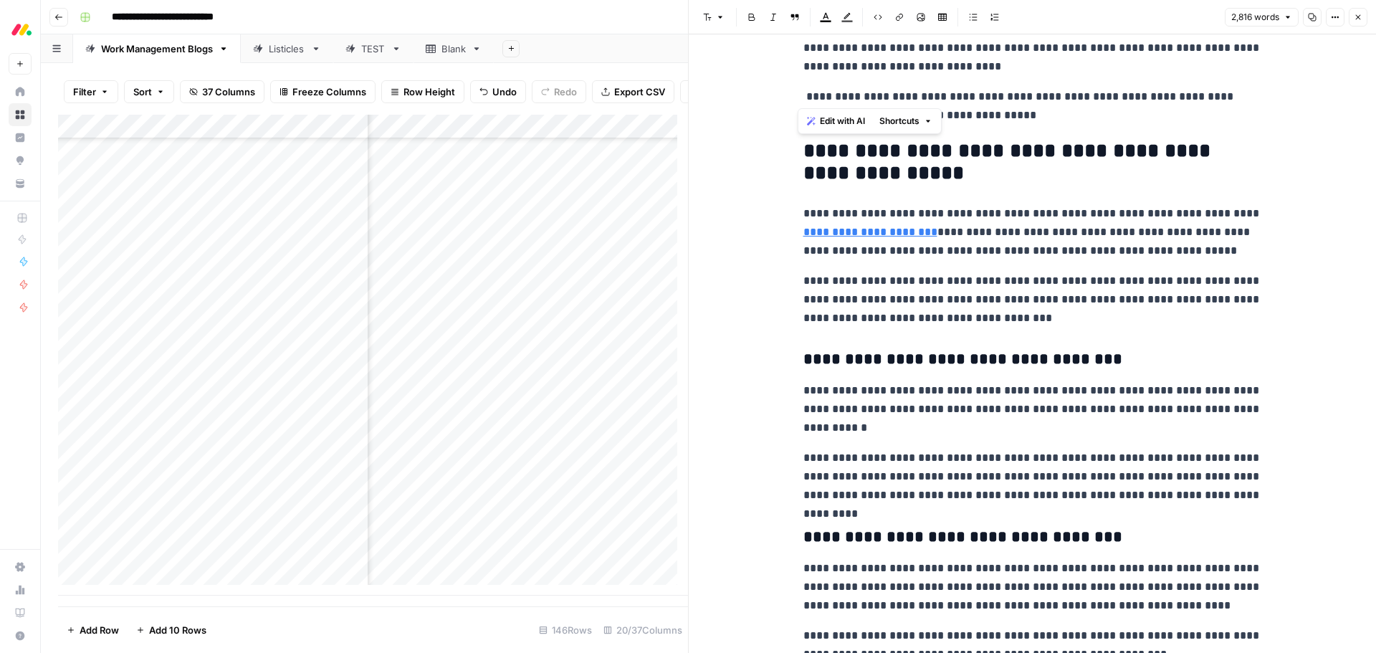
drag, startPoint x: 1195, startPoint y: 429, endPoint x: 784, endPoint y: 161, distance: 490.9
click at [843, 121] on span "Edit with AI" at bounding box center [842, 121] width 45 height 13
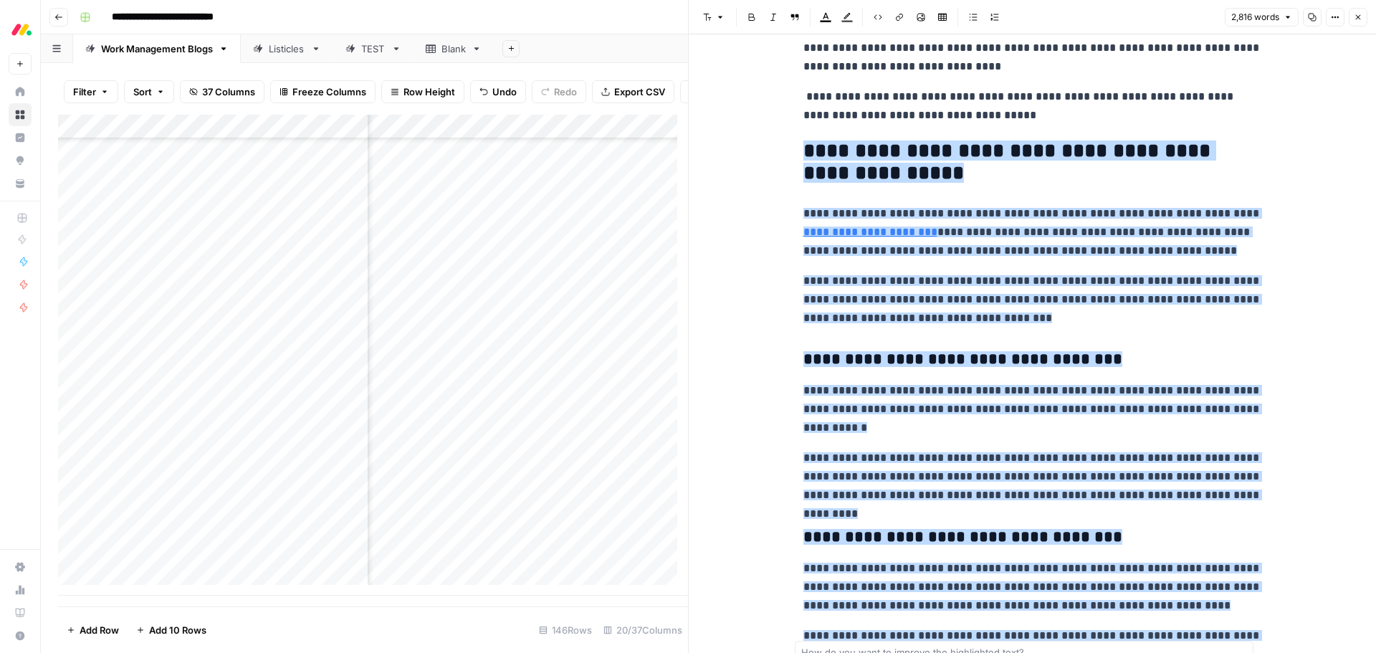
scroll to position [6891, 0]
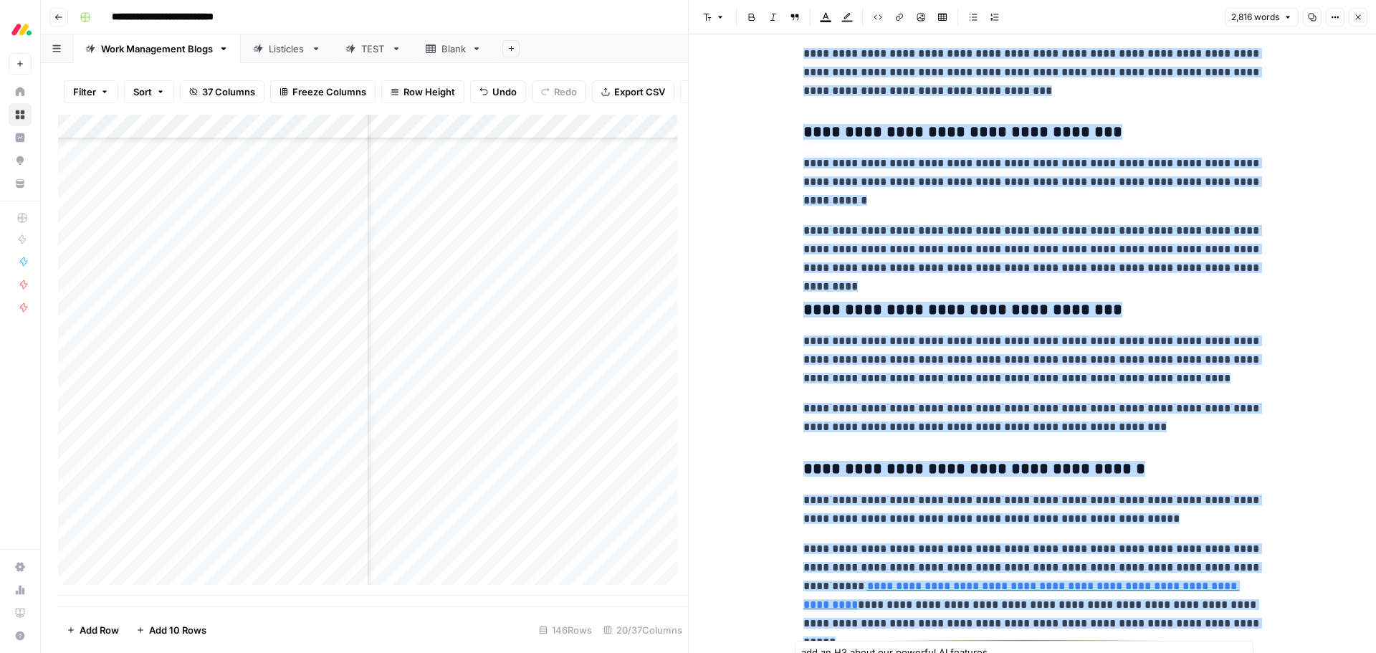
type textarea "add an H3 about our powerful AI features"
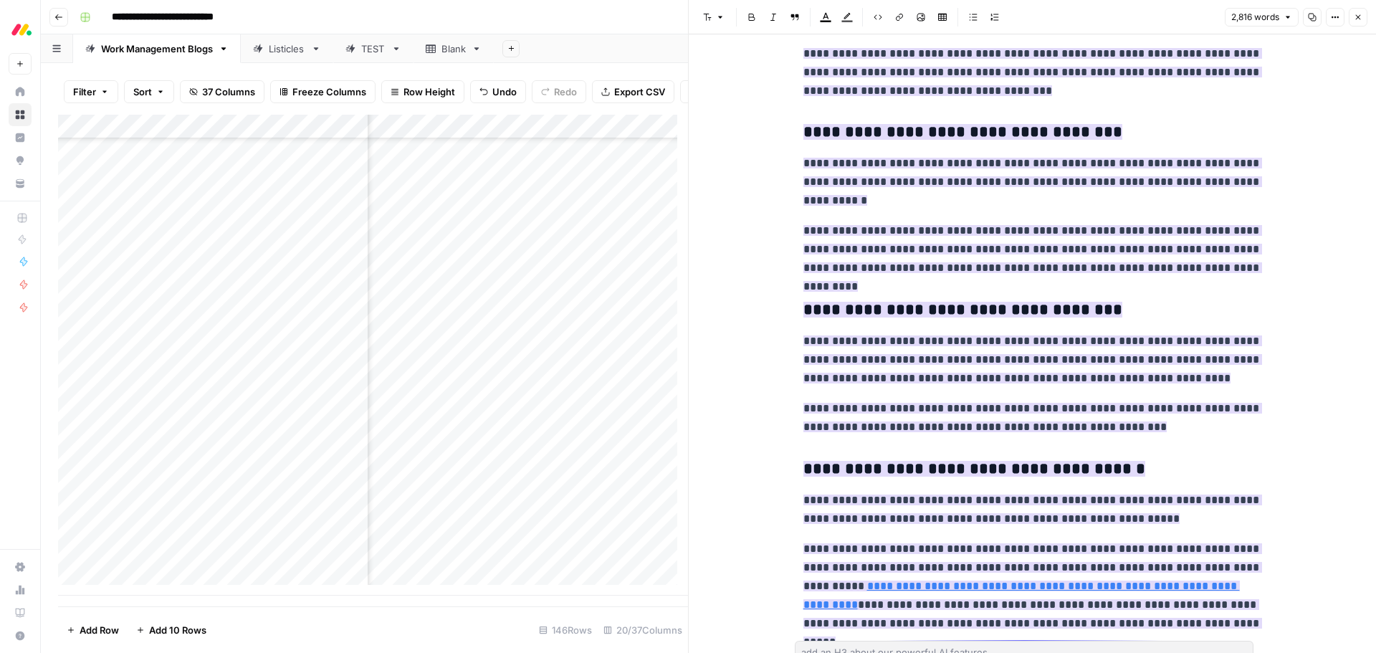
scroll to position [7105, 0]
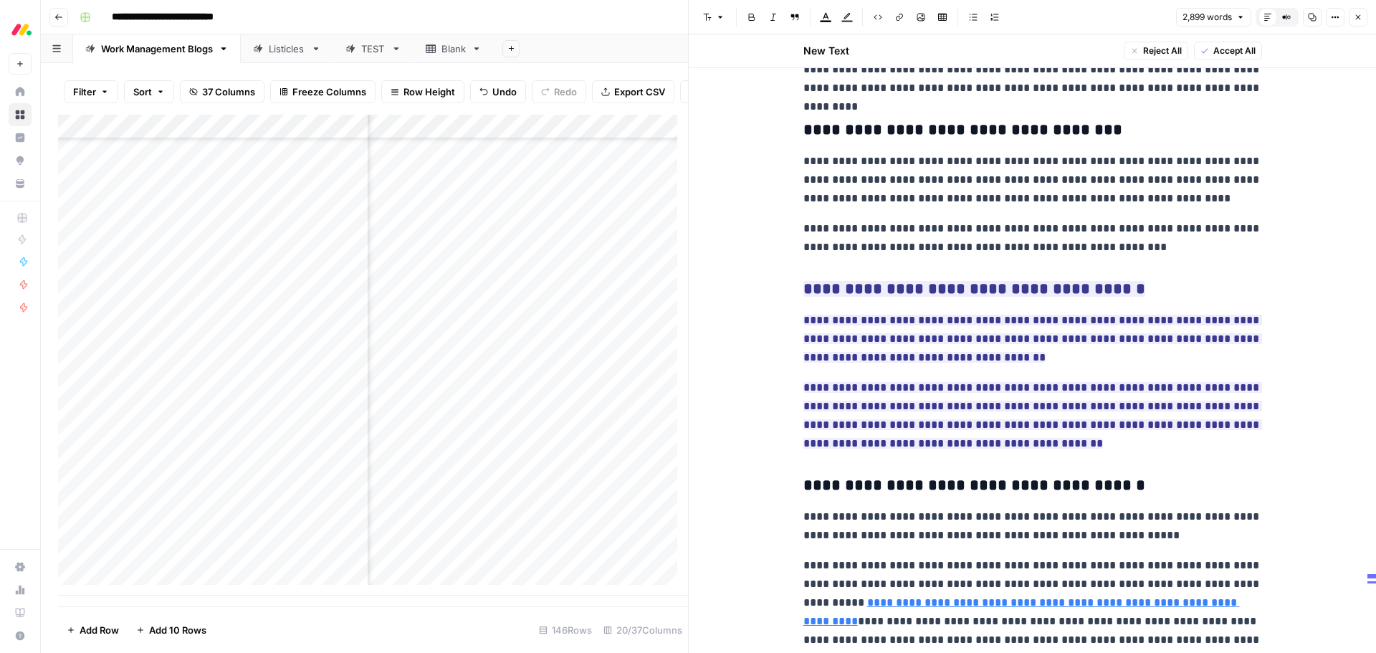
click at [1225, 52] on span "Accept All" at bounding box center [1234, 50] width 42 height 13
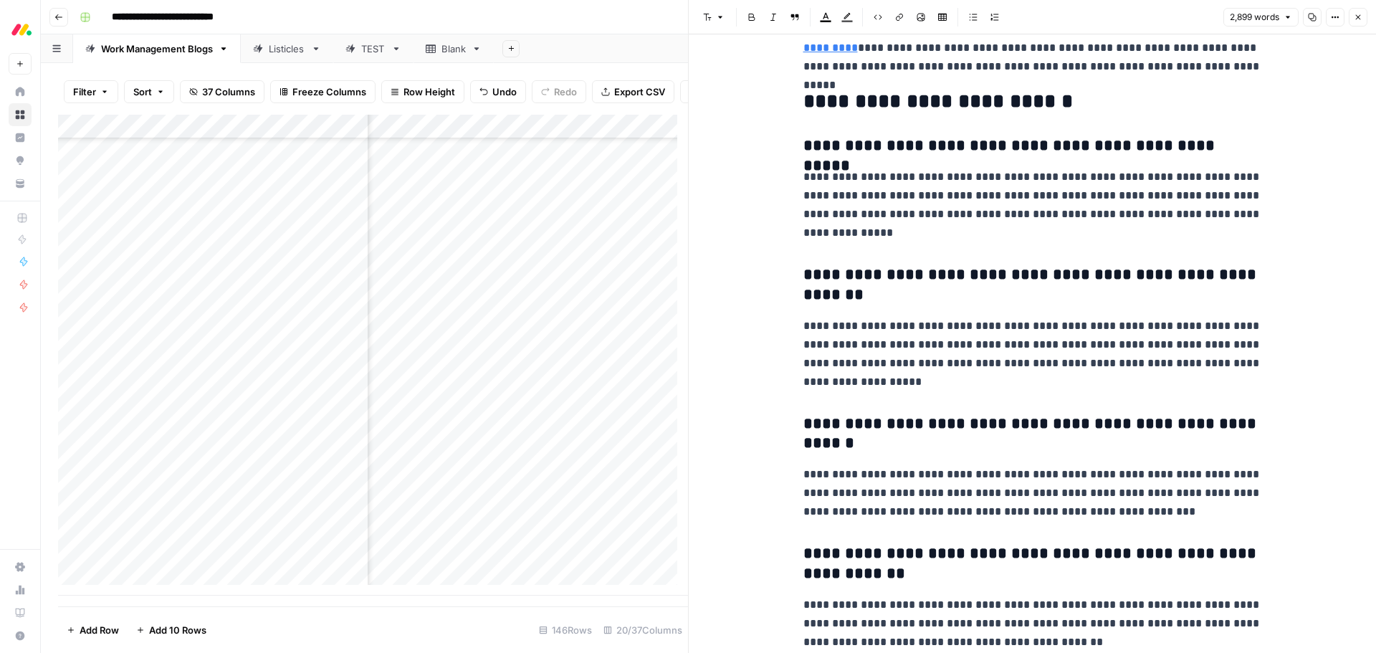
scroll to position [7976, 0]
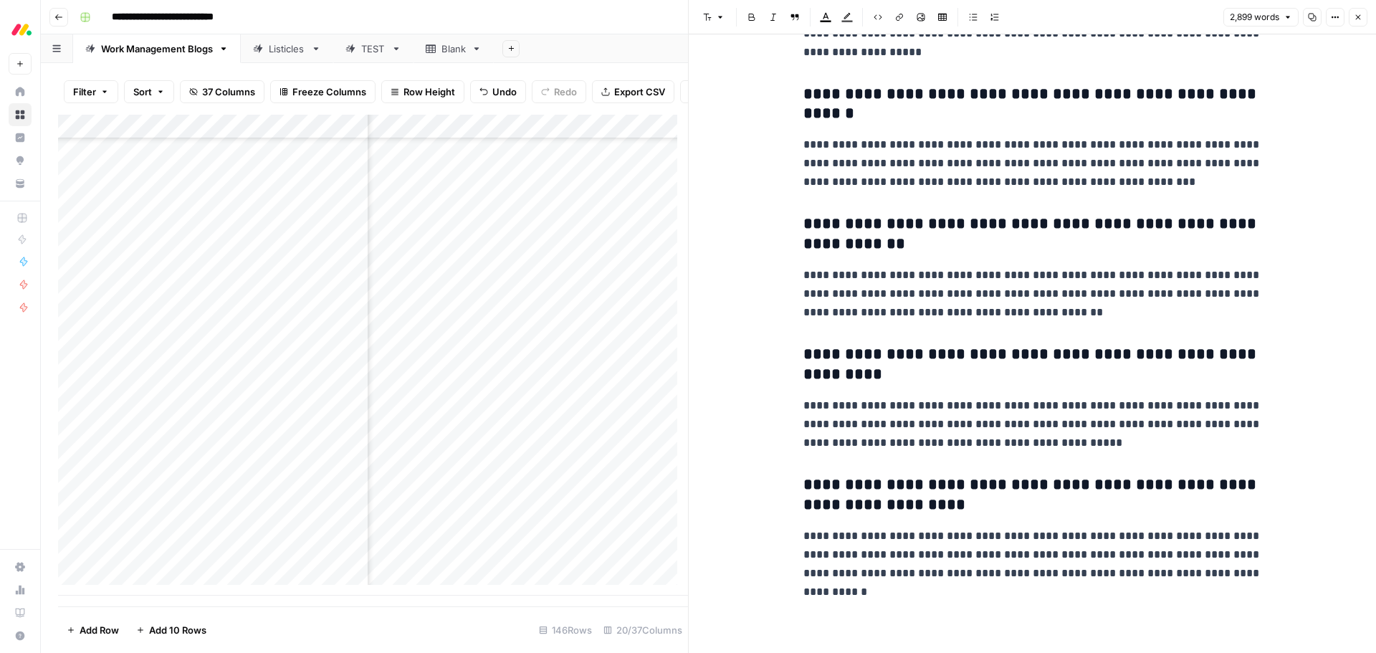
click at [1353, 16] on button "Close" at bounding box center [1358, 17] width 19 height 19
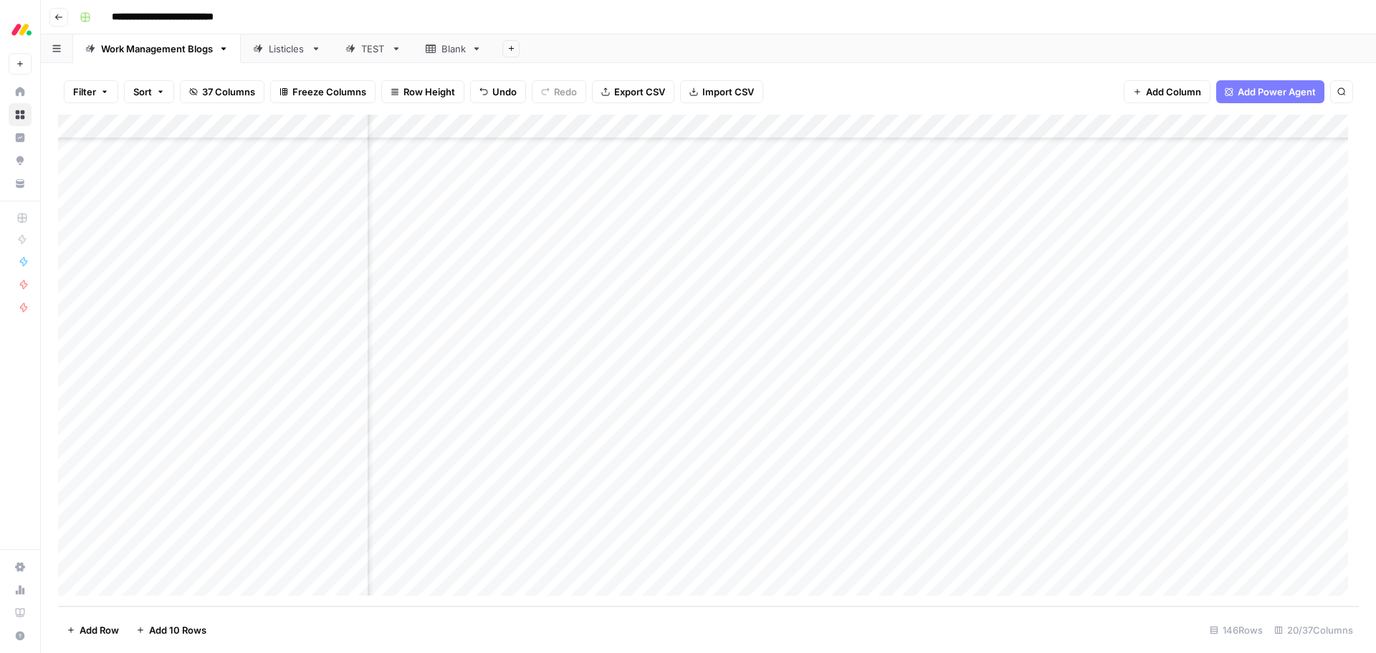
click at [1006, 366] on div "Add Column" at bounding box center [708, 361] width 1301 height 492
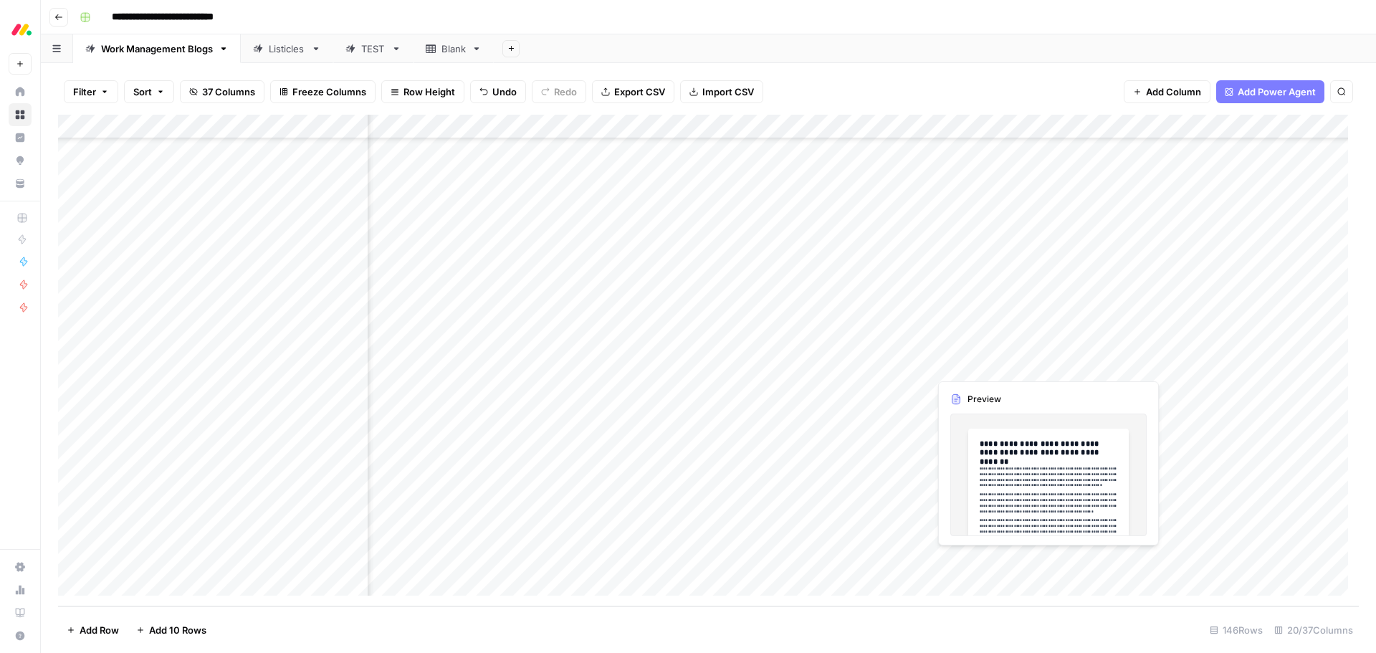
click at [1006, 366] on div "Add Column" at bounding box center [708, 361] width 1301 height 492
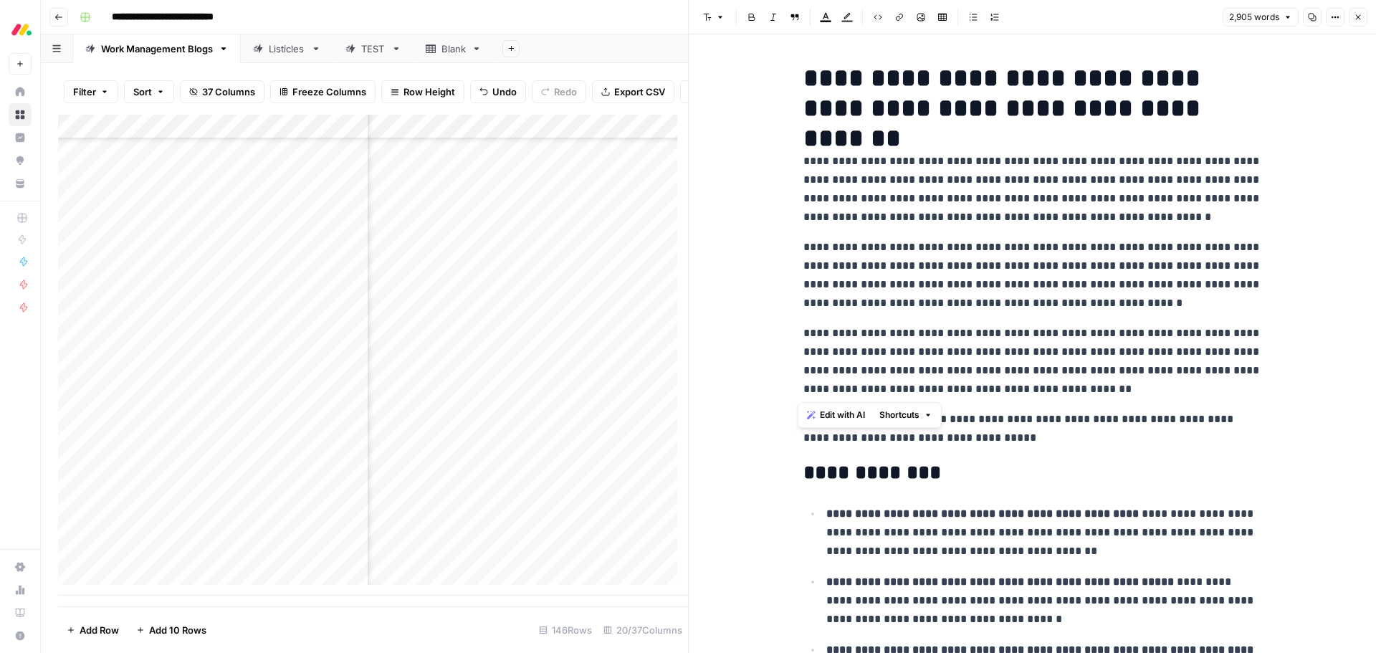
drag, startPoint x: 1068, startPoint y: 383, endPoint x: 796, endPoint y: 165, distance: 348.1
drag, startPoint x: 818, startPoint y: 166, endPoint x: 808, endPoint y: 415, distance: 248.9
click at [808, 415] on icon "button" at bounding box center [811, 415] width 9 height 9
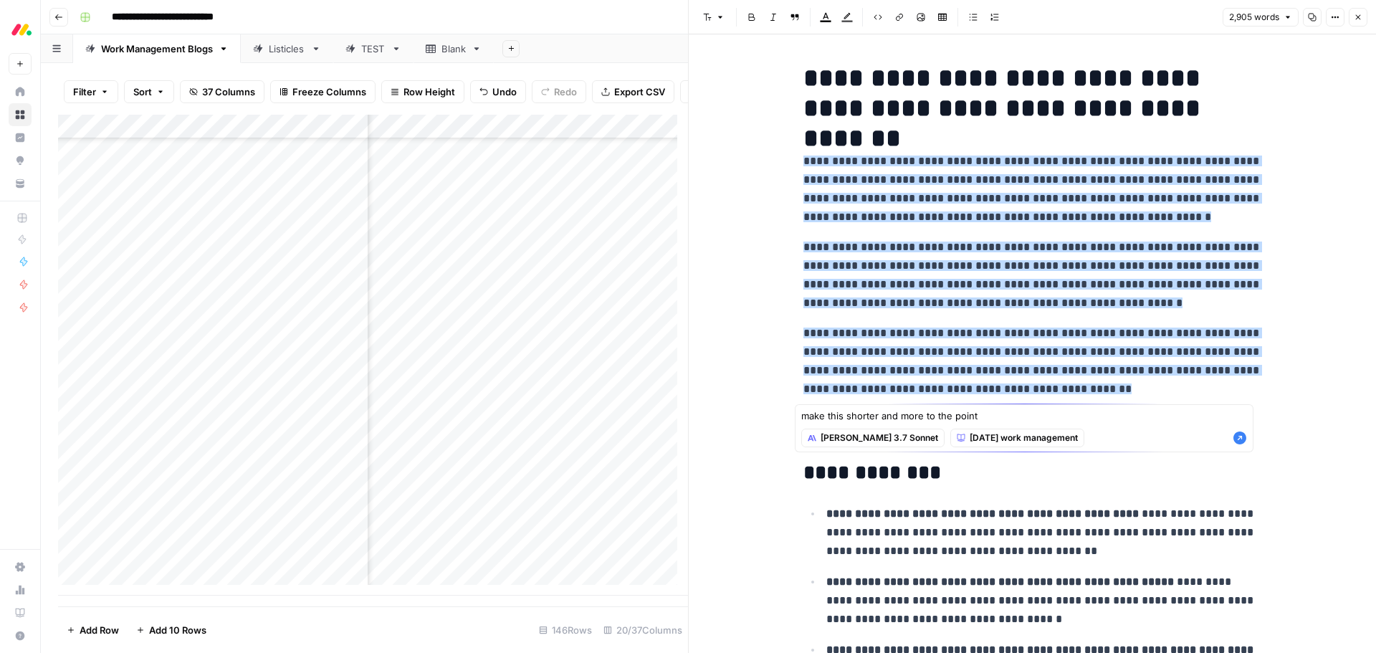
type textarea "make this shorter and more to the point"
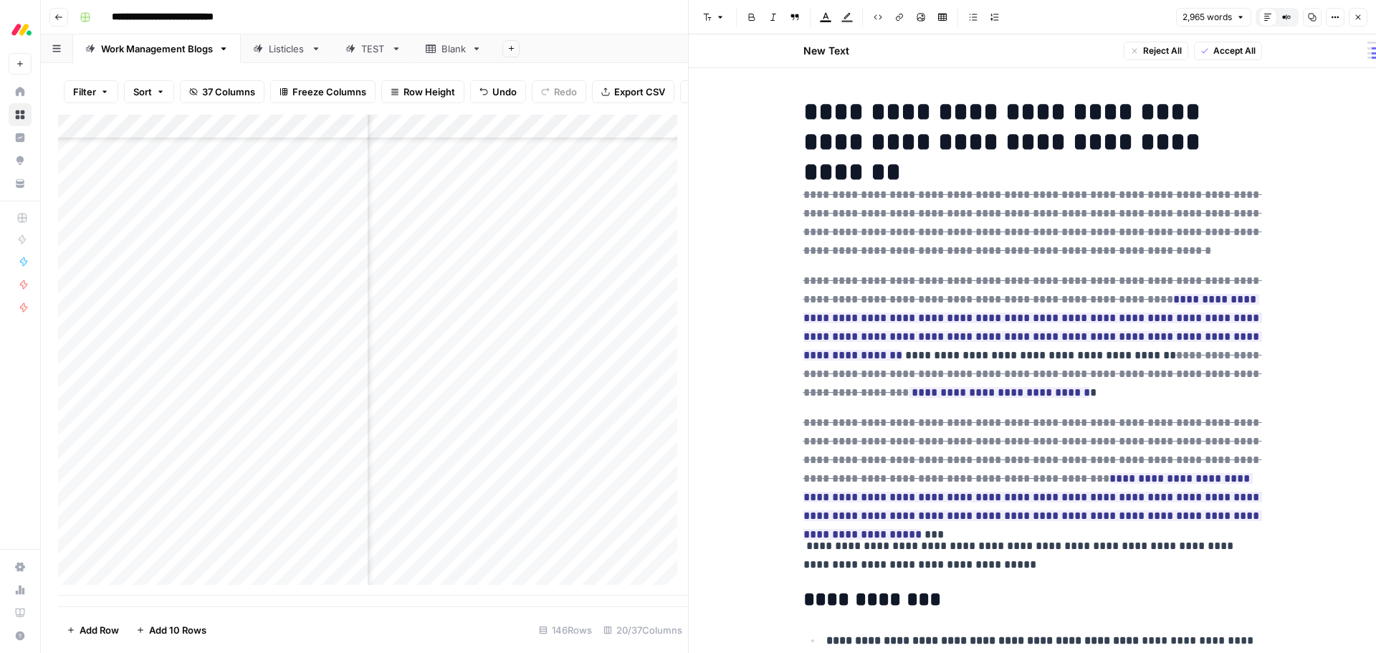
click at [1232, 54] on span "Accept All" at bounding box center [1234, 50] width 42 height 13
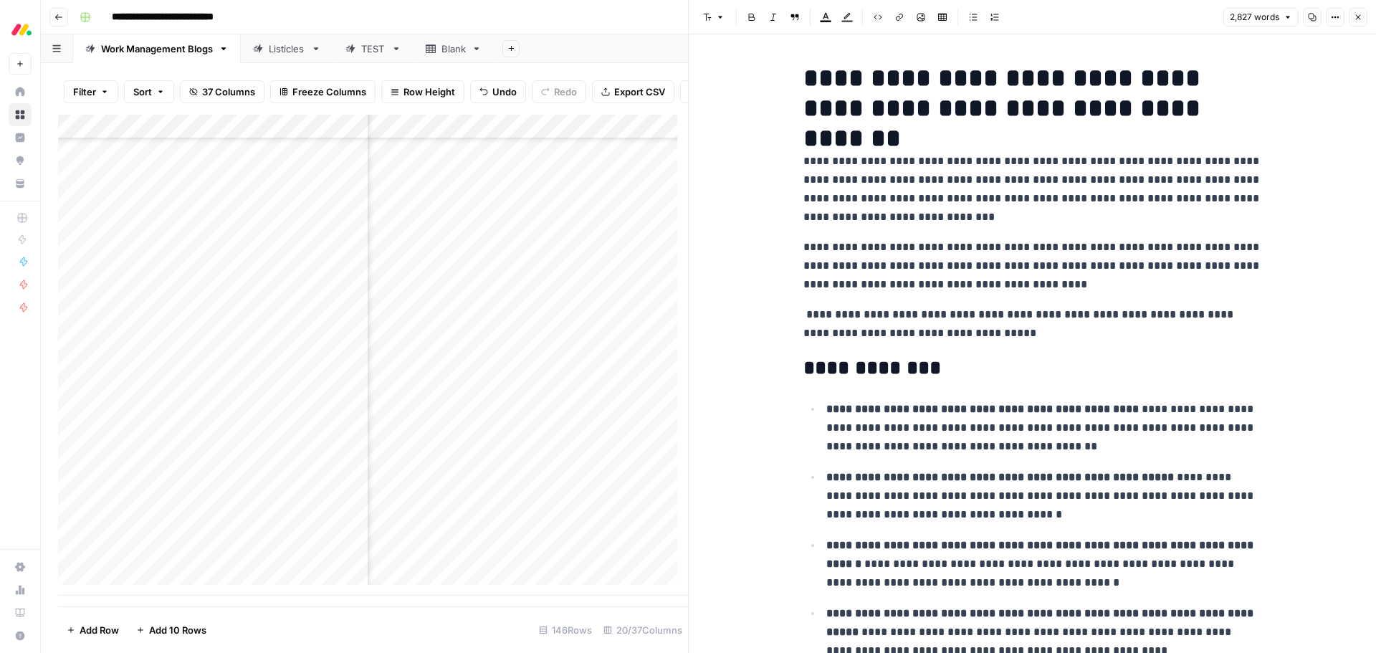
click at [803, 312] on p "**********" at bounding box center [1032, 323] width 459 height 37
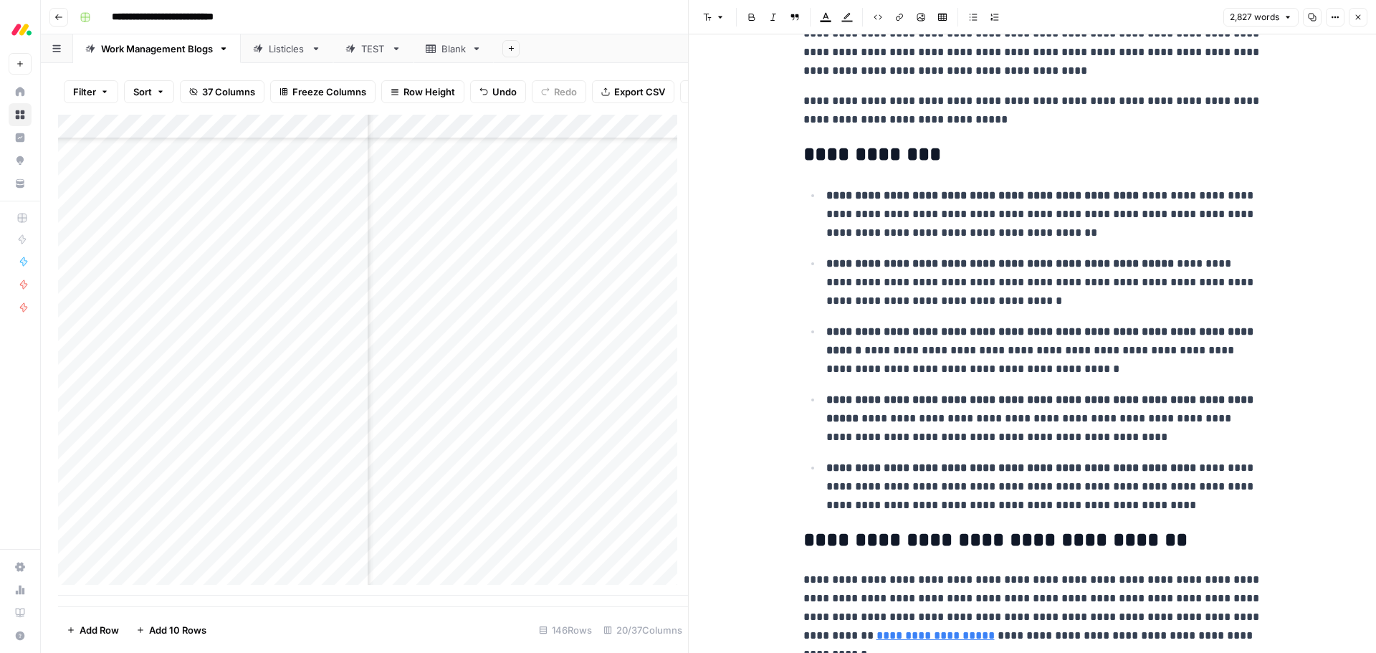
scroll to position [215, 0]
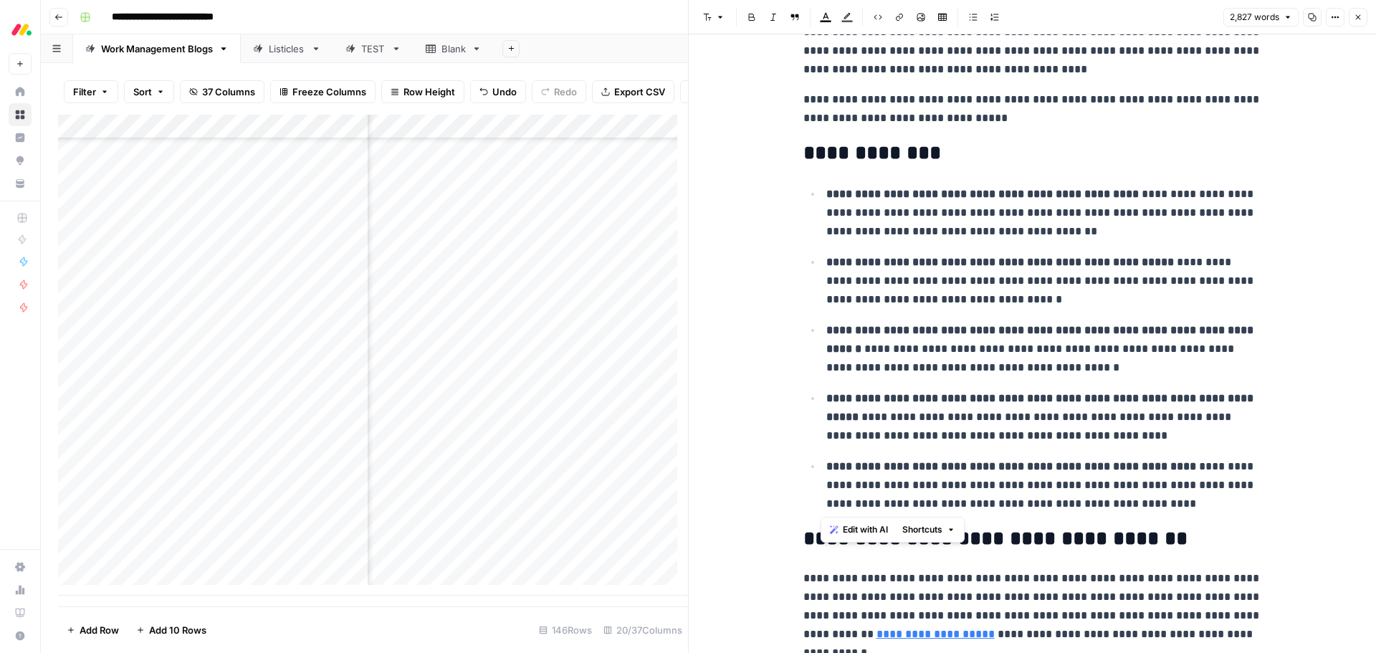
drag, startPoint x: 1173, startPoint y: 509, endPoint x: 805, endPoint y: 186, distance: 490.0
click at [805, 186] on ul "**********" at bounding box center [1032, 348] width 459 height 329
click at [854, 534] on span "Edit with AI" at bounding box center [865, 529] width 45 height 13
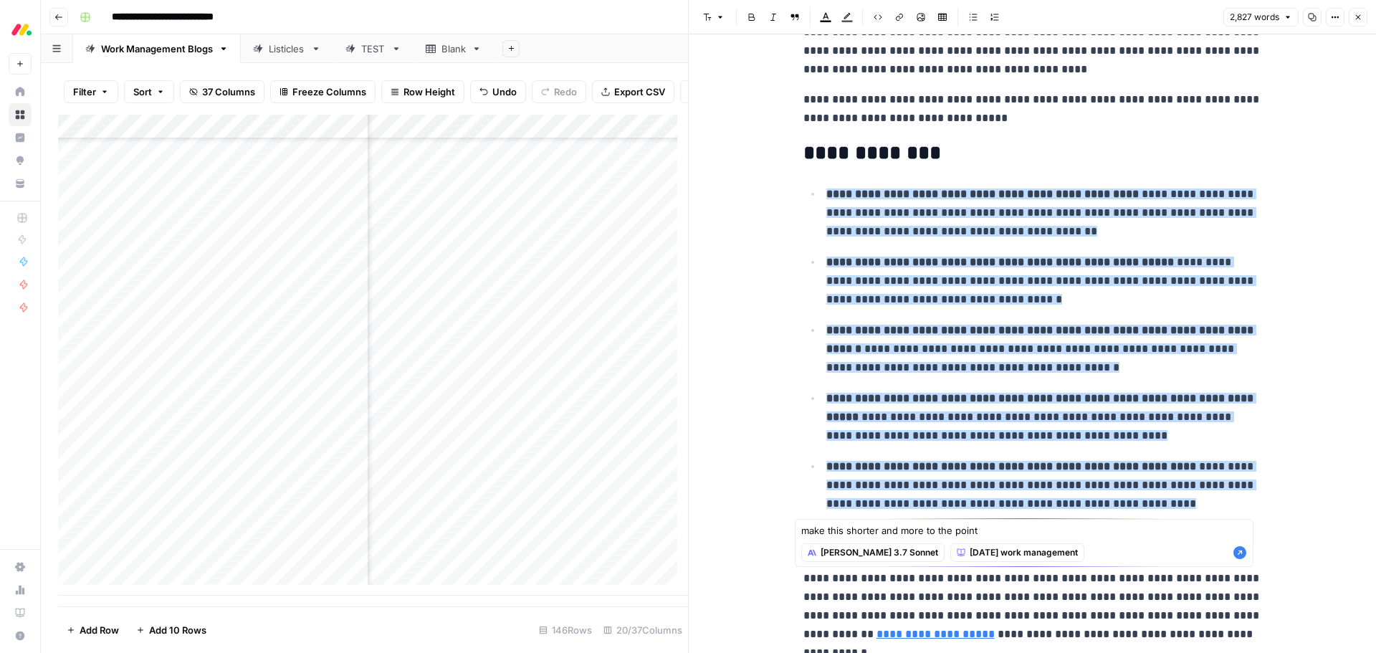
type textarea "make this shorter and more to the point"
click at [1235, 556] on icon "button" at bounding box center [1239, 552] width 13 height 13
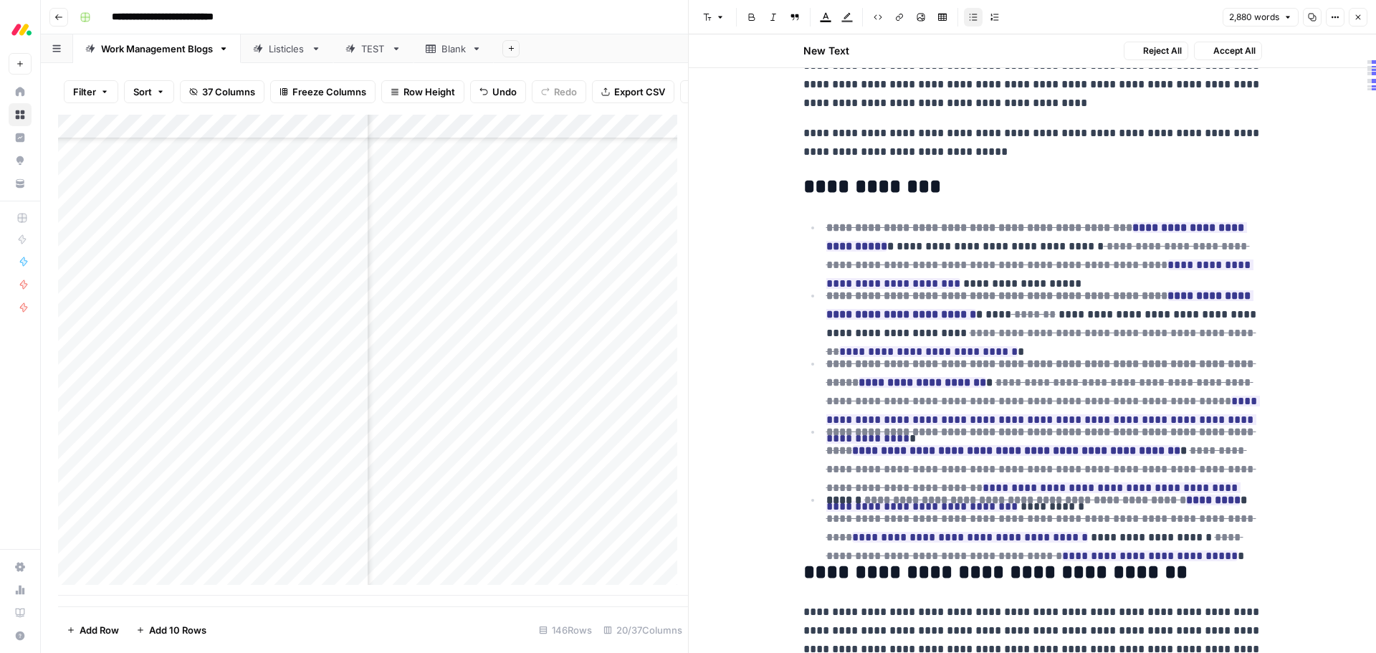
scroll to position [249, 0]
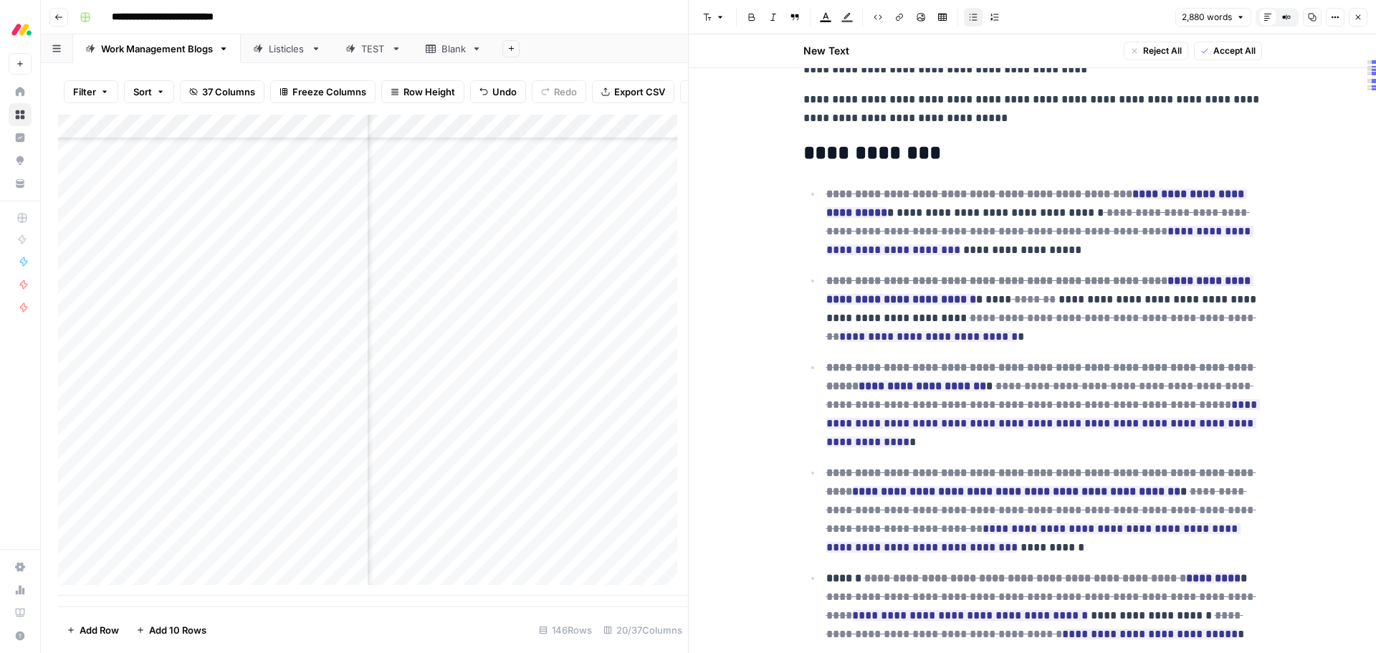
click at [1218, 52] on span "Accept All" at bounding box center [1234, 50] width 42 height 13
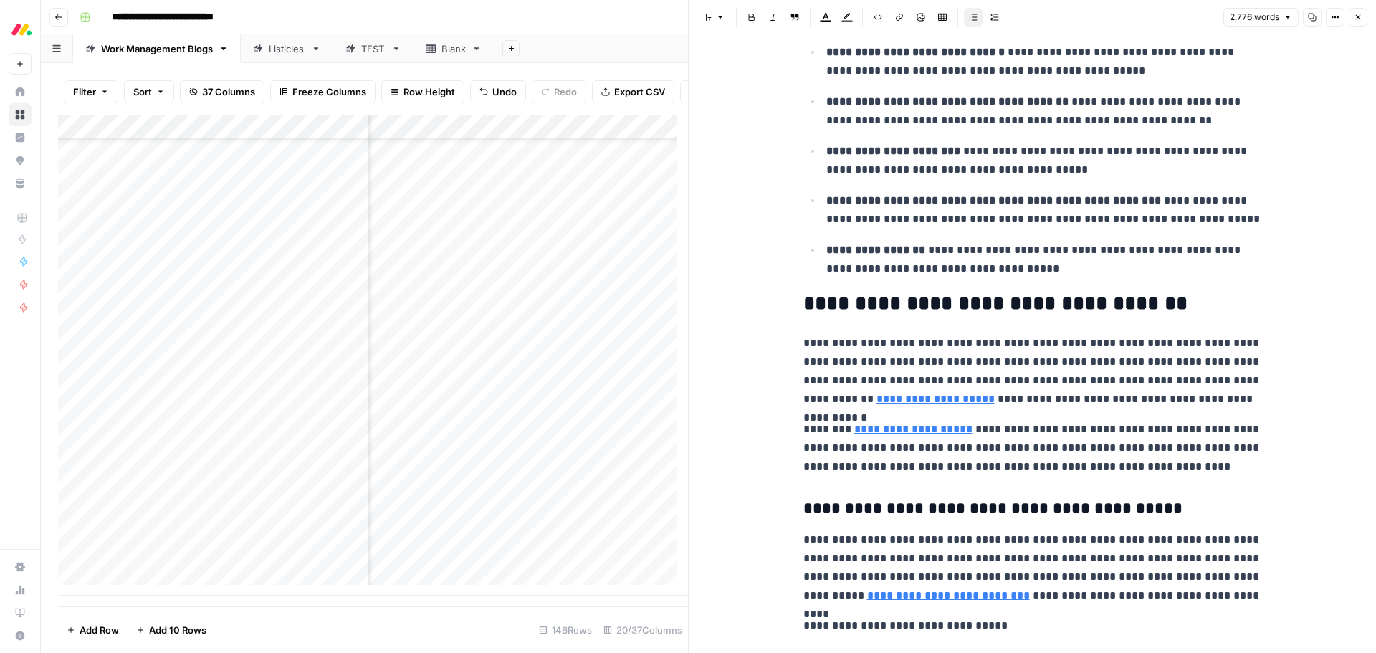
scroll to position [358, 0]
click at [1185, 305] on h2 "**********" at bounding box center [1032, 302] width 459 height 23
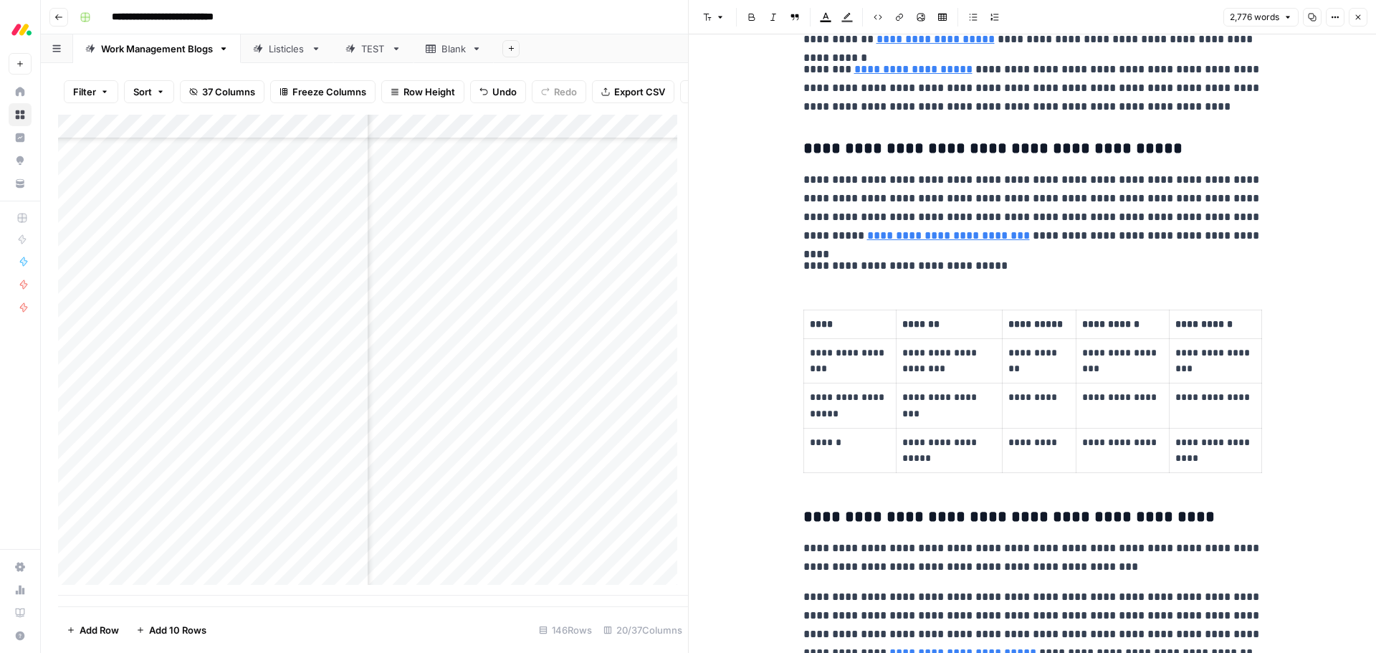
click at [955, 266] on p "**********" at bounding box center [1032, 266] width 459 height 19
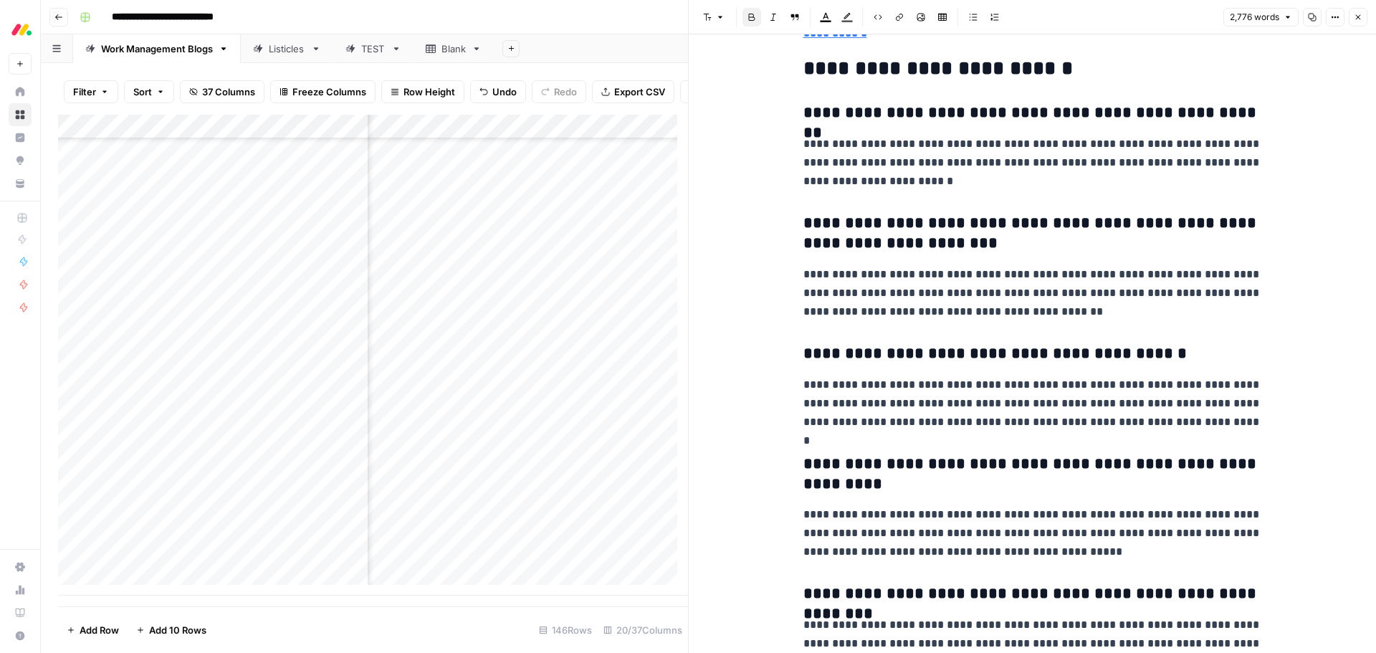
scroll to position [8567, 0]
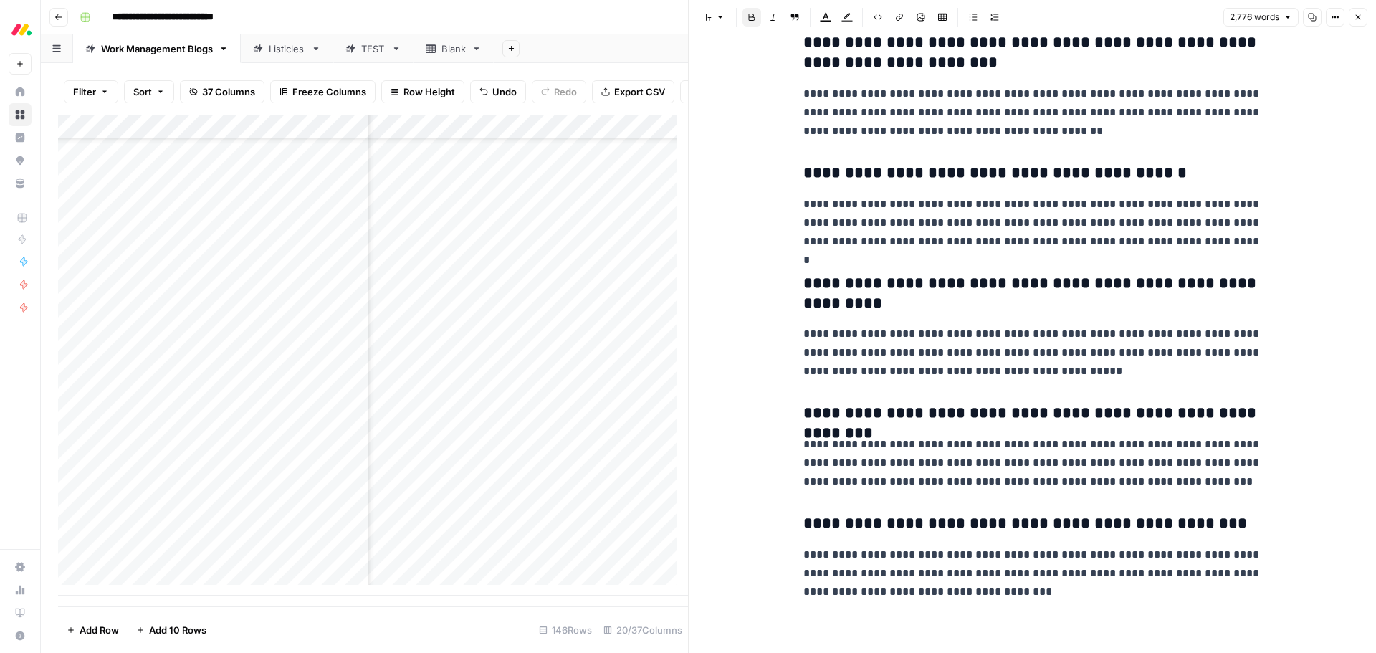
drag, startPoint x: 1356, startPoint y: 18, endPoint x: 1094, endPoint y: 120, distance: 281.3
click at [1356, 18] on icon "button" at bounding box center [1358, 17] width 9 height 9
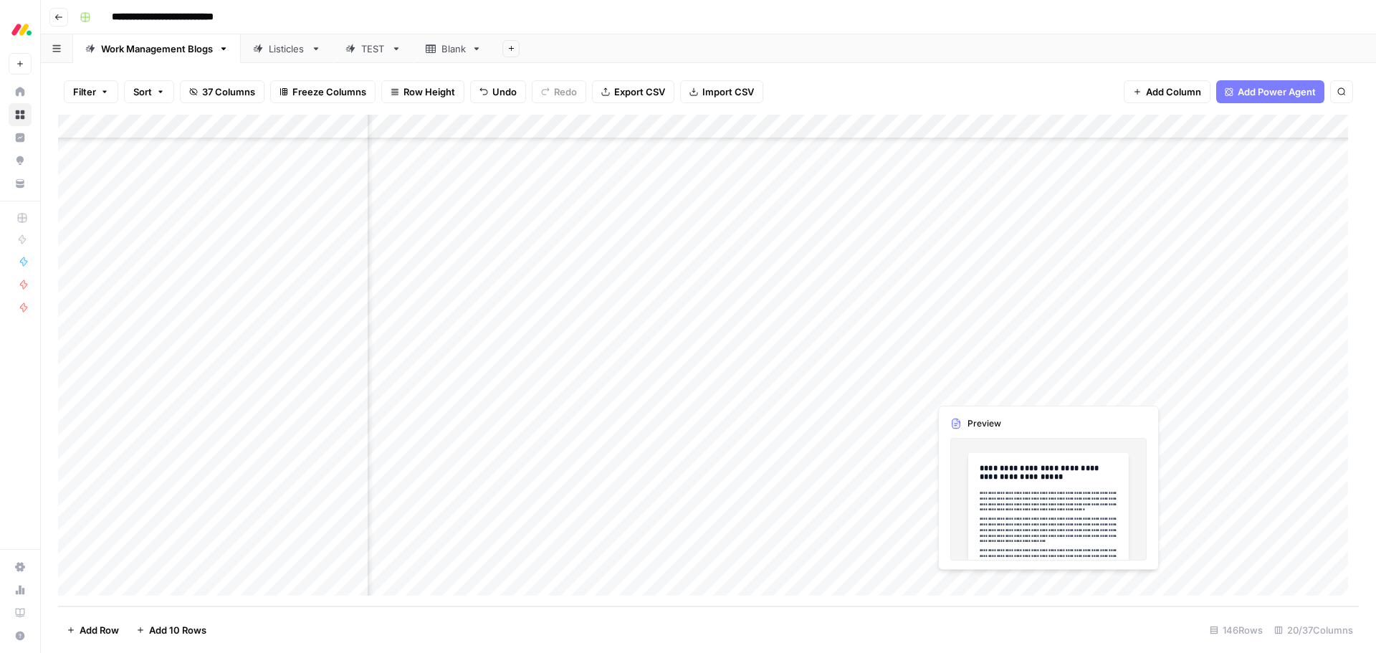
click at [1013, 388] on div "Add Column" at bounding box center [708, 361] width 1301 height 492
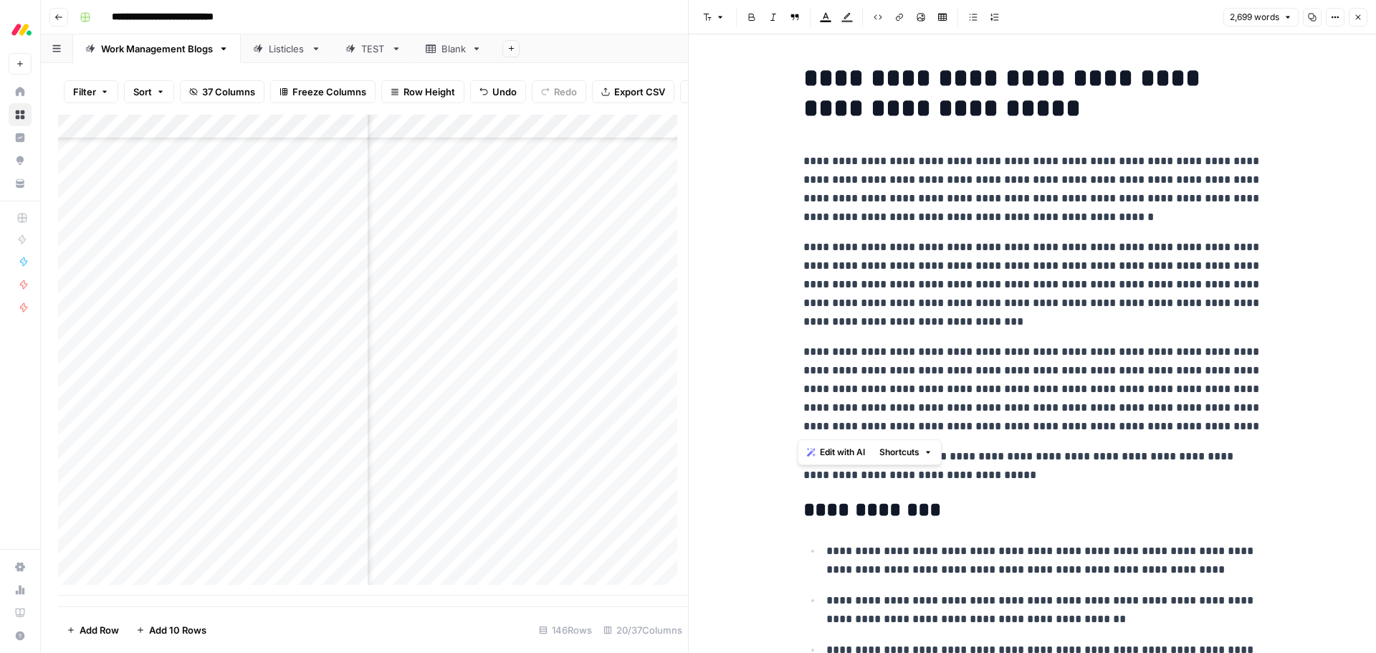
drag, startPoint x: 1159, startPoint y: 427, endPoint x: 776, endPoint y: 183, distance: 454.0
click at [831, 454] on span "Edit with AI" at bounding box center [842, 452] width 45 height 13
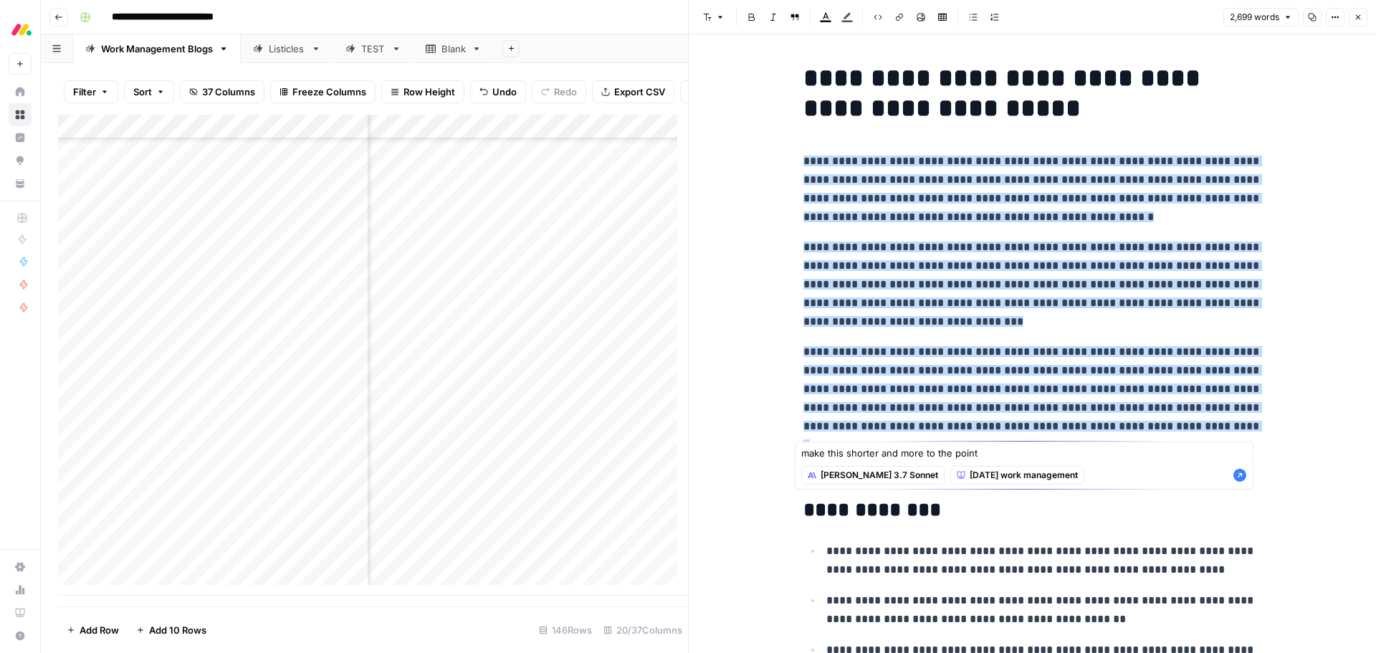
type textarea "make this shorter and more to the point"
click at [1238, 477] on icon "button" at bounding box center [1239, 475] width 14 height 14
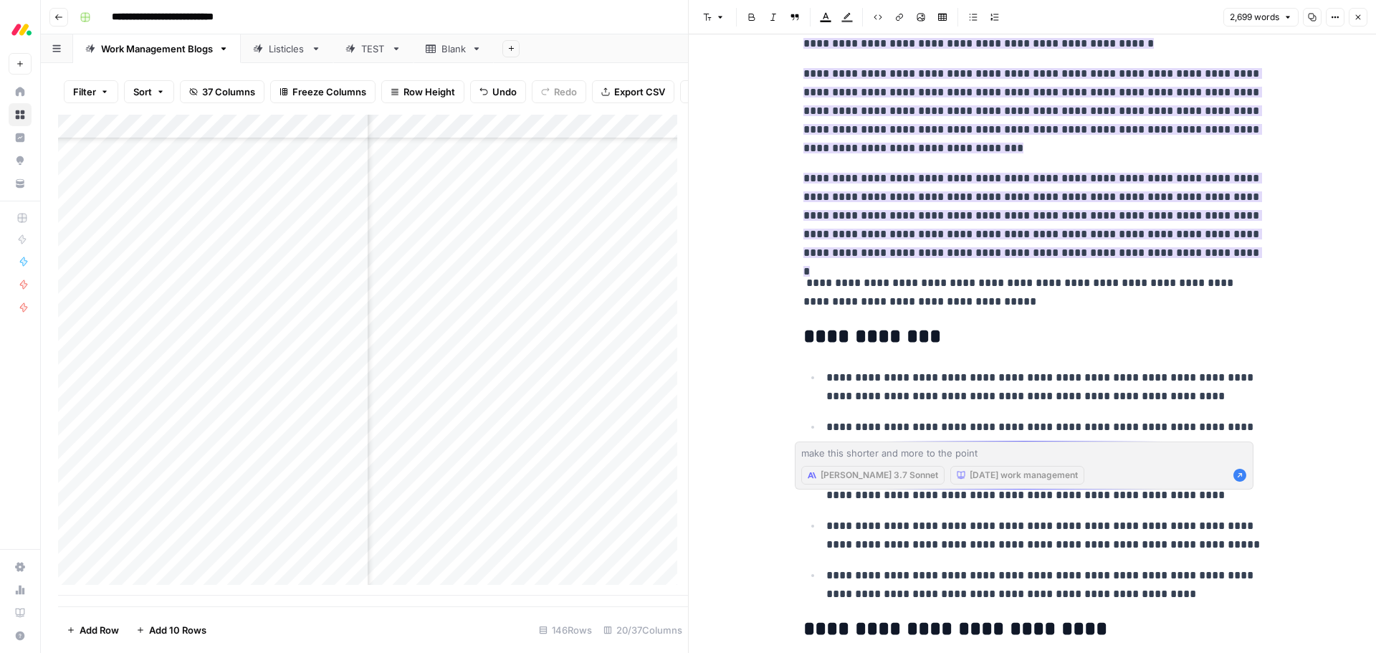
scroll to position [215, 0]
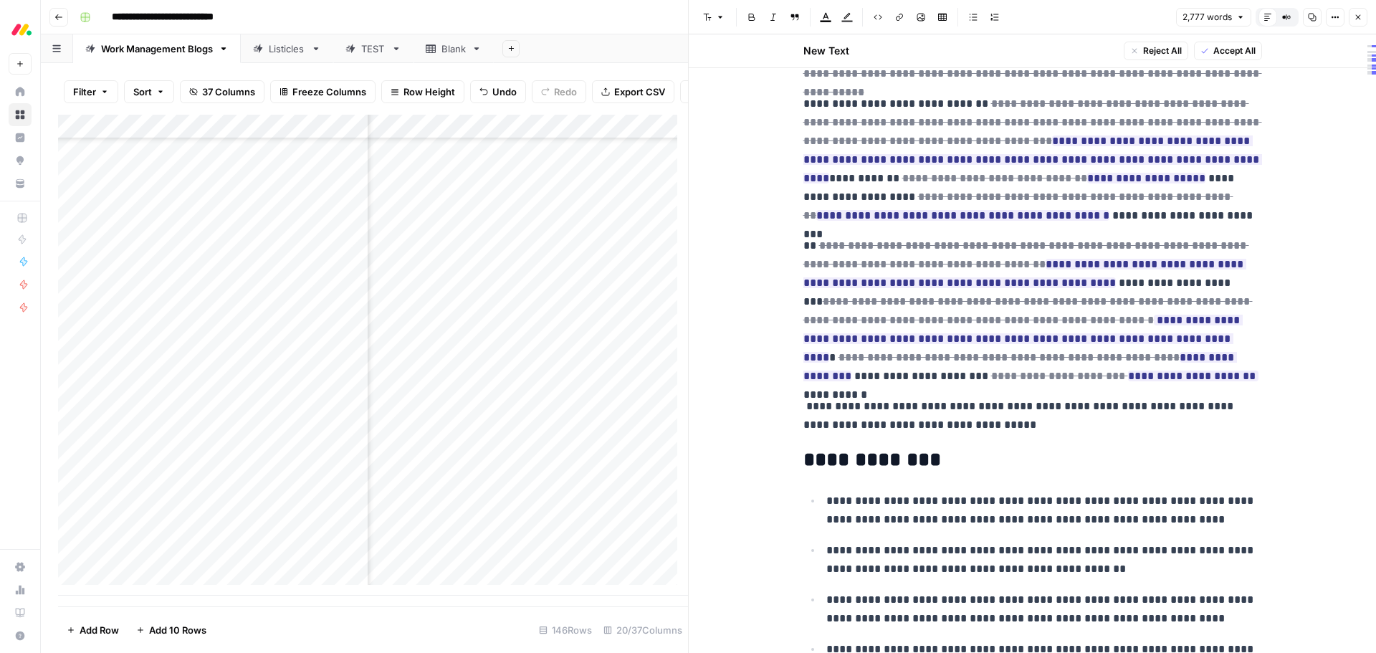
click at [1220, 54] on span "Accept All" at bounding box center [1234, 50] width 42 height 13
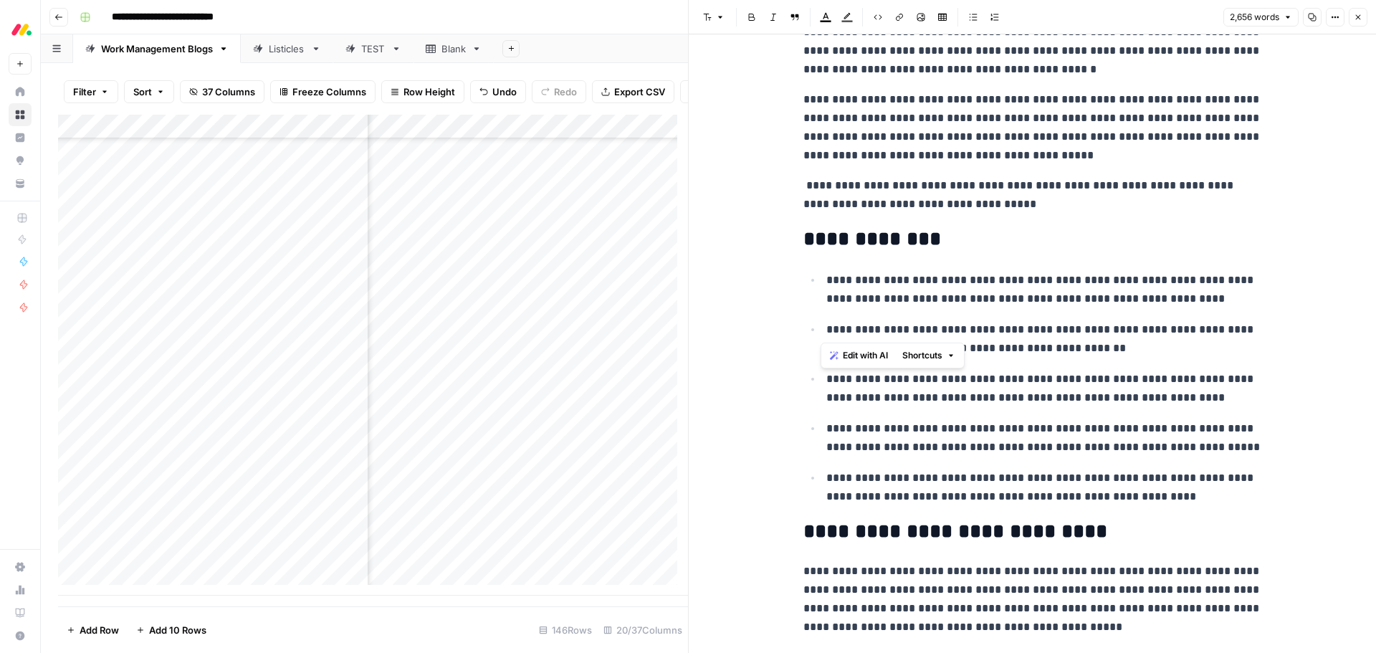
drag, startPoint x: 823, startPoint y: 331, endPoint x: 1143, endPoint y: 332, distance: 319.6
click at [1143, 332] on p "**********" at bounding box center [1044, 338] width 436 height 37
click at [1188, 277] on p "**********" at bounding box center [1044, 289] width 436 height 37
click at [826, 278] on p "**********" at bounding box center [1044, 289] width 436 height 37
click at [1101, 345] on p "**********" at bounding box center [1044, 338] width 436 height 37
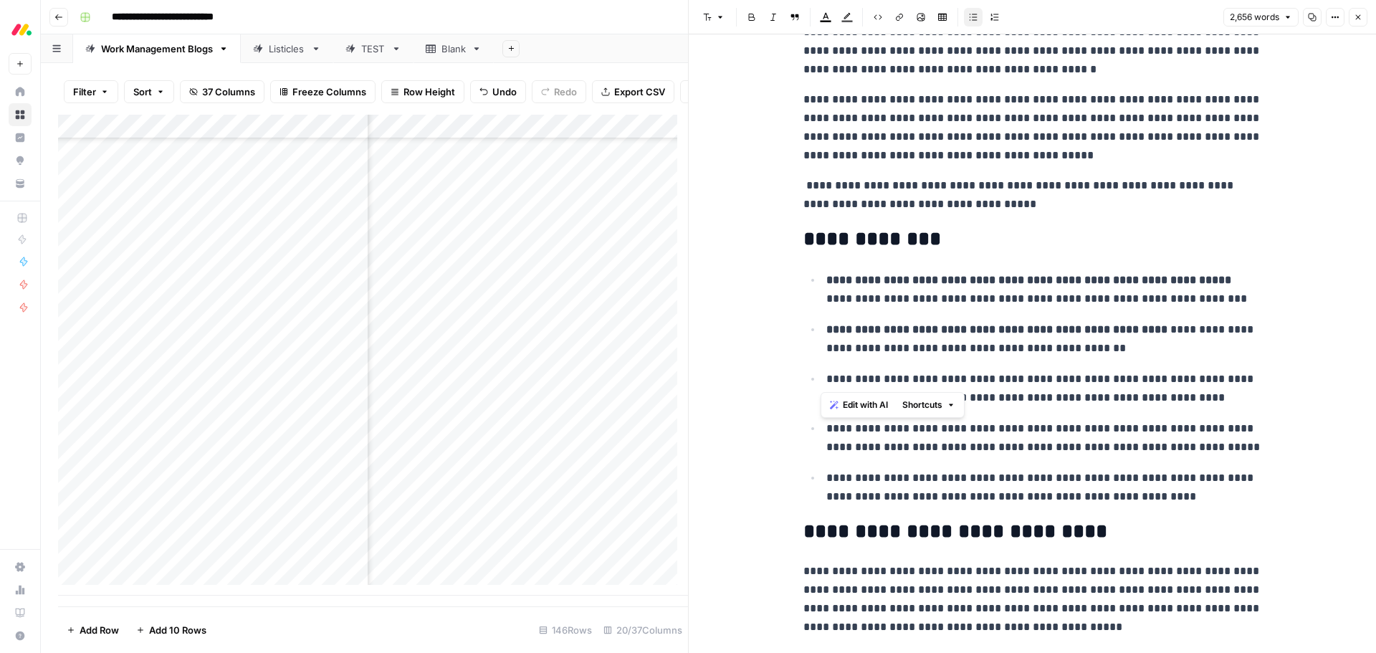
drag, startPoint x: 823, startPoint y: 380, endPoint x: 984, endPoint y: 378, distance: 160.5
click at [984, 378] on p "**********" at bounding box center [1044, 388] width 436 height 37
click at [929, 436] on p "**********" at bounding box center [1044, 437] width 436 height 37
drag, startPoint x: 1134, startPoint y: 431, endPoint x: 821, endPoint y: 429, distance: 312.4
click at [826, 429] on p "**********" at bounding box center [1044, 437] width 436 height 37
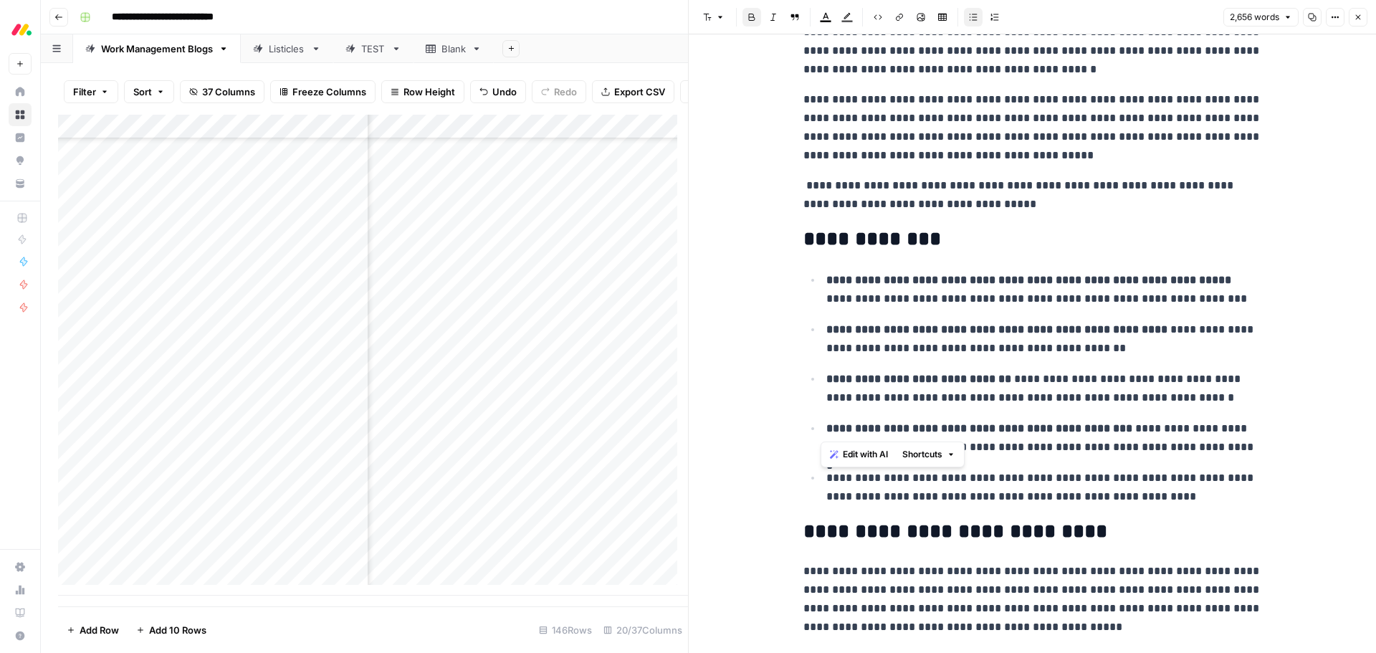
click at [980, 480] on p "**********" at bounding box center [1044, 487] width 436 height 37
drag, startPoint x: 823, startPoint y: 476, endPoint x: 1100, endPoint y: 482, distance: 277.4
click at [1100, 482] on p "**********" at bounding box center [1044, 487] width 436 height 37
click at [1181, 392] on p "**********" at bounding box center [1044, 388] width 436 height 37
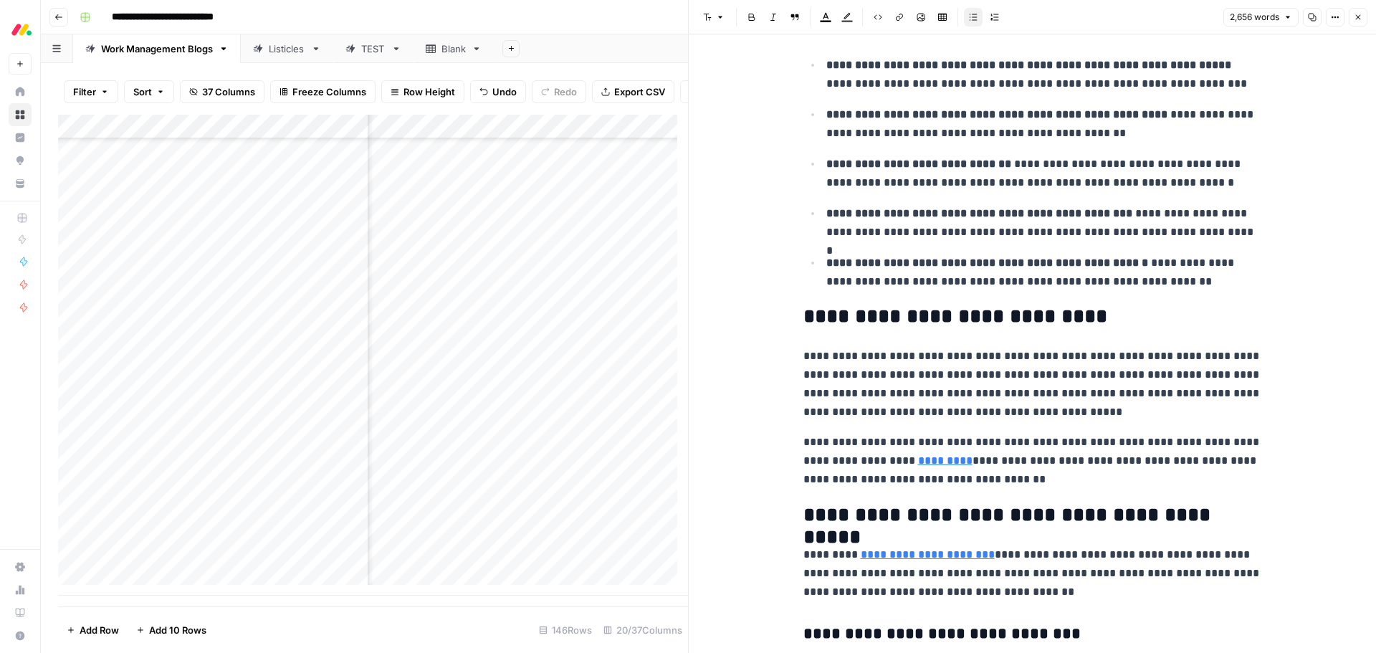
click at [1081, 317] on h2 "**********" at bounding box center [1032, 316] width 459 height 23
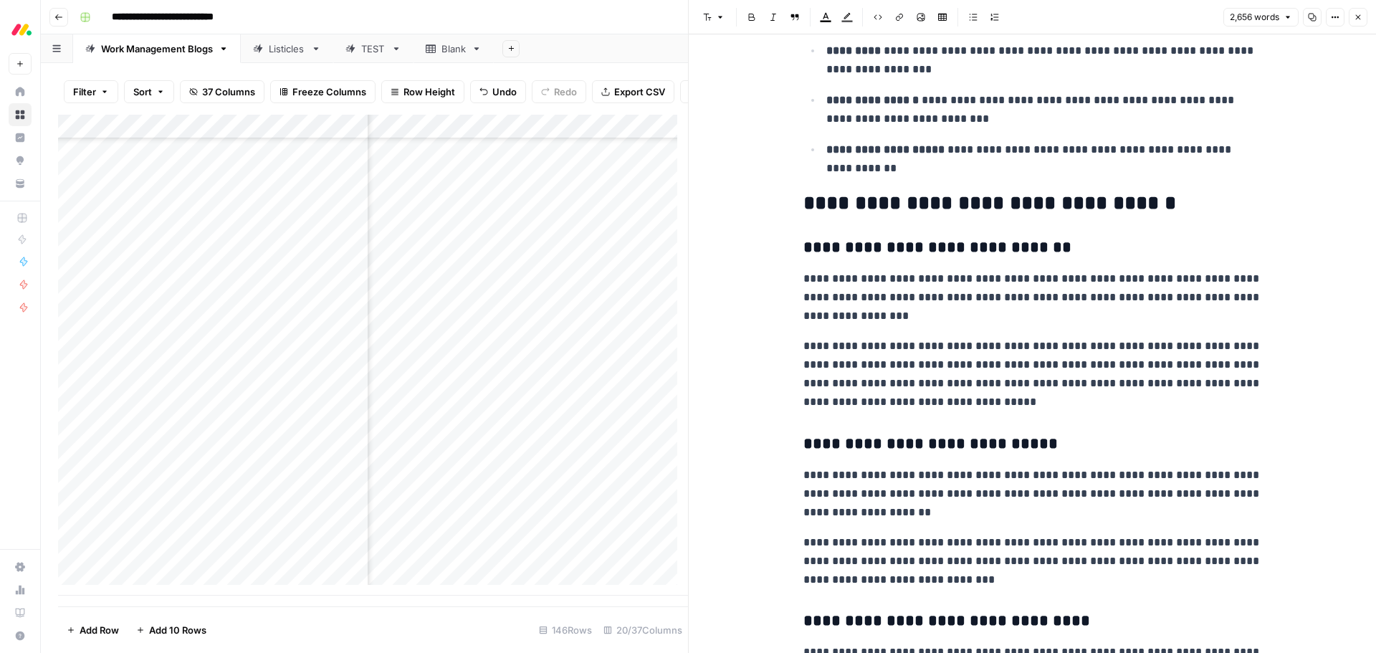
scroll to position [1863, 0]
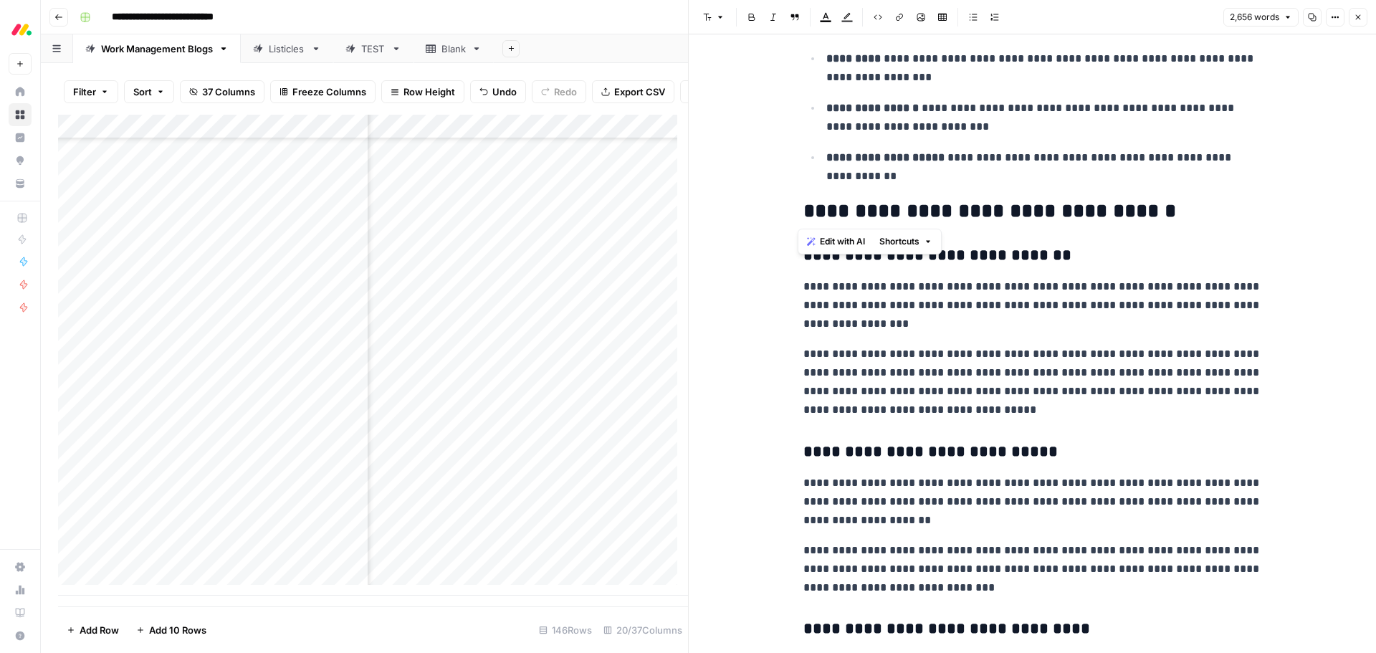
drag, startPoint x: 1052, startPoint y: 212, endPoint x: 799, endPoint y: 209, distance: 253.0
click at [803, 209] on h2 "**********" at bounding box center [1032, 211] width 459 height 23
click at [819, 237] on button "Edit with AI" at bounding box center [836, 241] width 70 height 19
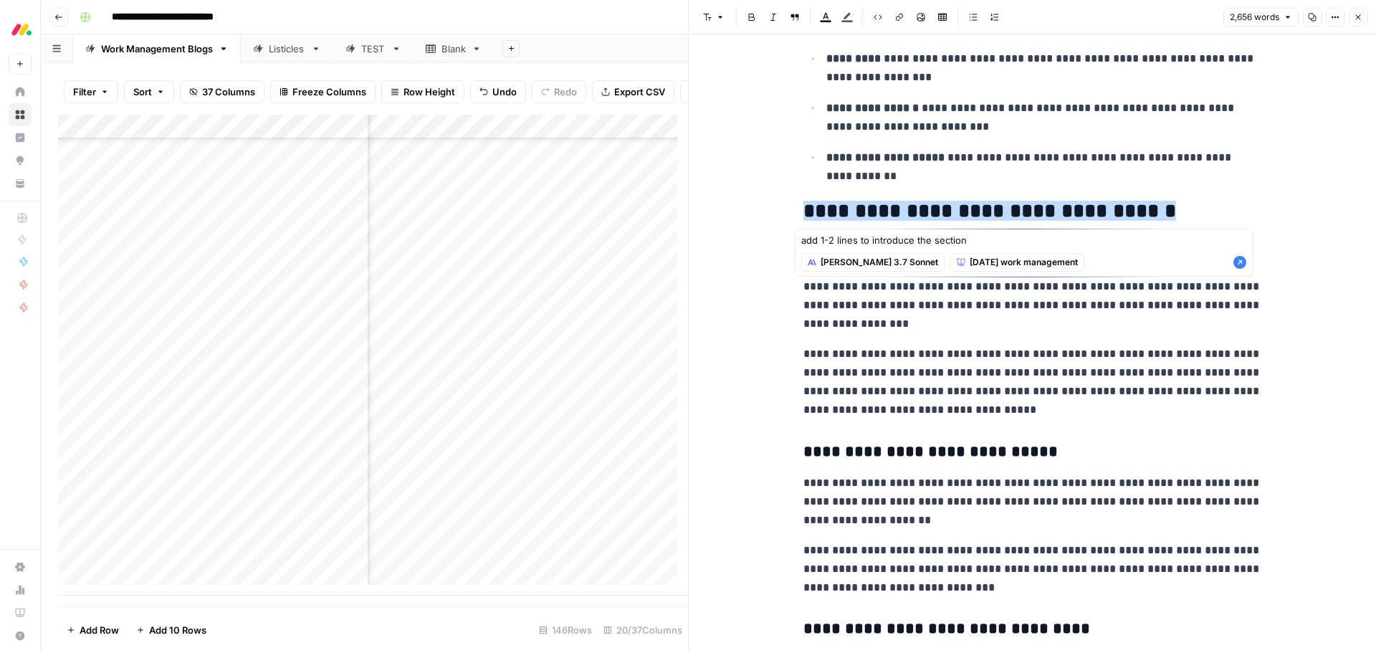
type textarea "add 1-2 lines to introduce the section"
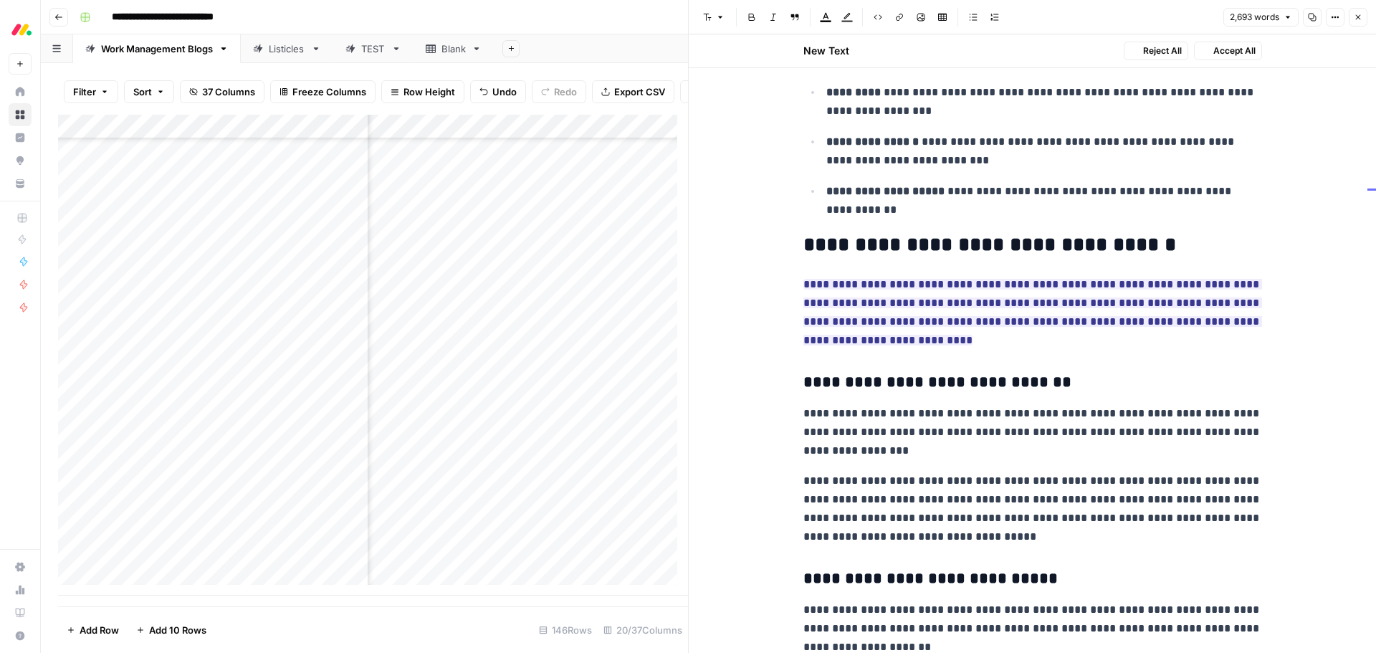
scroll to position [1897, 0]
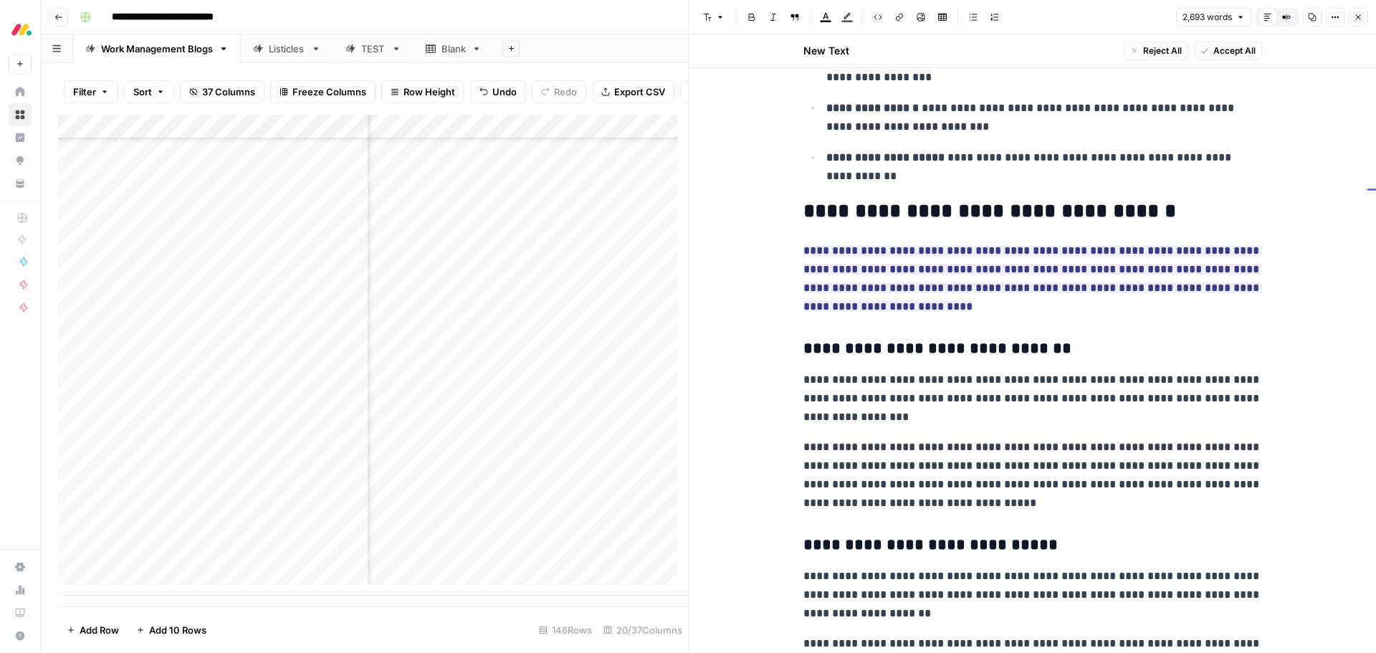
click at [1222, 51] on span "Accept All" at bounding box center [1234, 50] width 42 height 13
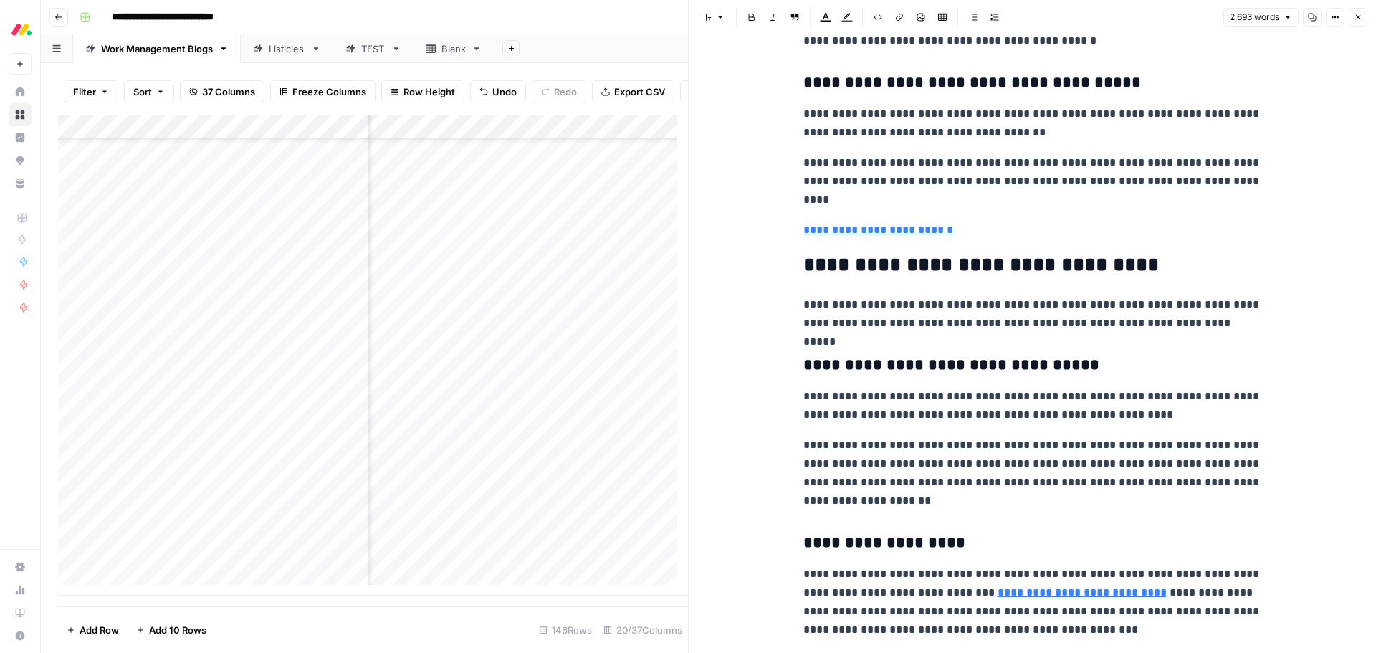
scroll to position [3798, 0]
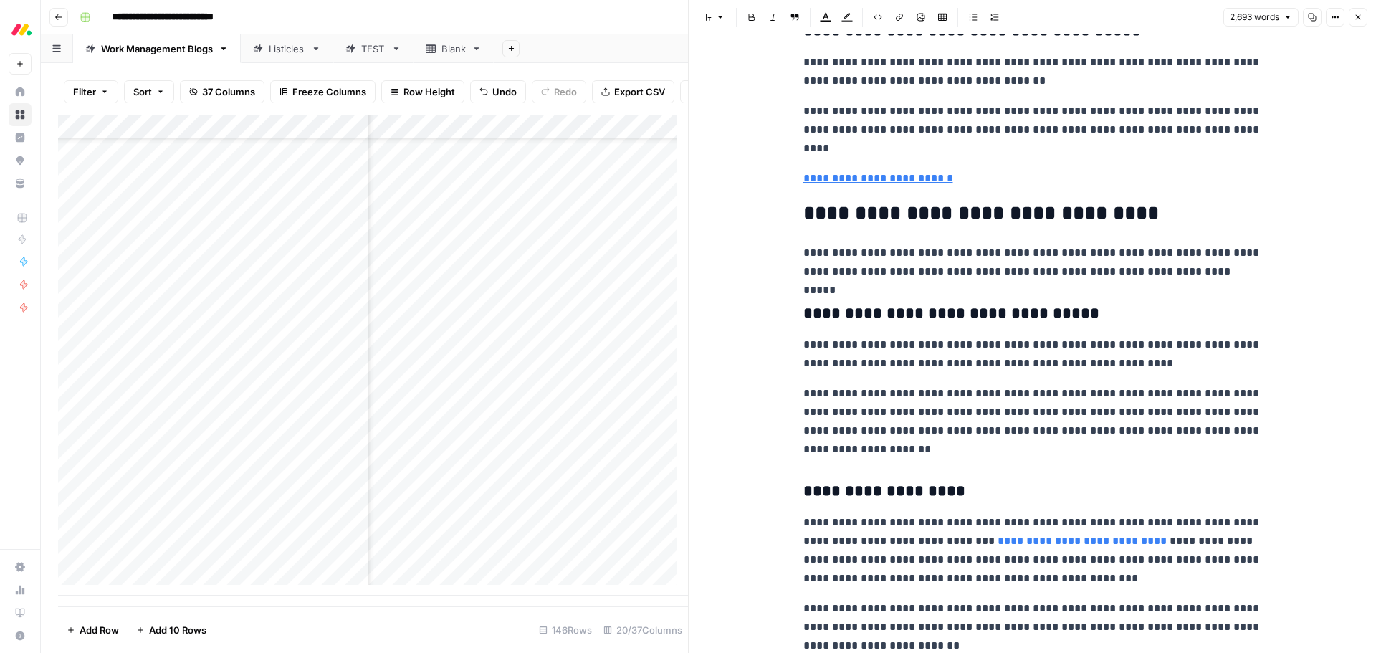
click at [1166, 215] on h2 "**********" at bounding box center [1032, 213] width 459 height 23
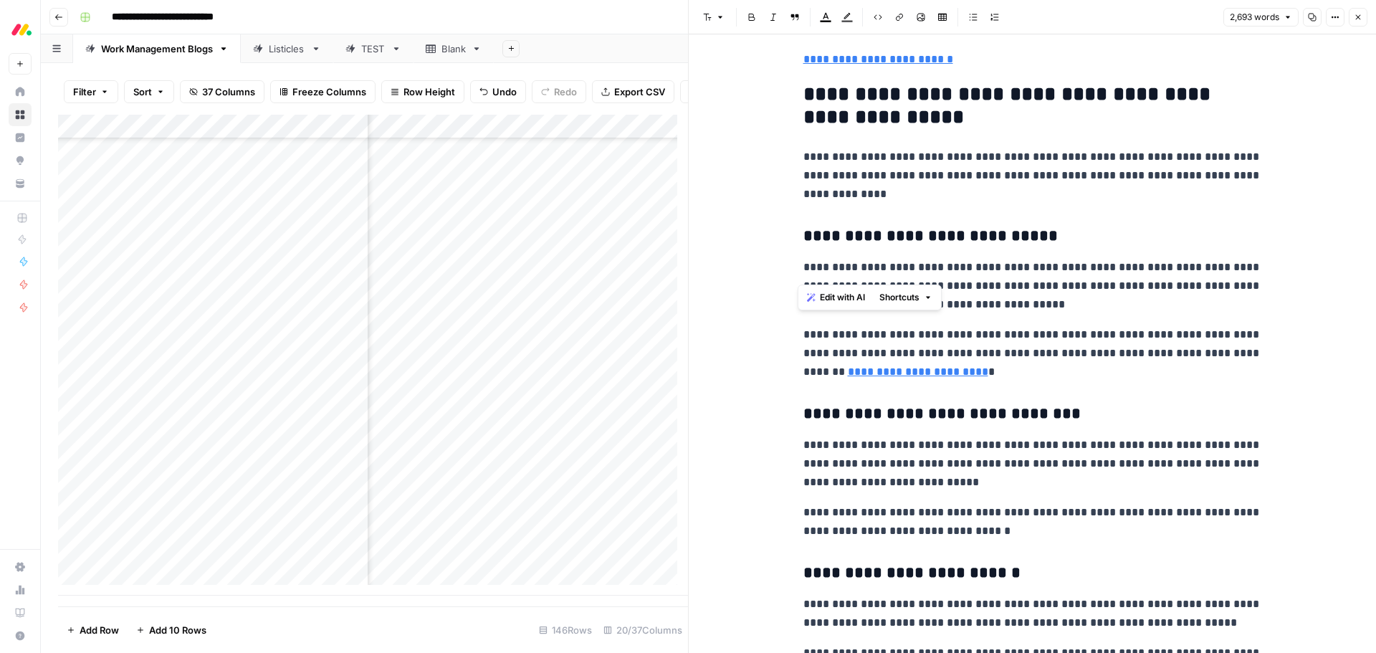
scroll to position [6736, 0]
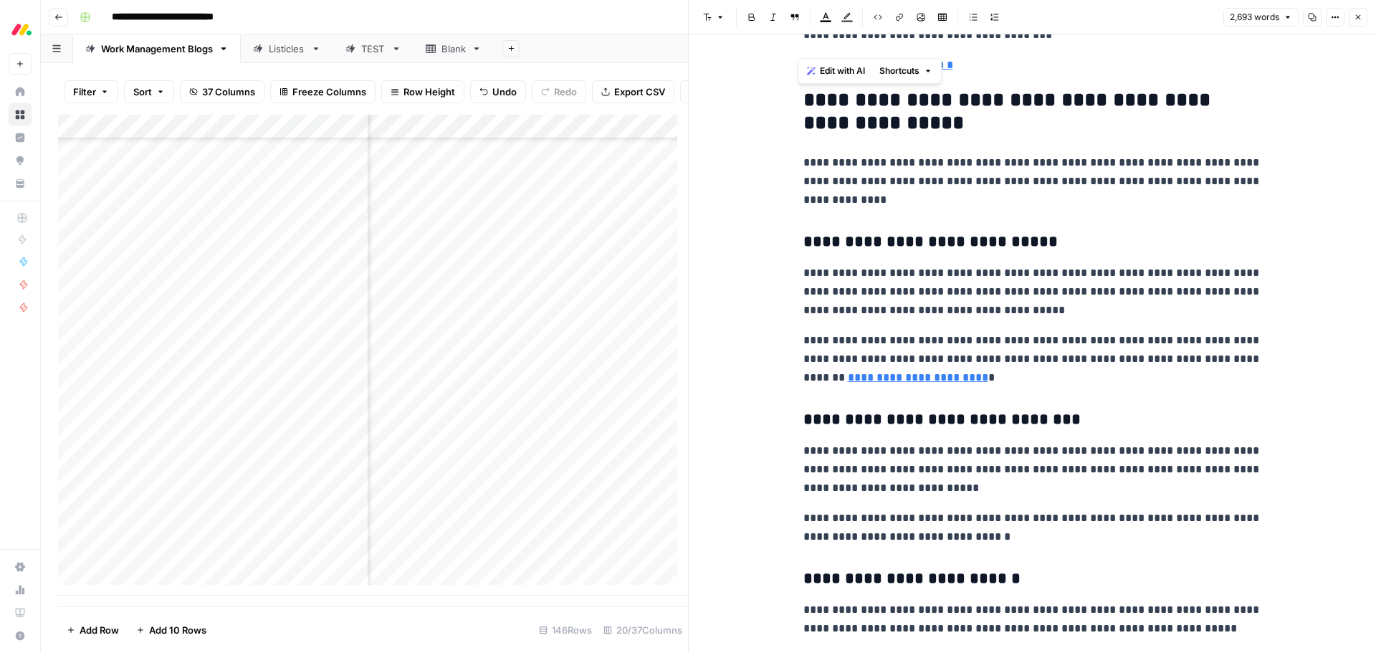
drag, startPoint x: 911, startPoint y: 583, endPoint x: 793, endPoint y: 112, distance: 485.2
click at [833, 72] on span "Edit with AI" at bounding box center [842, 70] width 45 height 13
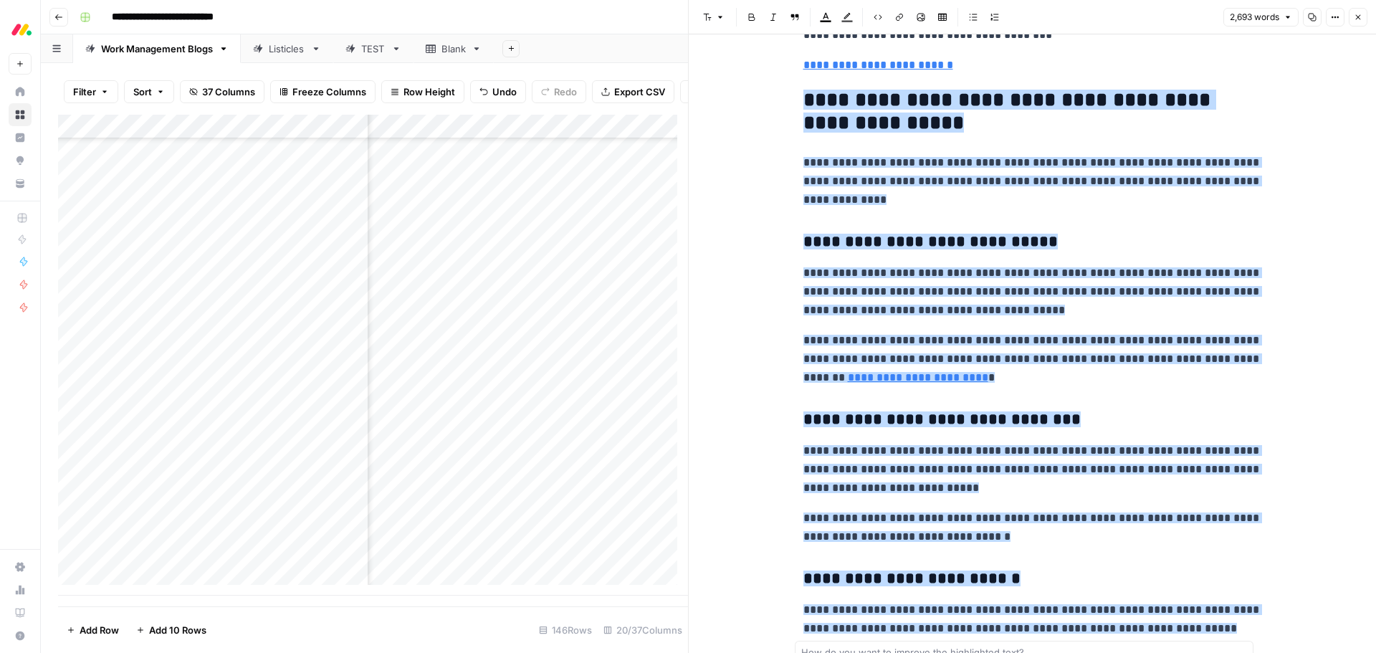
scroll to position [6979, 0]
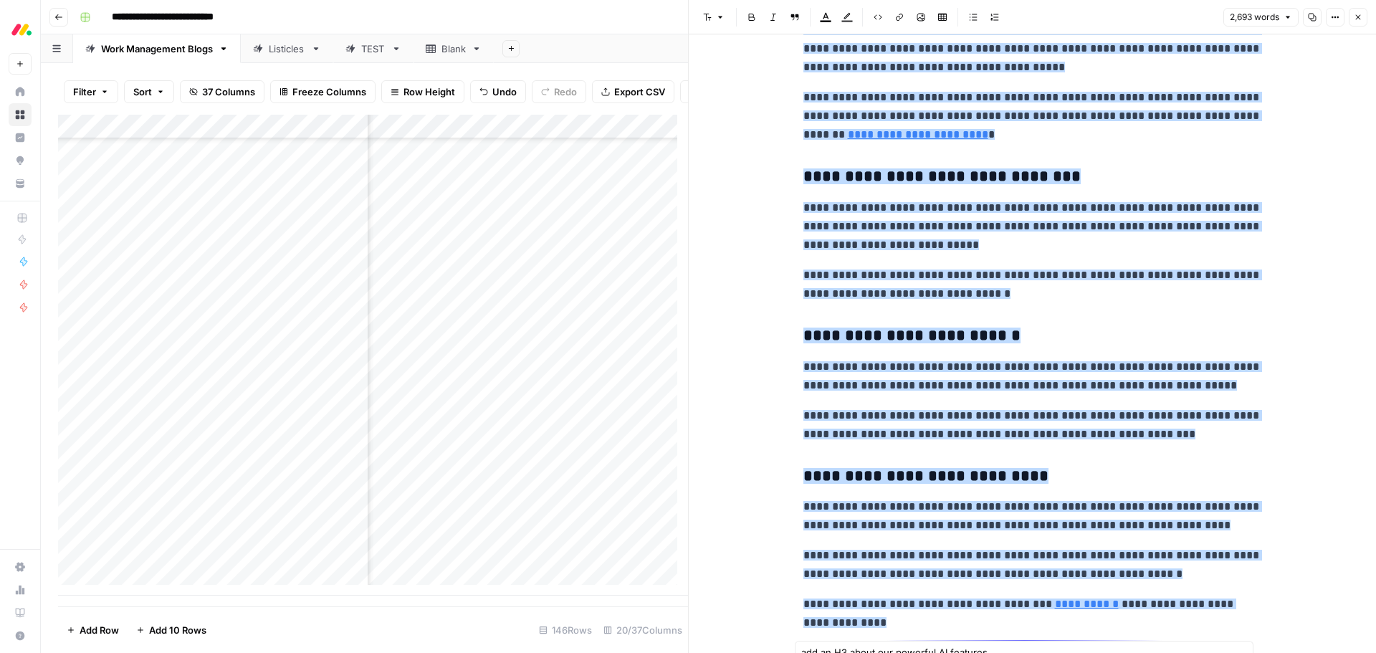
type textarea "add an H3 about our powerful AI features"
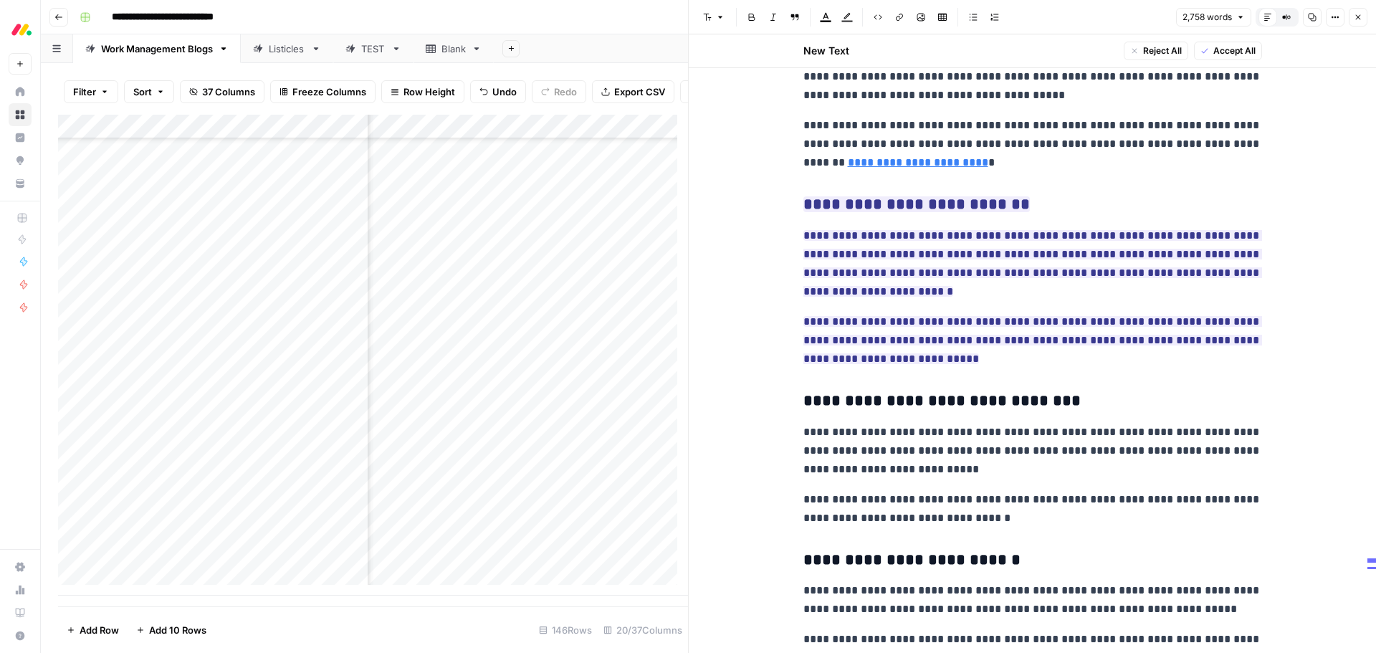
scroll to position [6976, 0]
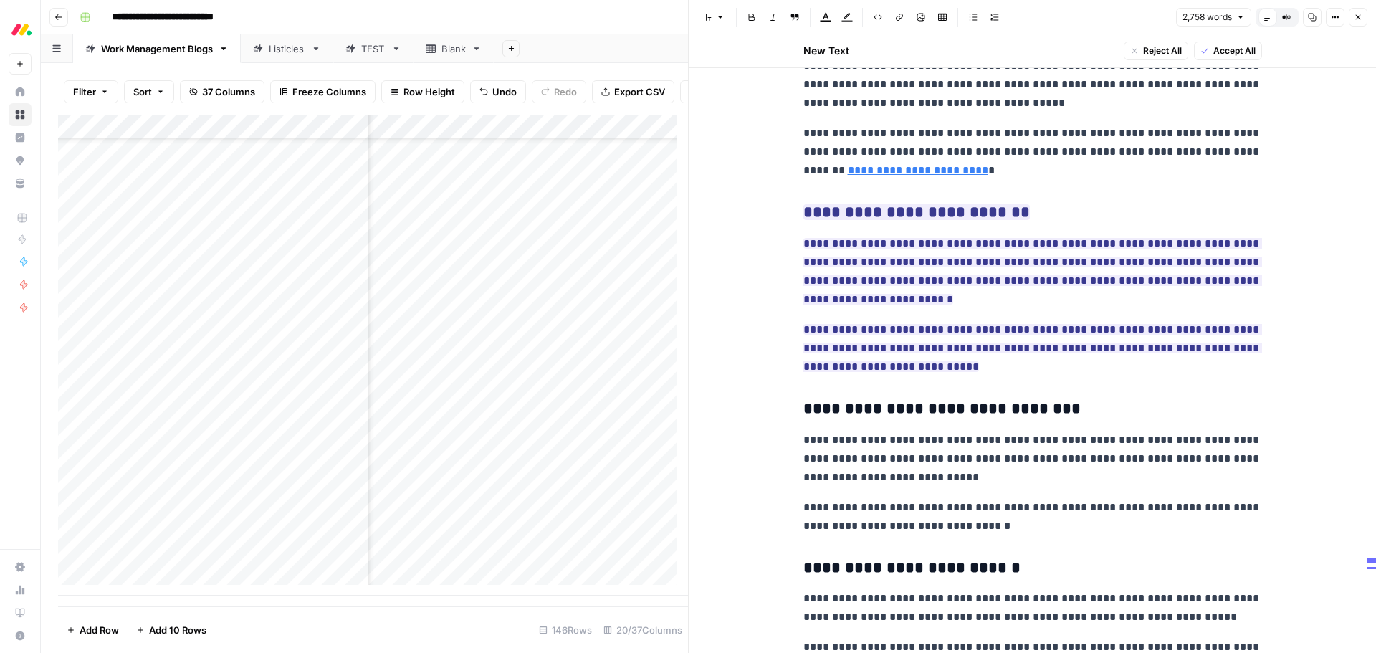
click at [1233, 49] on span "Accept All" at bounding box center [1234, 50] width 42 height 13
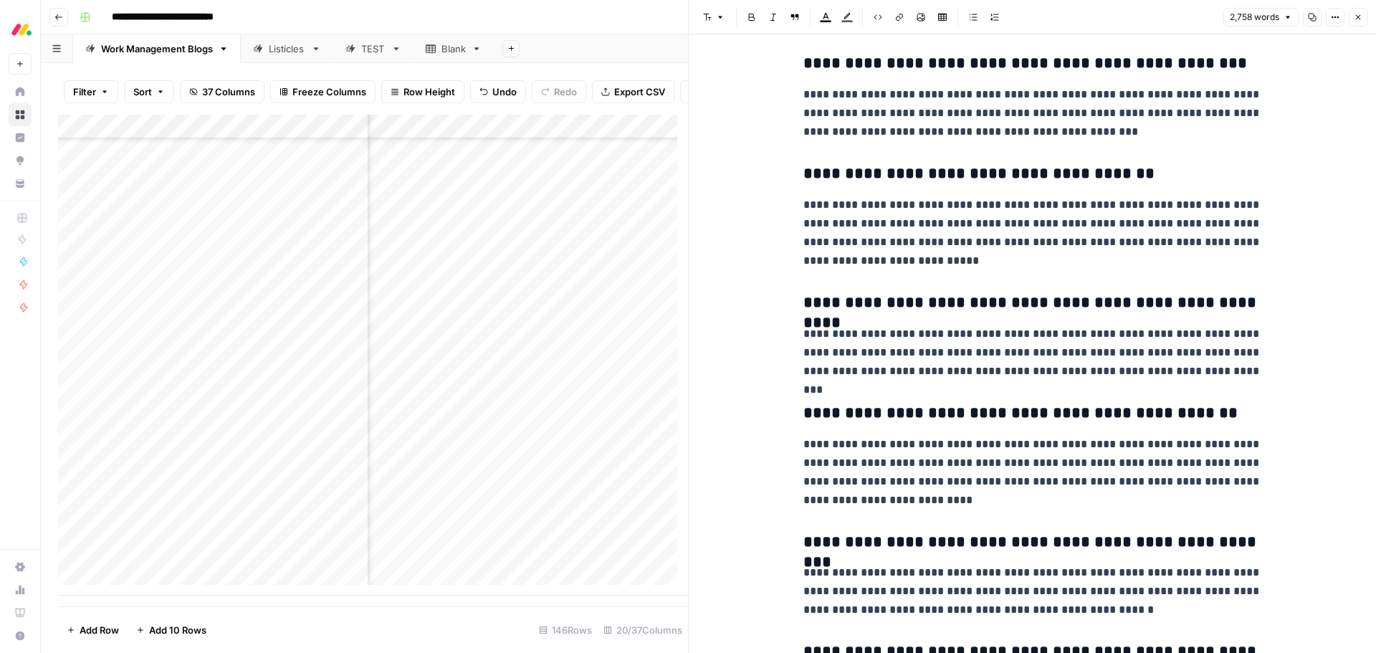
scroll to position [7993, 0]
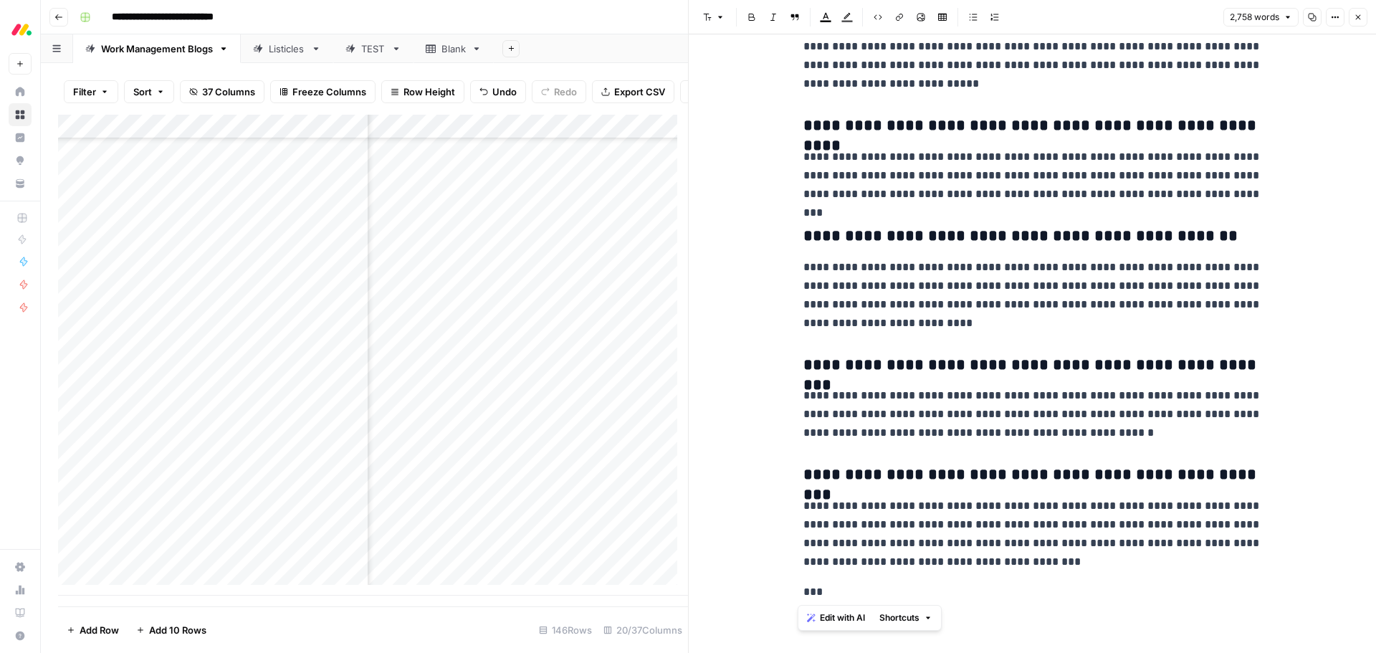
drag, startPoint x: 825, startPoint y: 588, endPoint x: 796, endPoint y: 583, distance: 29.8
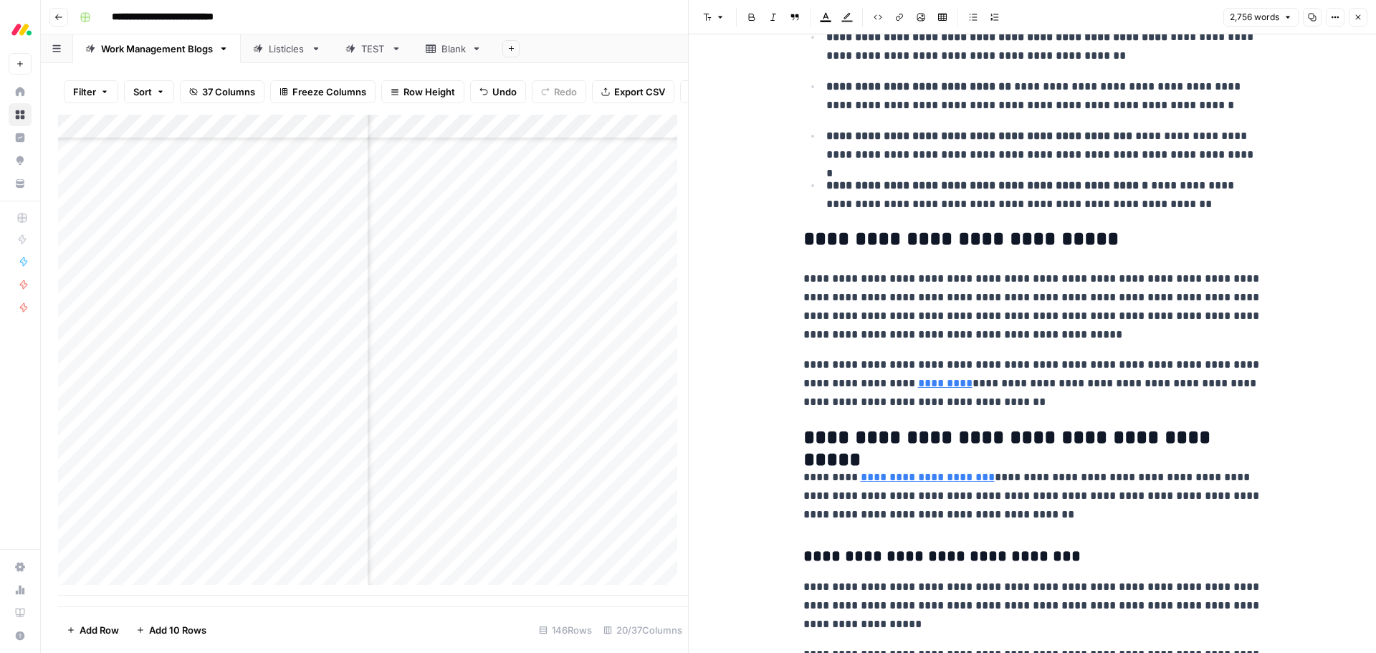
scroll to position [0, 0]
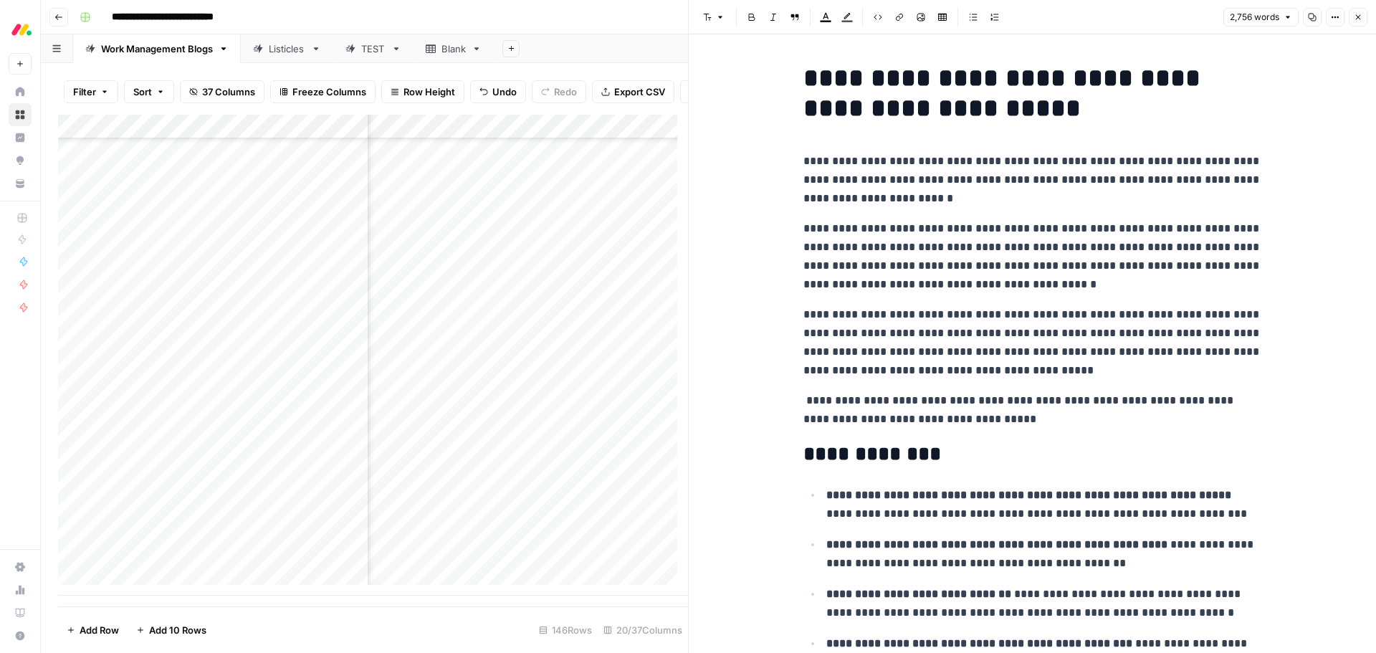
click at [803, 399] on p "**********" at bounding box center [1032, 409] width 459 height 37
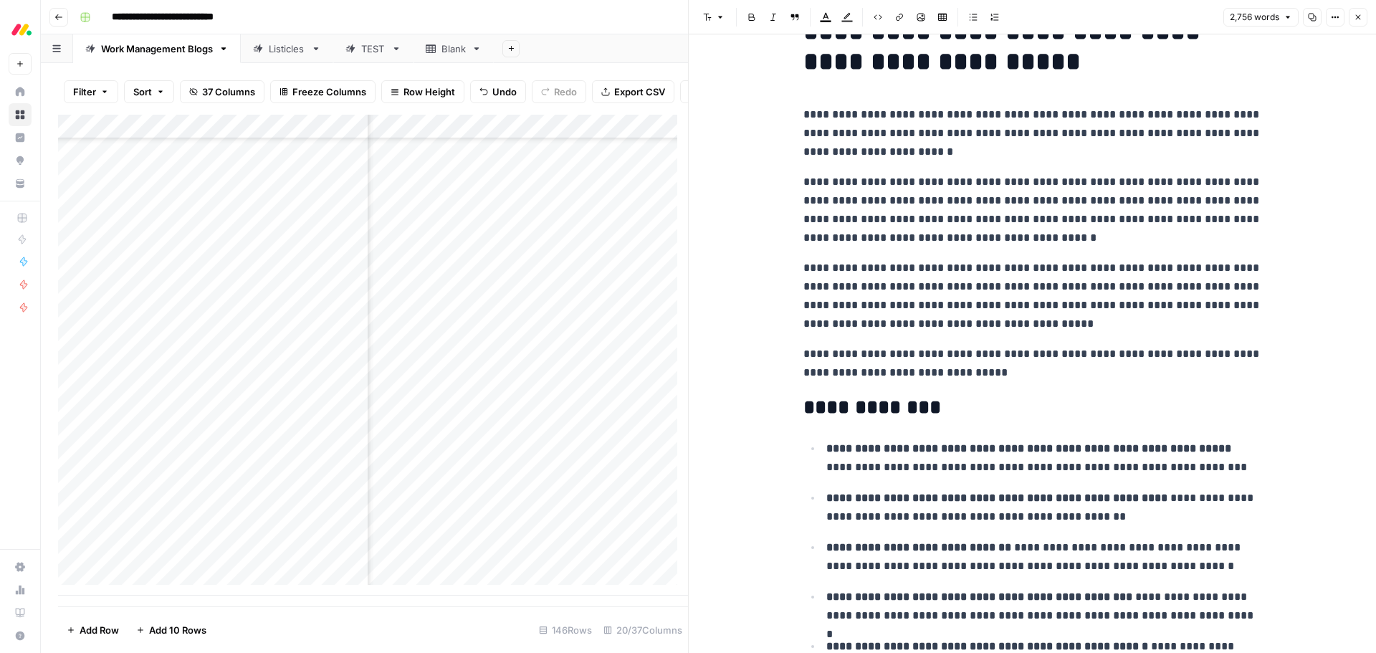
scroll to position [72, 0]
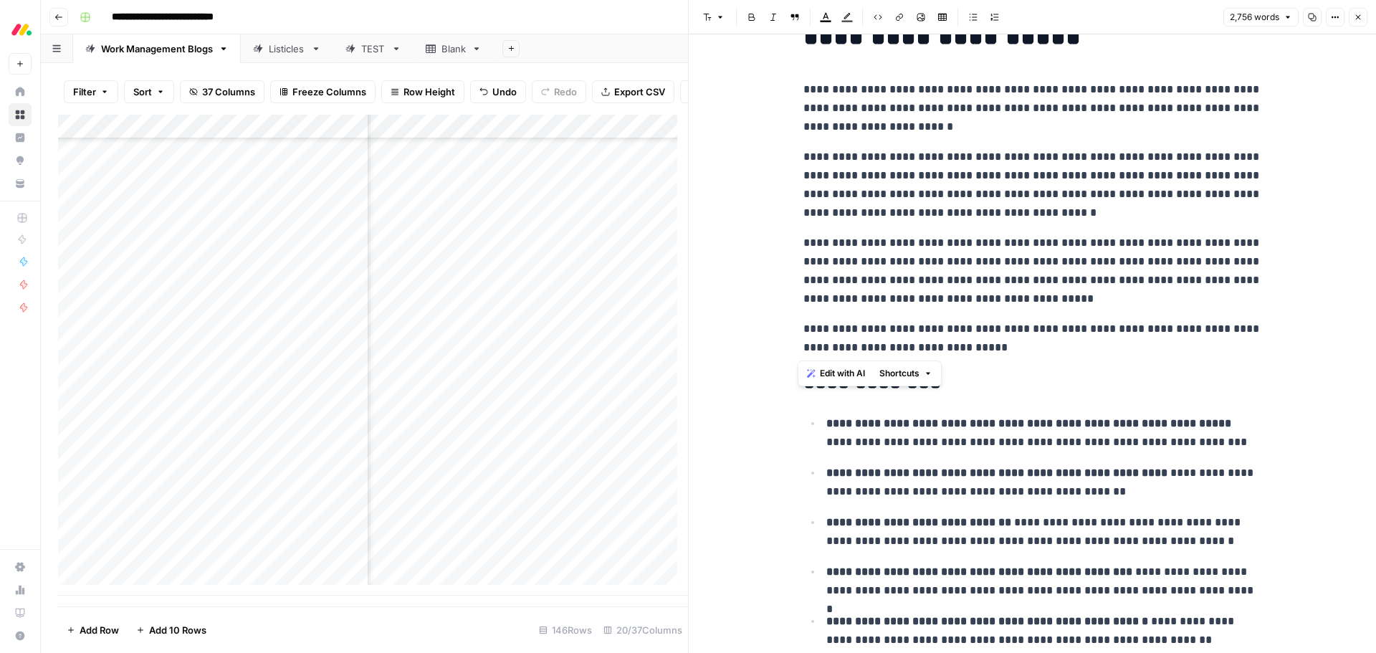
drag, startPoint x: 1031, startPoint y: 349, endPoint x: 792, endPoint y: 334, distance: 239.8
copy p "**********"
type input "try work management"
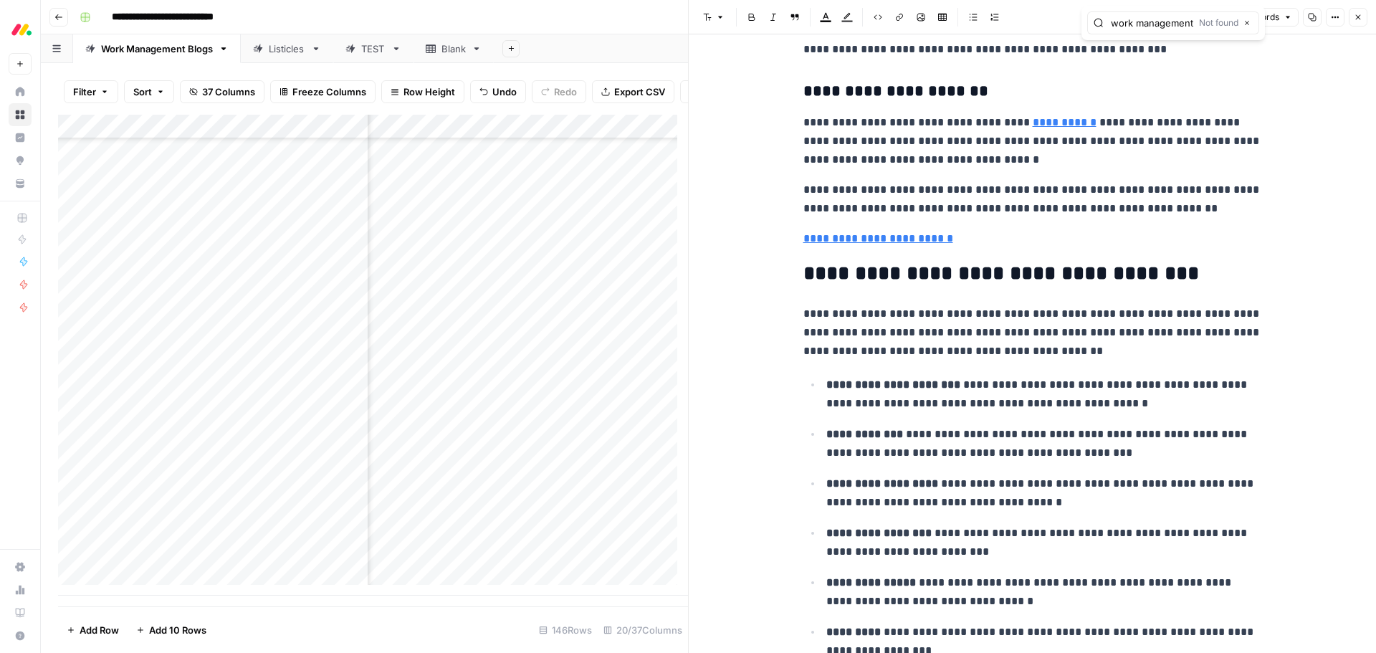
scroll to position [0, 0]
drag, startPoint x: 974, startPoint y: 236, endPoint x: 800, endPoint y: 237, distance: 174.1
click at [803, 237] on p "**********" at bounding box center [1032, 238] width 459 height 19
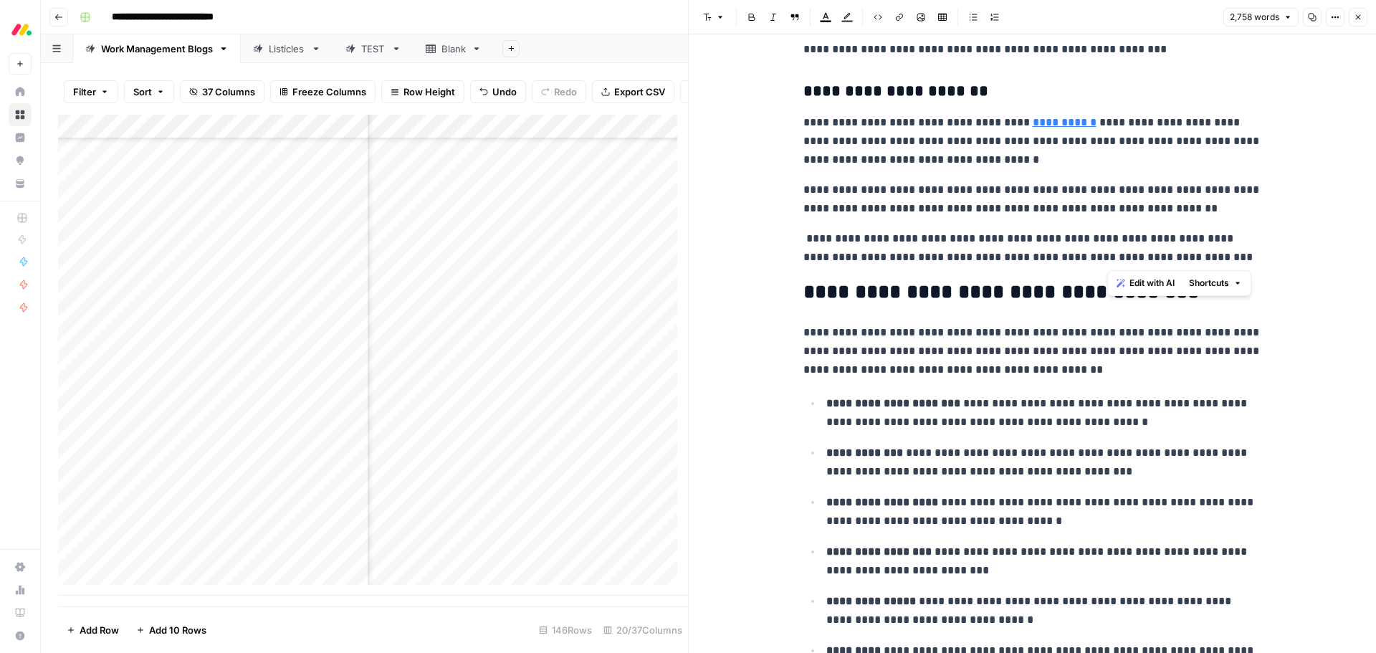
drag, startPoint x: 1240, startPoint y: 260, endPoint x: 1119, endPoint y: 259, distance: 121.1
click at [1119, 259] on p "**********" at bounding box center [1032, 247] width 459 height 37
drag, startPoint x: 912, startPoint y: 236, endPoint x: 816, endPoint y: 236, distance: 96.0
click at [819, 237] on p "**********" at bounding box center [1032, 247] width 459 height 37
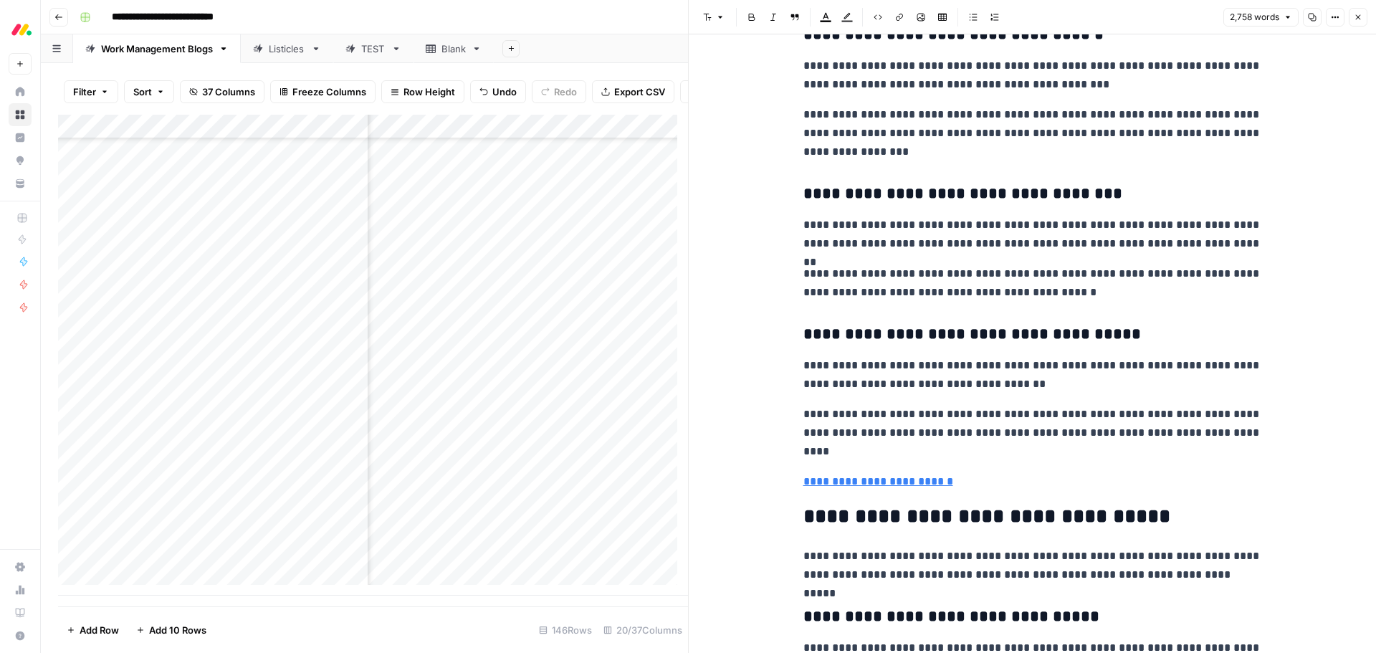
scroll to position [3583, 0]
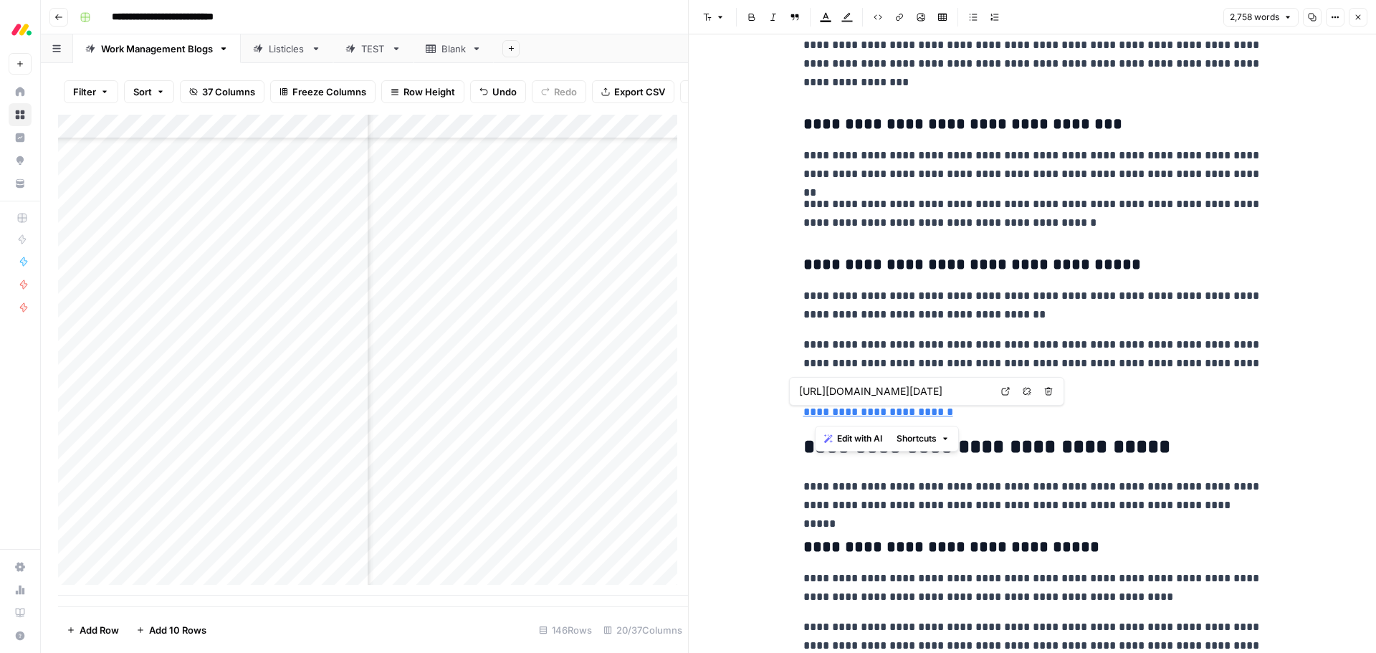
drag, startPoint x: 982, startPoint y: 409, endPoint x: 813, endPoint y: 412, distance: 168.4
click at [813, 412] on p "**********" at bounding box center [1032, 412] width 459 height 19
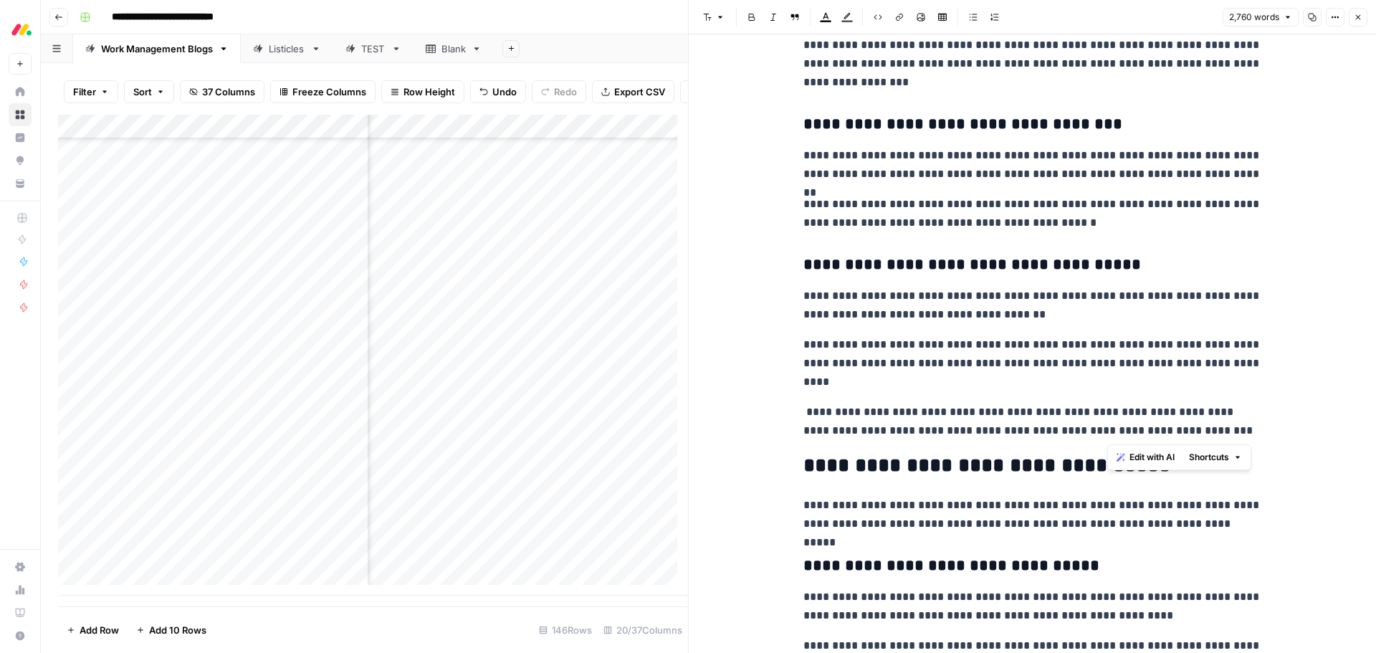
drag, startPoint x: 1115, startPoint y: 432, endPoint x: 1222, endPoint y: 423, distance: 107.2
click at [1222, 423] on p "**********" at bounding box center [1032, 421] width 459 height 37
drag, startPoint x: 914, startPoint y: 412, endPoint x: 798, endPoint y: 413, distance: 116.1
click at [803, 413] on p "**********" at bounding box center [1032, 421] width 459 height 37
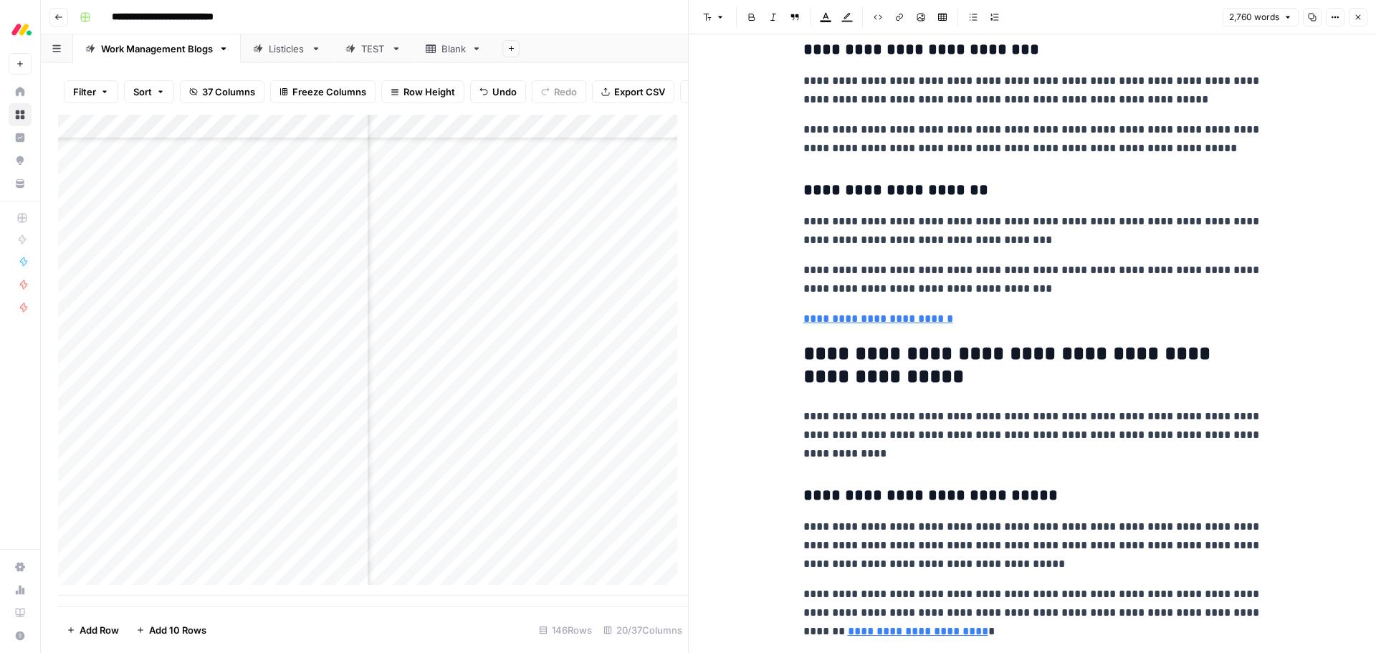
scroll to position [6521, 0]
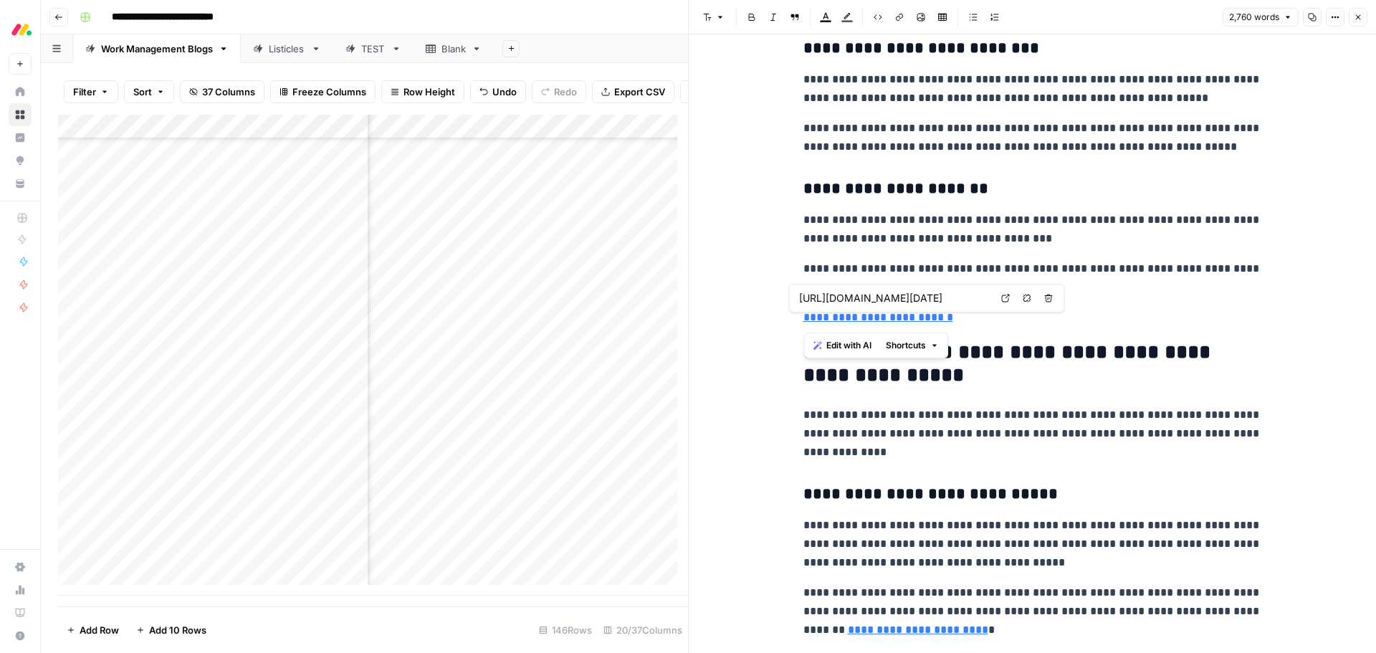
drag, startPoint x: 920, startPoint y: 324, endPoint x: 795, endPoint y: 326, distance: 125.4
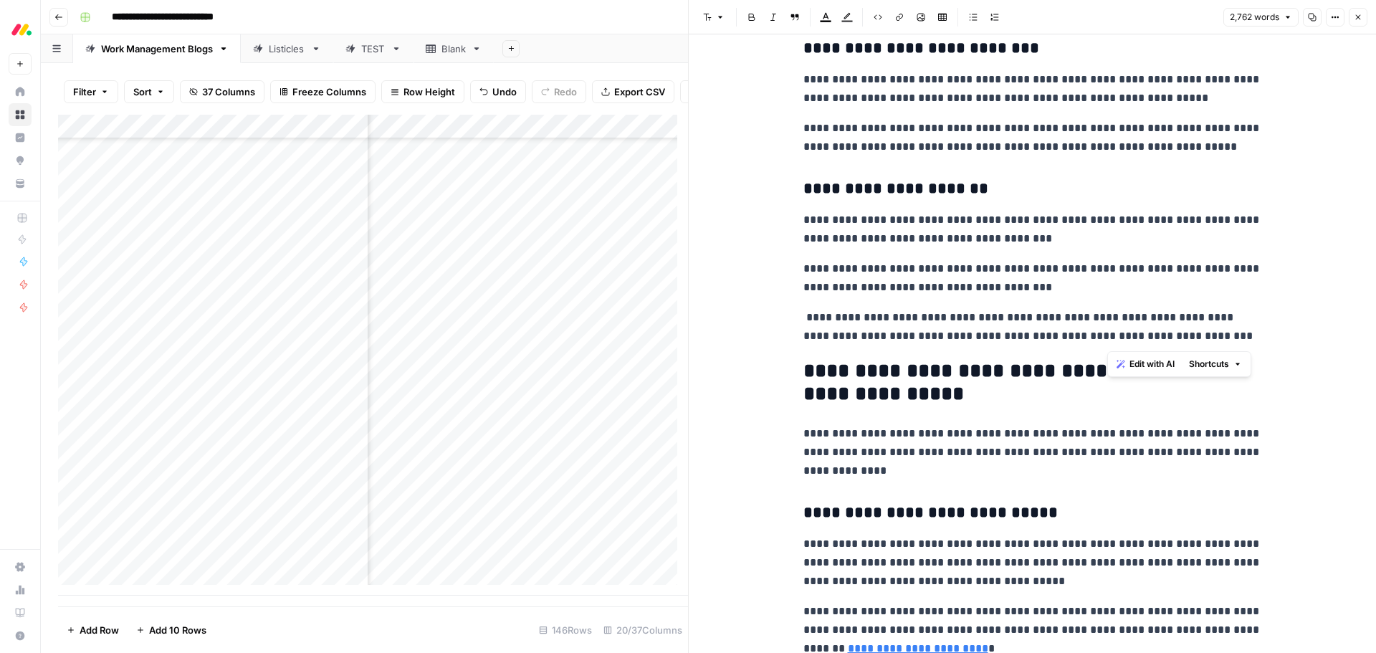
drag, startPoint x: 1116, startPoint y: 343, endPoint x: 1220, endPoint y: 338, distance: 104.7
click at [1220, 338] on p "**********" at bounding box center [1032, 326] width 459 height 37
drag, startPoint x: 912, startPoint y: 315, endPoint x: 808, endPoint y: 313, distance: 103.9
click at [808, 313] on p "**********" at bounding box center [1032, 326] width 459 height 37
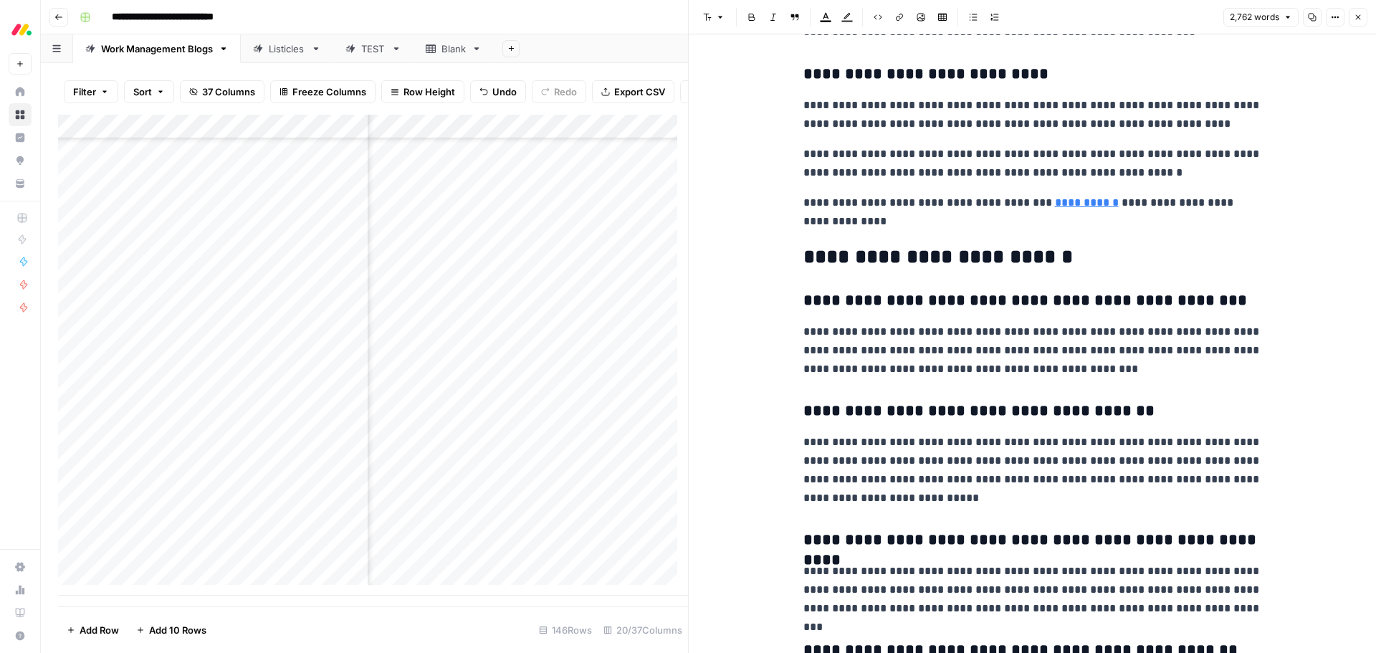
scroll to position [7381, 0]
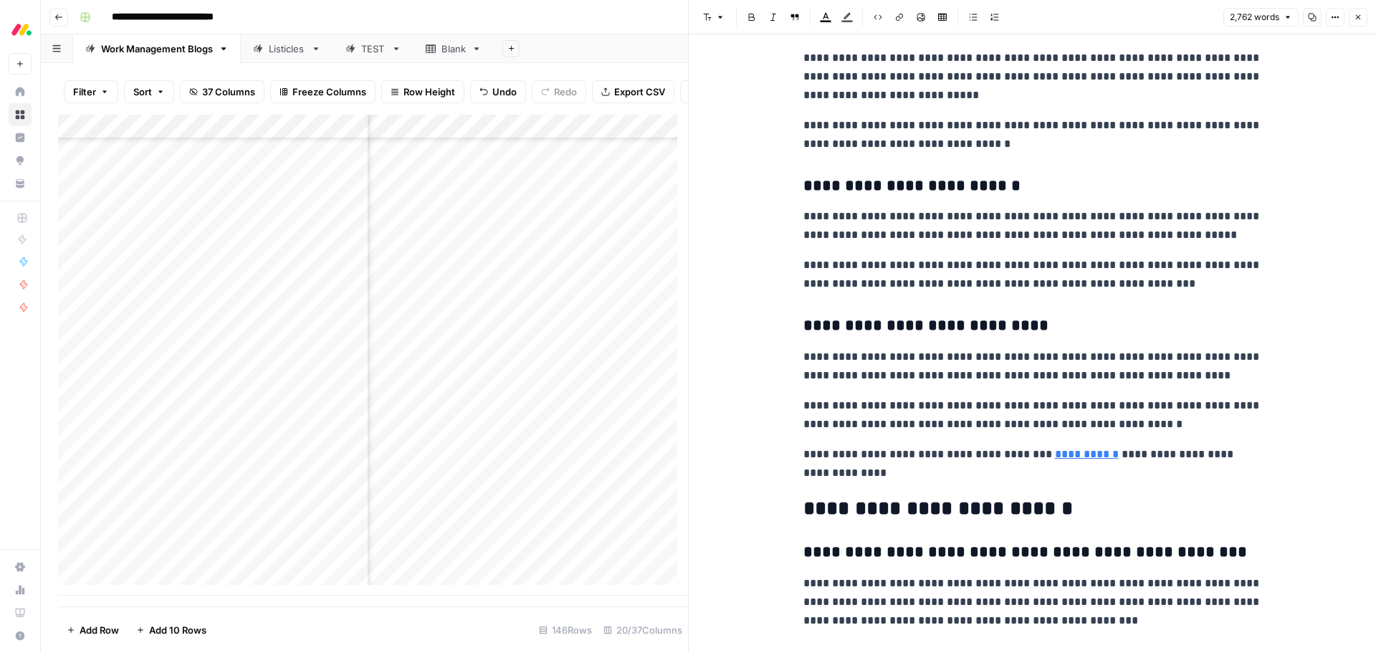
click at [1361, 20] on icon "button" at bounding box center [1358, 17] width 9 height 9
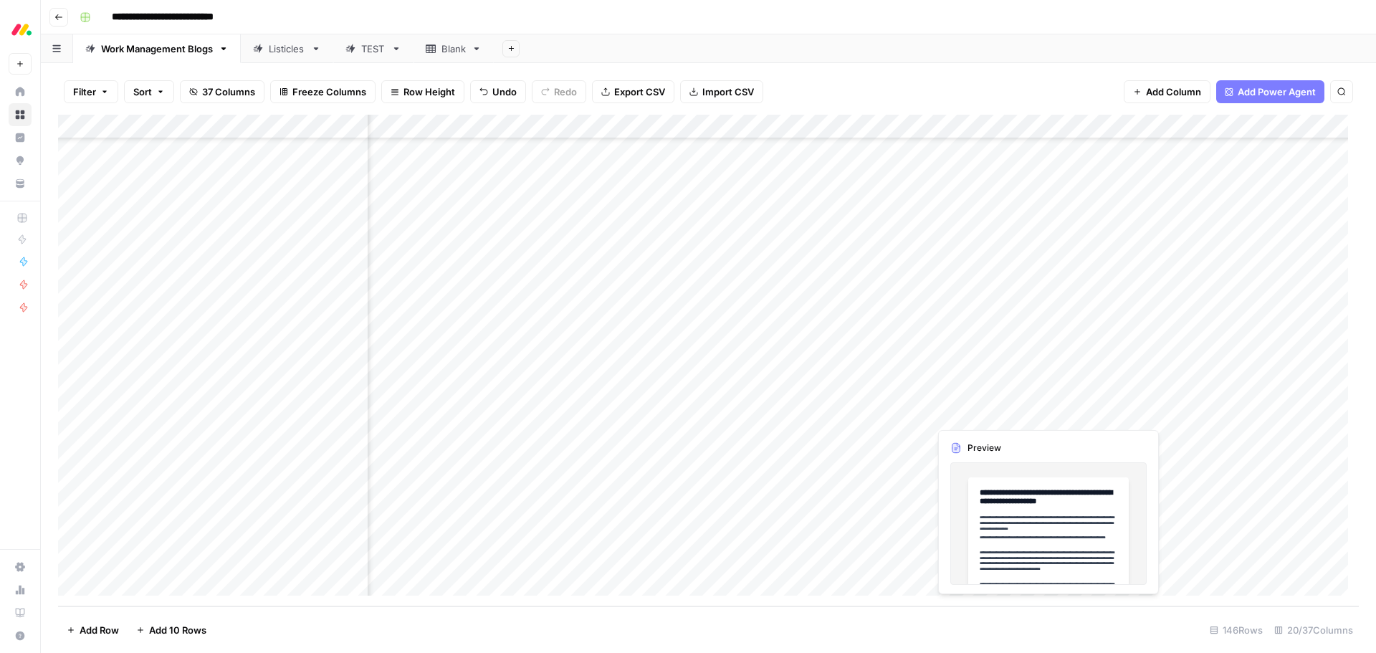
click at [962, 410] on div "Add Column" at bounding box center [708, 361] width 1301 height 492
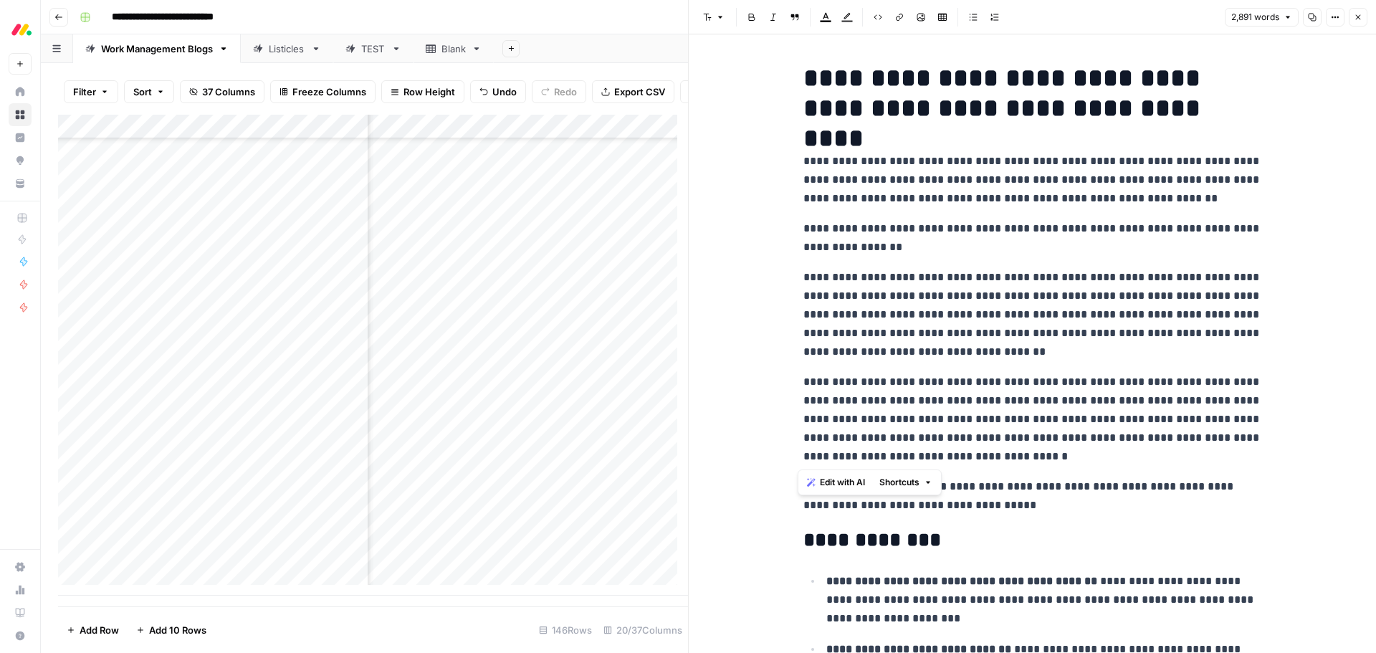
drag, startPoint x: 988, startPoint y: 456, endPoint x: 767, endPoint y: 168, distance: 363.9
click at [846, 479] on span "Edit with AI" at bounding box center [842, 482] width 45 height 13
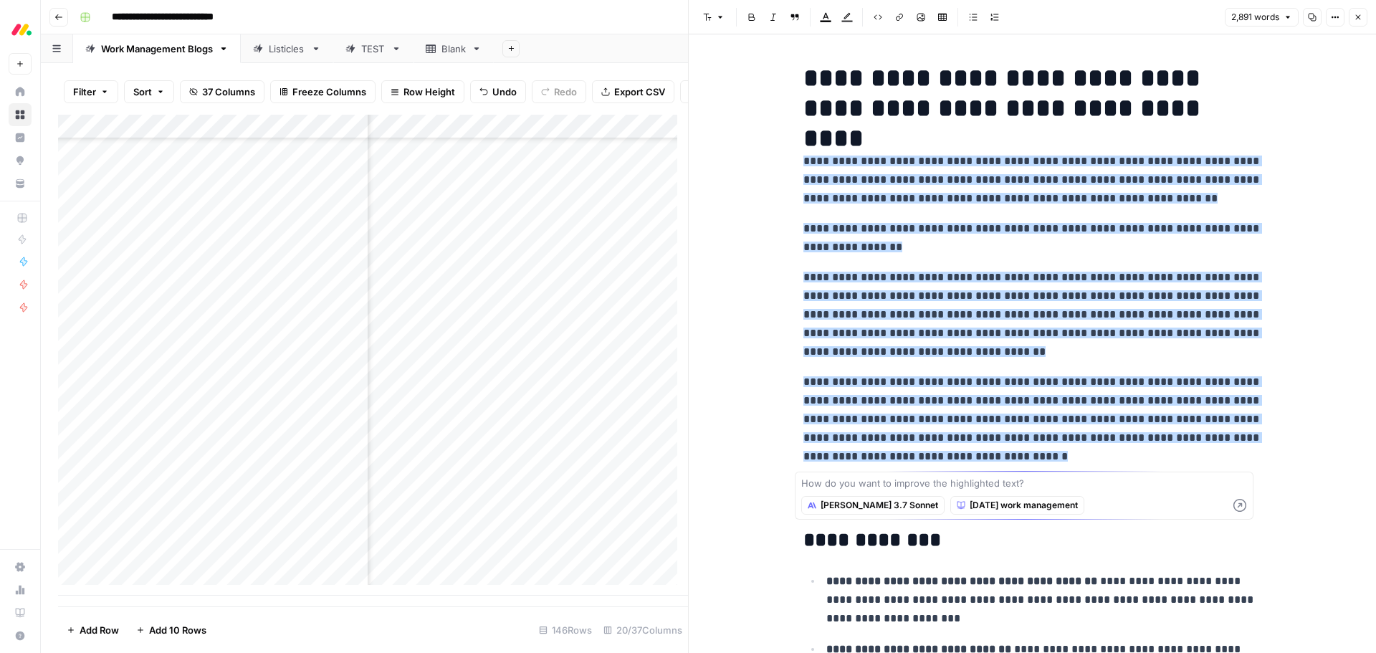
type textarea "[cta-button url="[URL][DOMAIN_NAME][DATE]" target="_blank"]Try [DATE] work mana…"
click at [1066, 484] on textarea at bounding box center [1024, 483] width 446 height 14
paste textarea "make this shorter and more to the point"
type textarea "make this shorter and more to the point"
click at [1239, 507] on icon "button" at bounding box center [1239, 505] width 13 height 13
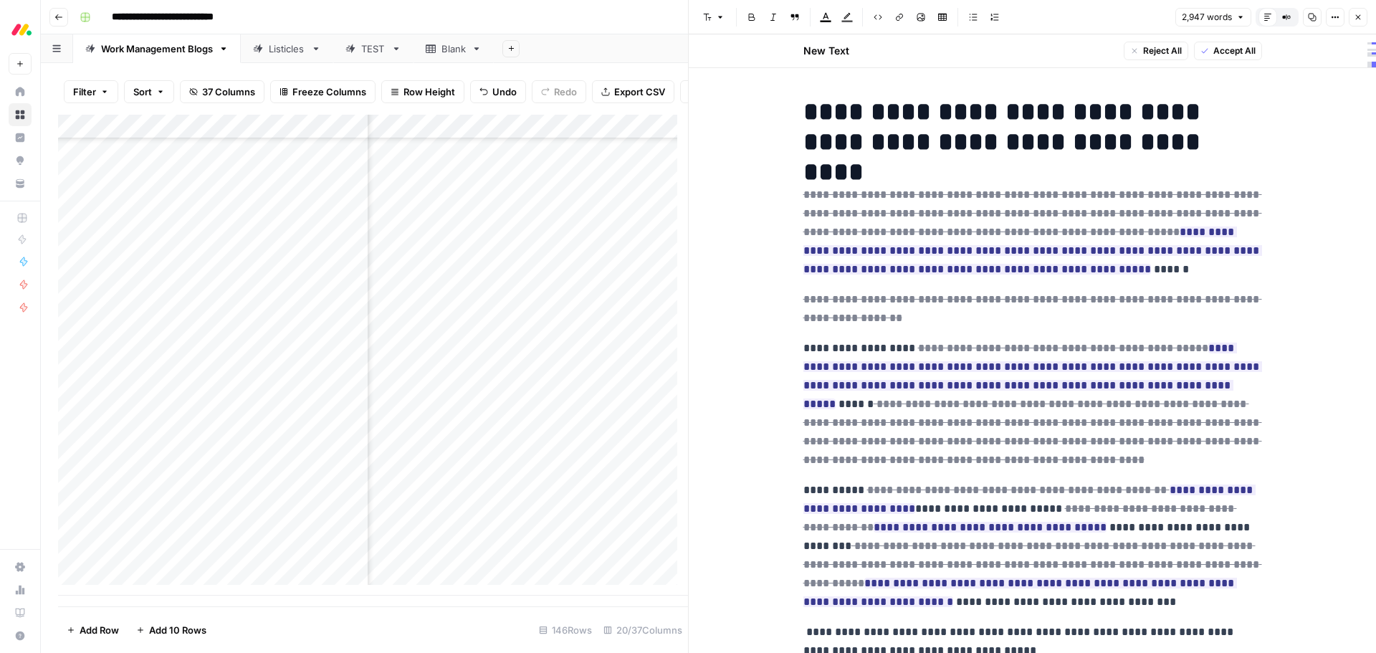
click at [1230, 42] on button "Accept All" at bounding box center [1228, 51] width 68 height 19
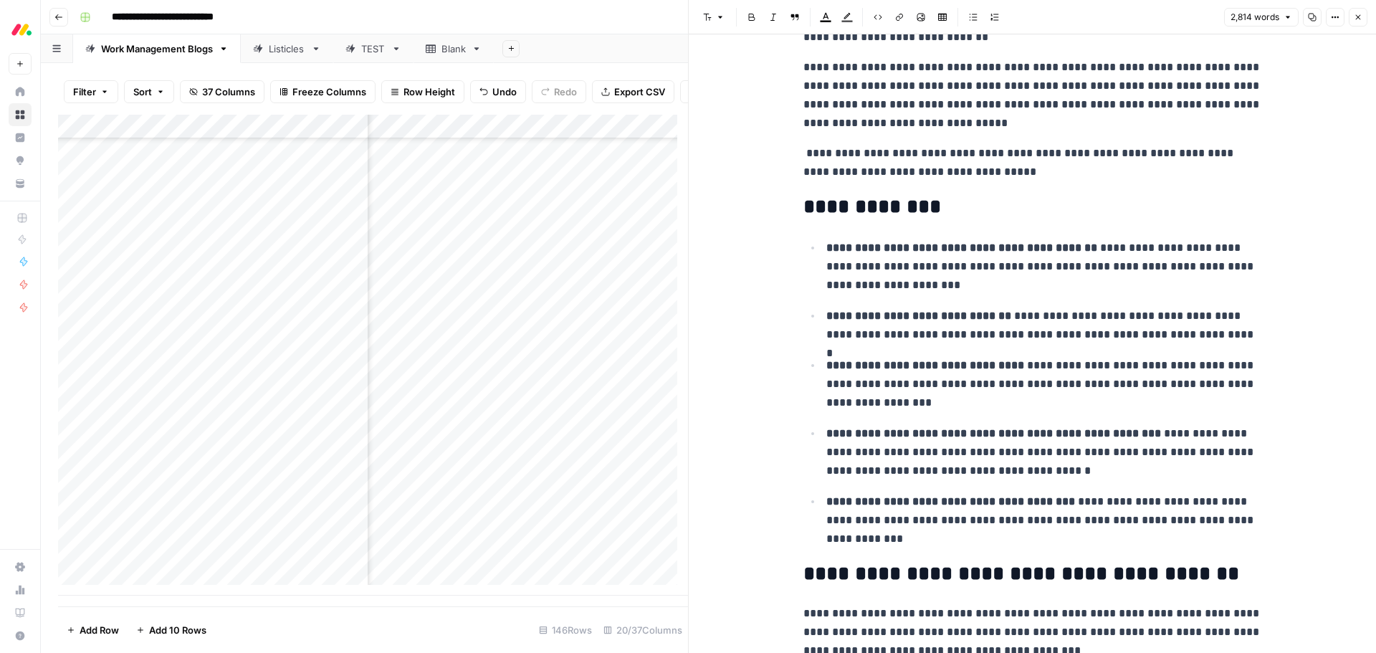
scroll to position [287, 0]
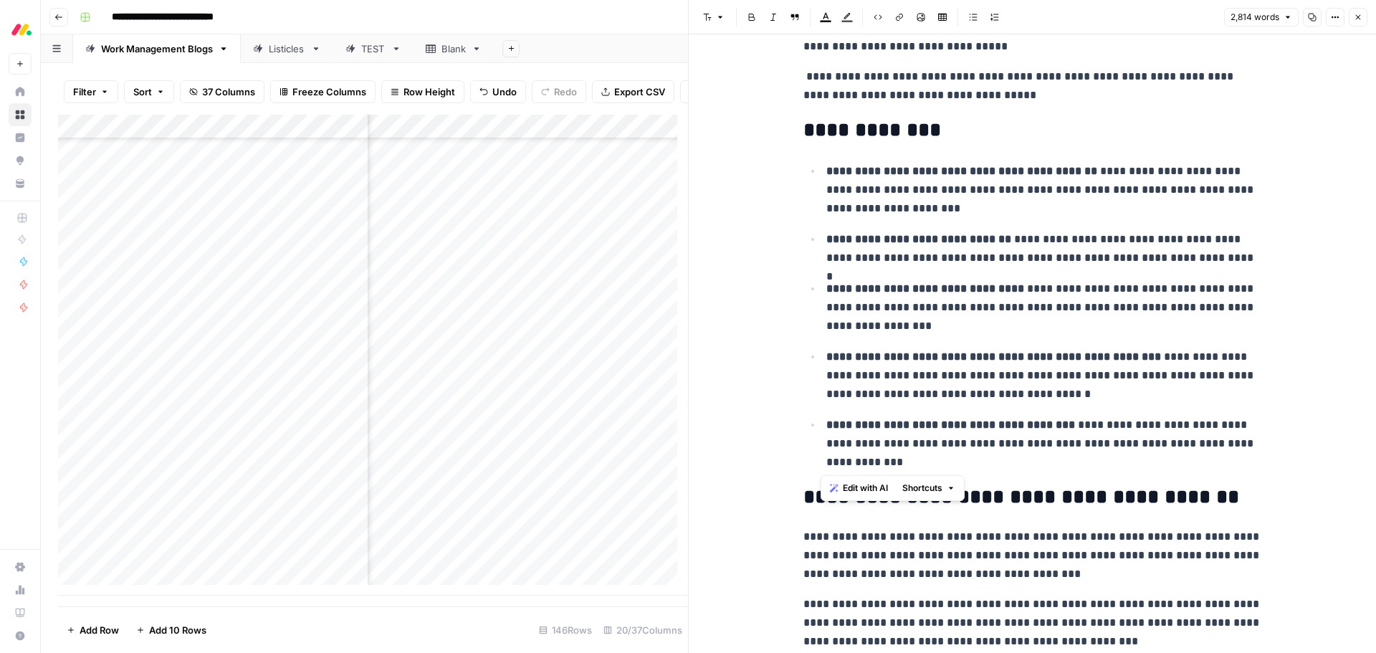
drag, startPoint x: 949, startPoint y: 459, endPoint x: 803, endPoint y: 174, distance: 319.8
click at [803, 174] on ul "**********" at bounding box center [1032, 316] width 459 height 310
click at [861, 487] on span "Edit with AI" at bounding box center [865, 488] width 45 height 13
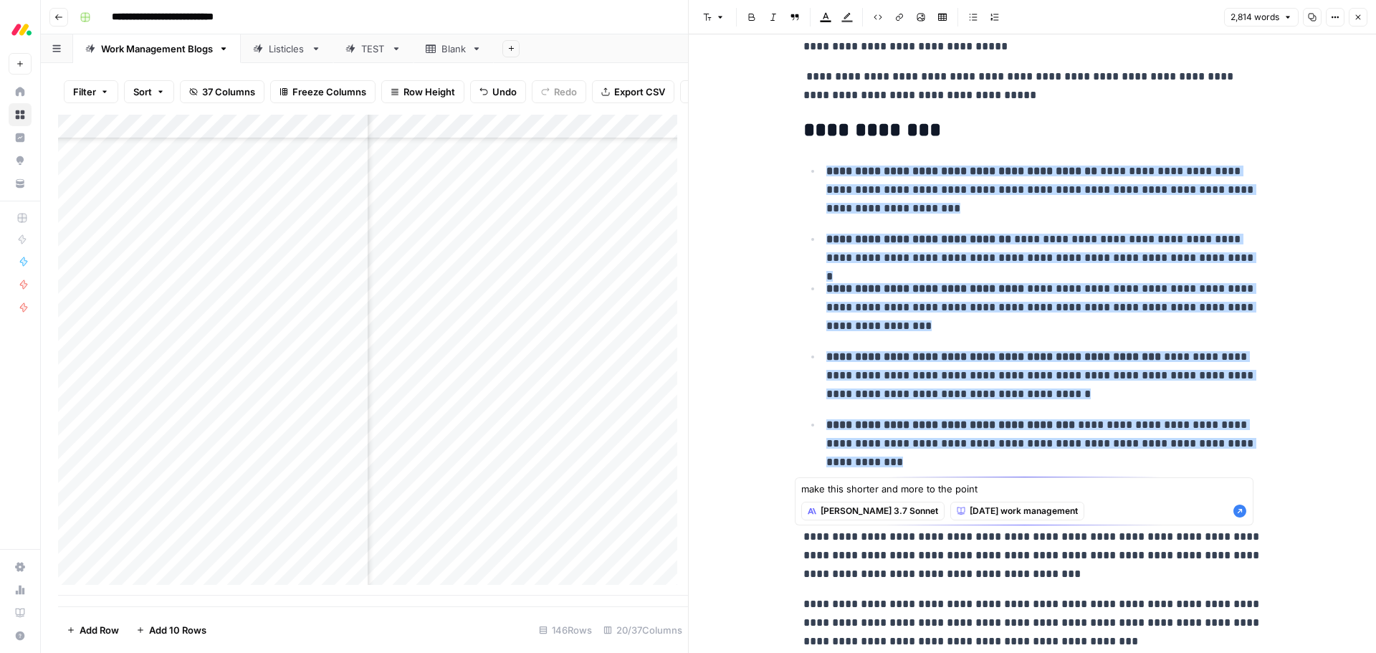
type textarea "make this shorter and more to the point"
click at [1243, 512] on icon "button" at bounding box center [1239, 510] width 13 height 13
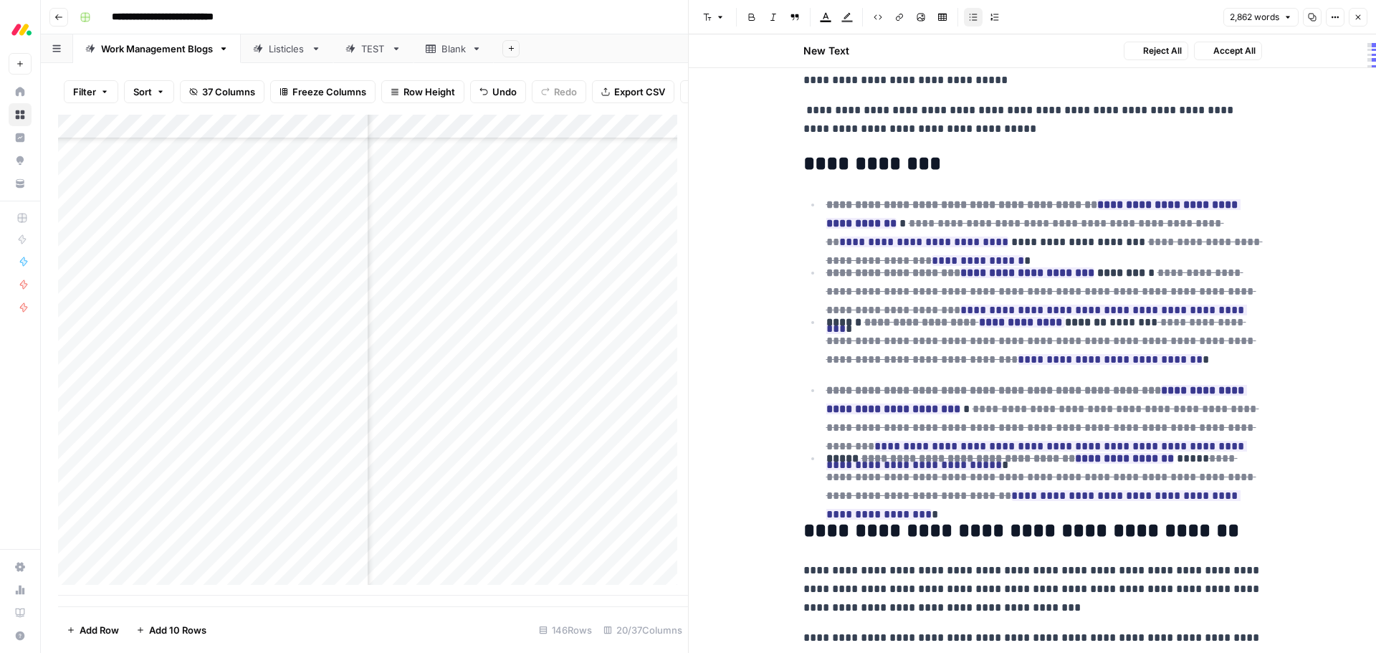
scroll to position [320, 0]
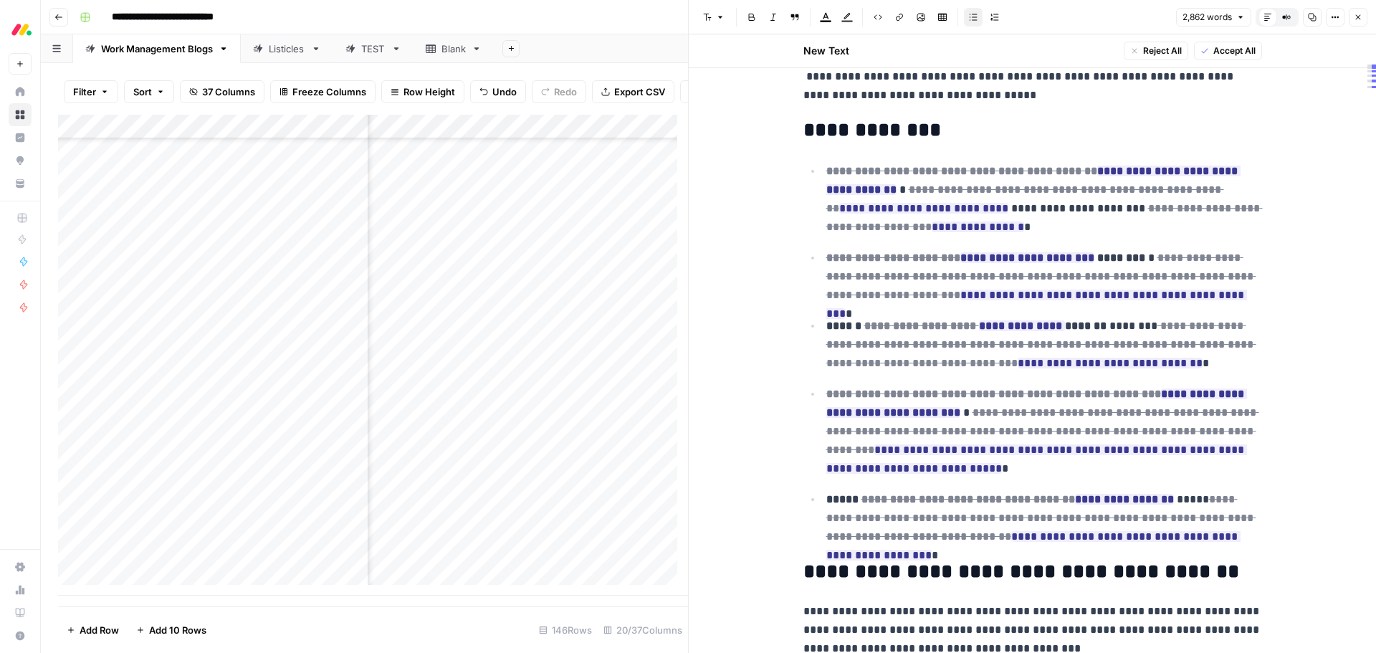
click at [1213, 51] on span "Accept All" at bounding box center [1234, 50] width 42 height 13
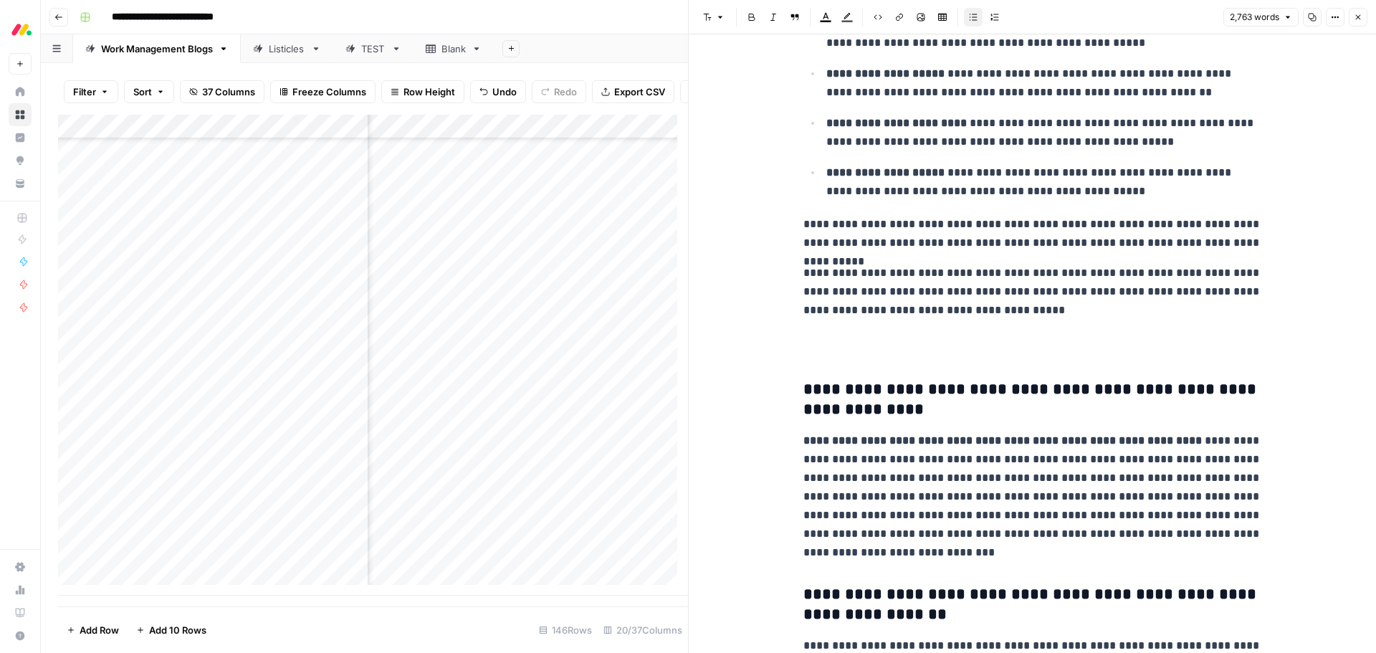
scroll to position [7954, 0]
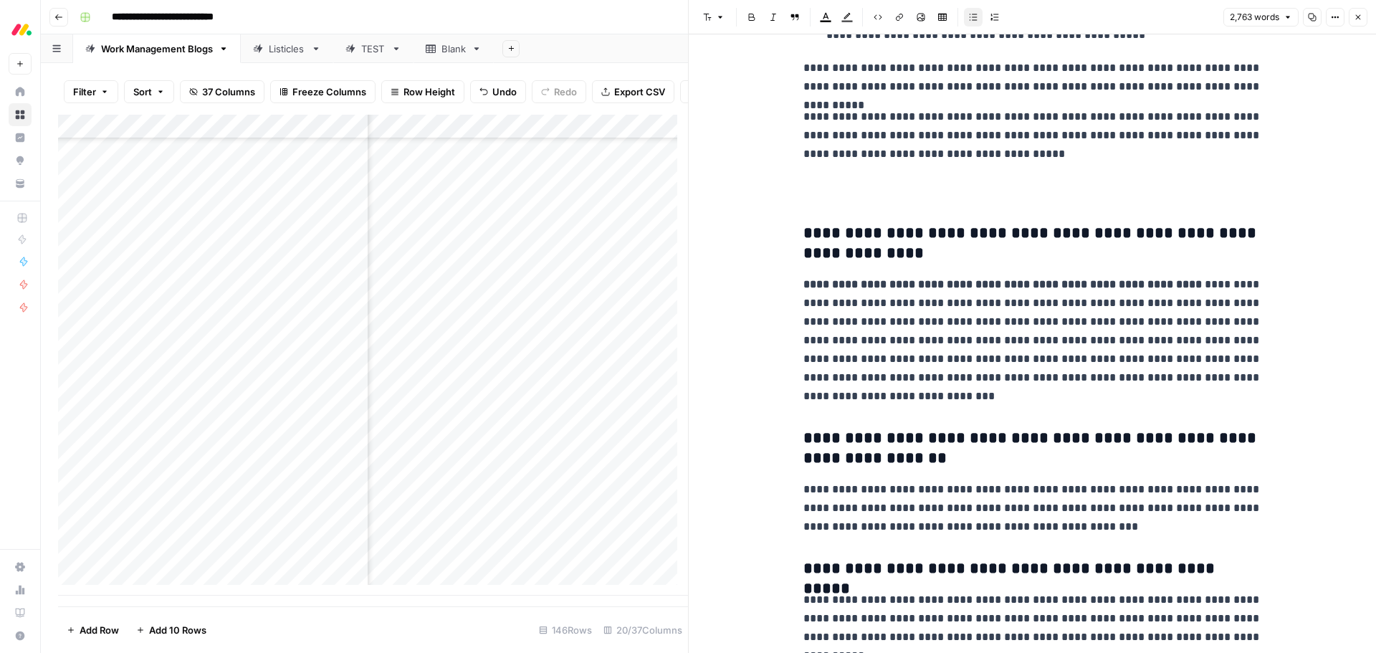
click at [821, 189] on h2 at bounding box center [1032, 189] width 459 height 23
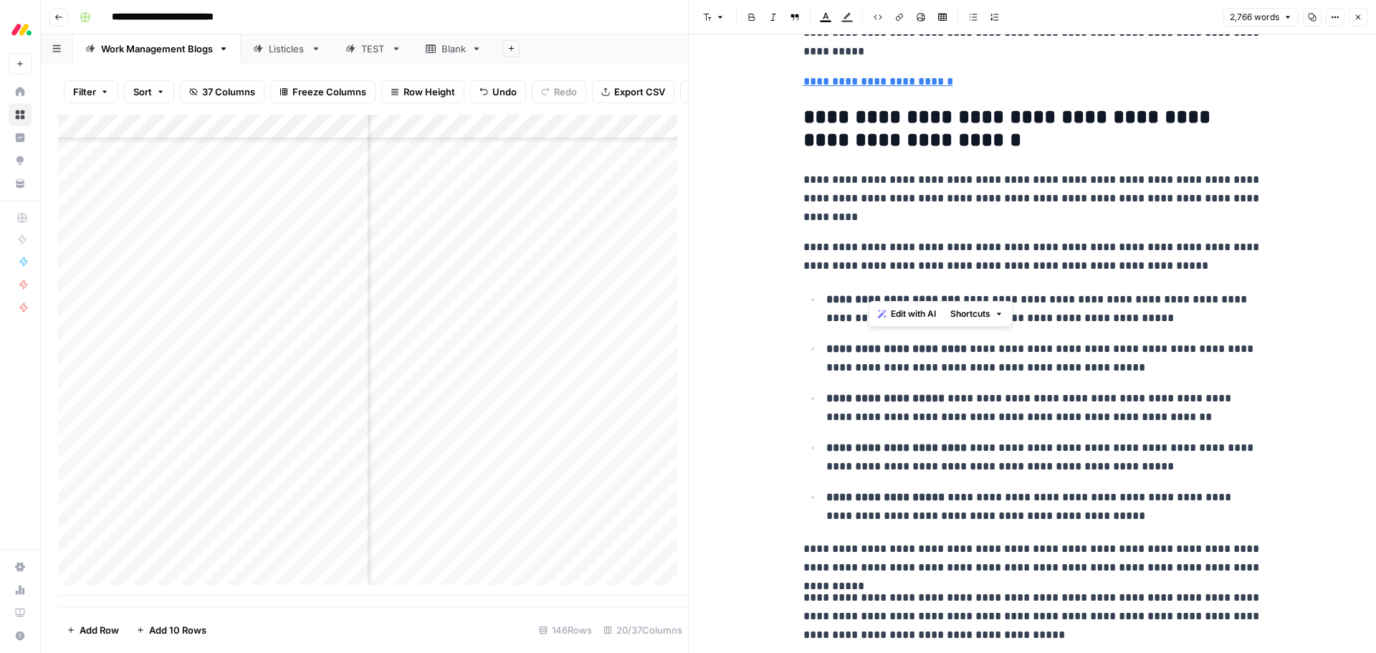
scroll to position [7459, 0]
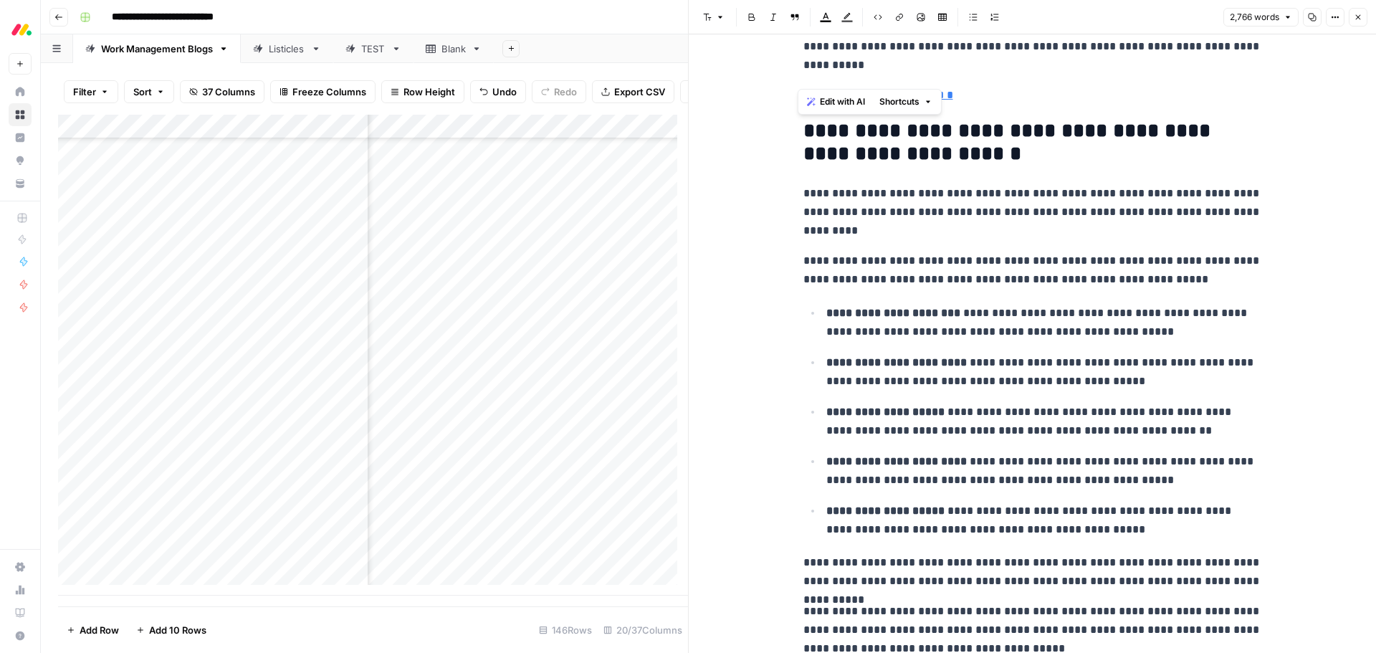
drag, startPoint x: 1021, startPoint y: 509, endPoint x: 779, endPoint y: 138, distance: 443.8
click at [845, 102] on span "Edit with AI" at bounding box center [842, 101] width 45 height 13
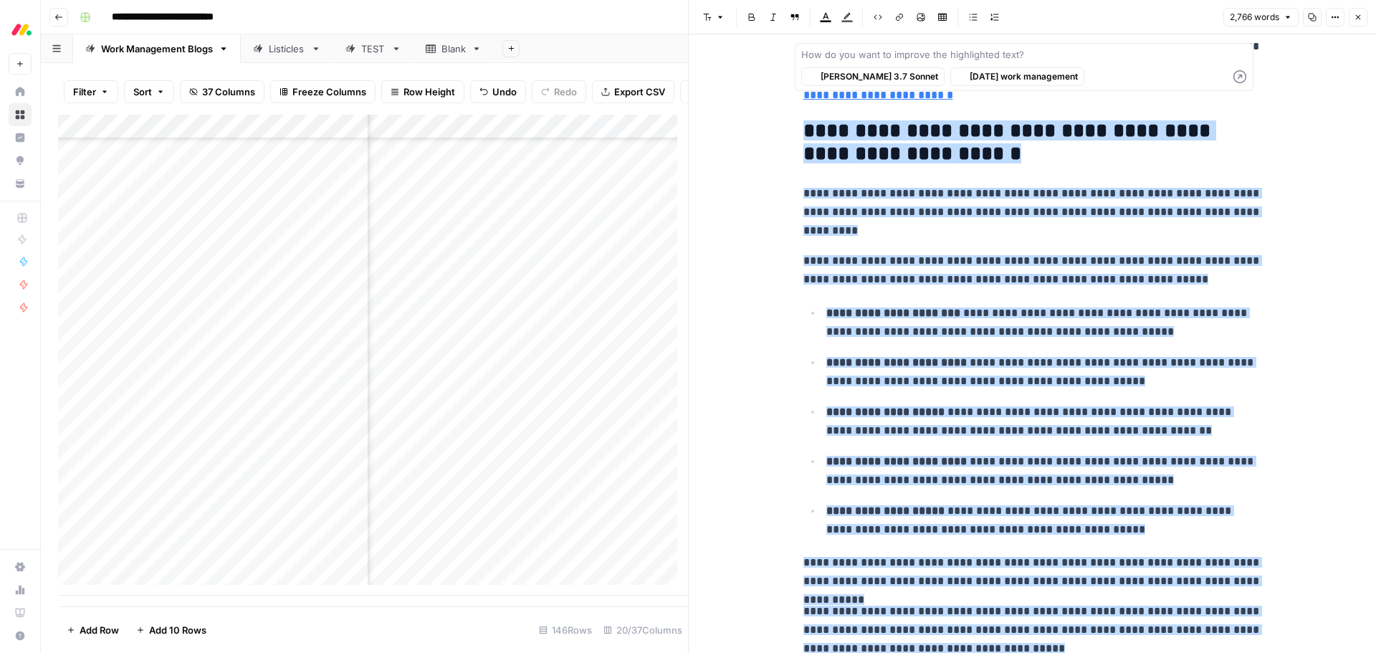
scroll to position [7484, 0]
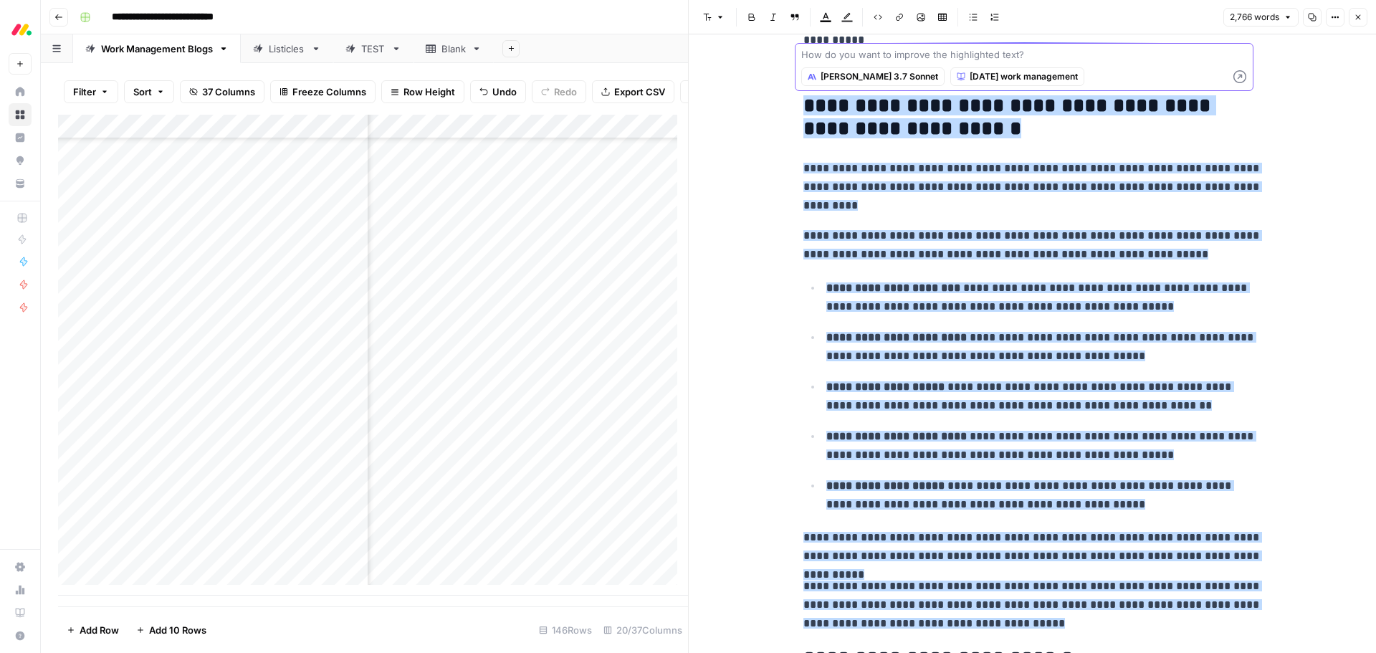
click at [931, 57] on textarea at bounding box center [1024, 54] width 446 height 14
paste textarea "add some H3s here - one H3 about advanced automations, one H3 about 200+ integr…"
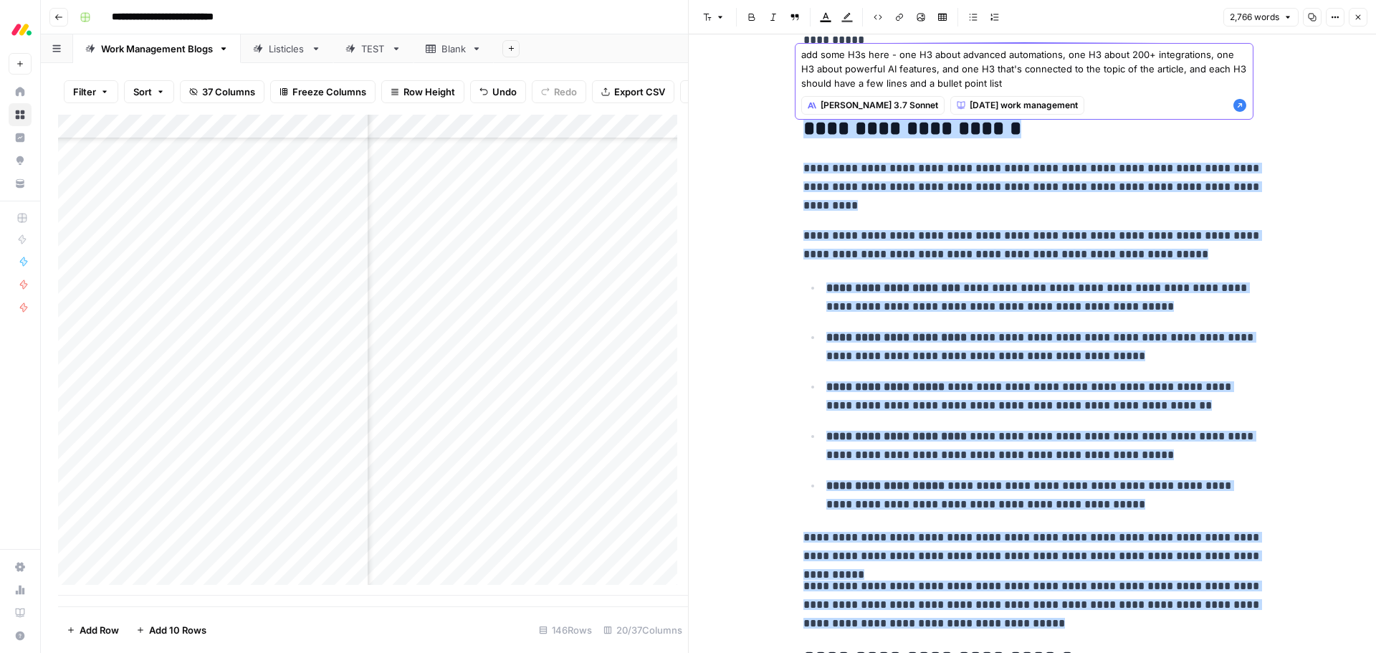
type textarea "add some H3s here - one H3 about advanced automations, one H3 about 200+ integr…"
click at [1239, 103] on icon "button" at bounding box center [1239, 105] width 14 height 14
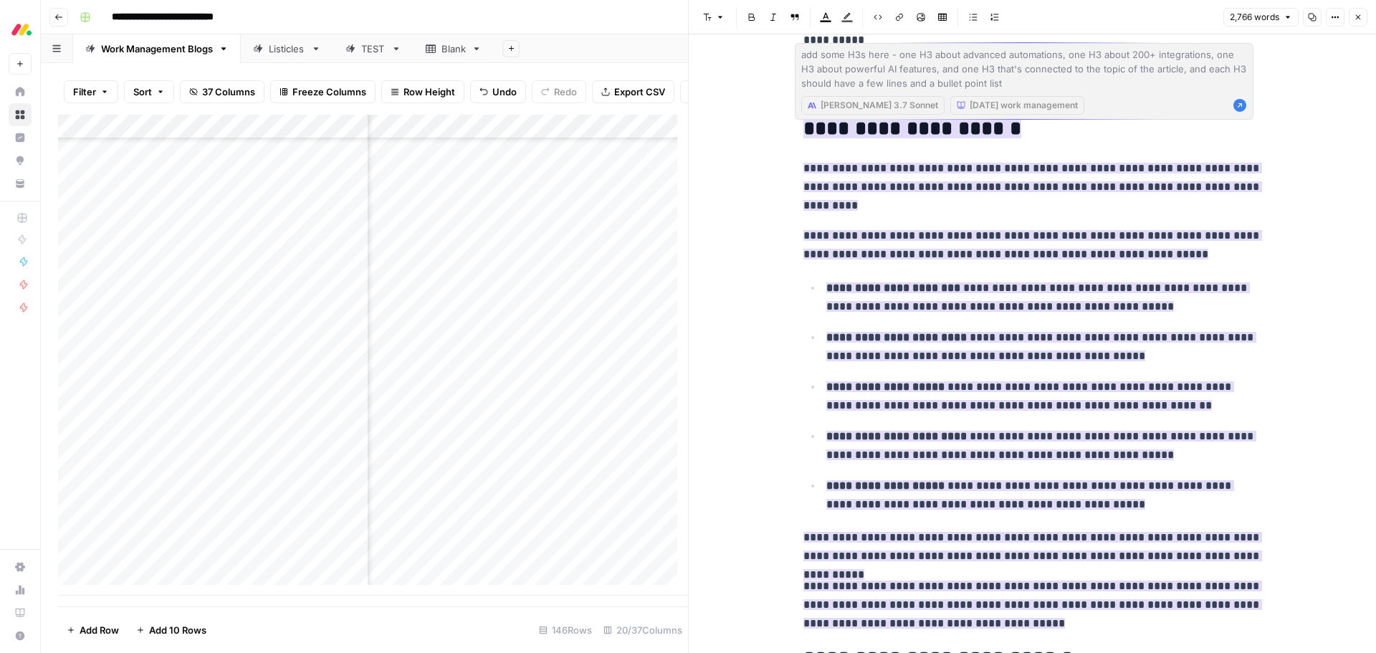
scroll to position [8462, 0]
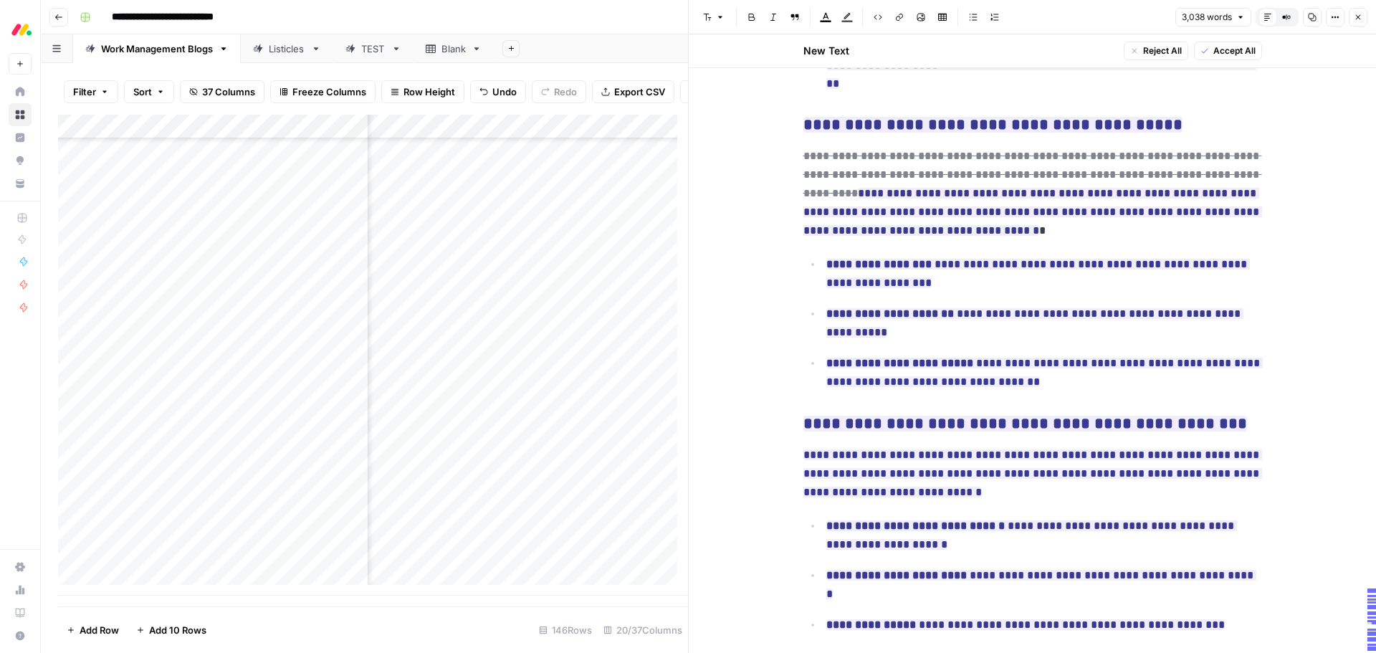
click at [1213, 44] on span "Accept All" at bounding box center [1234, 50] width 42 height 13
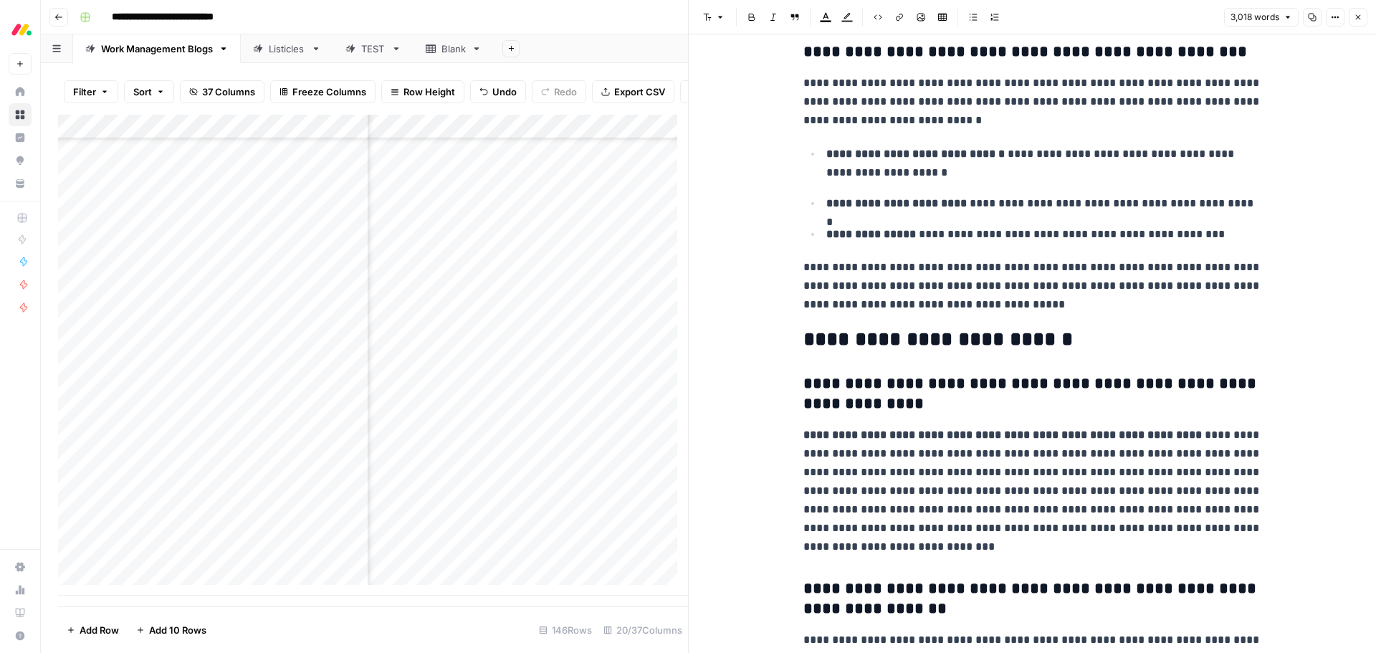
scroll to position [8858, 0]
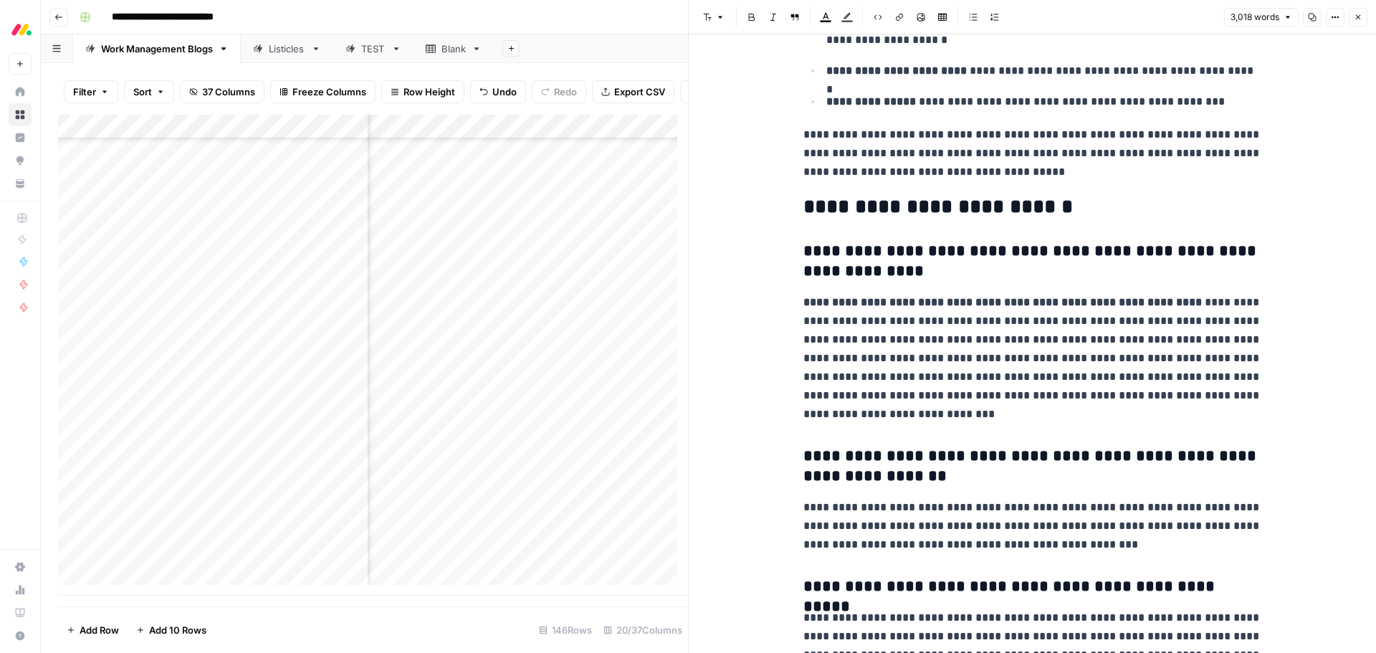
click at [1362, 23] on button "Close" at bounding box center [1358, 17] width 19 height 19
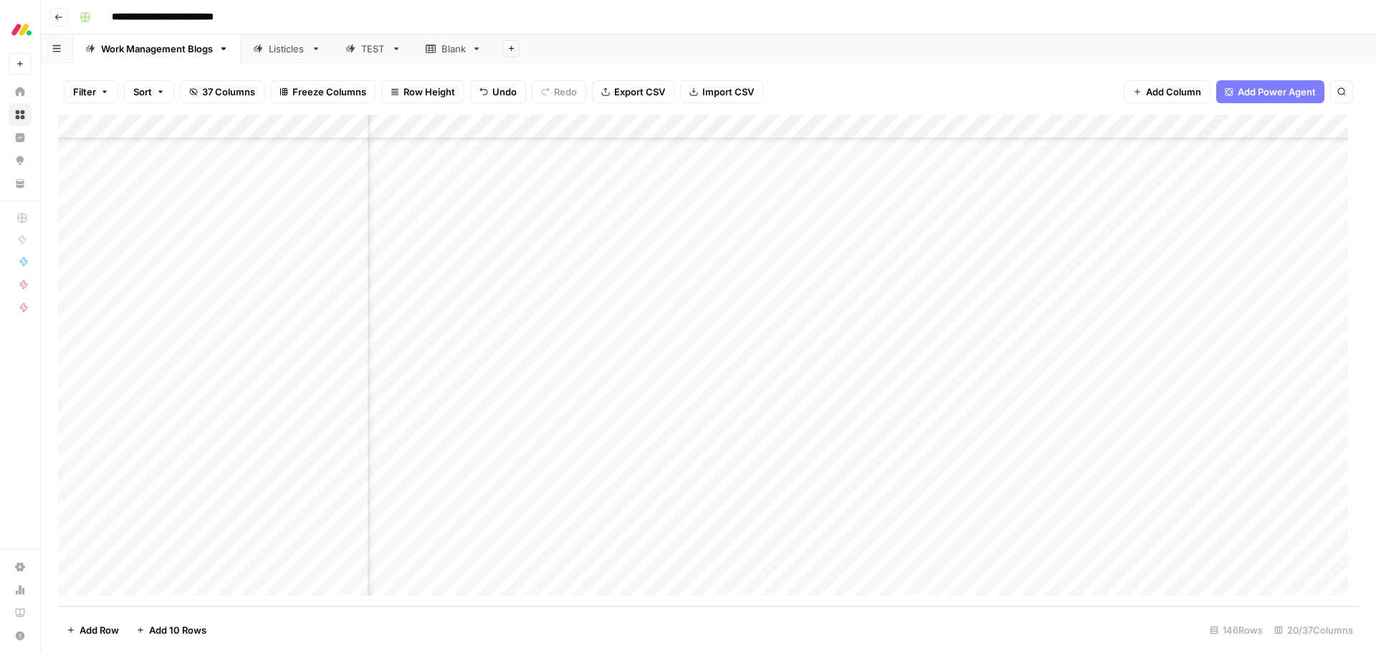
click at [973, 441] on div "Add Column" at bounding box center [708, 361] width 1301 height 492
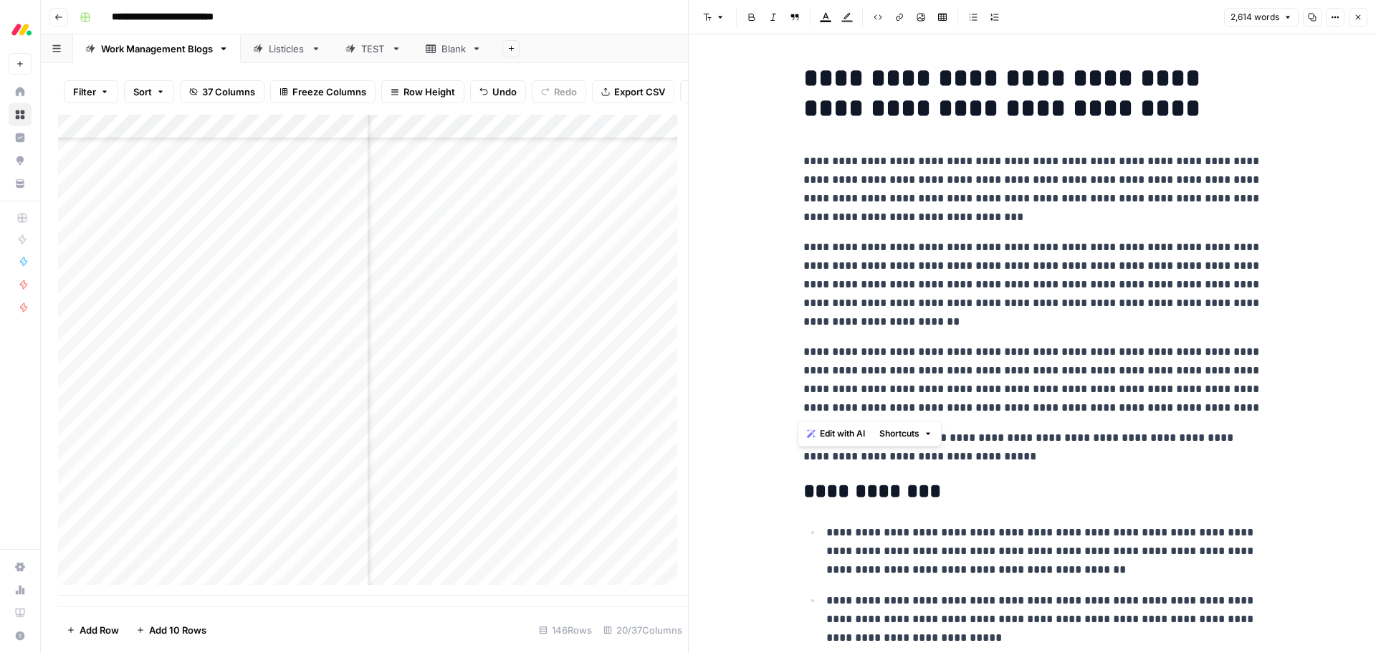
drag, startPoint x: 1212, startPoint y: 409, endPoint x: 787, endPoint y: 213, distance: 468.1
click at [835, 432] on span "Edit with AI" at bounding box center [842, 433] width 45 height 13
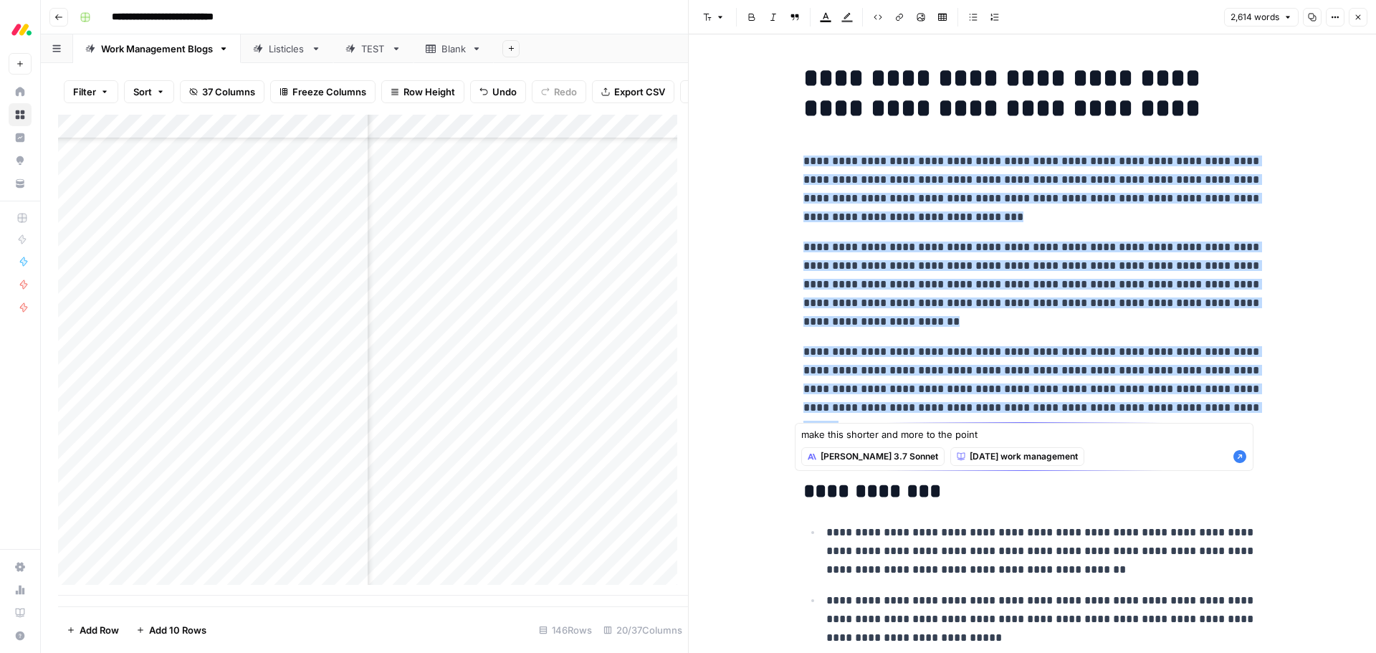
type textarea "make this shorter and more to the point"
click at [1235, 461] on icon "button" at bounding box center [1239, 456] width 14 height 14
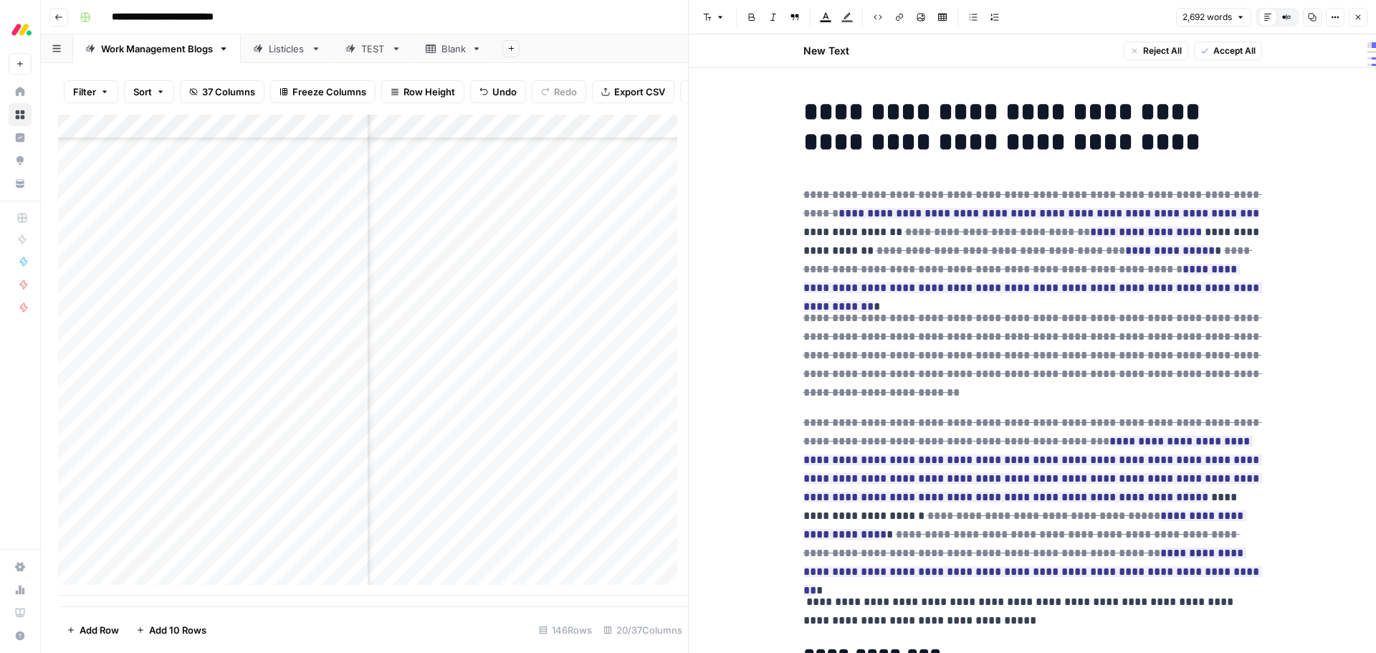
click at [1204, 49] on button "Accept All" at bounding box center [1228, 51] width 68 height 19
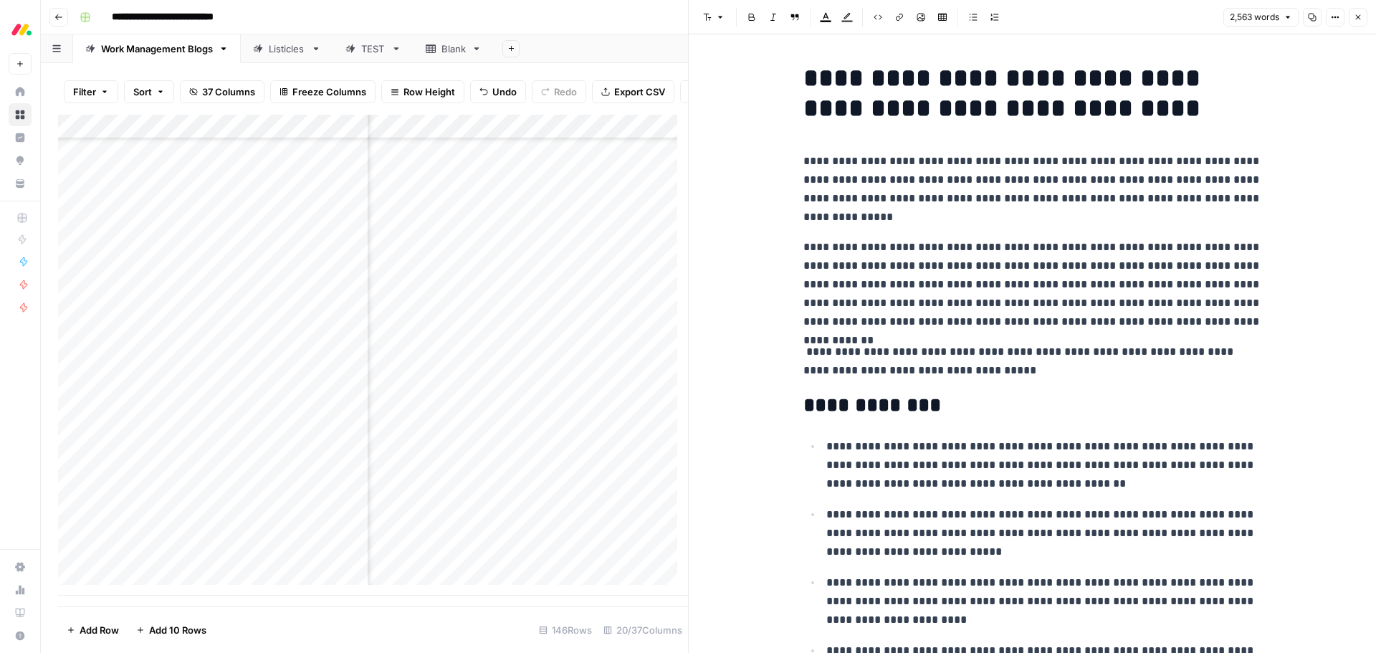
click at [1172, 266] on p "**********" at bounding box center [1032, 284] width 459 height 93
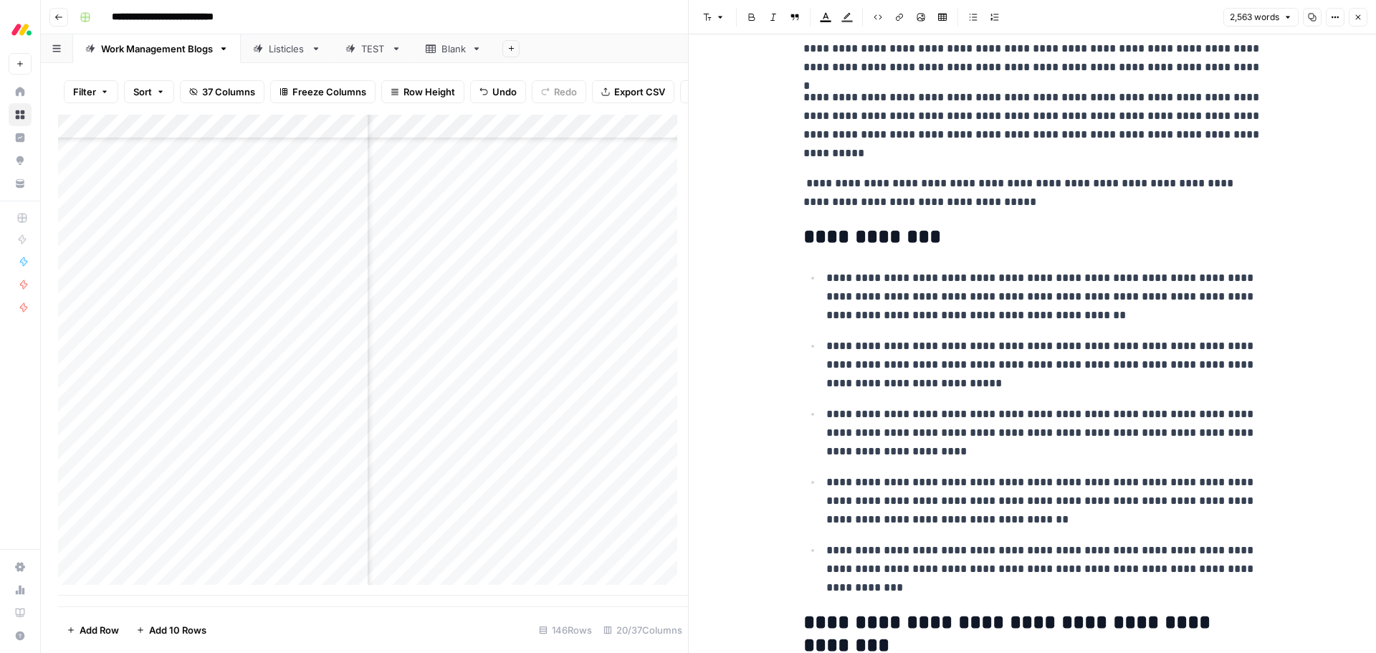
scroll to position [215, 0]
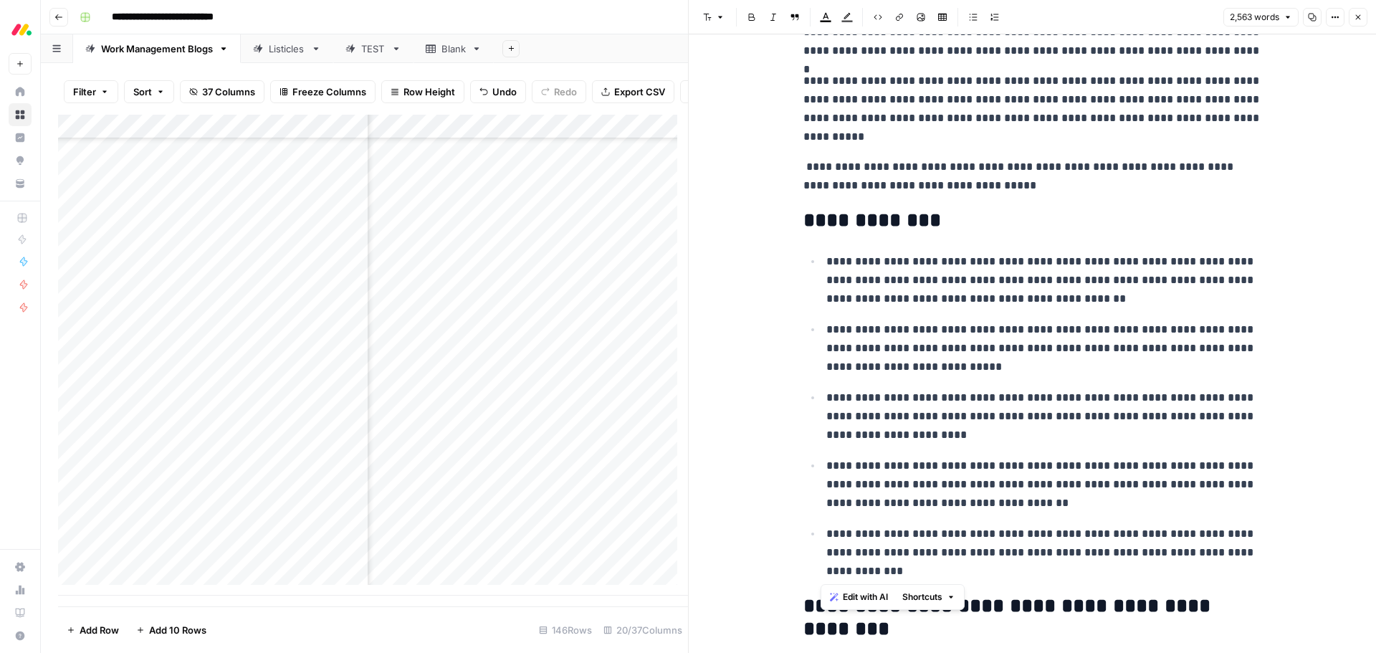
drag, startPoint x: 911, startPoint y: 568, endPoint x: 796, endPoint y: 262, distance: 327.7
click at [867, 599] on span "Edit with AI" at bounding box center [865, 596] width 45 height 13
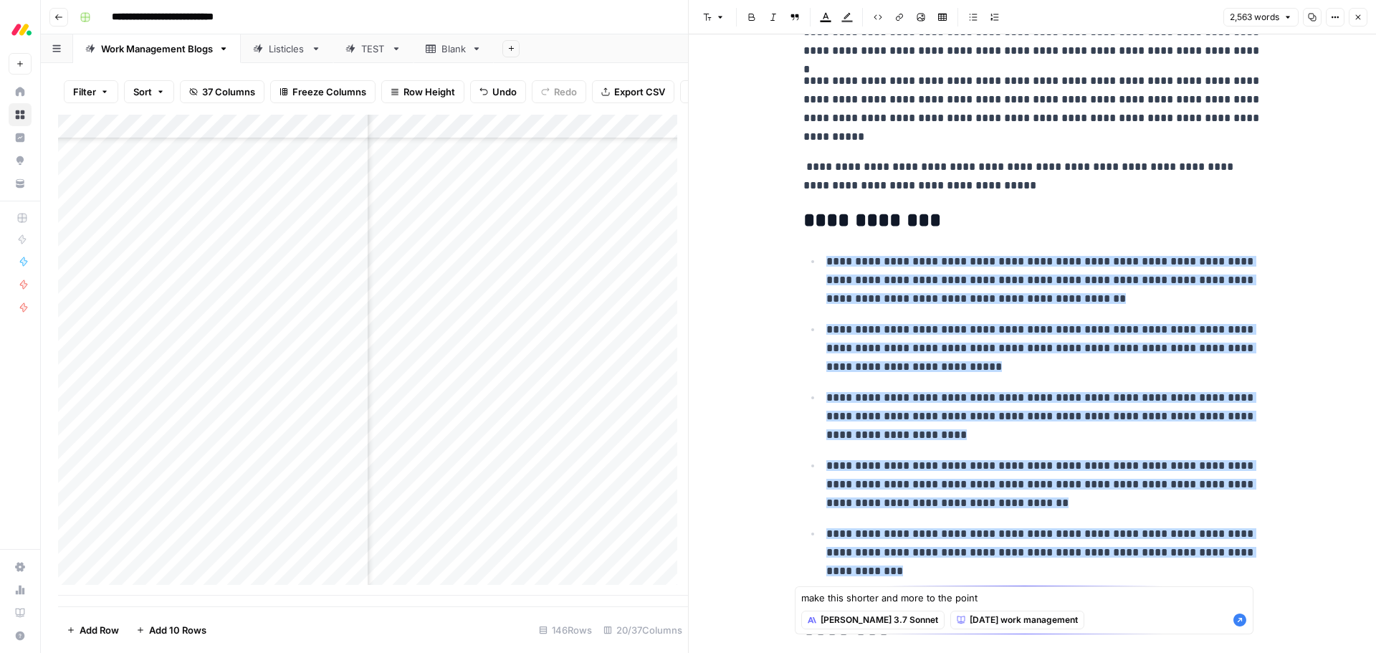
type textarea "make this shorter and more to the point"
click at [1235, 623] on icon "button" at bounding box center [1239, 619] width 13 height 13
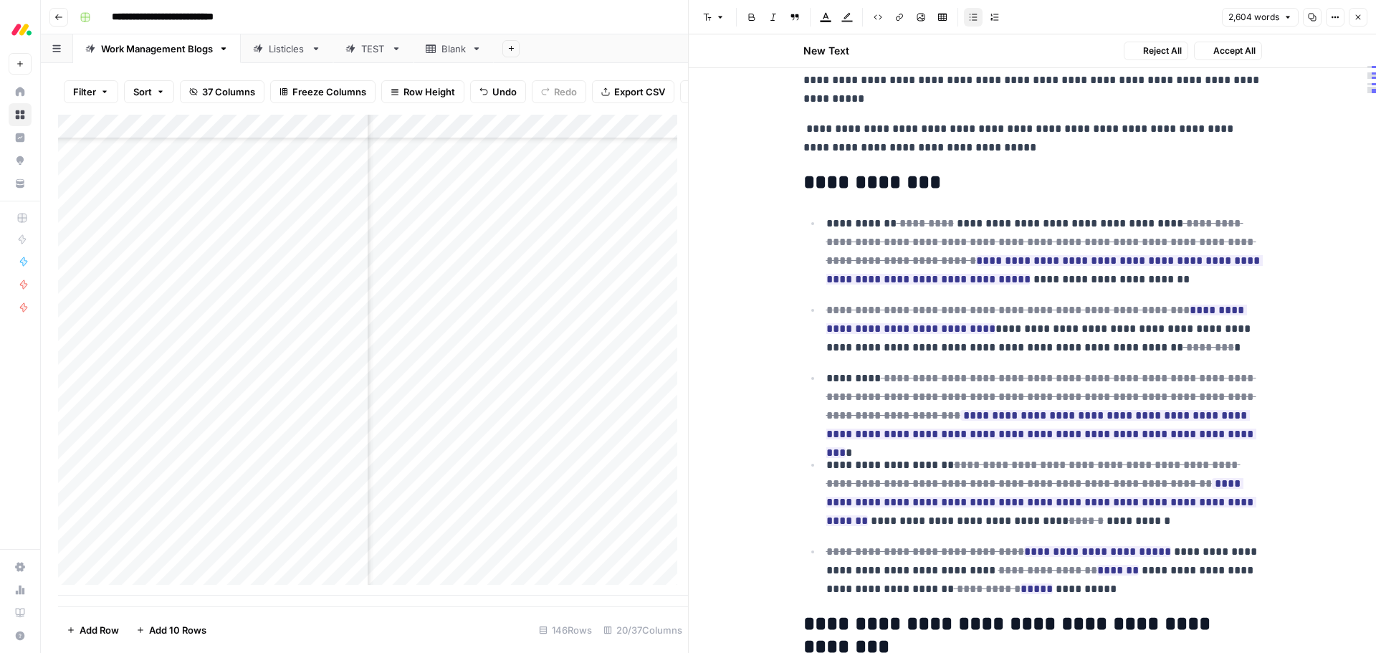
scroll to position [320, 0]
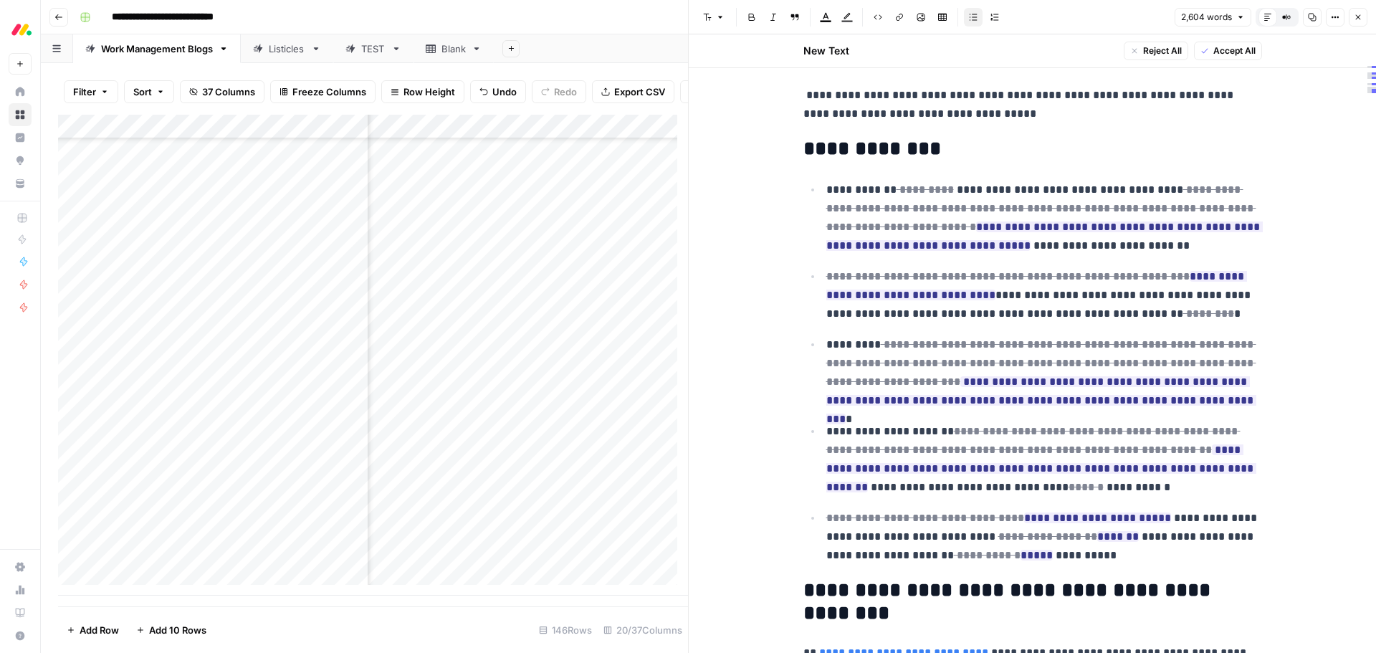
drag, startPoint x: 1233, startPoint y: 52, endPoint x: 1231, endPoint y: 62, distance: 10.3
click at [1233, 52] on span "Accept All" at bounding box center [1234, 50] width 42 height 13
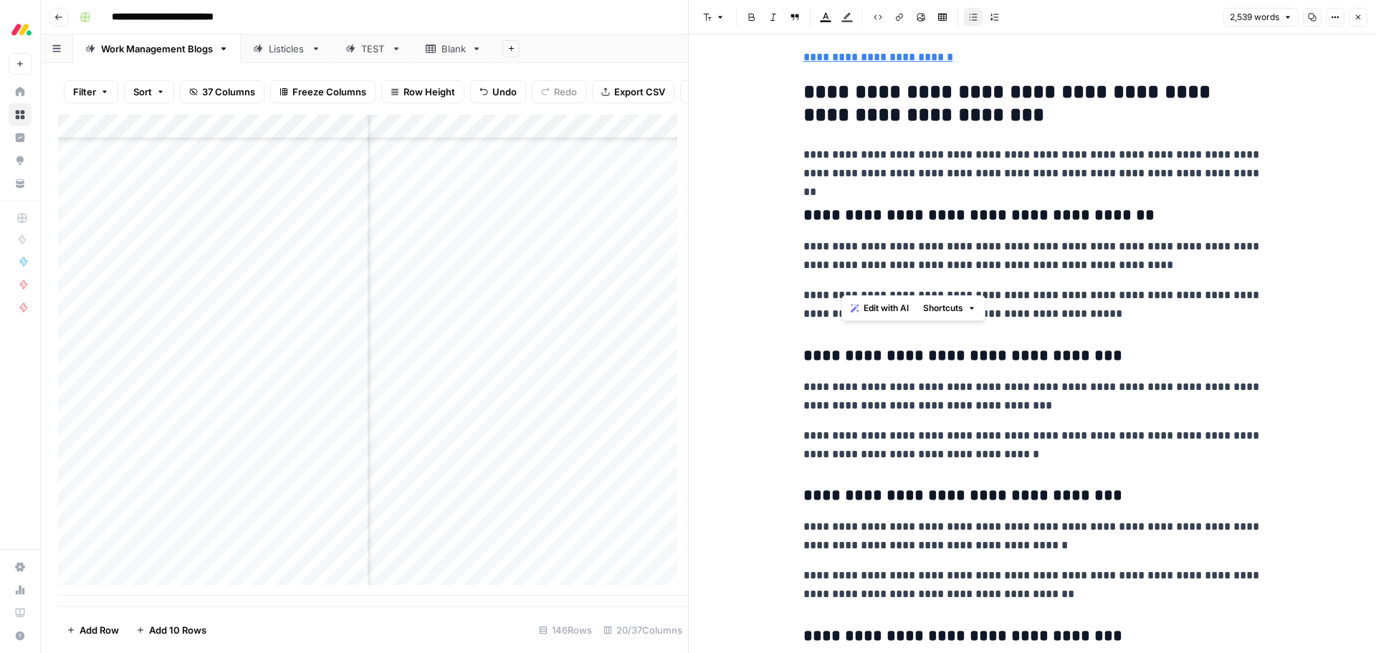
scroll to position [7094, 0]
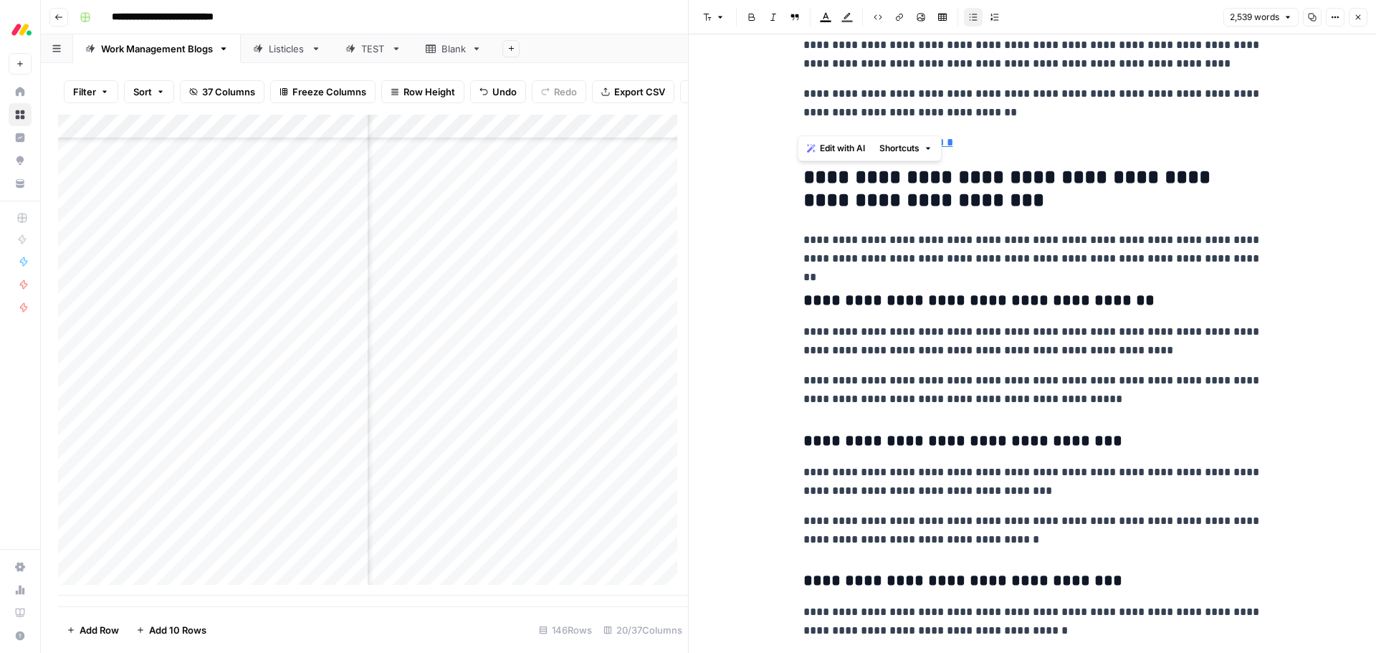
drag, startPoint x: 1136, startPoint y: 468, endPoint x: 795, endPoint y: 181, distance: 445.0
click at [828, 145] on span "Edit with AI" at bounding box center [842, 148] width 45 height 13
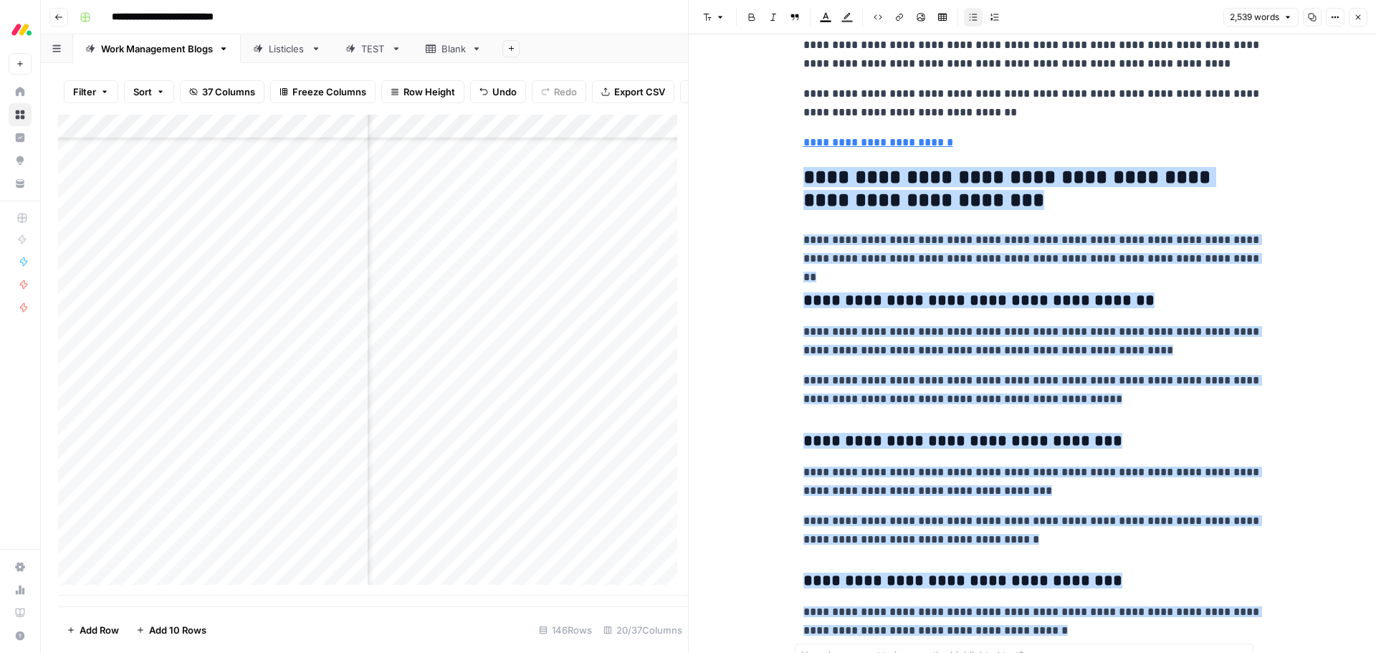
scroll to position [7288, 0]
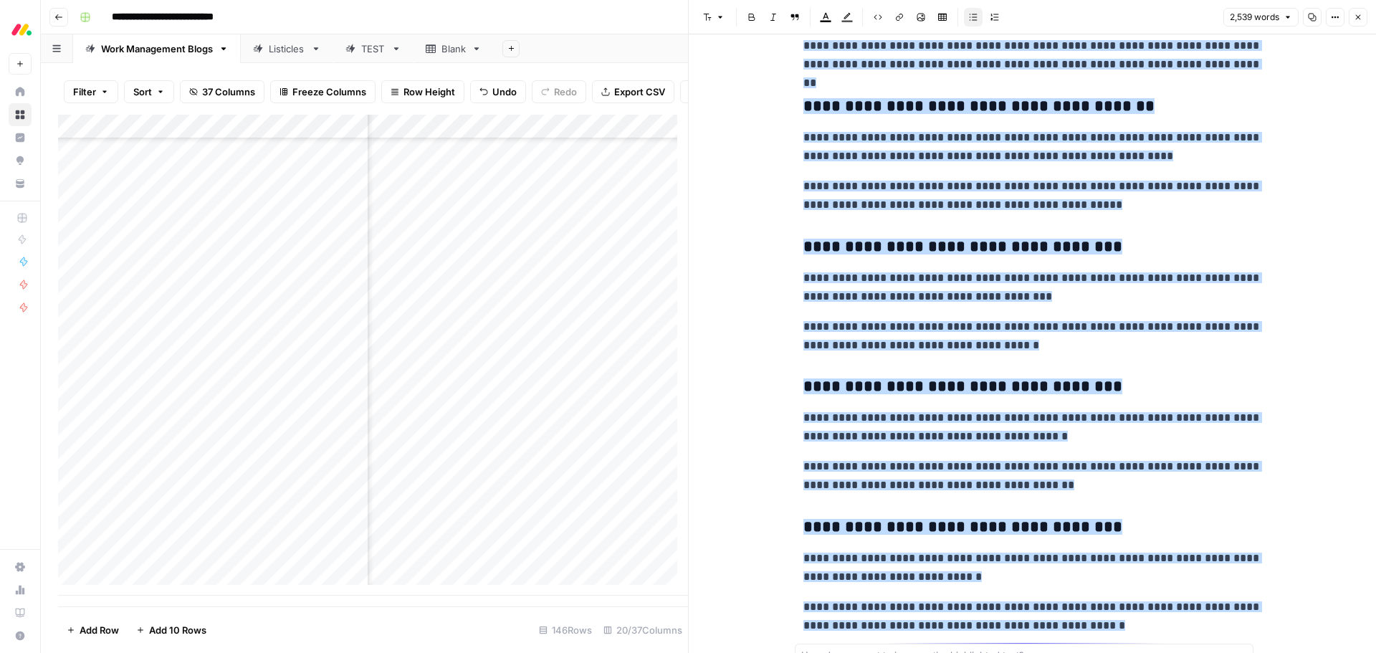
click at [908, 161] on span "**********" at bounding box center [1032, 146] width 459 height 29
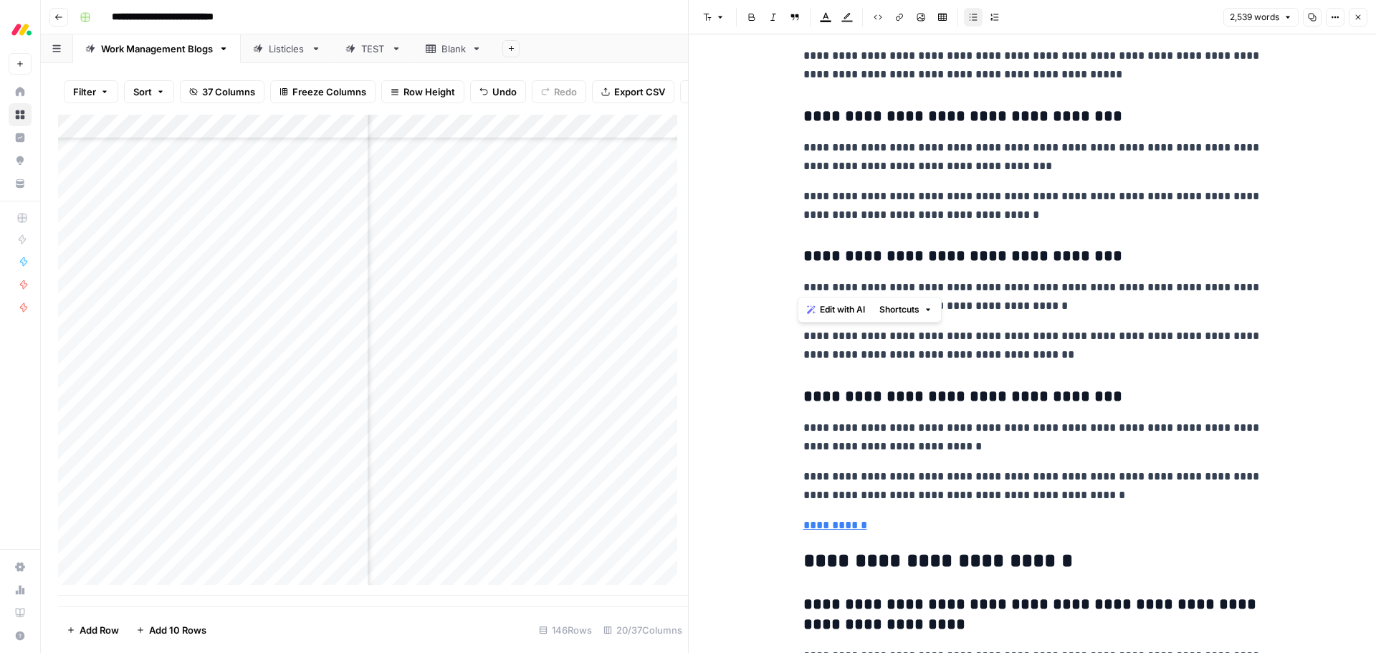
scroll to position [7575, 0]
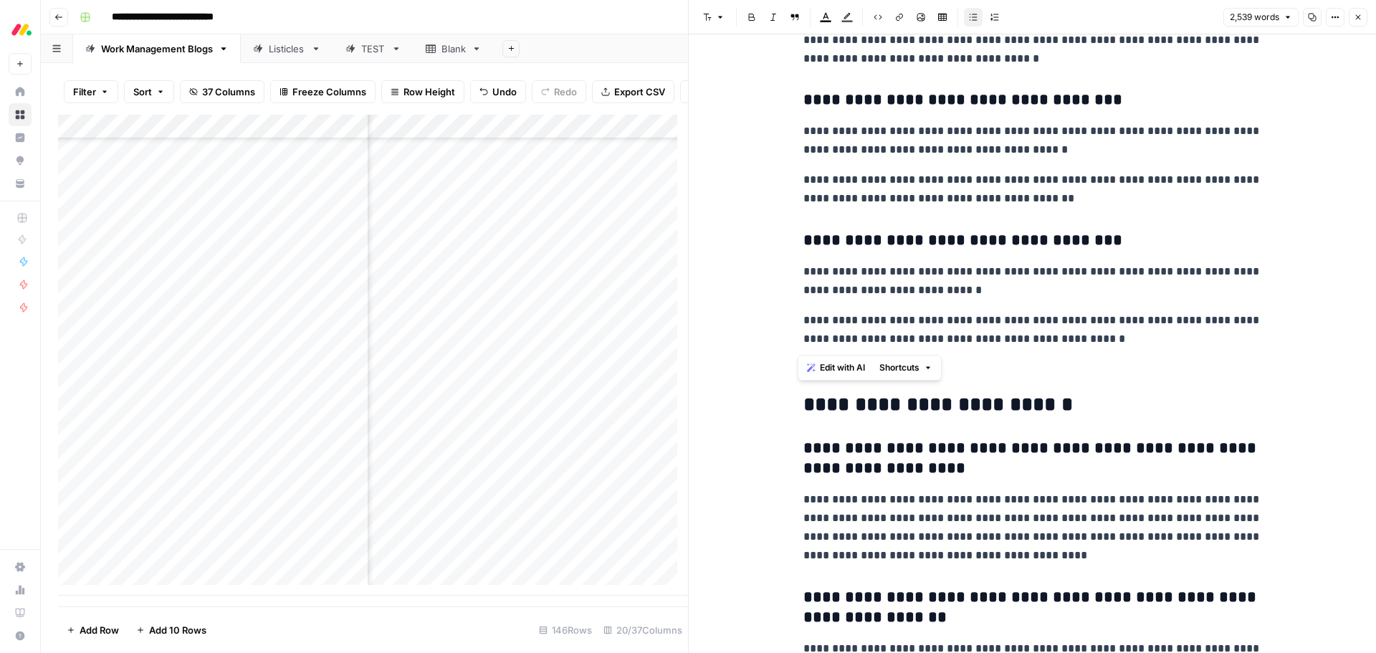
drag, startPoint x: 798, startPoint y: 195, endPoint x: 1147, endPoint y: 348, distance: 381.2
click at [850, 362] on span "Edit with AI" at bounding box center [842, 367] width 45 height 13
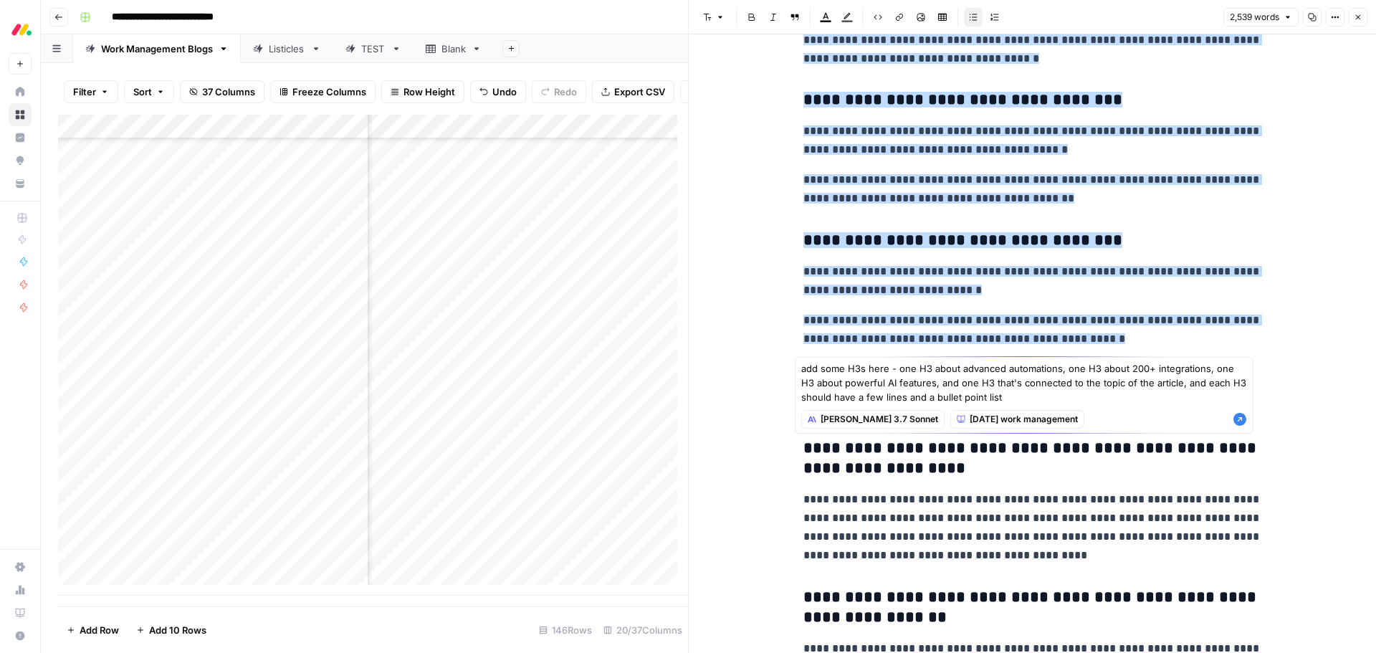
type textarea "add some H3s here - one H3 about advanced automations, one H3 about 200+ integr…"
click at [1244, 421] on icon "button" at bounding box center [1239, 419] width 13 height 13
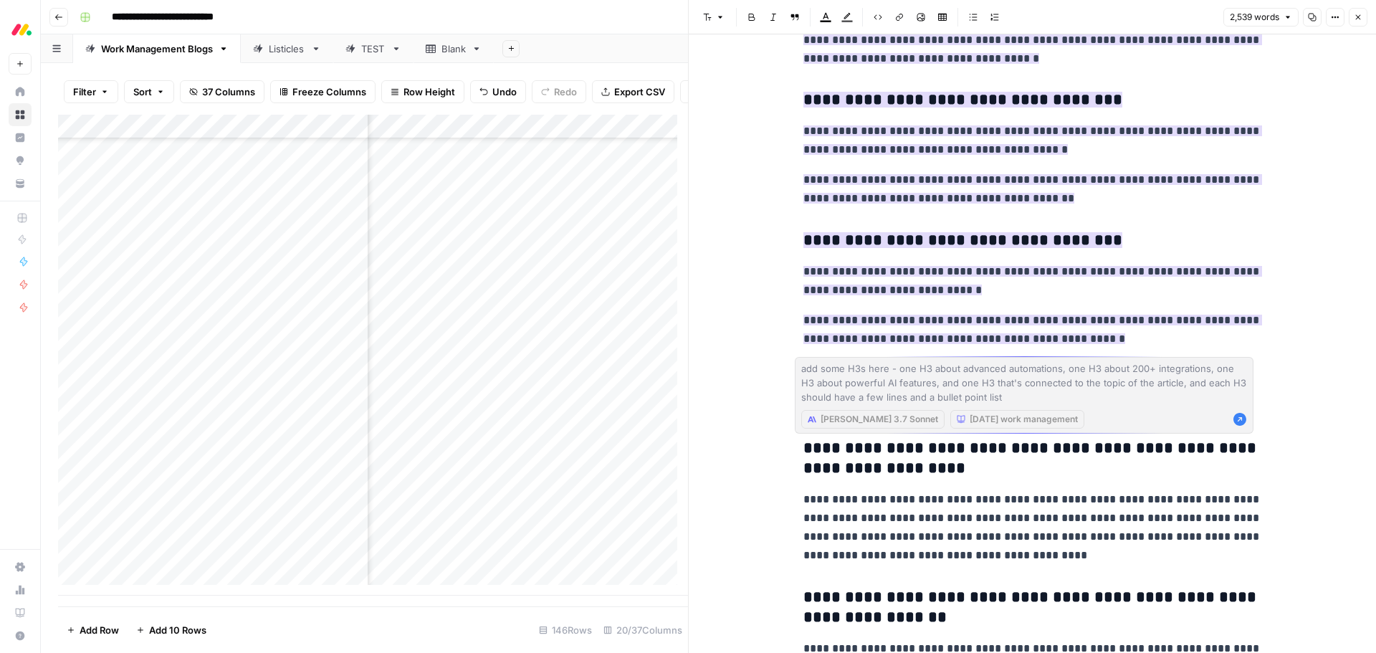
scroll to position [8309, 0]
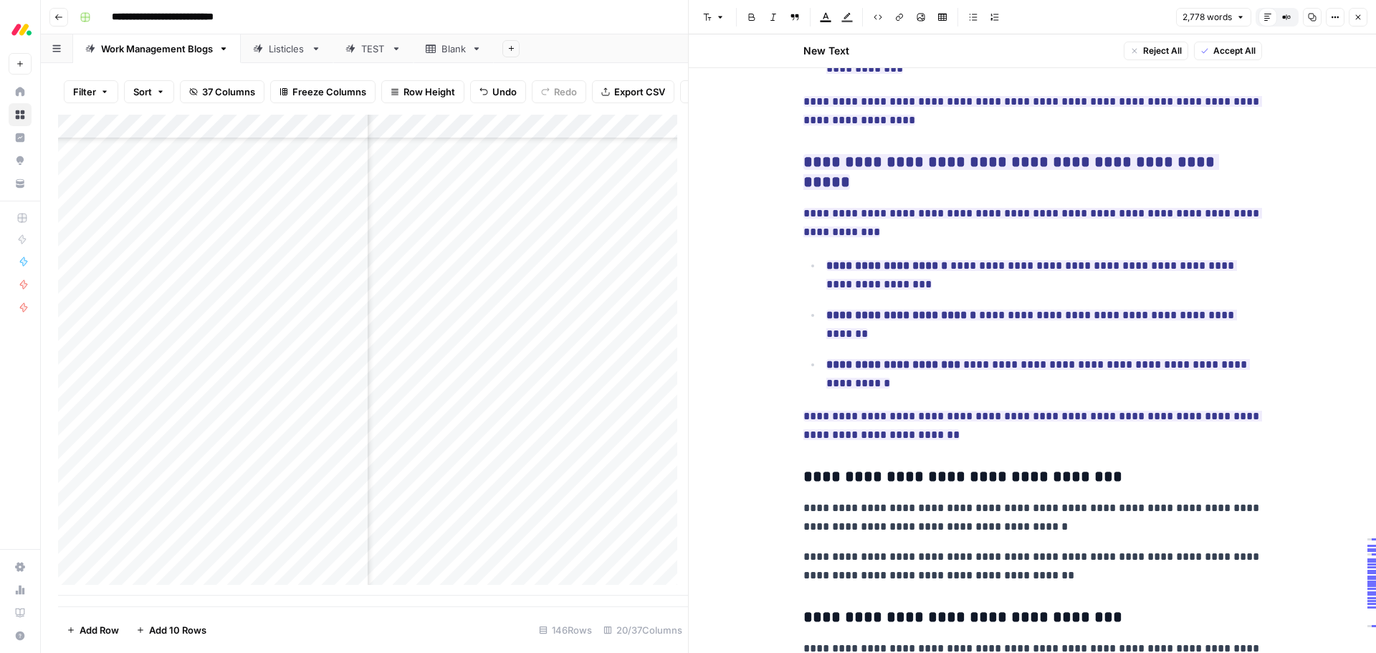
click at [1218, 45] on span "Accept All" at bounding box center [1234, 50] width 42 height 13
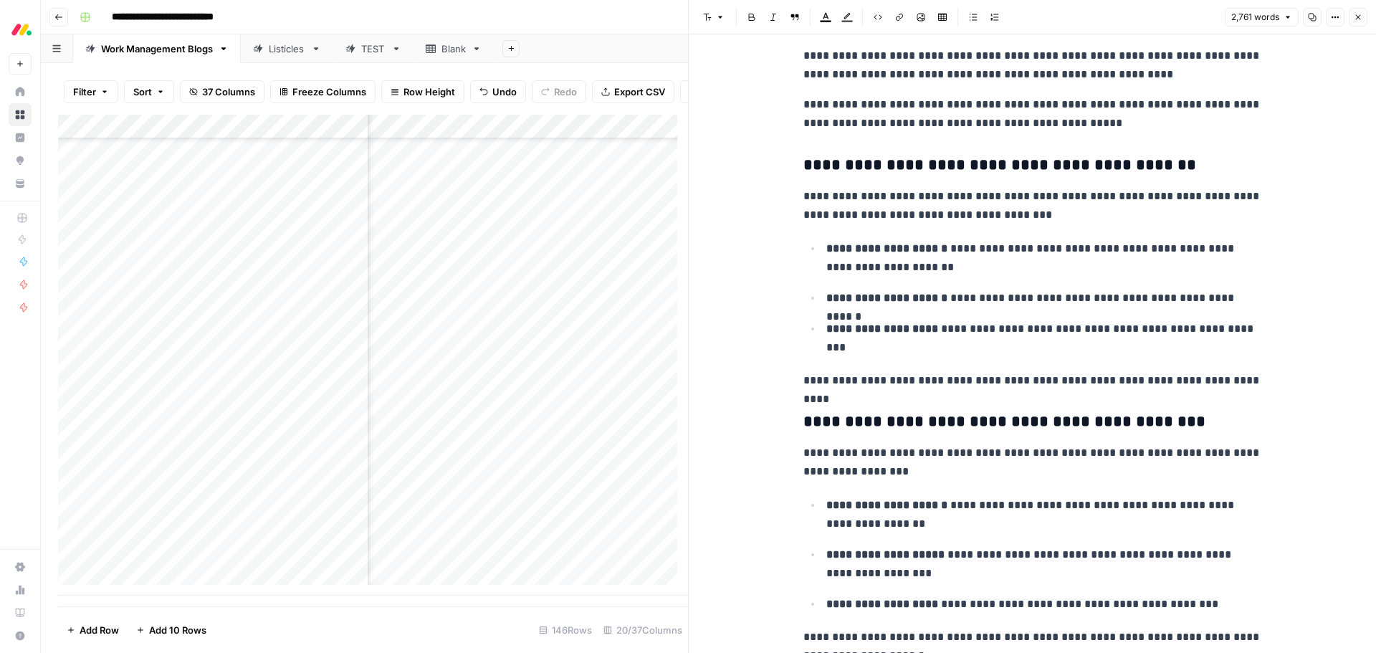
scroll to position [7430, 0]
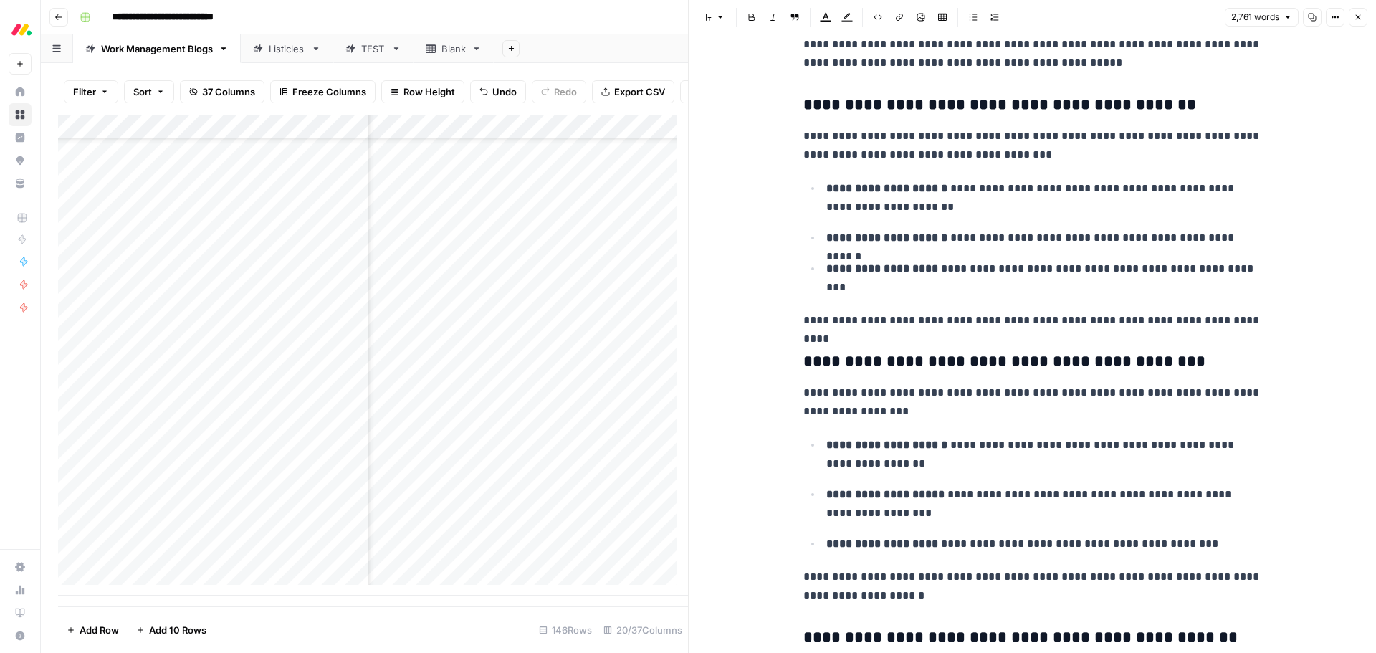
click at [1360, 19] on icon "button" at bounding box center [1358, 17] width 5 height 5
